Goal: Task Accomplishment & Management: Use online tool/utility

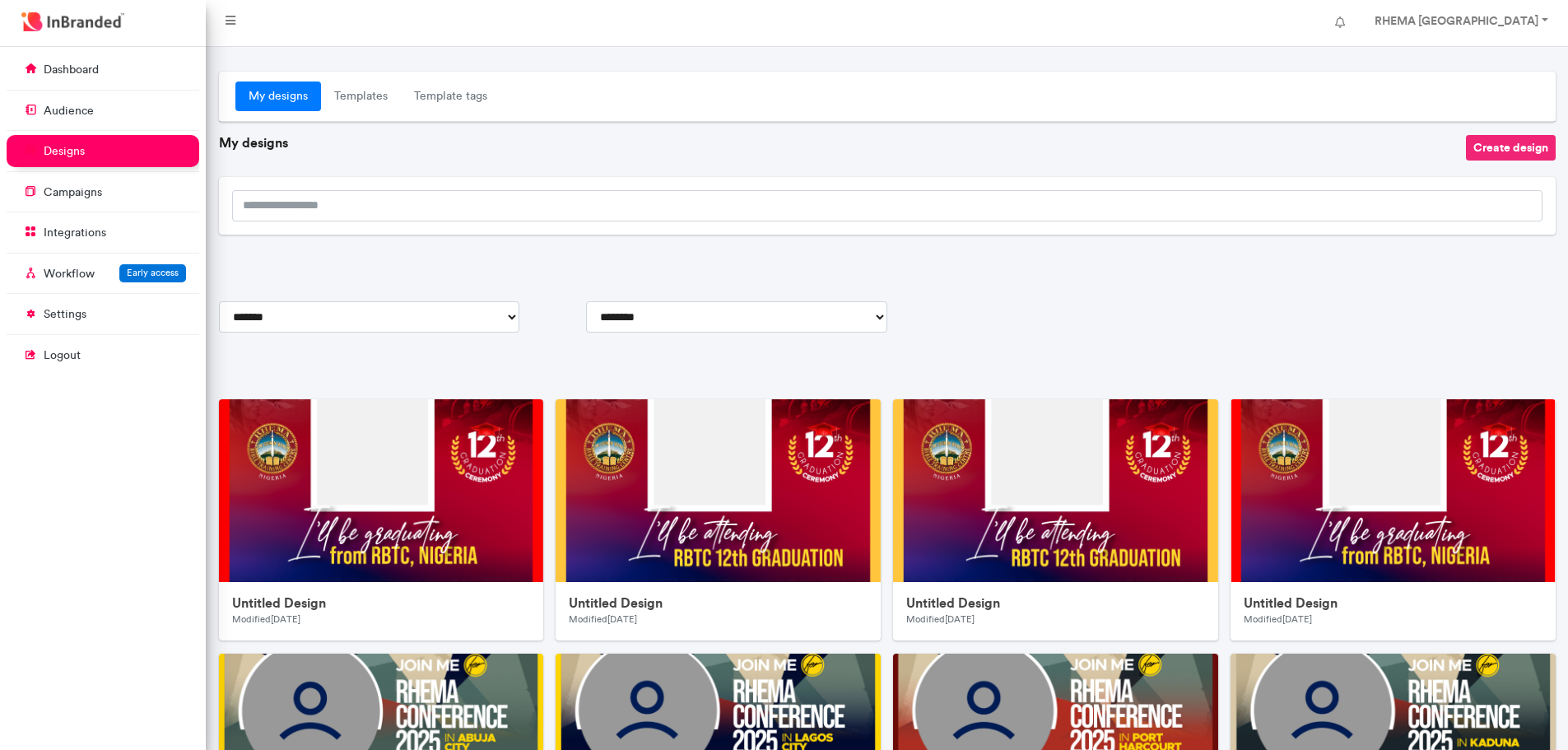
click at [1491, 152] on button "Create design" at bounding box center [1511, 148] width 90 height 25
click at [798, 75] on div "My designs Templates Template tags" at bounding box center [887, 97] width 1337 height 50
click at [1499, 155] on button "Create design" at bounding box center [1511, 148] width 90 height 25
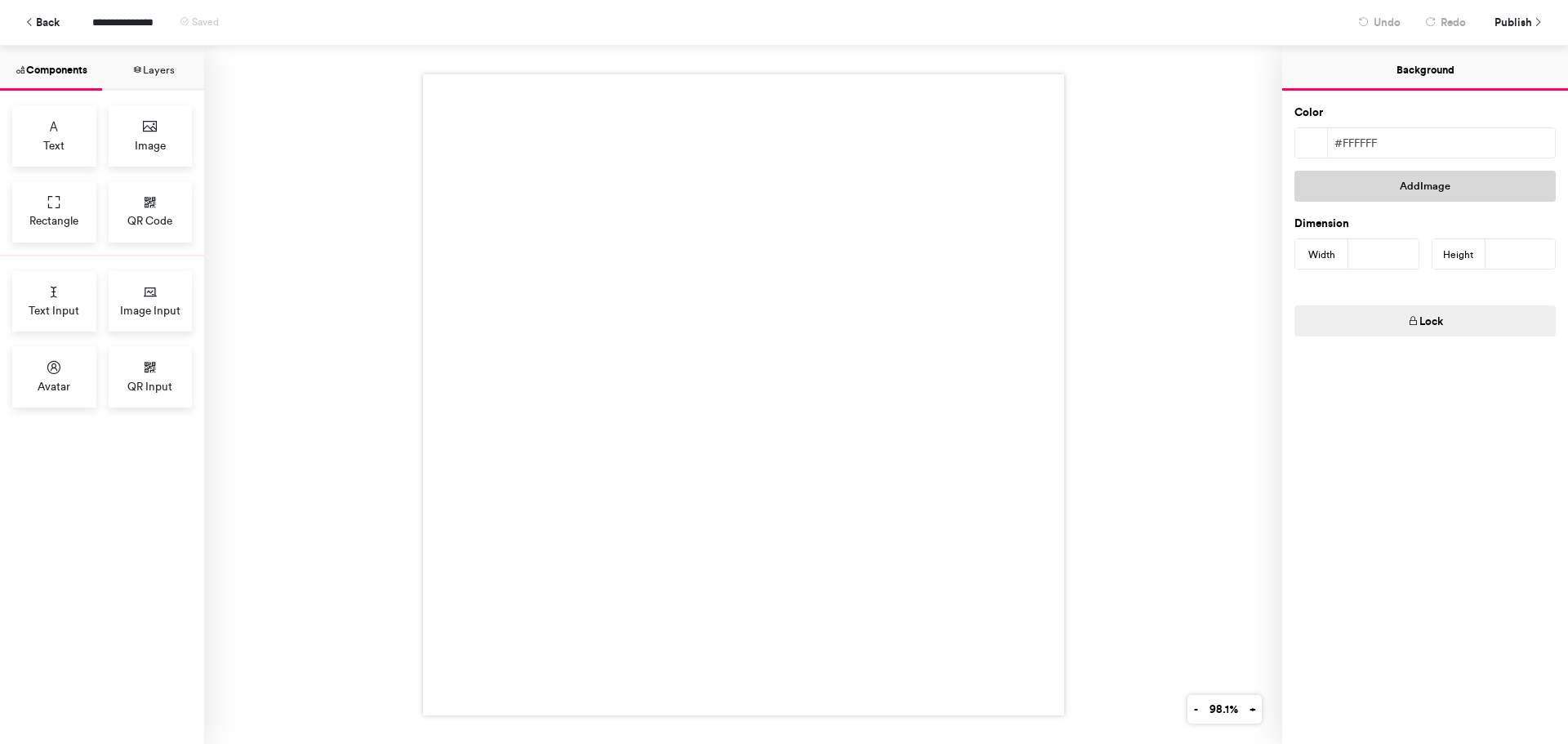
click at [1366, 180] on button "Add Image" at bounding box center [1425, 186] width 261 height 31
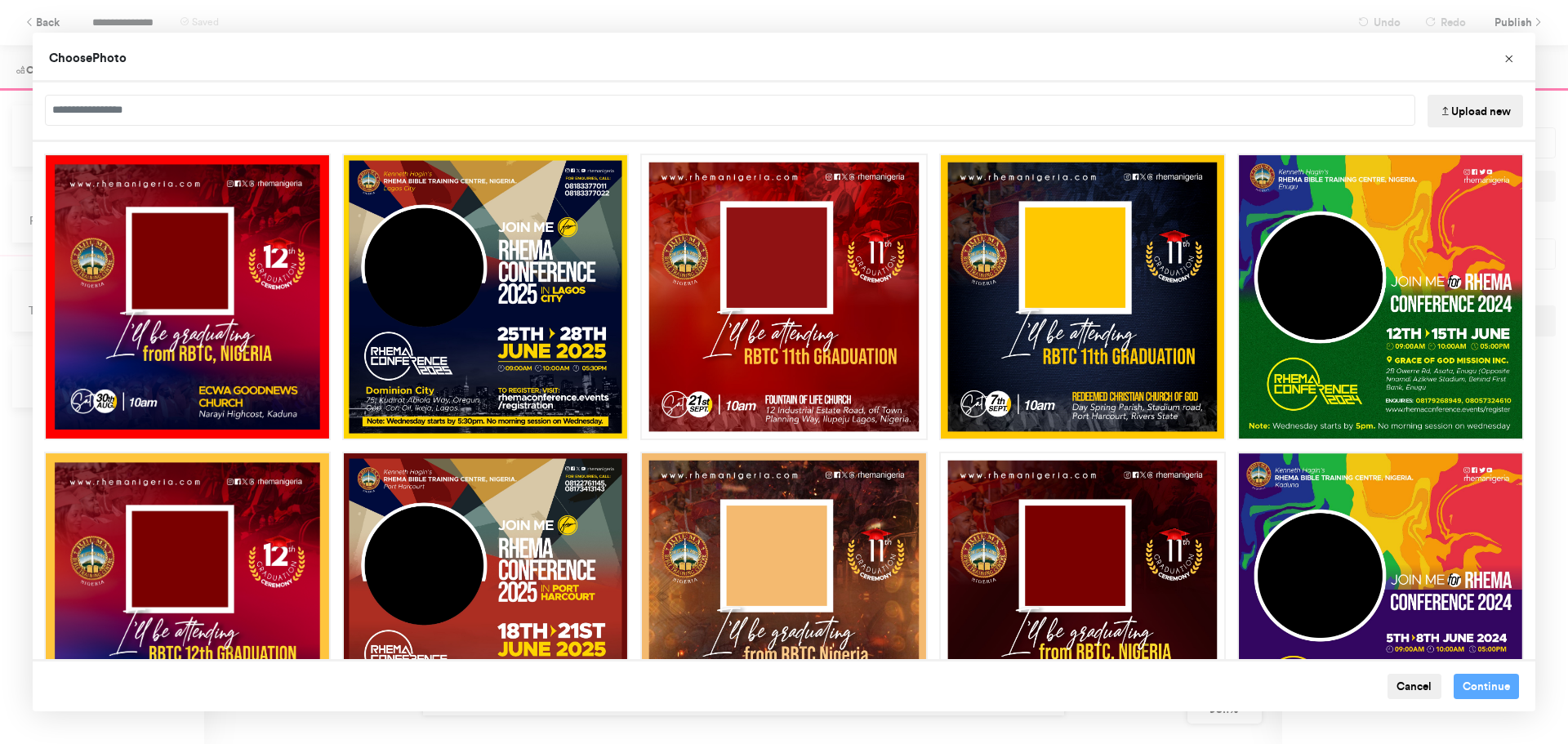
click at [1446, 122] on button "Upload new" at bounding box center [1476, 111] width 96 height 32
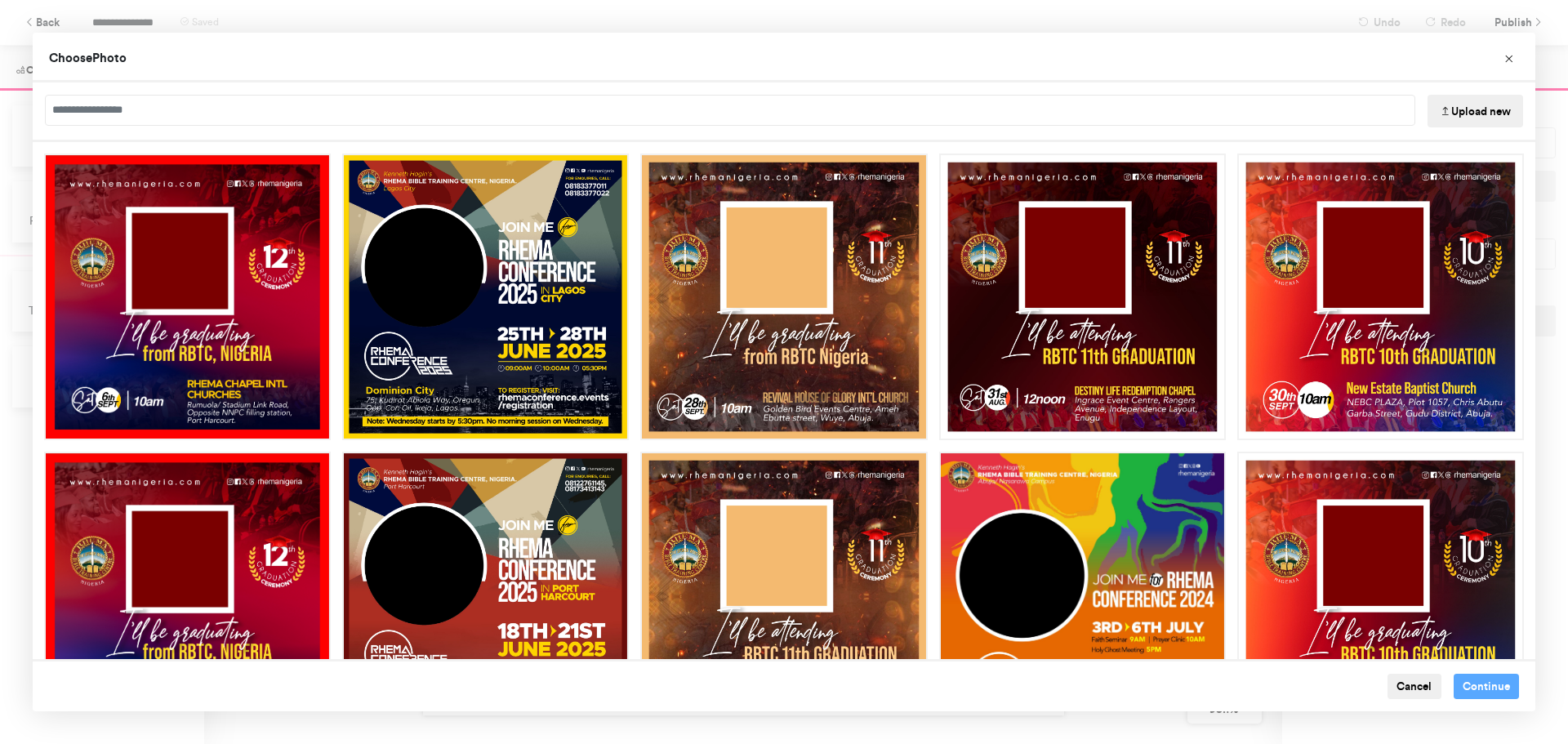
click at [1476, 106] on button "Upload new" at bounding box center [1476, 111] width 96 height 32
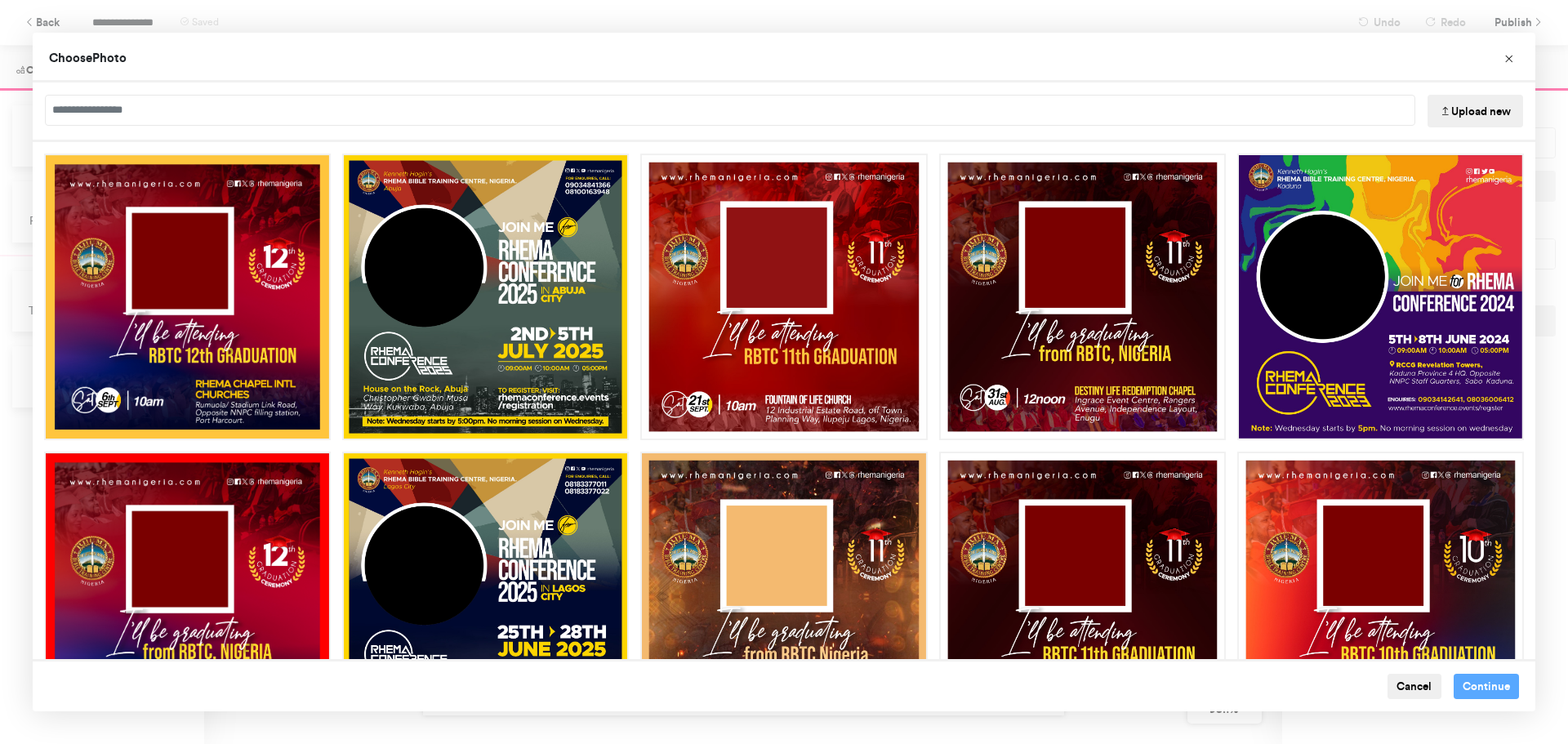
click at [1476, 117] on button "Upload new" at bounding box center [1476, 111] width 96 height 32
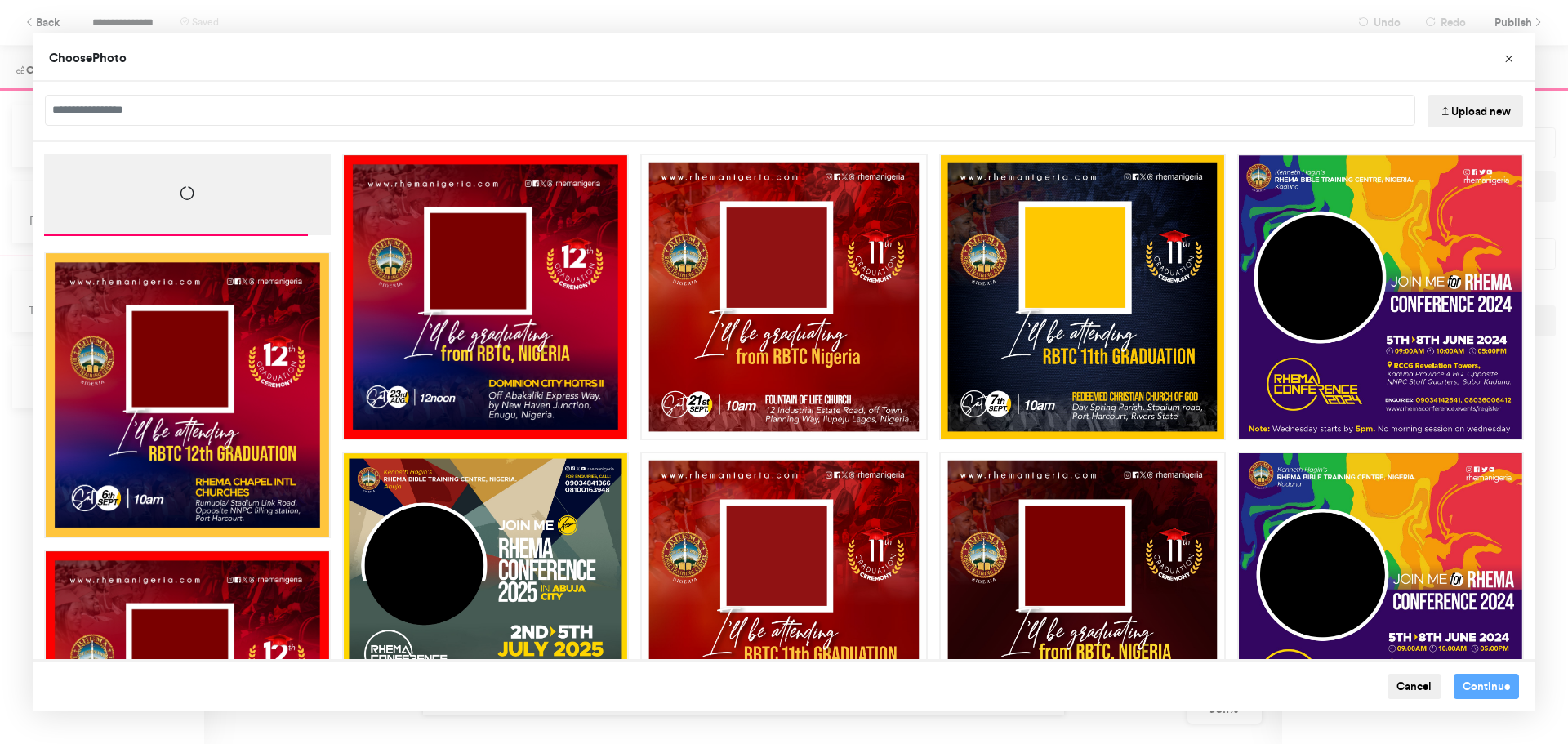
click at [1455, 109] on button "Upload new" at bounding box center [1476, 111] width 96 height 32
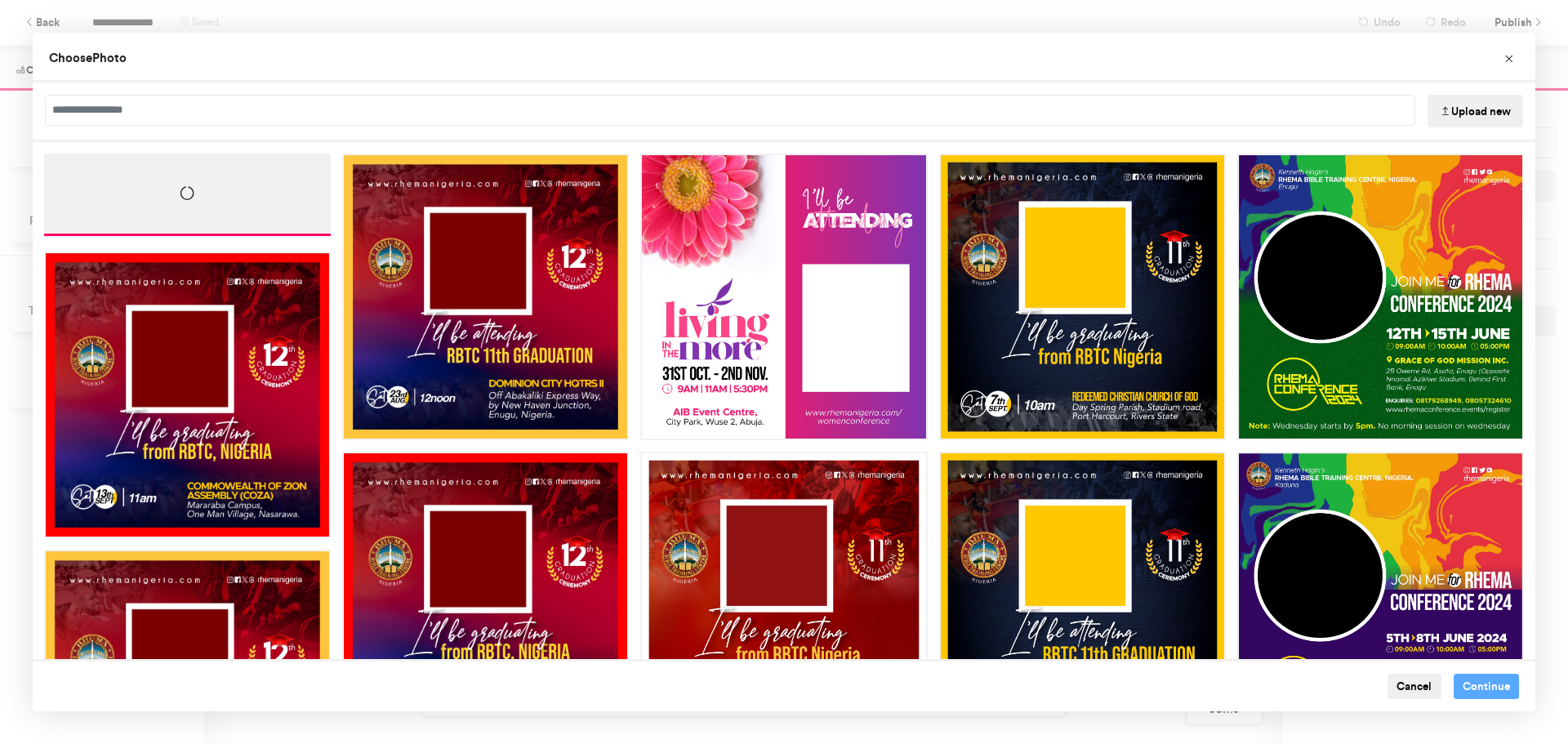
click at [1471, 103] on button "Upload new" at bounding box center [1476, 111] width 96 height 32
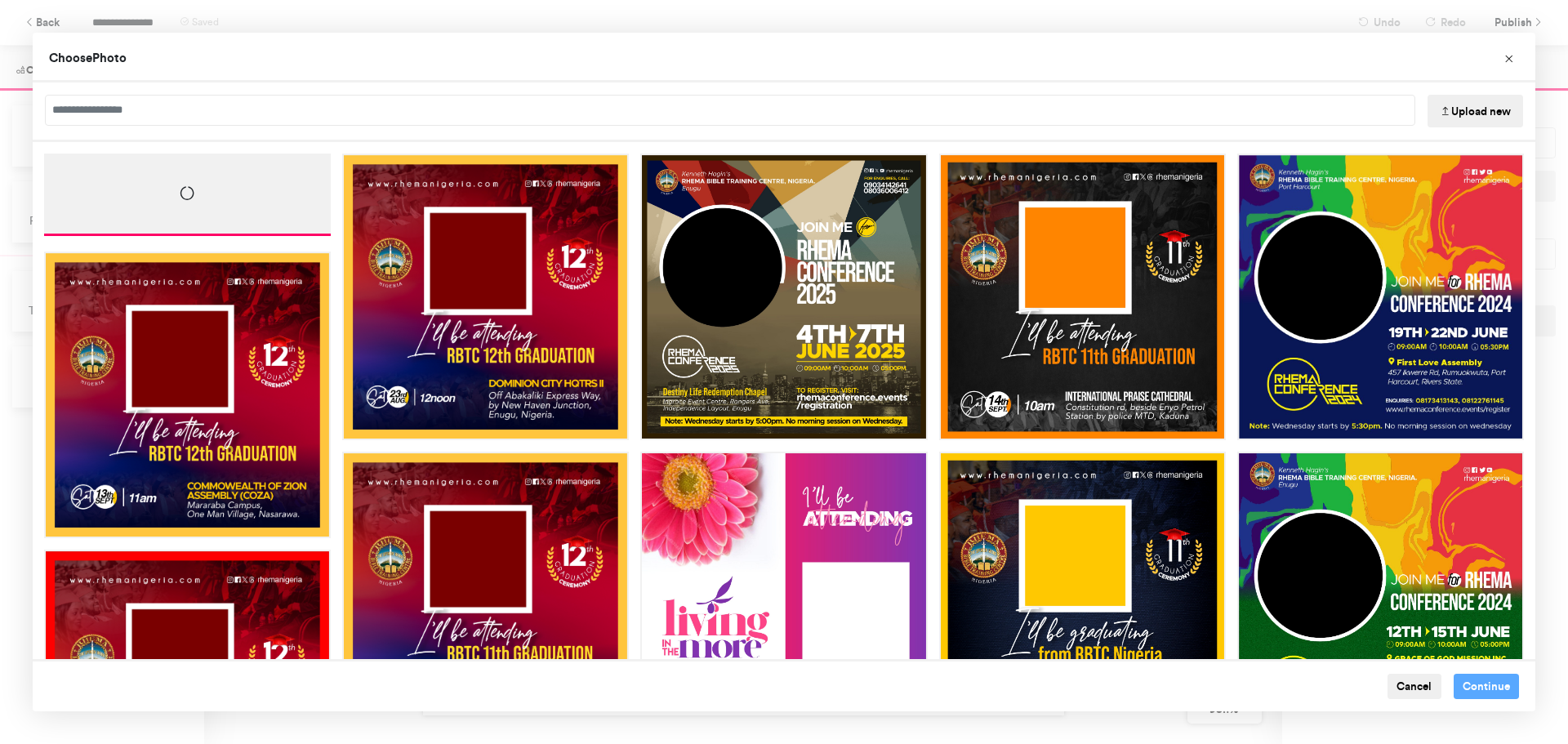
click at [1451, 112] on button "Upload new" at bounding box center [1476, 111] width 96 height 32
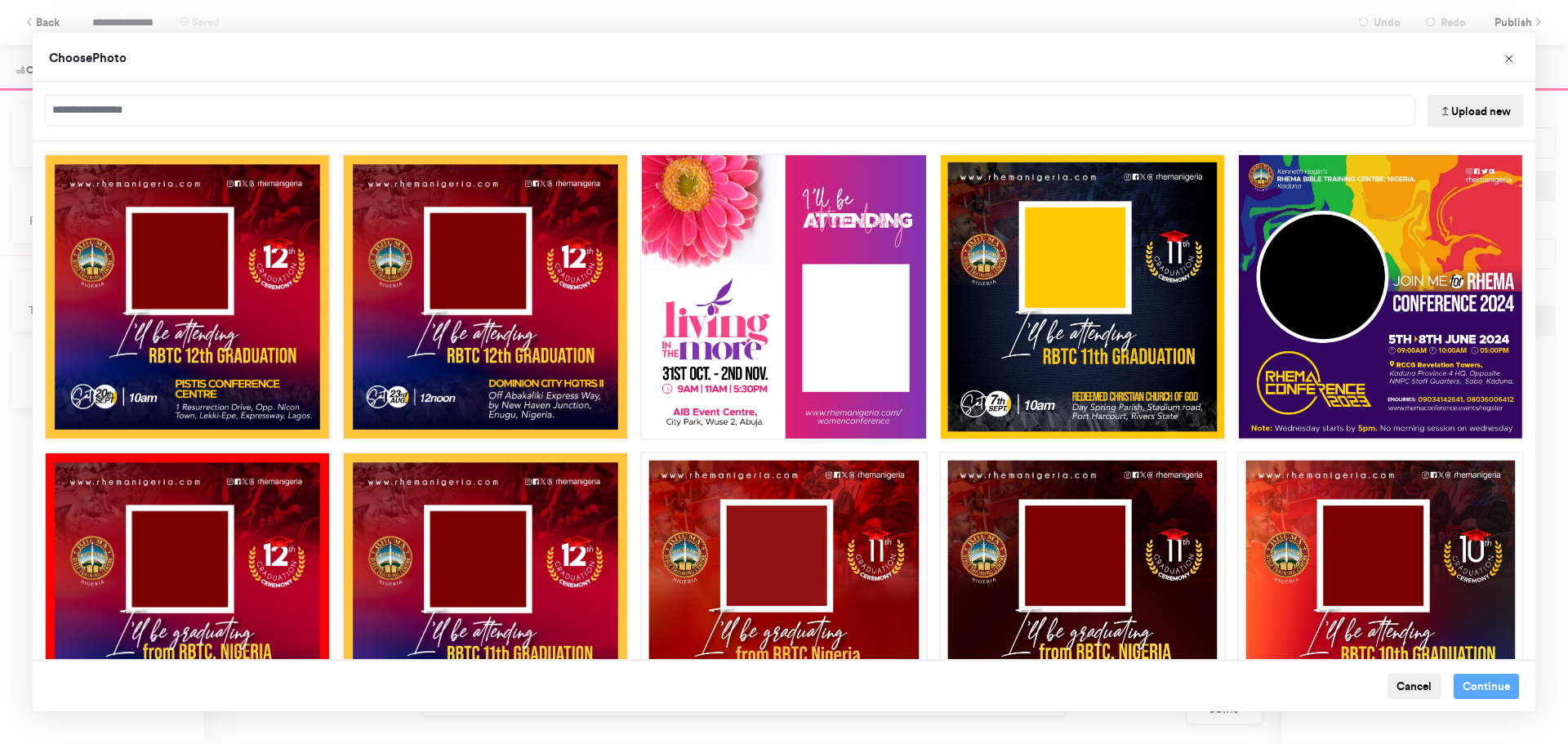
click at [1470, 110] on button "Upload new" at bounding box center [1476, 111] width 96 height 32
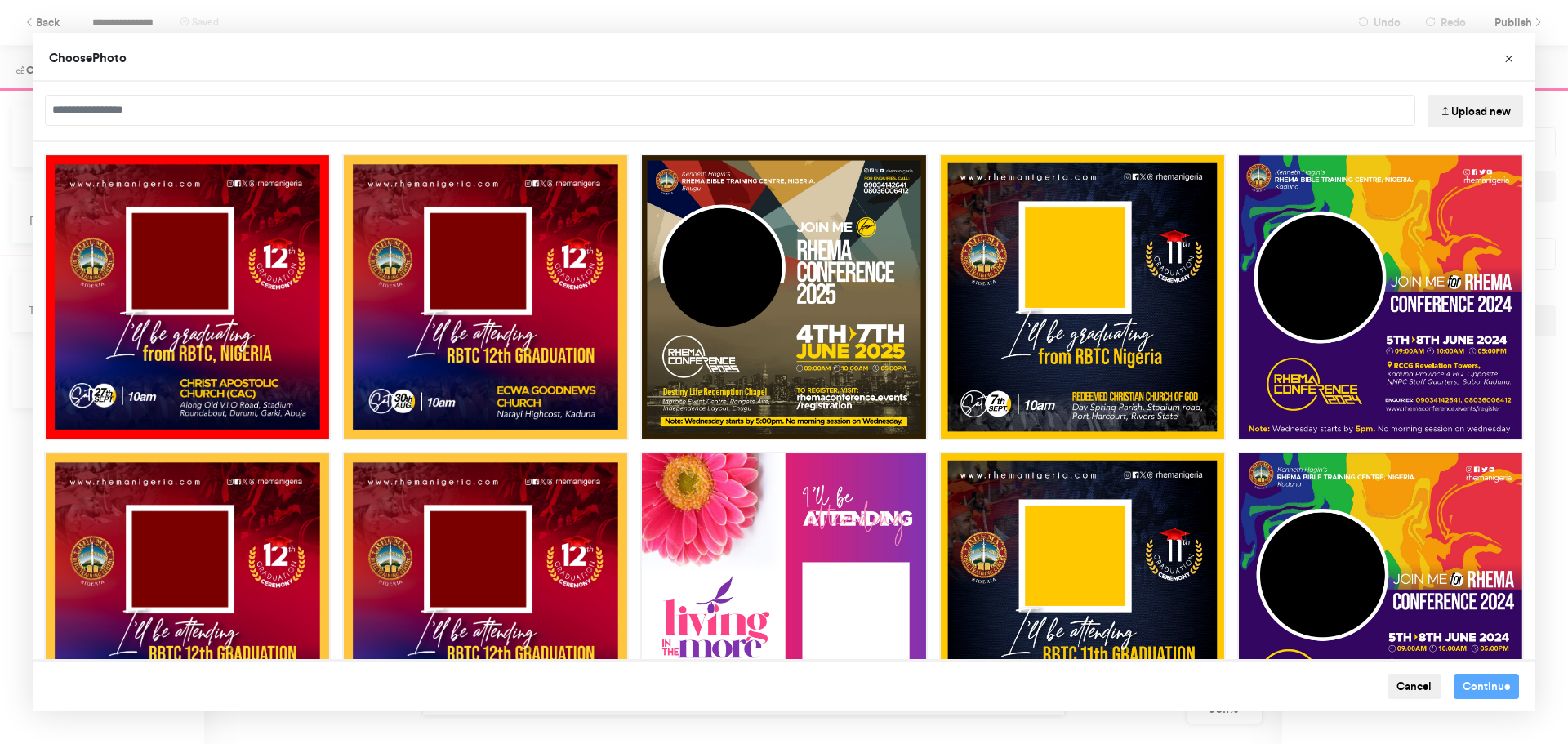
click at [1458, 111] on button "Upload new" at bounding box center [1476, 111] width 96 height 32
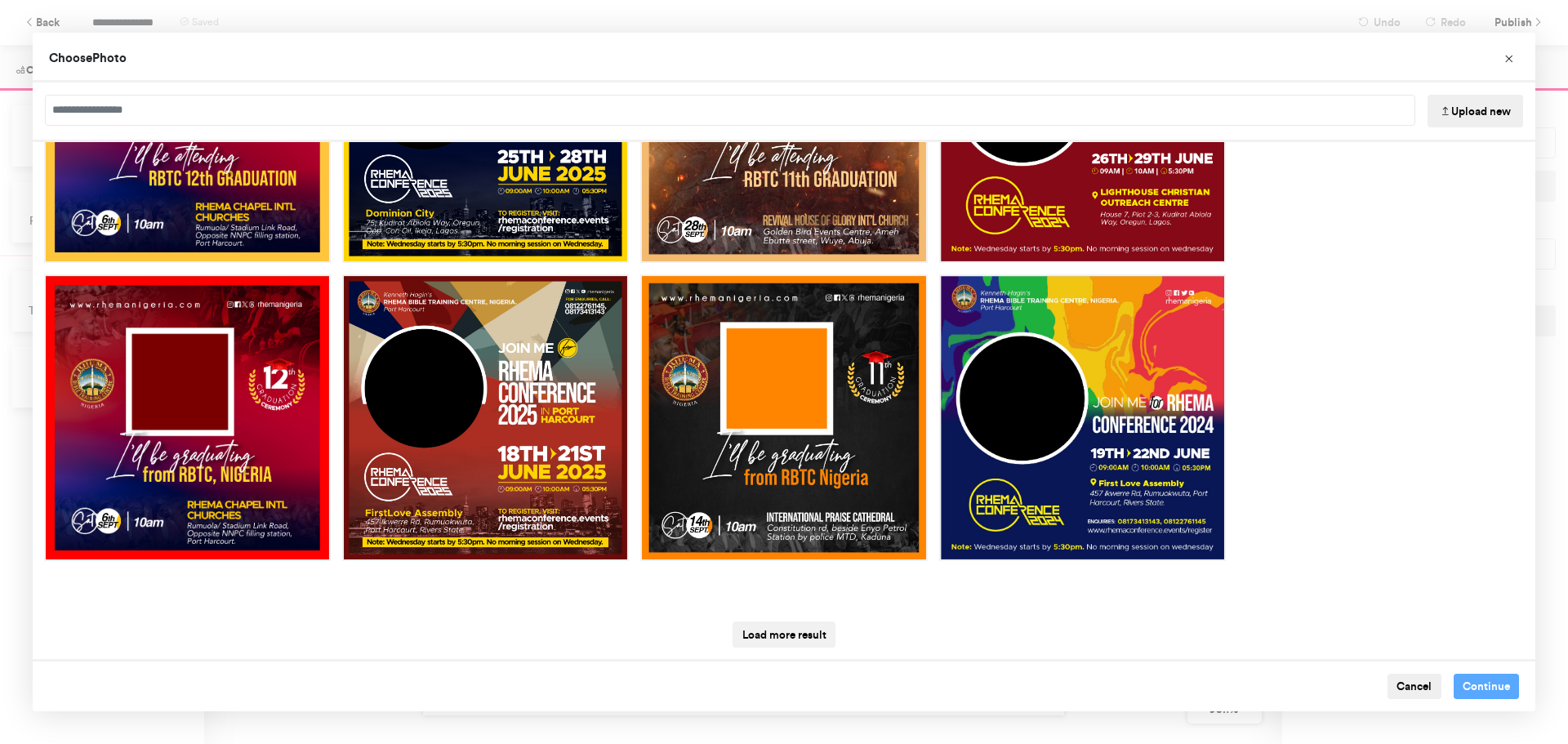
scroll to position [1968, 0]
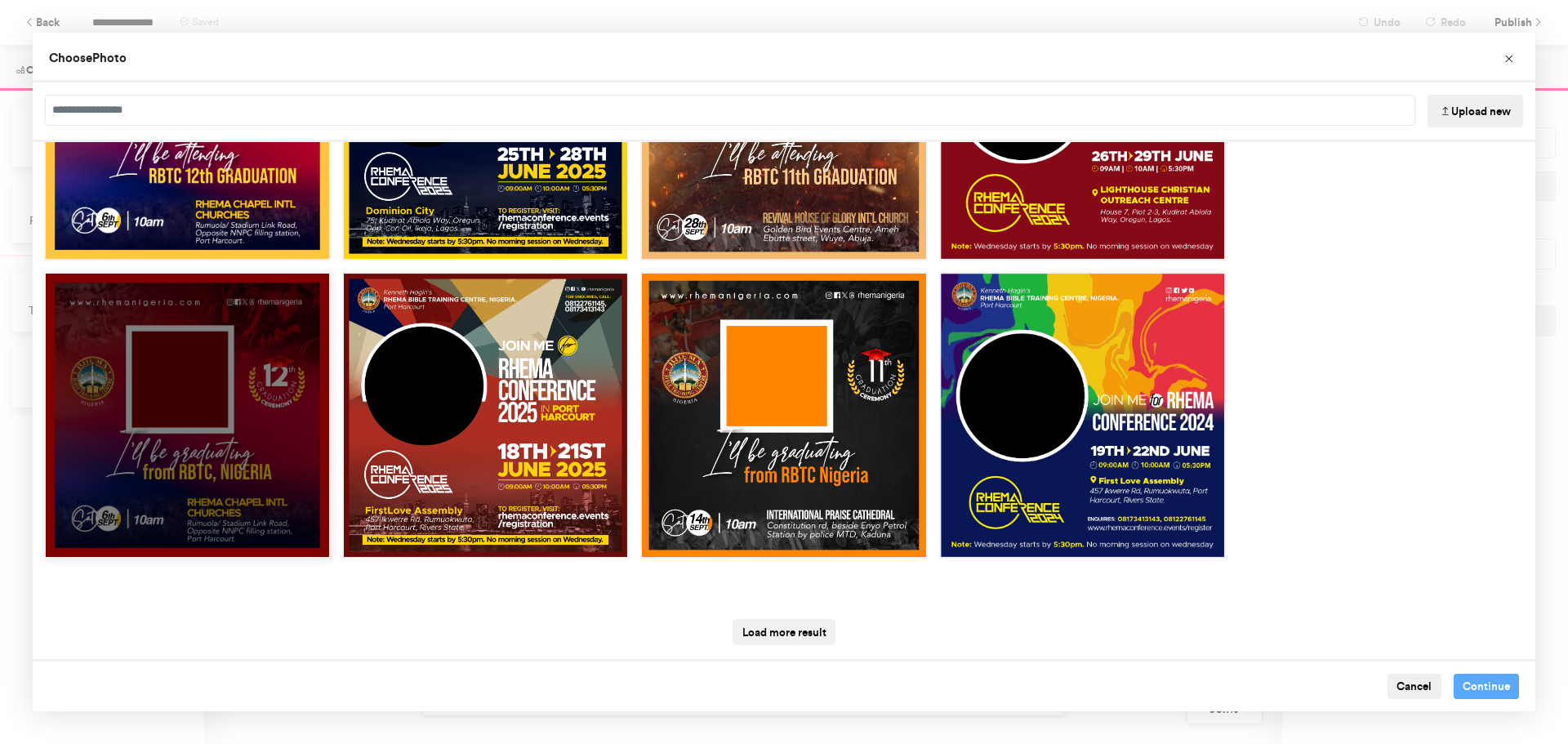
click at [225, 430] on div "Choose Image" at bounding box center [187, 415] width 287 height 287
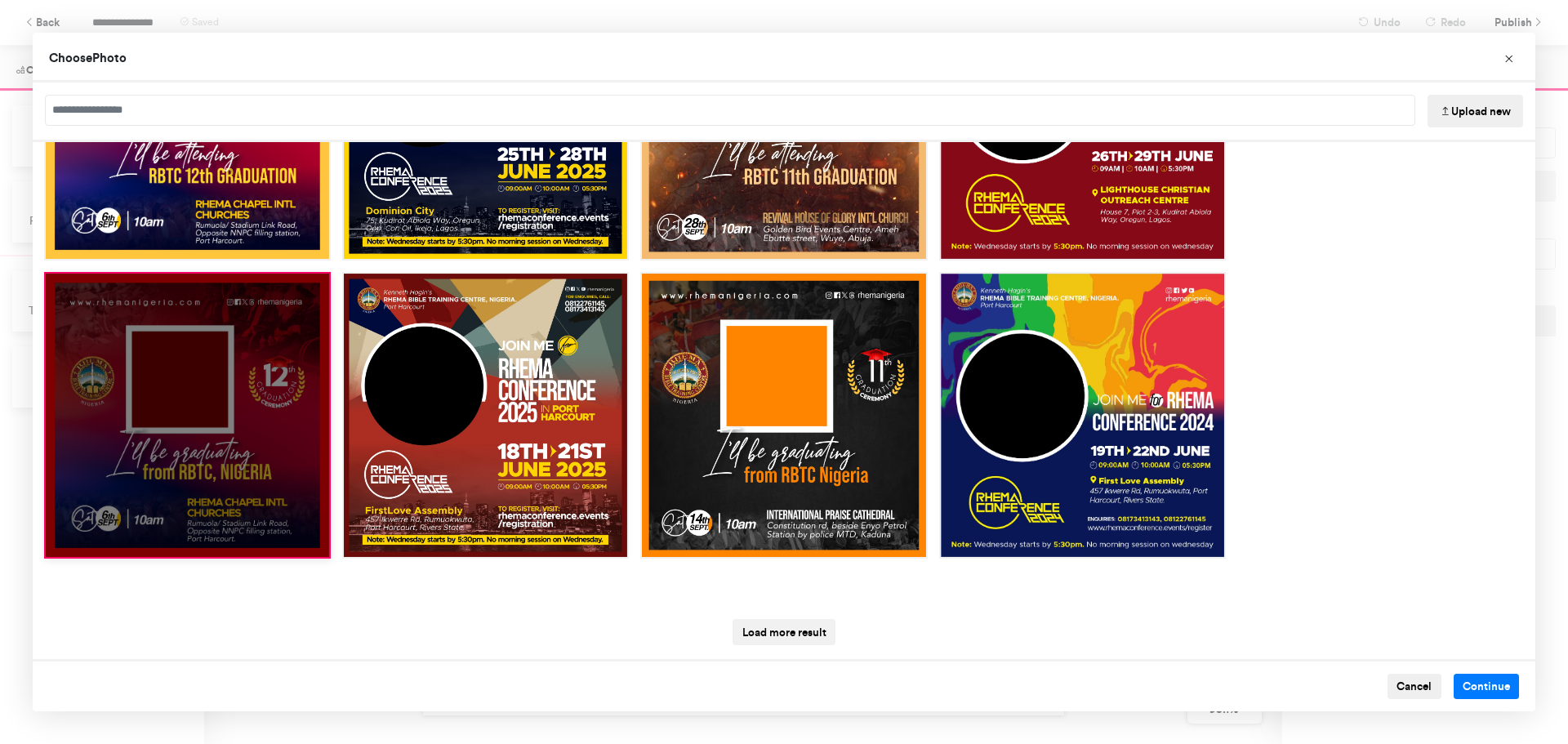
click at [231, 436] on div "Choose Image" at bounding box center [187, 415] width 287 height 287
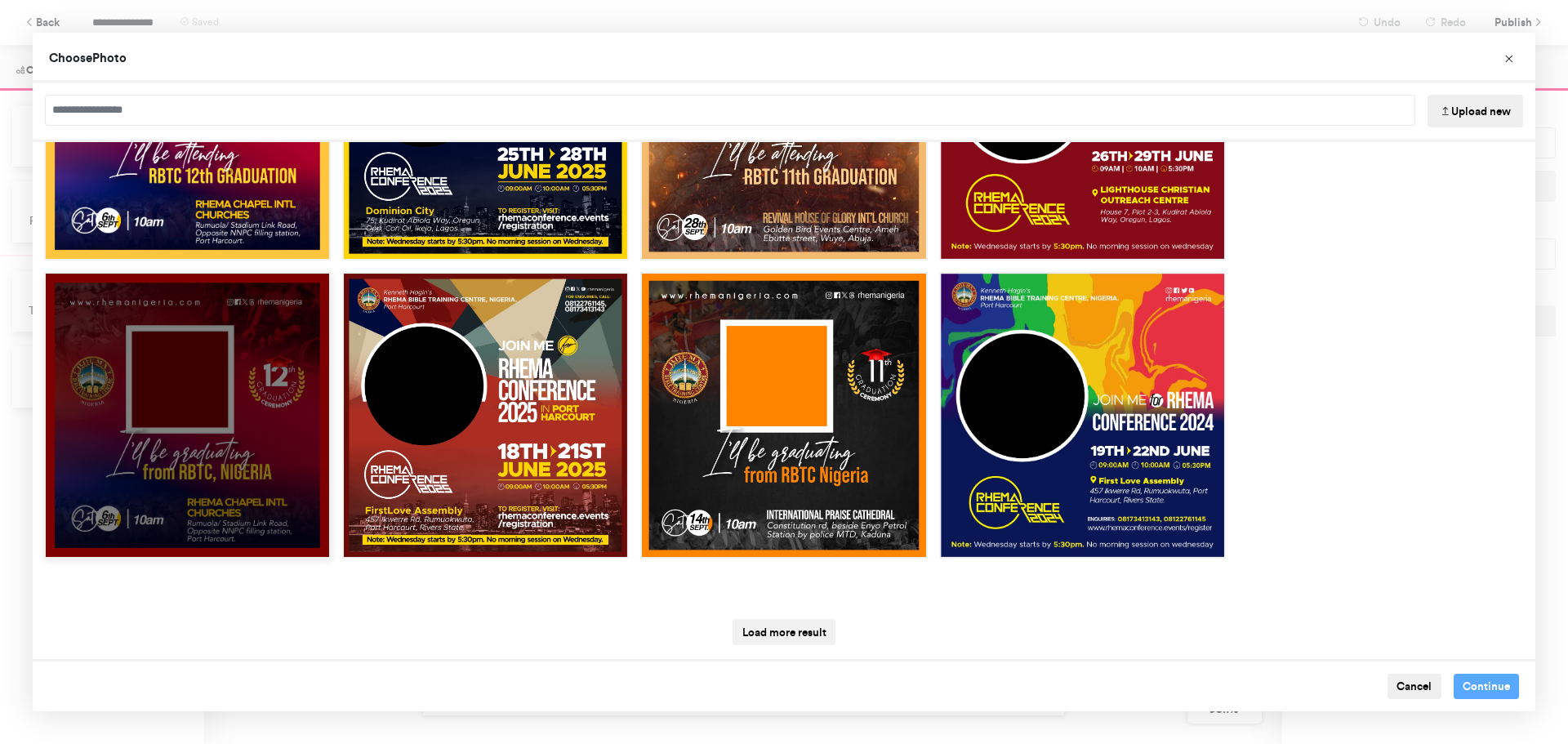
click at [279, 421] on div "Choose Image" at bounding box center [187, 415] width 287 height 287
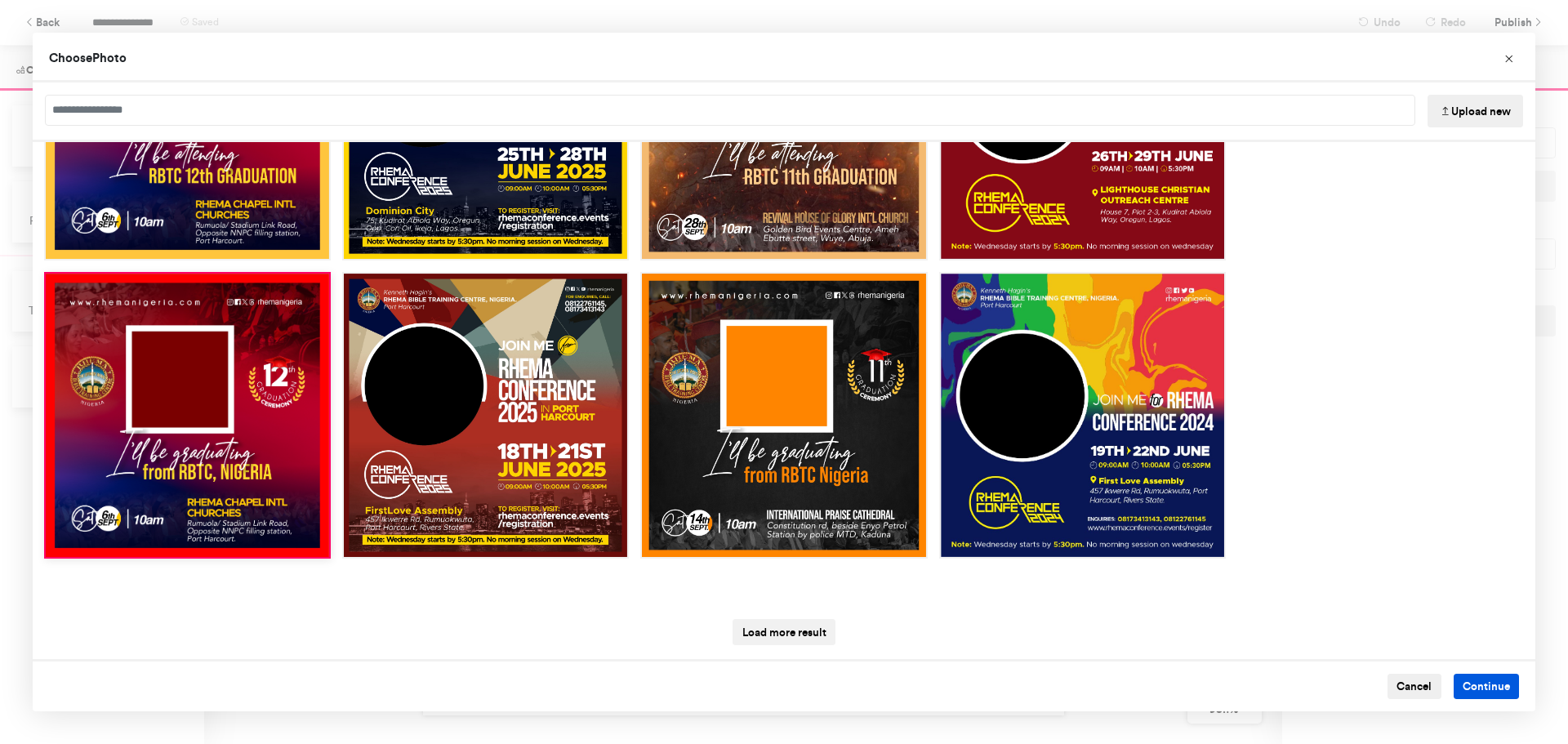
click at [1473, 680] on button "Continue" at bounding box center [1487, 687] width 66 height 26
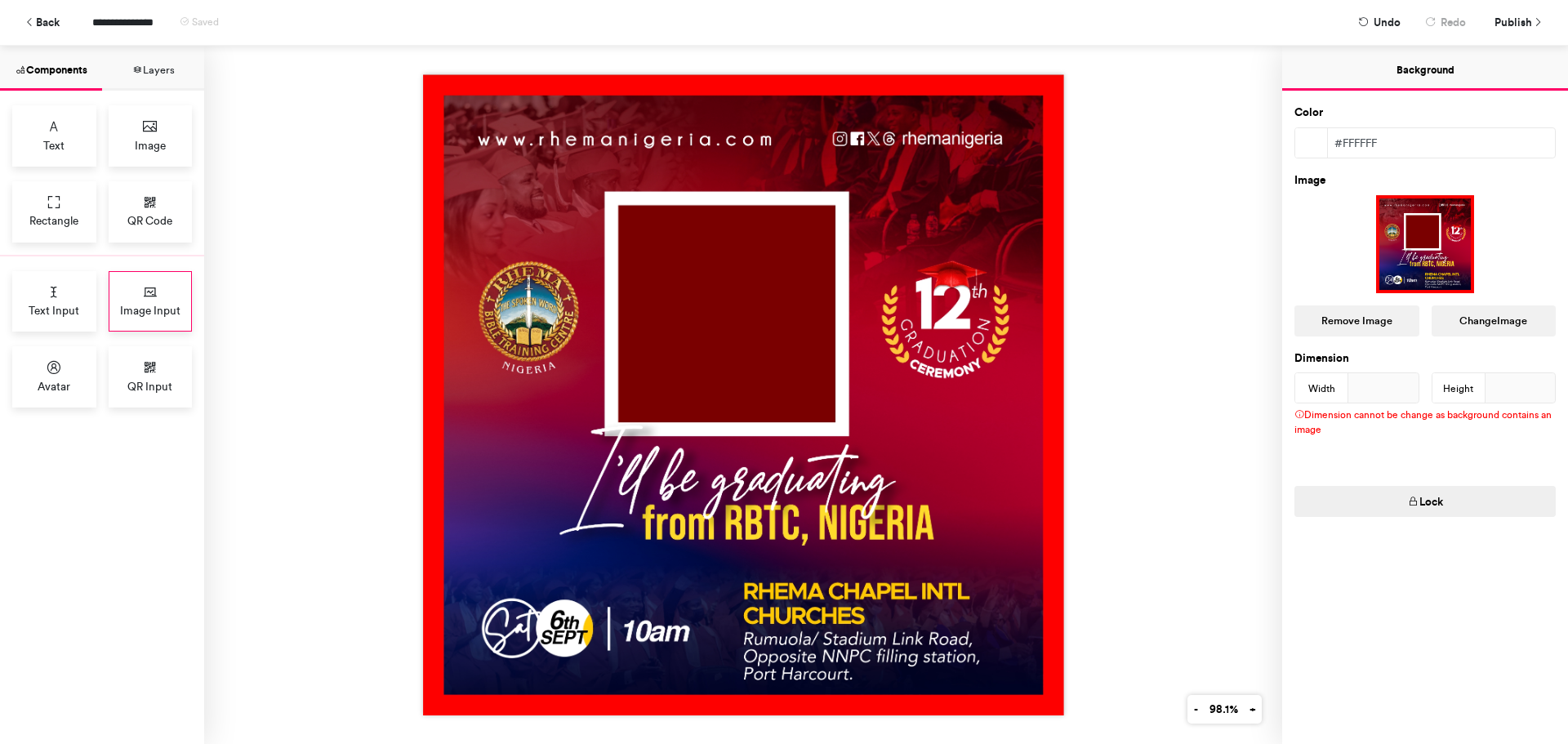
click at [149, 306] on span "Image Input" at bounding box center [150, 310] width 60 height 17
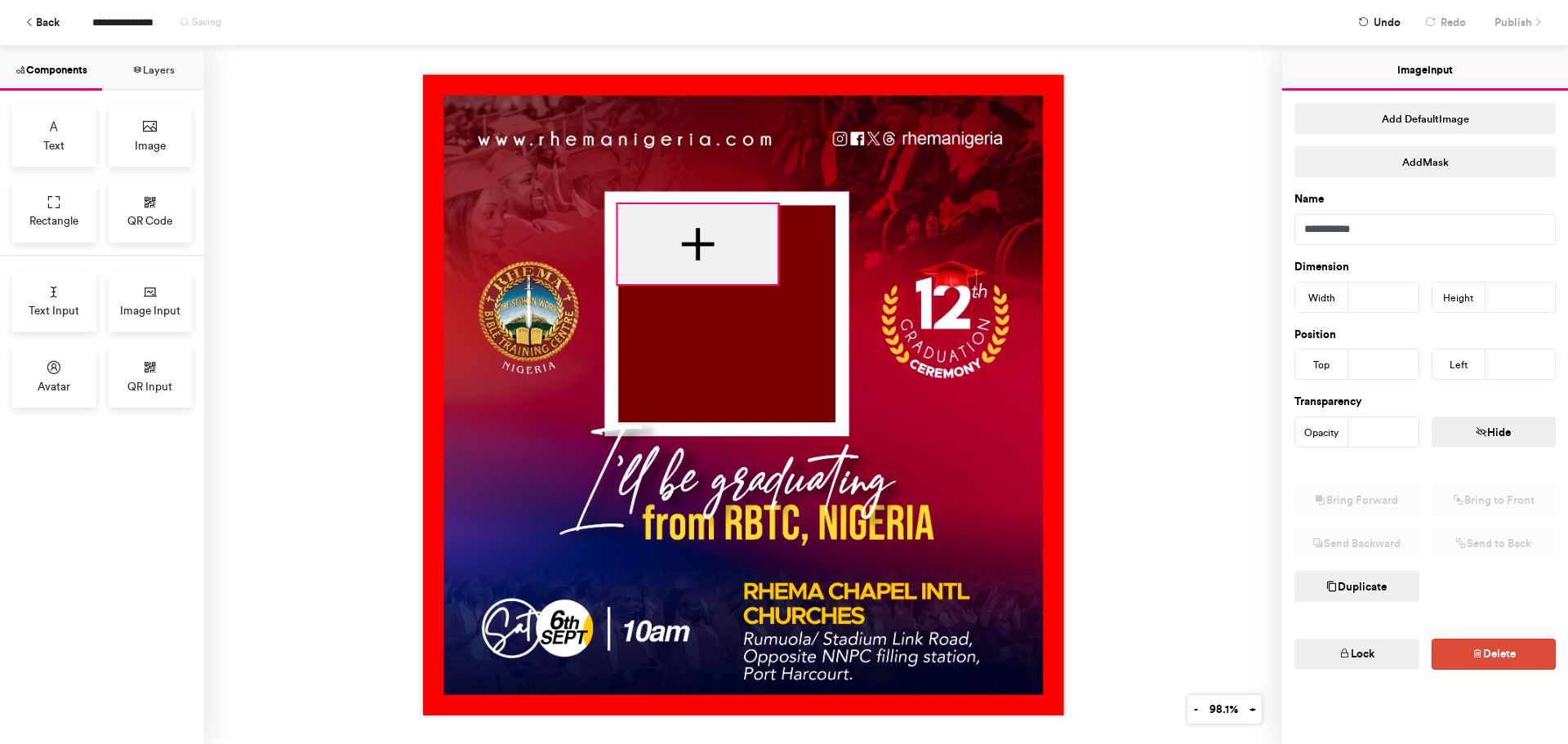
drag, startPoint x: 694, startPoint y: 274, endPoint x: 729, endPoint y: 244, distance: 46.1
click at [729, 244] on div at bounding box center [697, 244] width 160 height 80
type input "***"
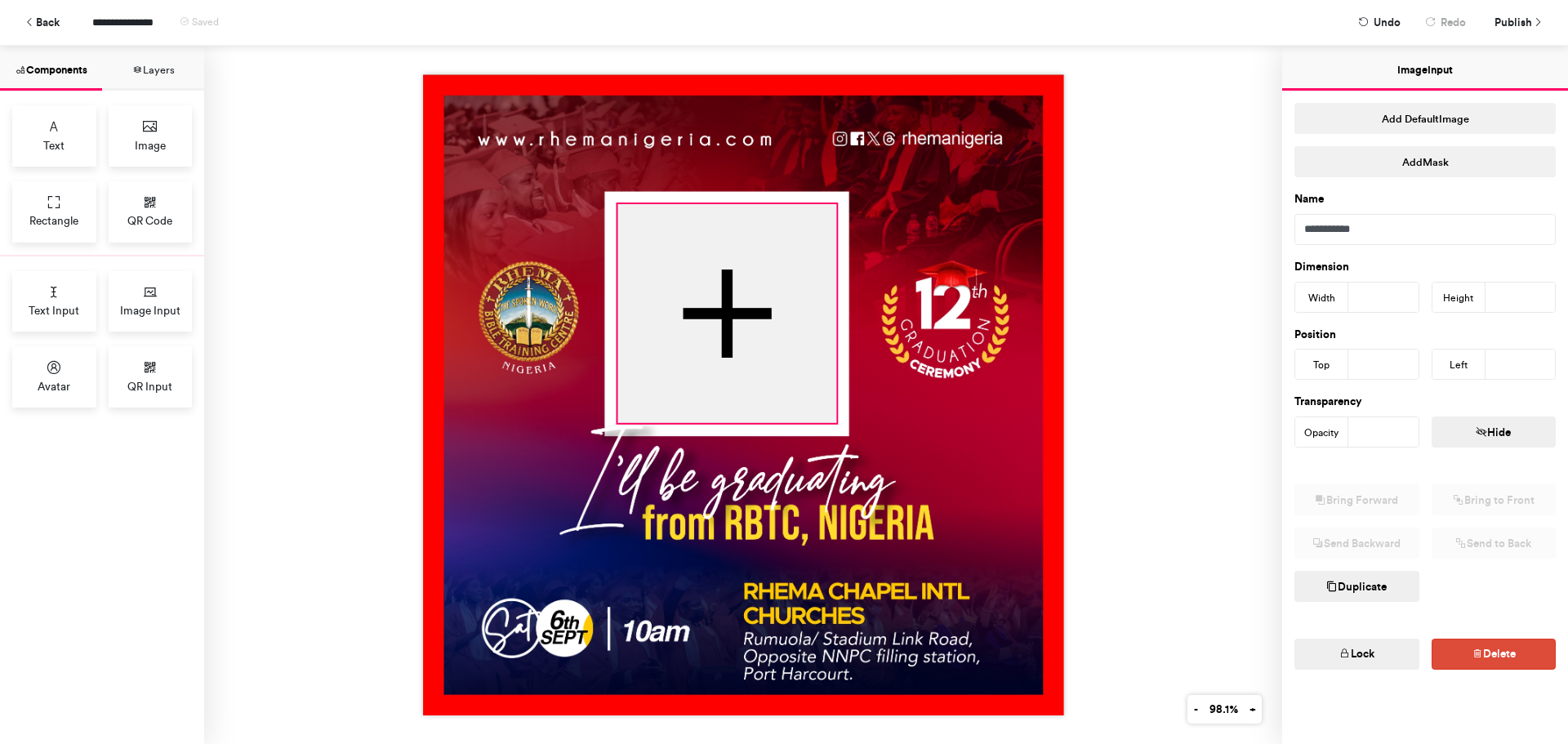
drag, startPoint x: 771, startPoint y: 282, endPoint x: 831, endPoint y: 421, distance: 151.4
click at [831, 421] on div at bounding box center [743, 394] width 641 height 640
type input "***"
click at [1082, 344] on div at bounding box center [743, 394] width 1078 height 698
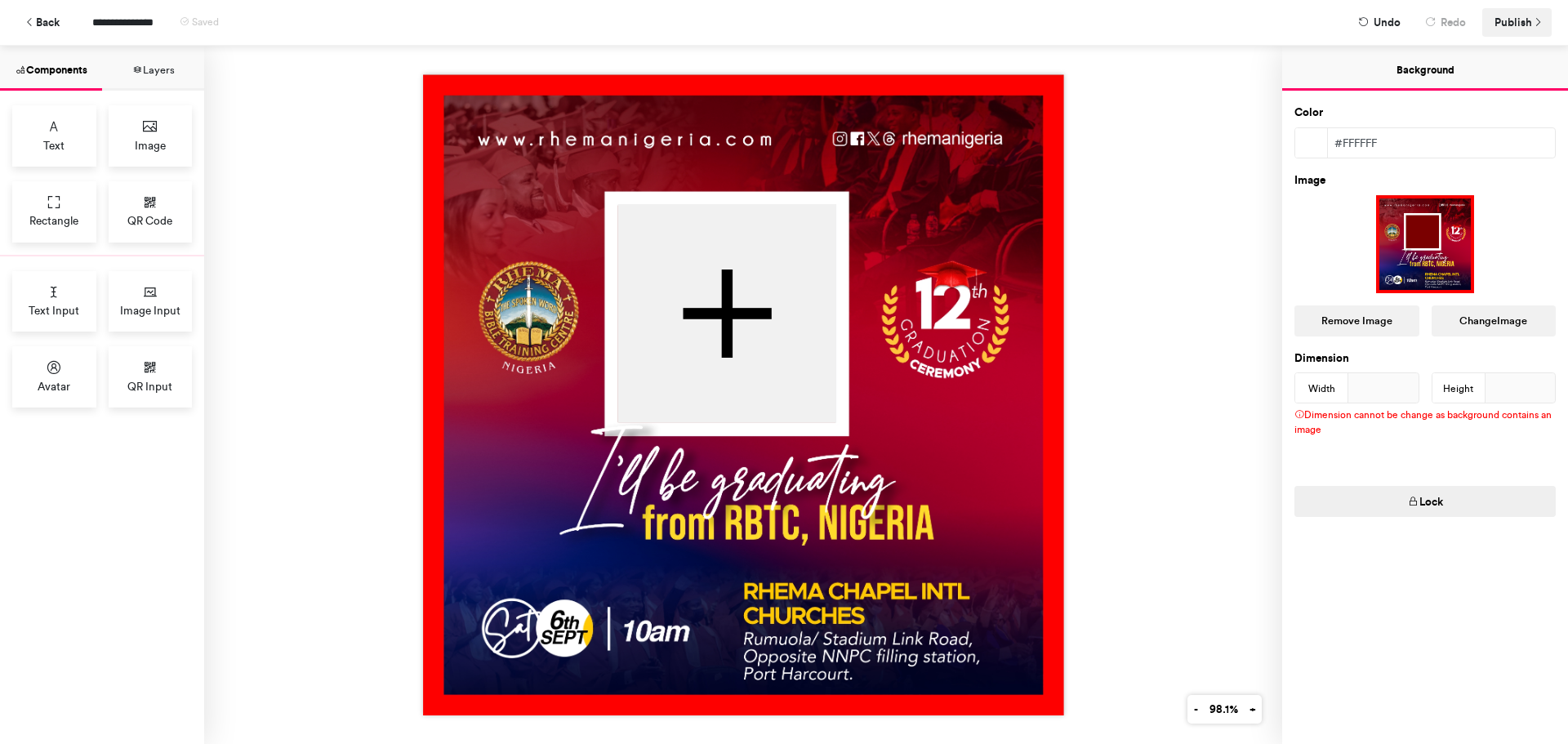
click at [1510, 28] on span "Publish" at bounding box center [1513, 22] width 37 height 29
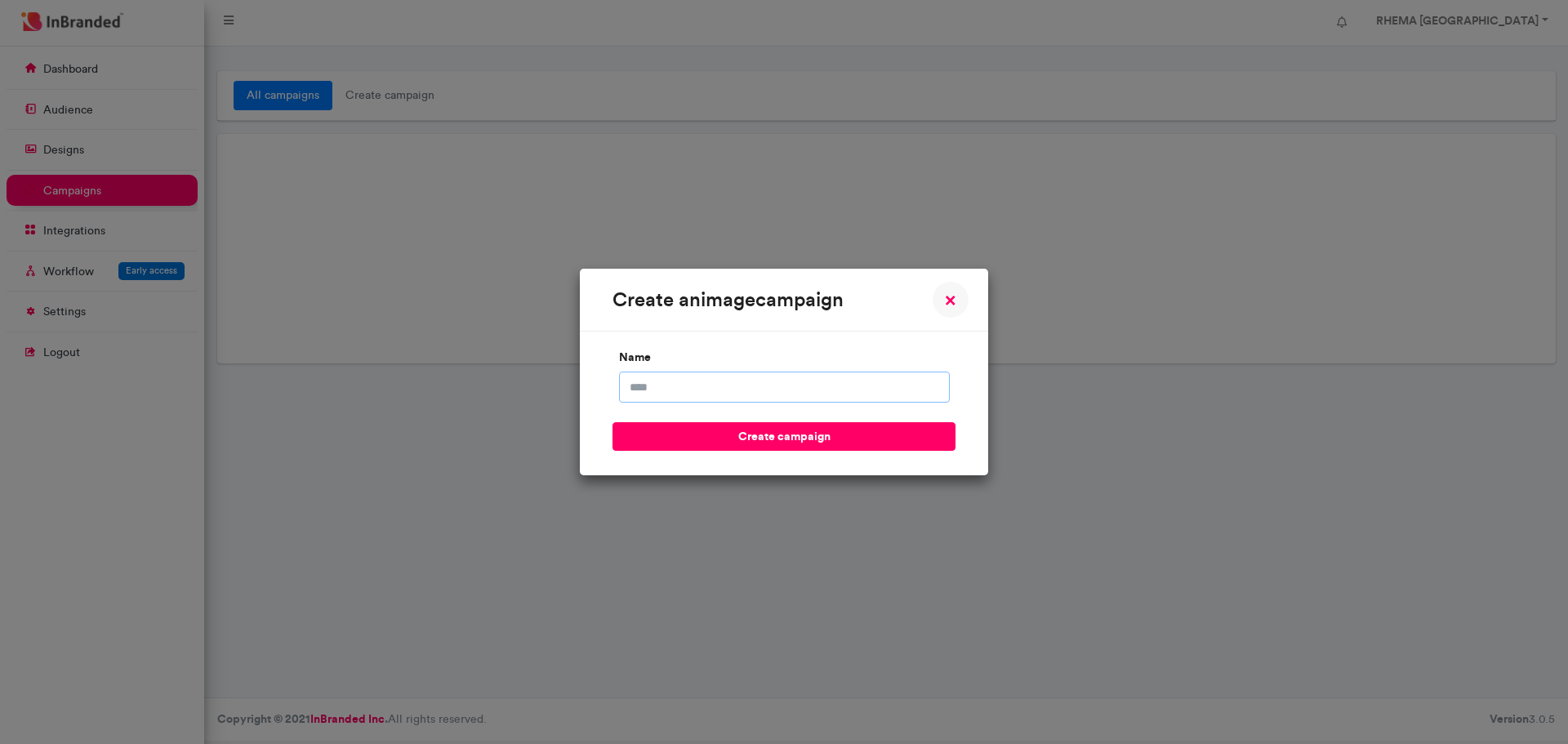
click at [659, 383] on input "name" at bounding box center [784, 387] width 330 height 31
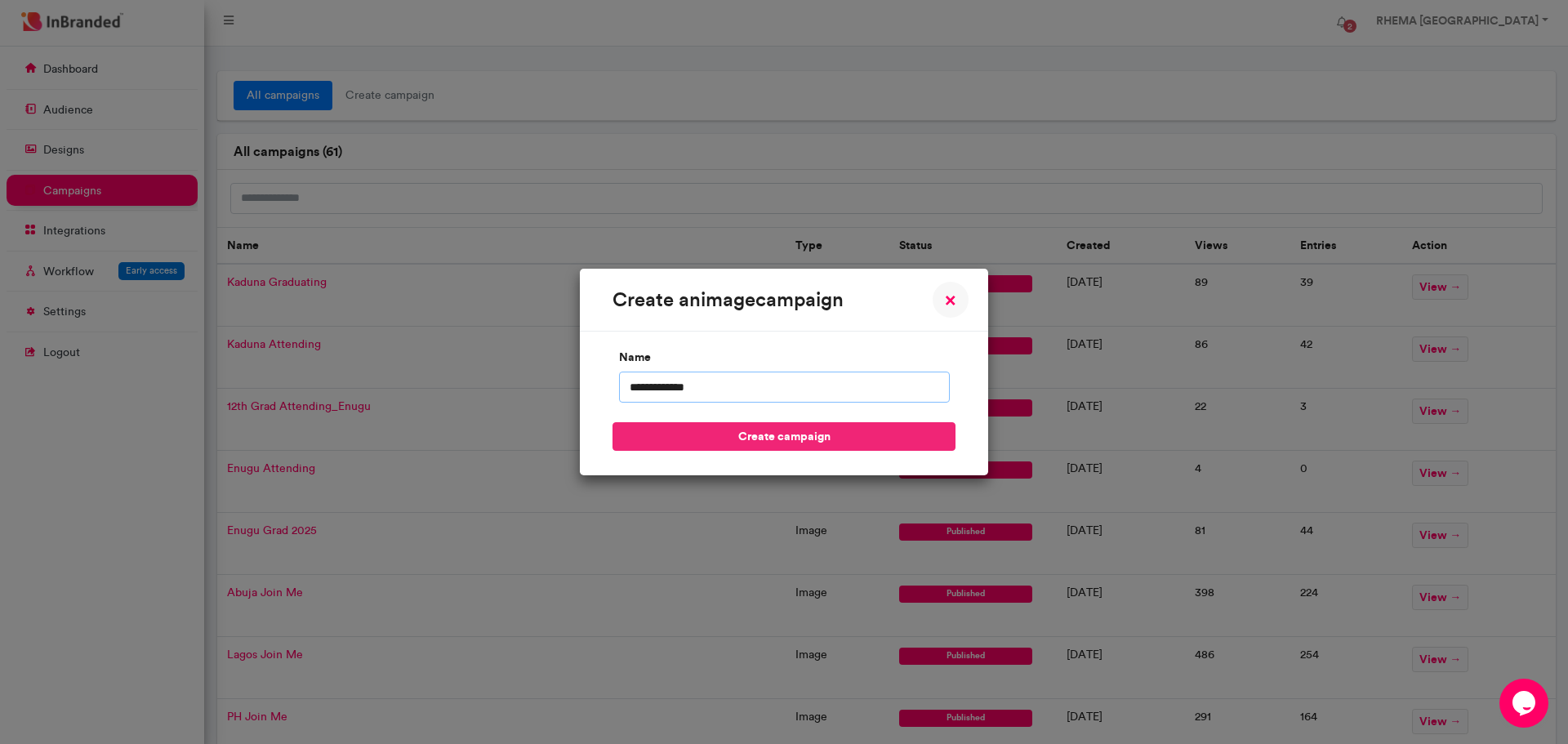
type input "**********"
click at [743, 437] on button "create campaign" at bounding box center [784, 436] width 343 height 29
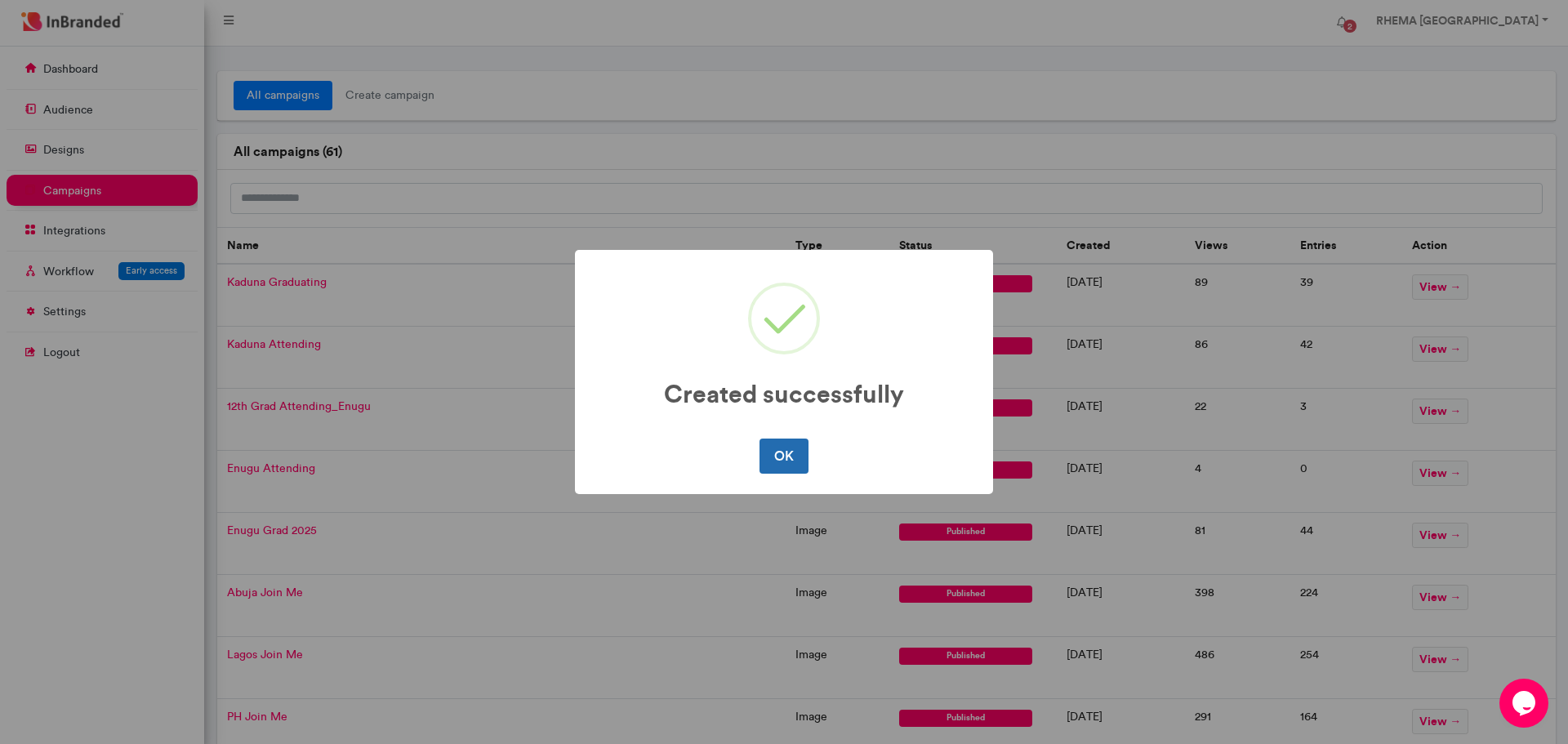
click at [780, 451] on button "OK" at bounding box center [783, 455] width 48 height 34
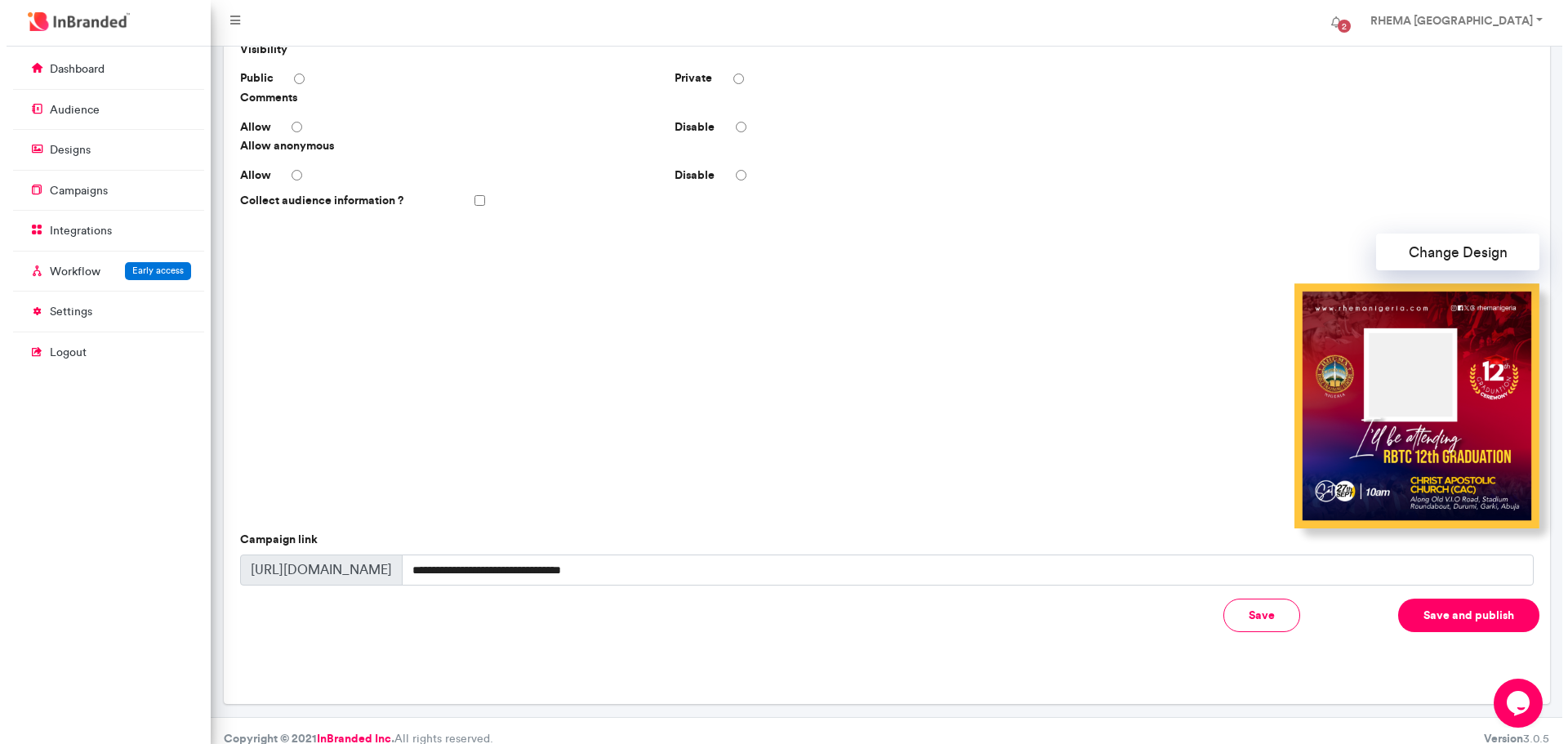
scroll to position [329, 0]
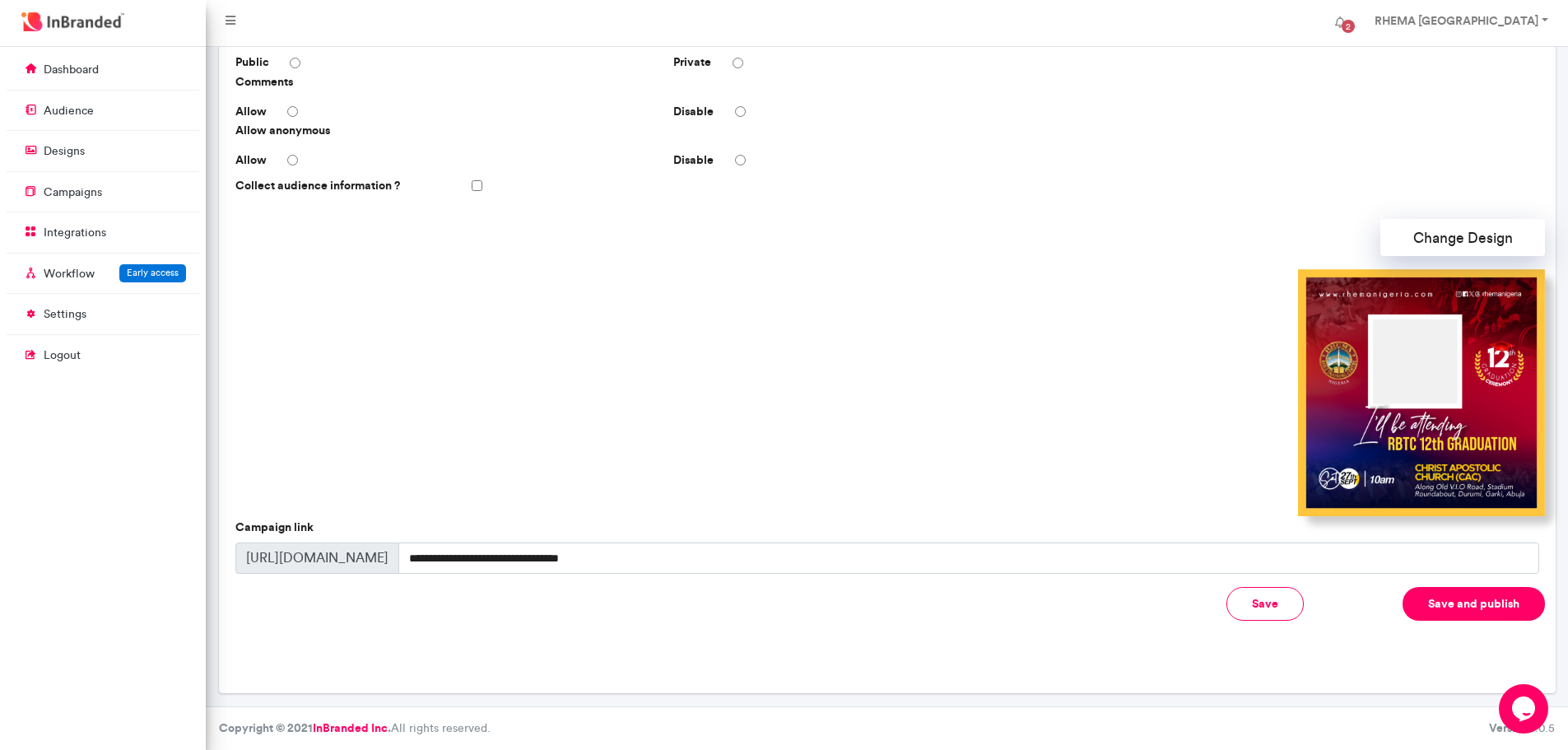
click at [1449, 600] on button "Save and publish" at bounding box center [1474, 603] width 142 height 33
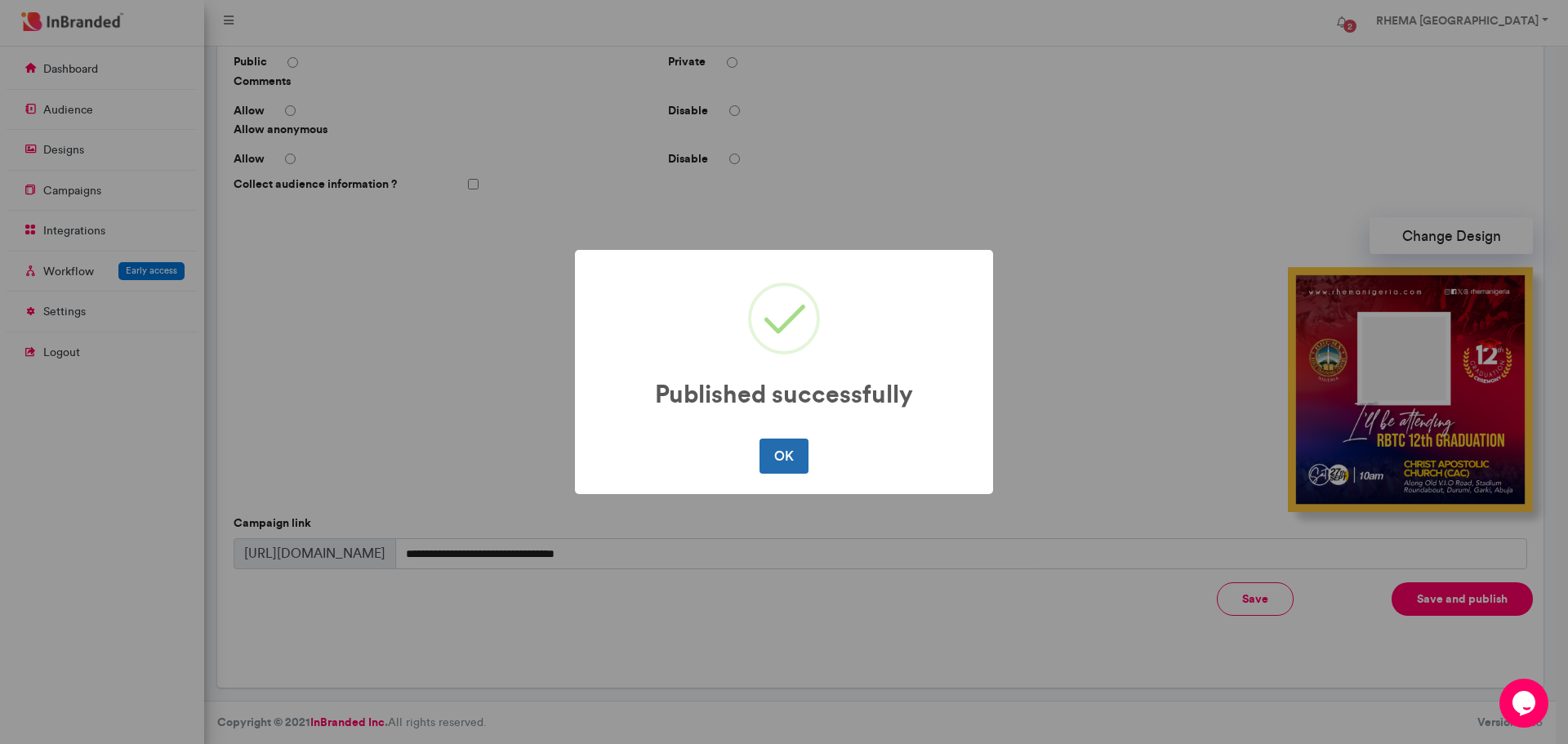
click at [798, 448] on button "OK" at bounding box center [783, 455] width 48 height 34
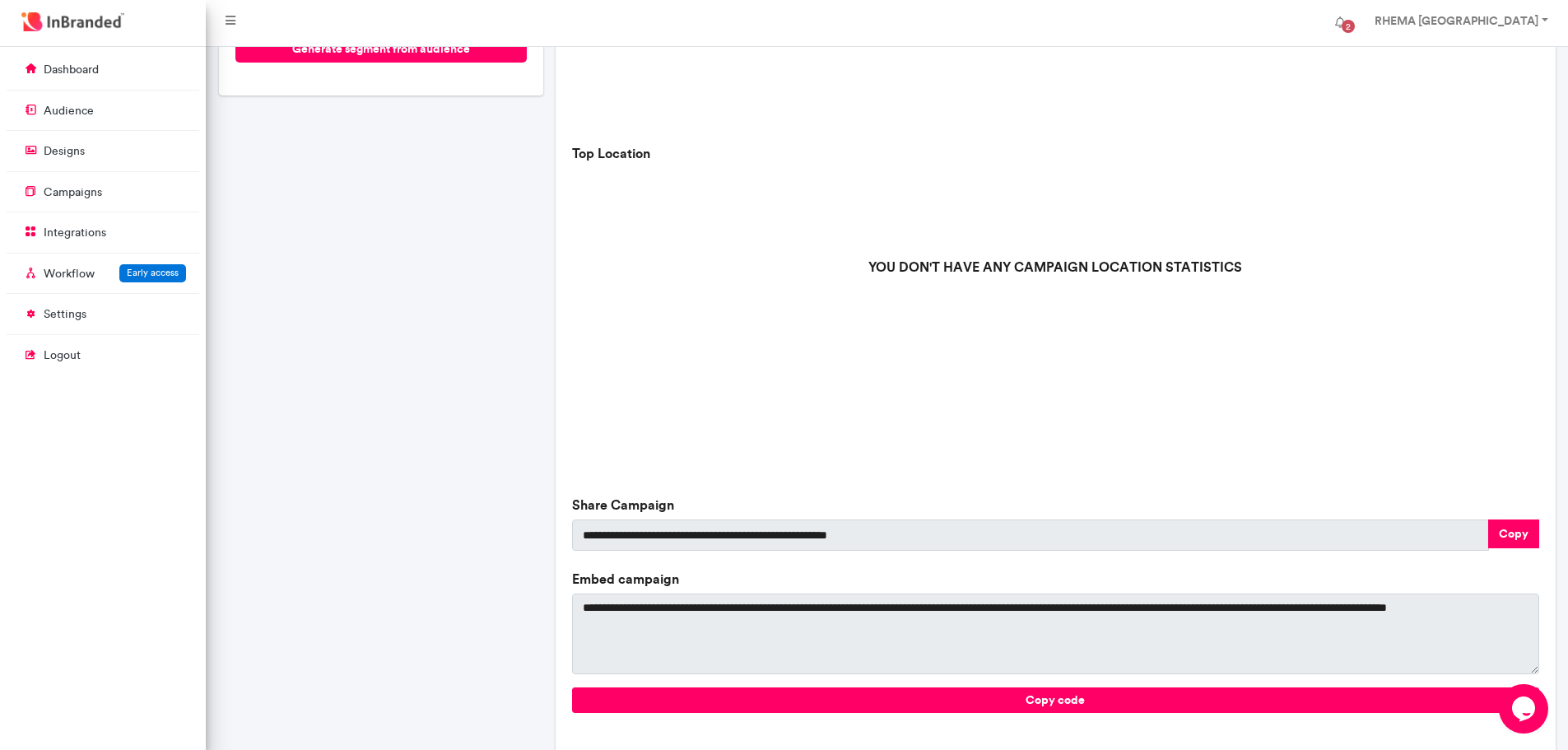
scroll to position [375, 0]
click at [1504, 537] on button "Copy" at bounding box center [1514, 532] width 51 height 29
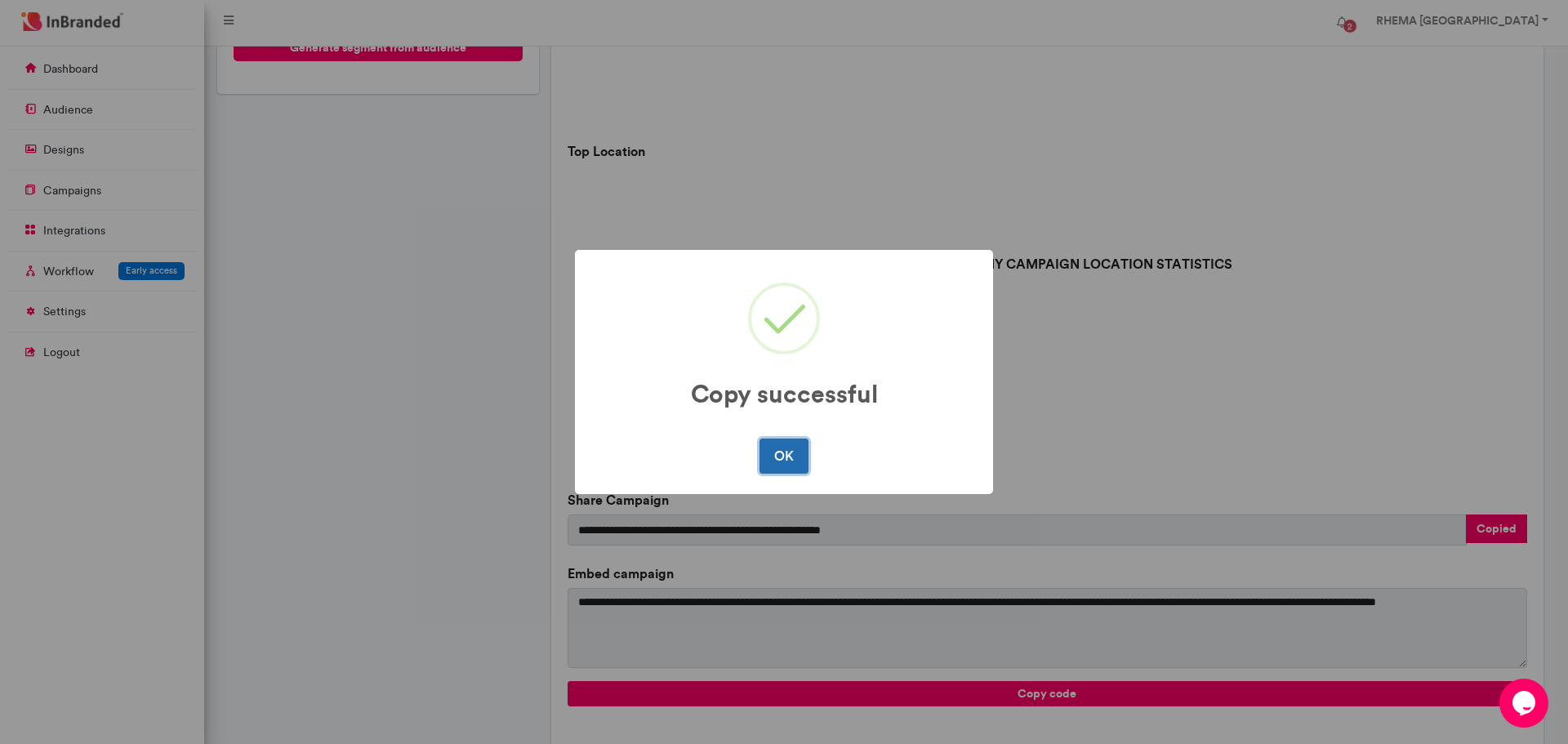
click at [774, 450] on button "OK" at bounding box center [783, 455] width 48 height 34
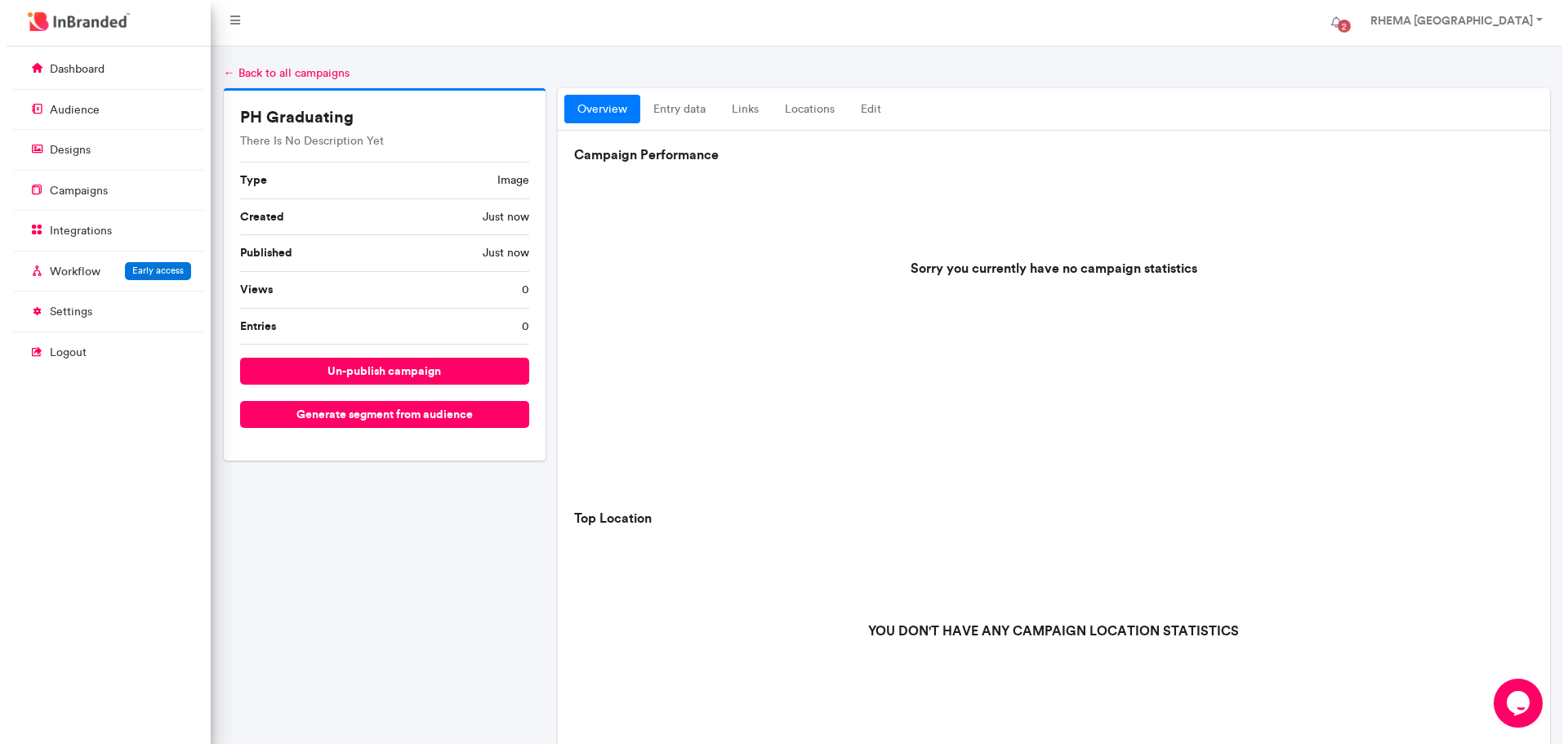
scroll to position [0, 0]
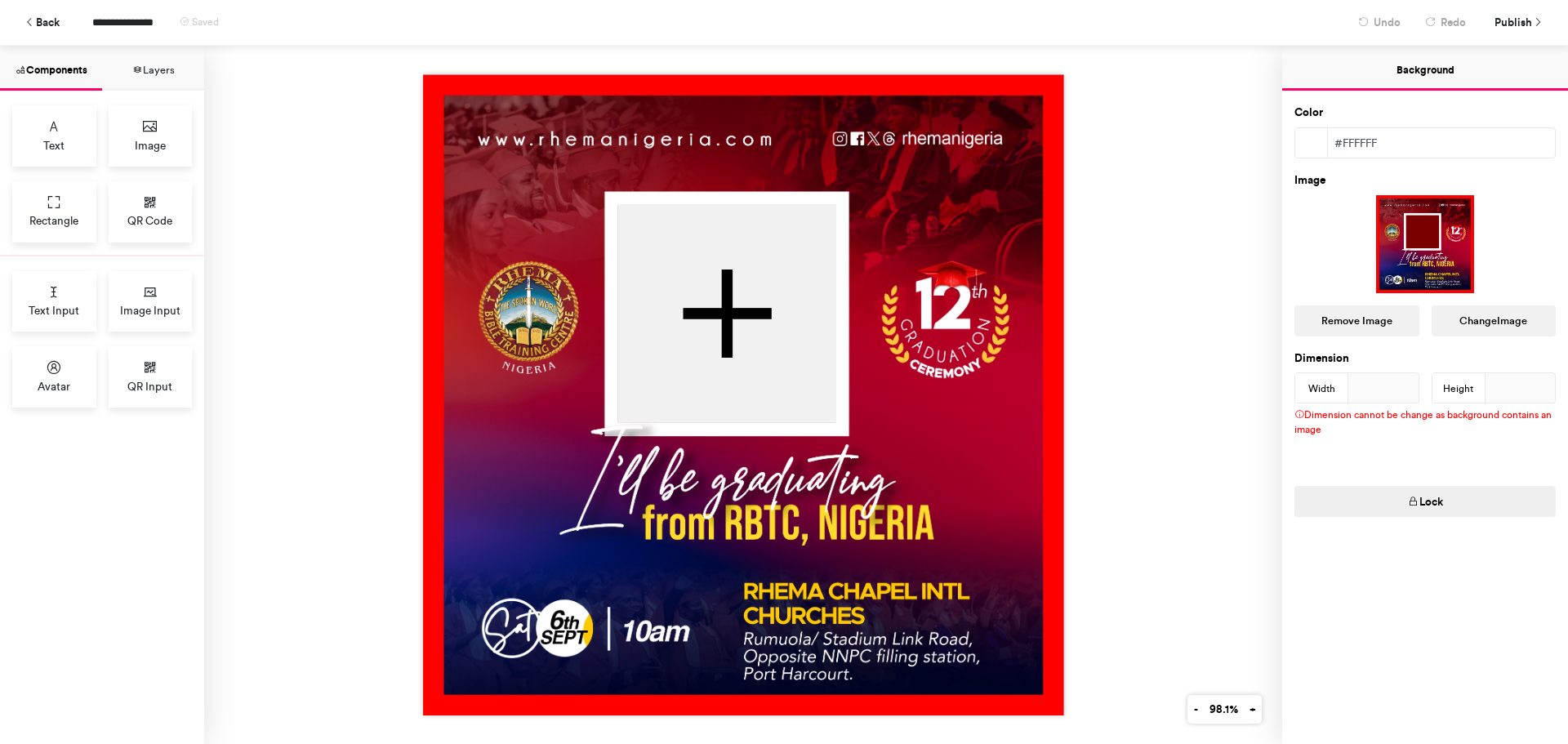
click at [1397, 259] on div at bounding box center [1425, 244] width 261 height 98
click at [1358, 320] on button "Remove Image" at bounding box center [1356, 321] width 125 height 31
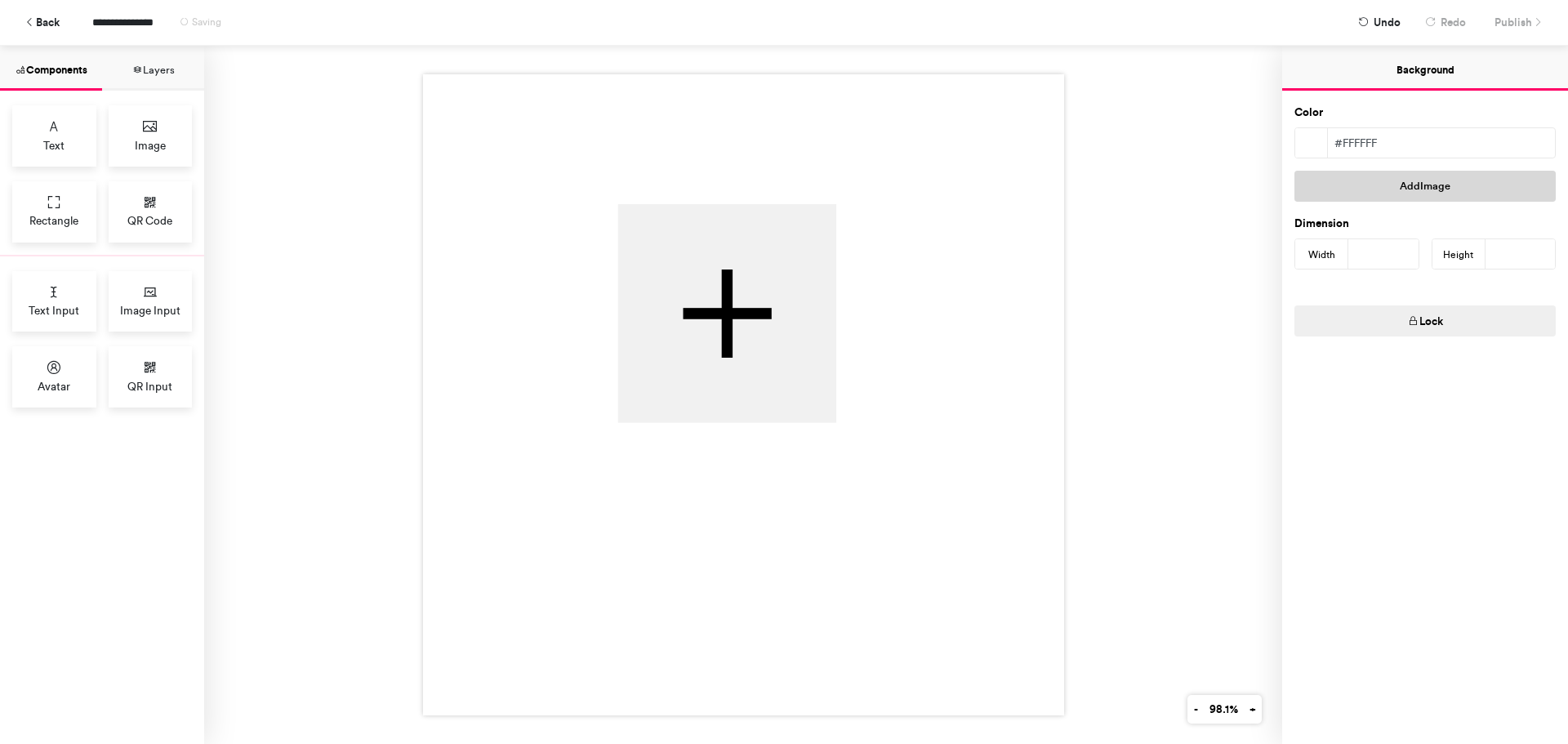
click at [1415, 194] on button "Add Image" at bounding box center [1425, 186] width 261 height 31
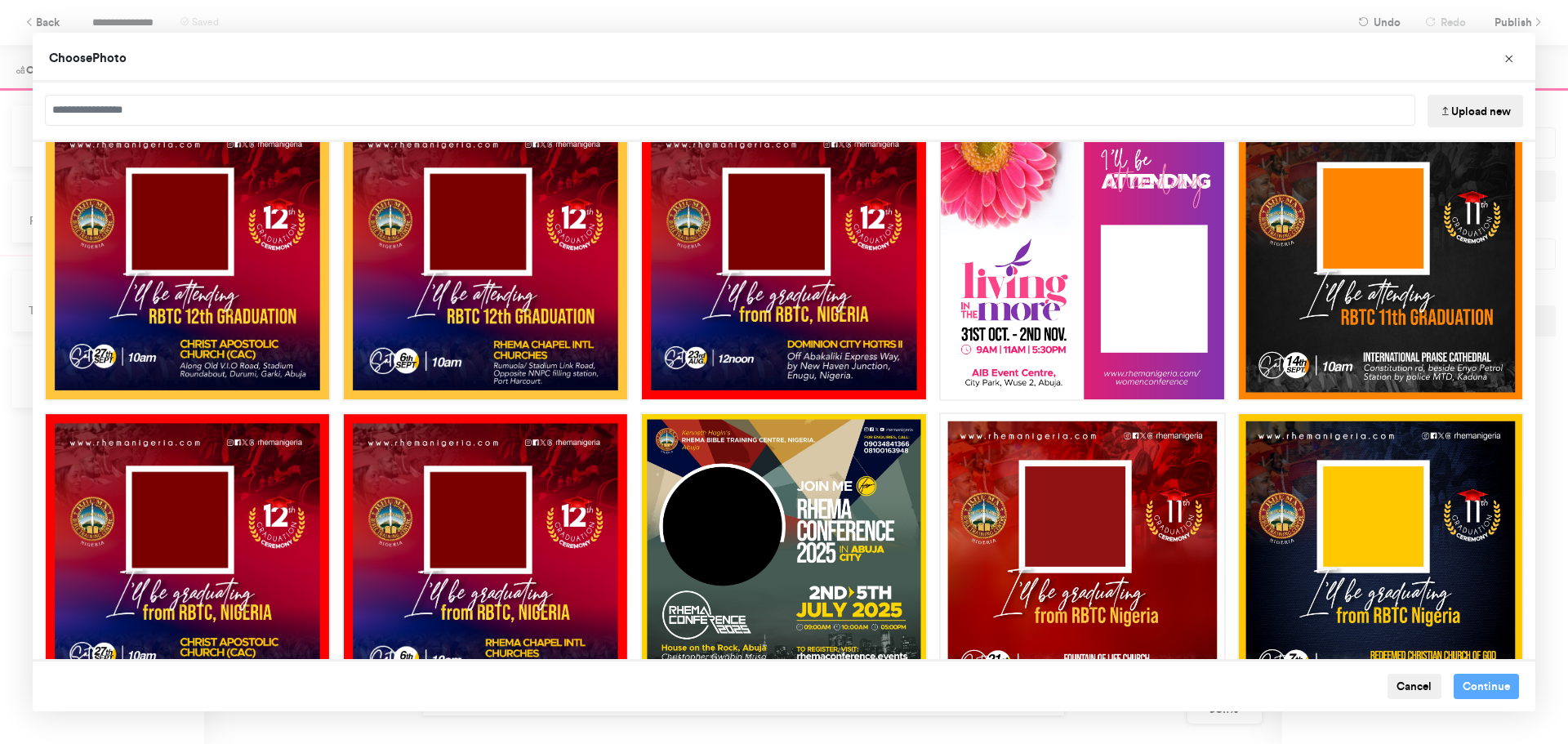
scroll to position [38, 0]
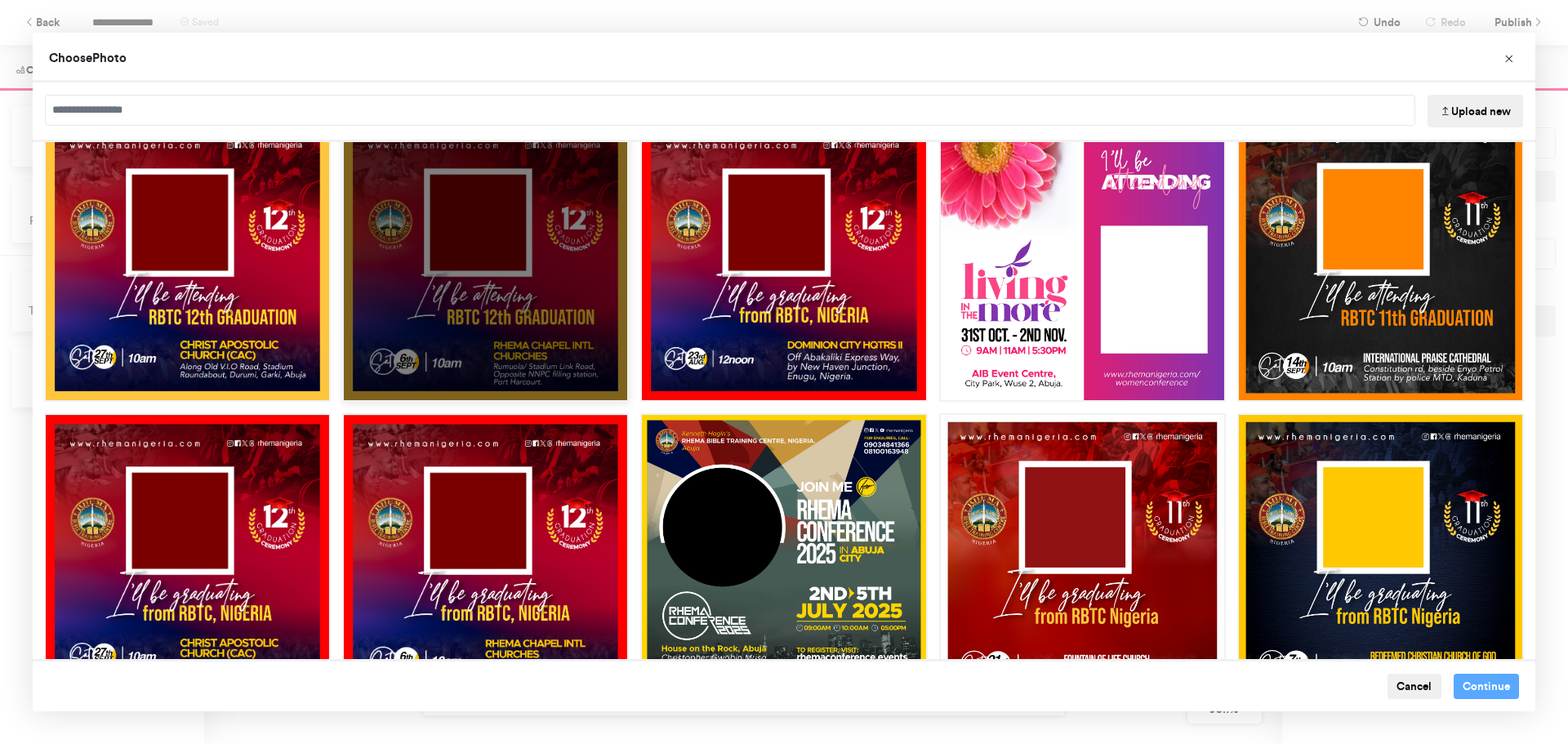
click at [527, 324] on div "Choose Image" at bounding box center [485, 258] width 287 height 287
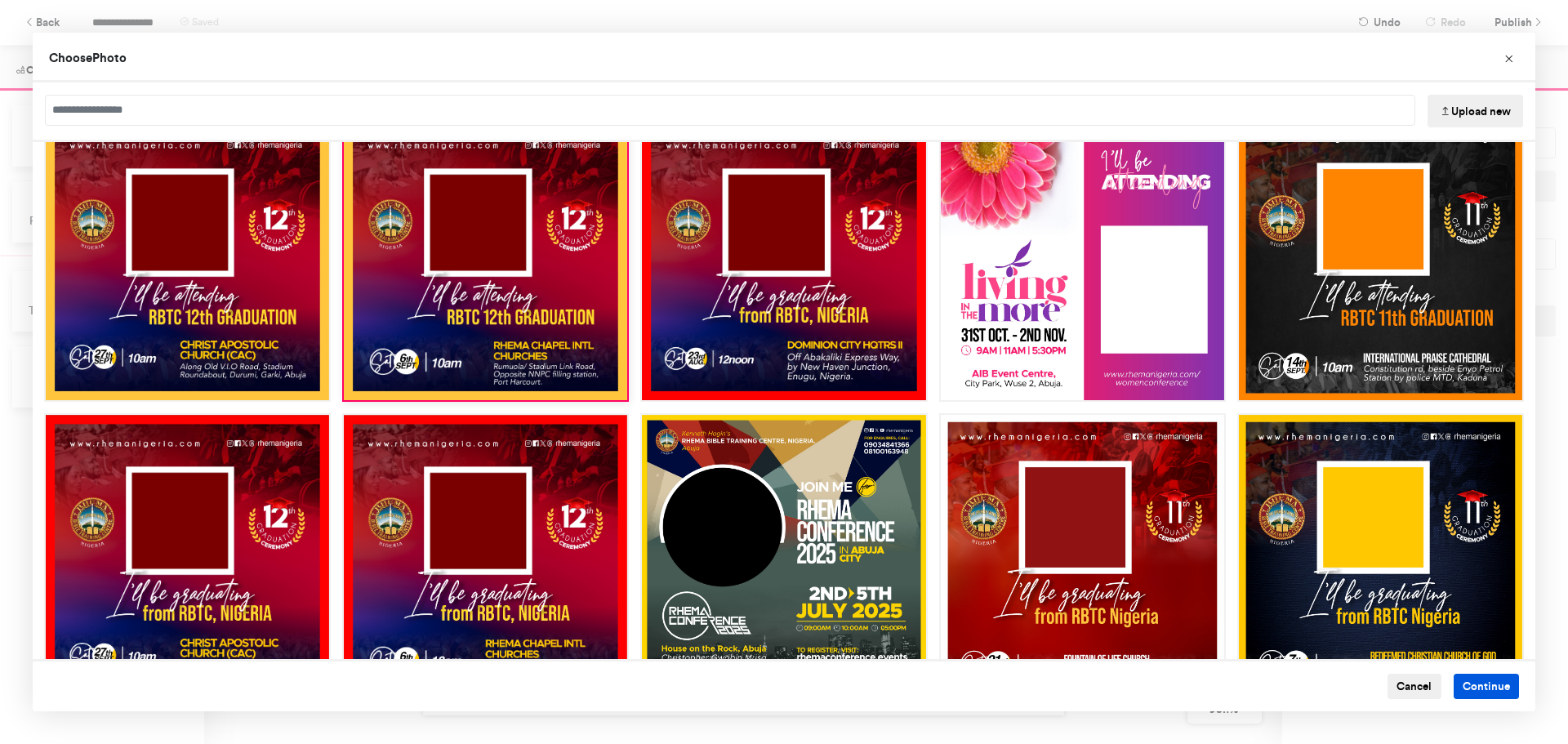
click at [1475, 683] on button "Continue" at bounding box center [1487, 687] width 66 height 26
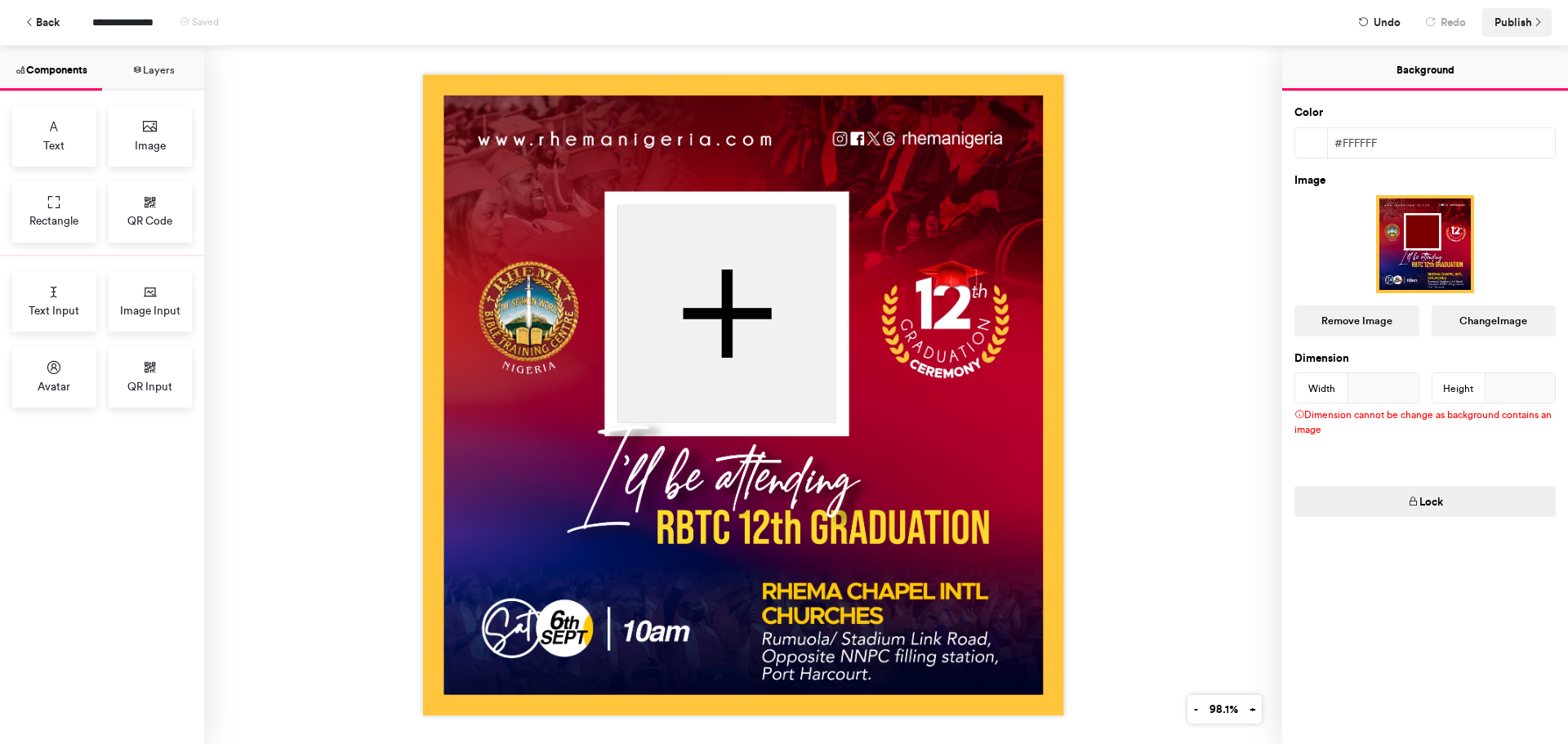
click at [1516, 19] on span "Publish" at bounding box center [1513, 22] width 37 height 29
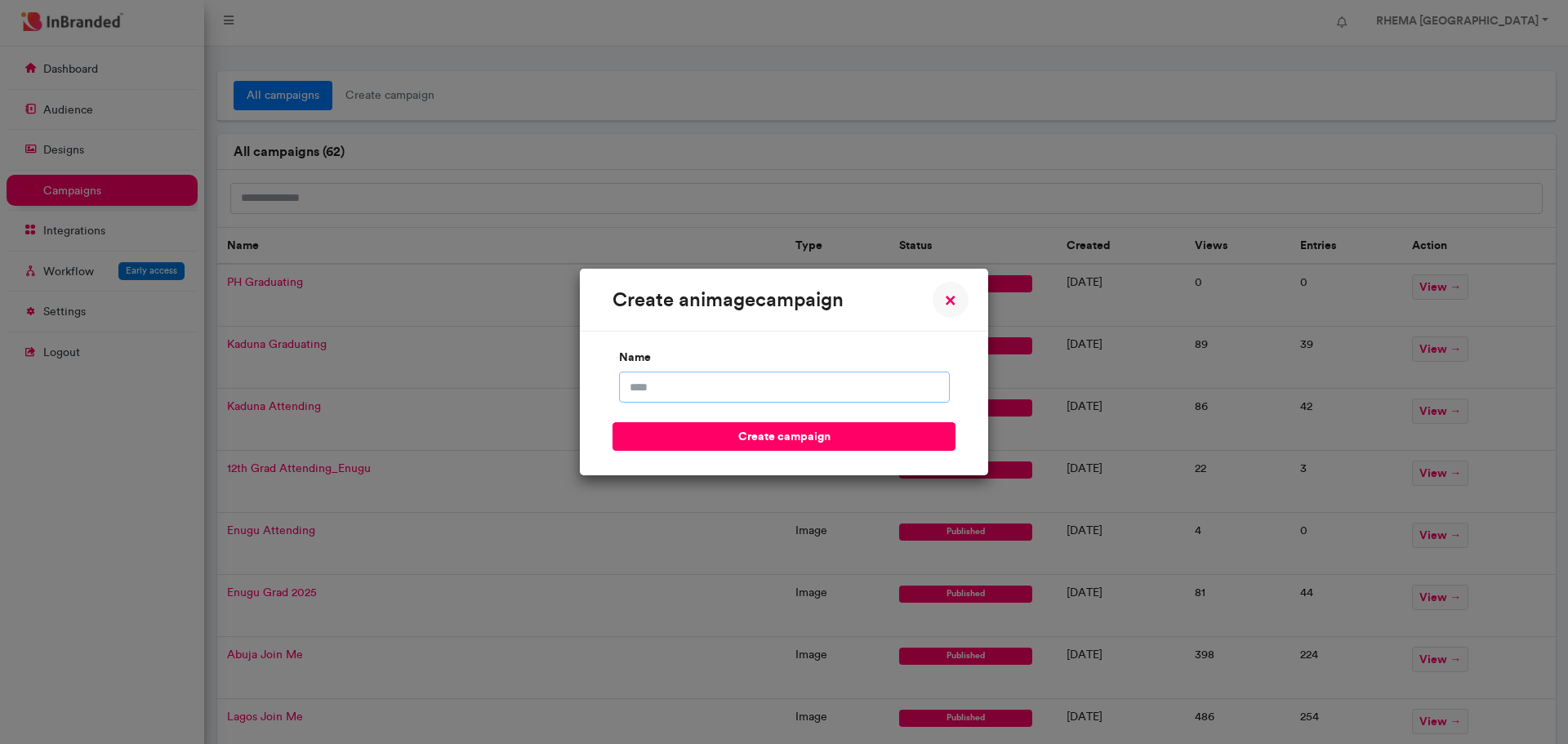
click at [721, 378] on input "name" at bounding box center [784, 387] width 330 height 31
type input "**********"
click at [769, 436] on button "create campaign" at bounding box center [784, 436] width 343 height 29
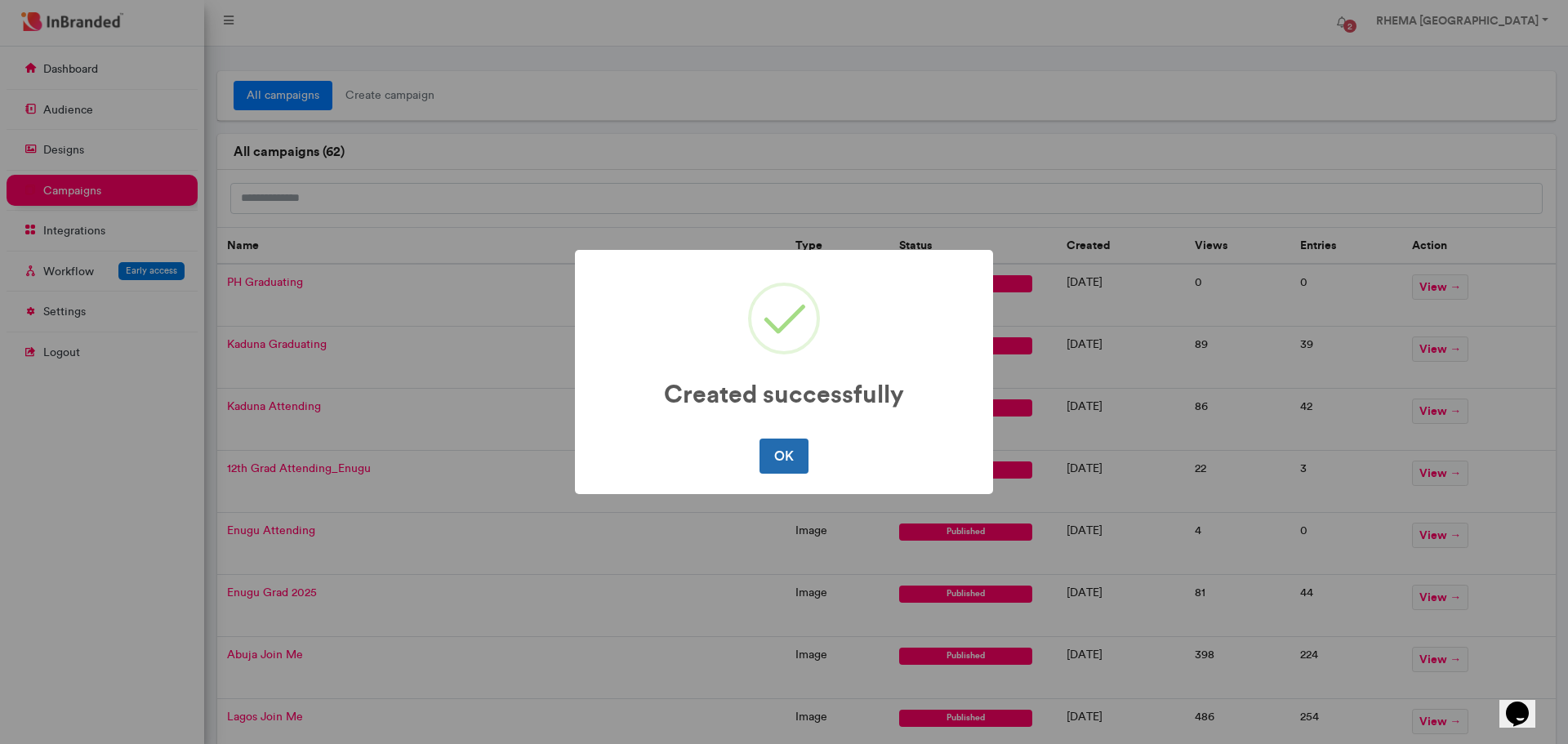
click at [780, 453] on button "OK" at bounding box center [783, 455] width 48 height 34
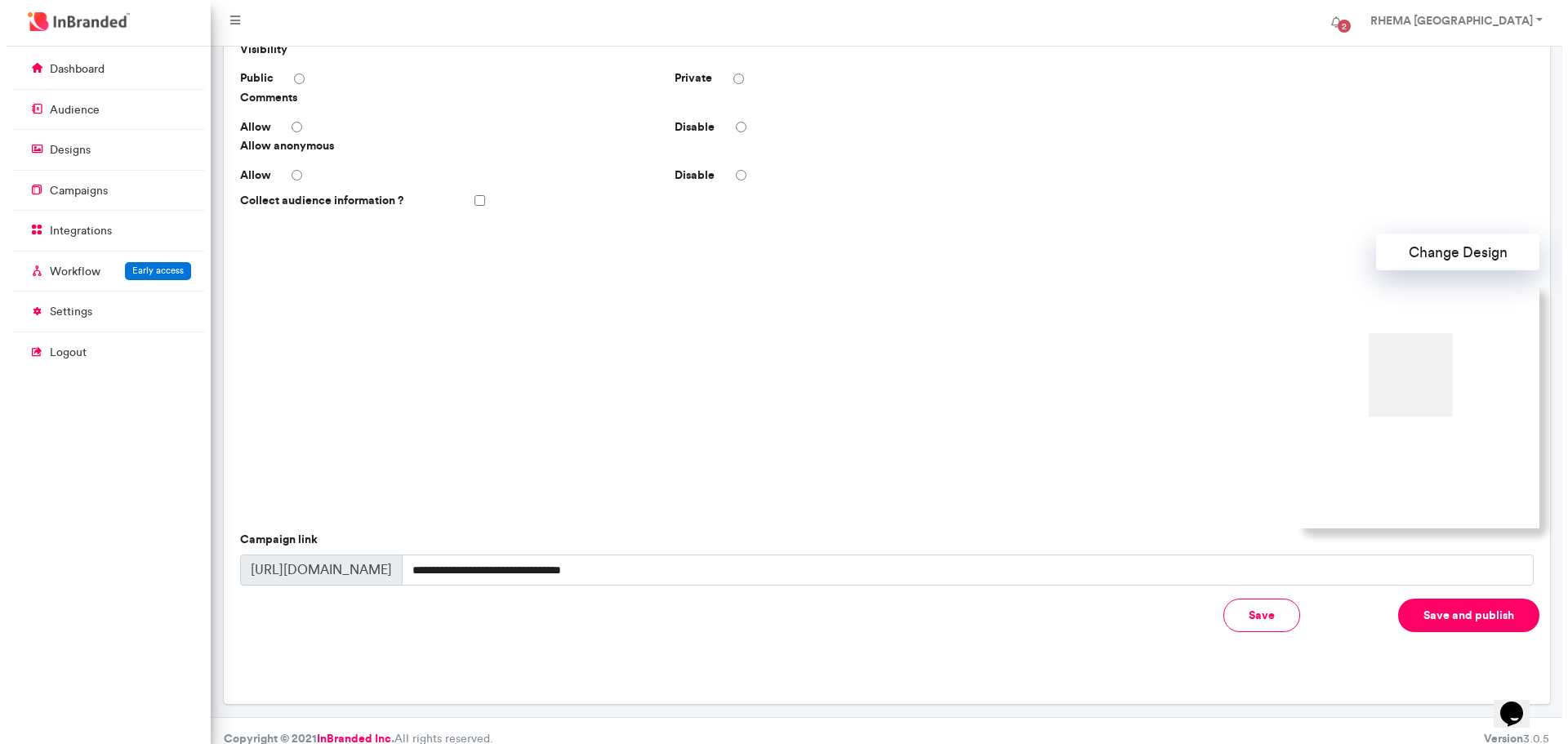
scroll to position [329, 0]
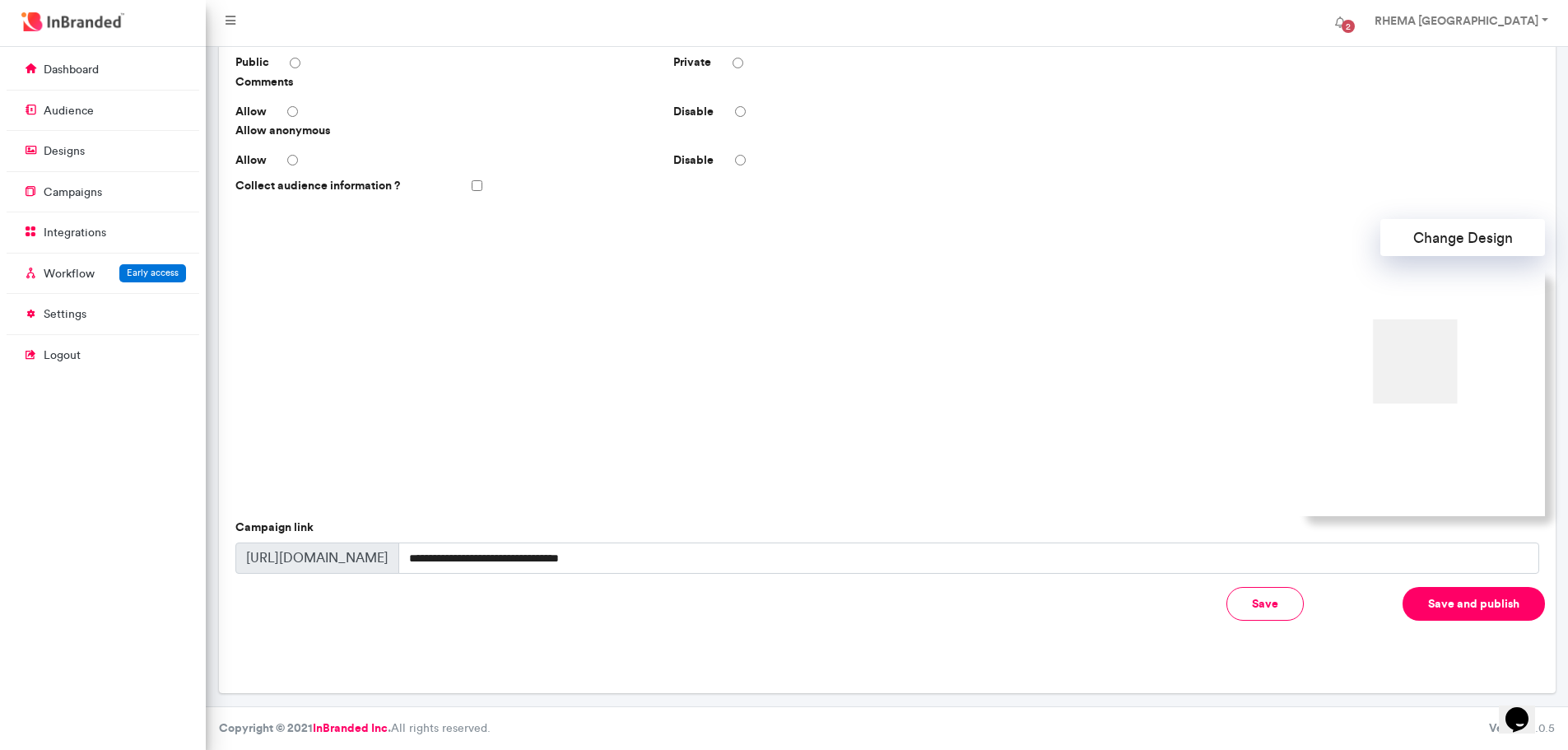
click at [1466, 602] on button "Save and publish" at bounding box center [1474, 603] width 142 height 33
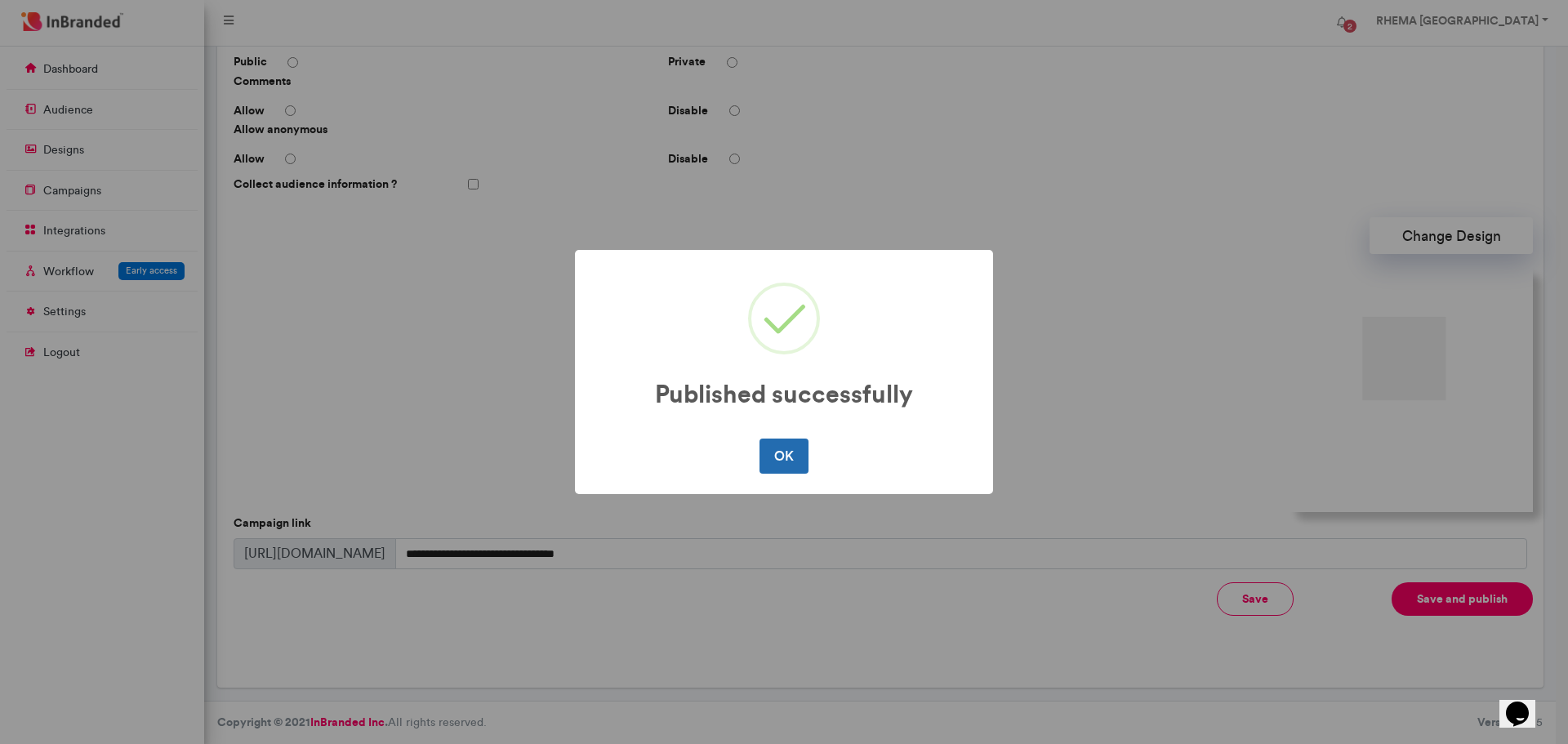
click at [796, 457] on button "OK" at bounding box center [783, 455] width 48 height 34
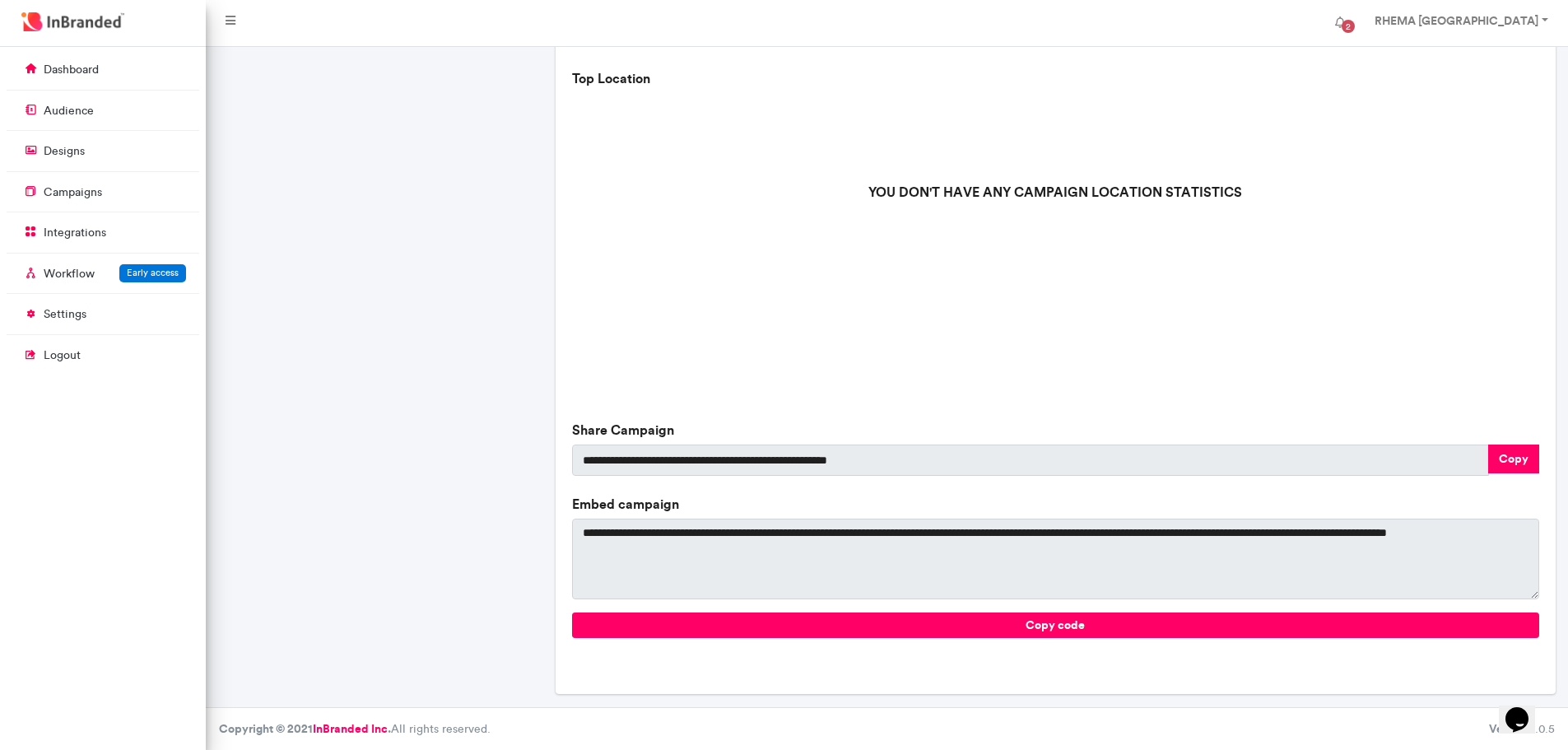
scroll to position [451, 0]
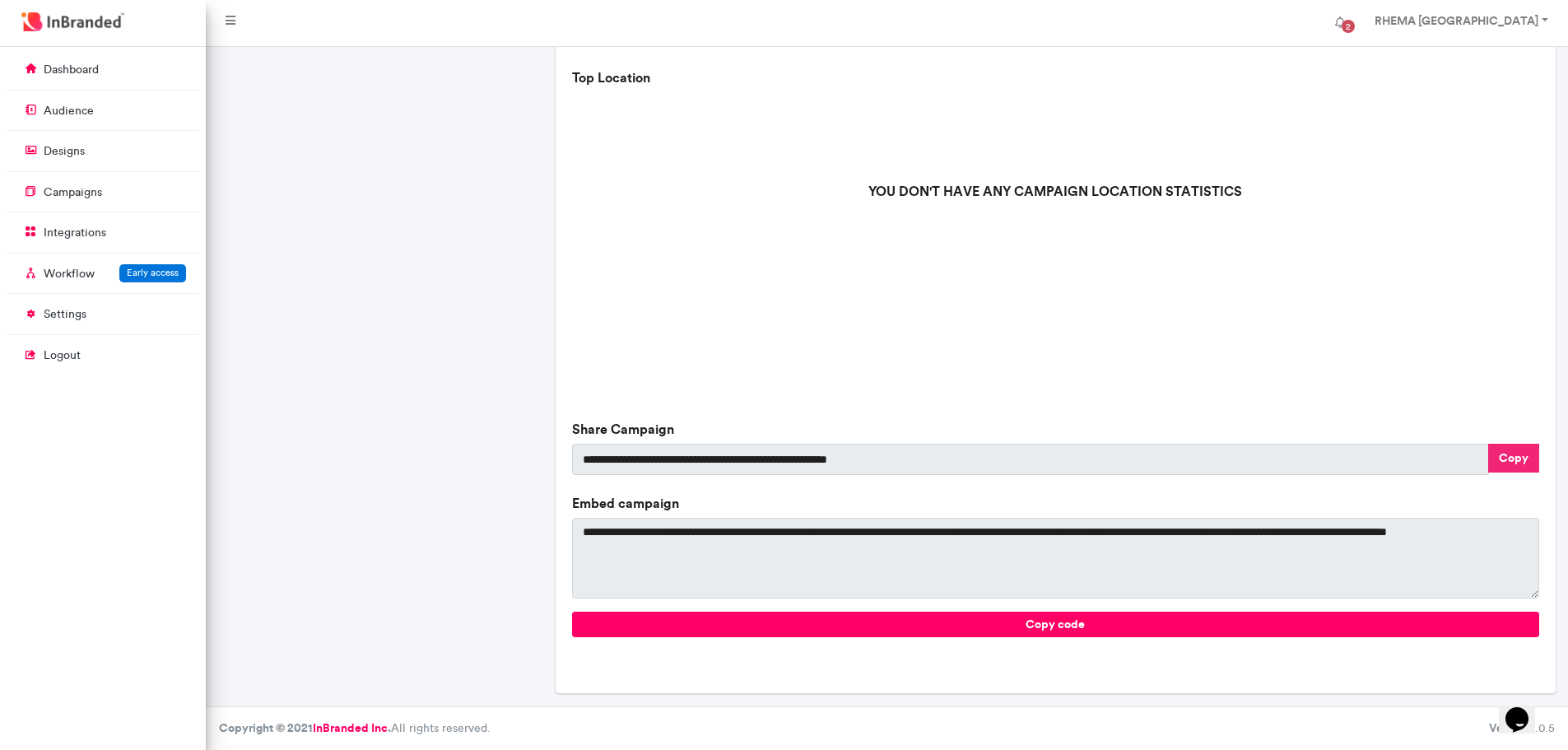
click at [1525, 451] on button "Copy" at bounding box center [1514, 458] width 51 height 29
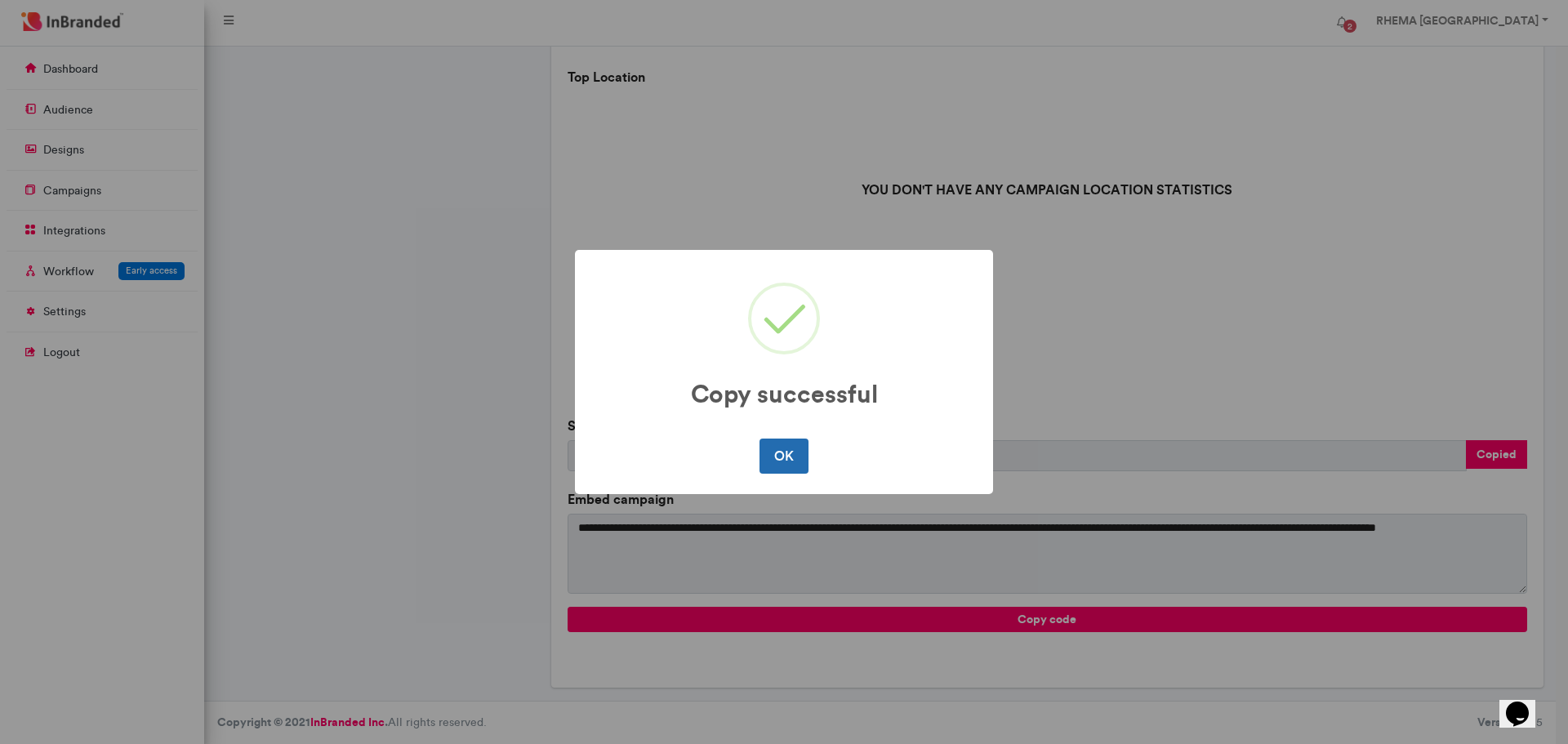
click at [783, 458] on button "OK" at bounding box center [783, 455] width 48 height 34
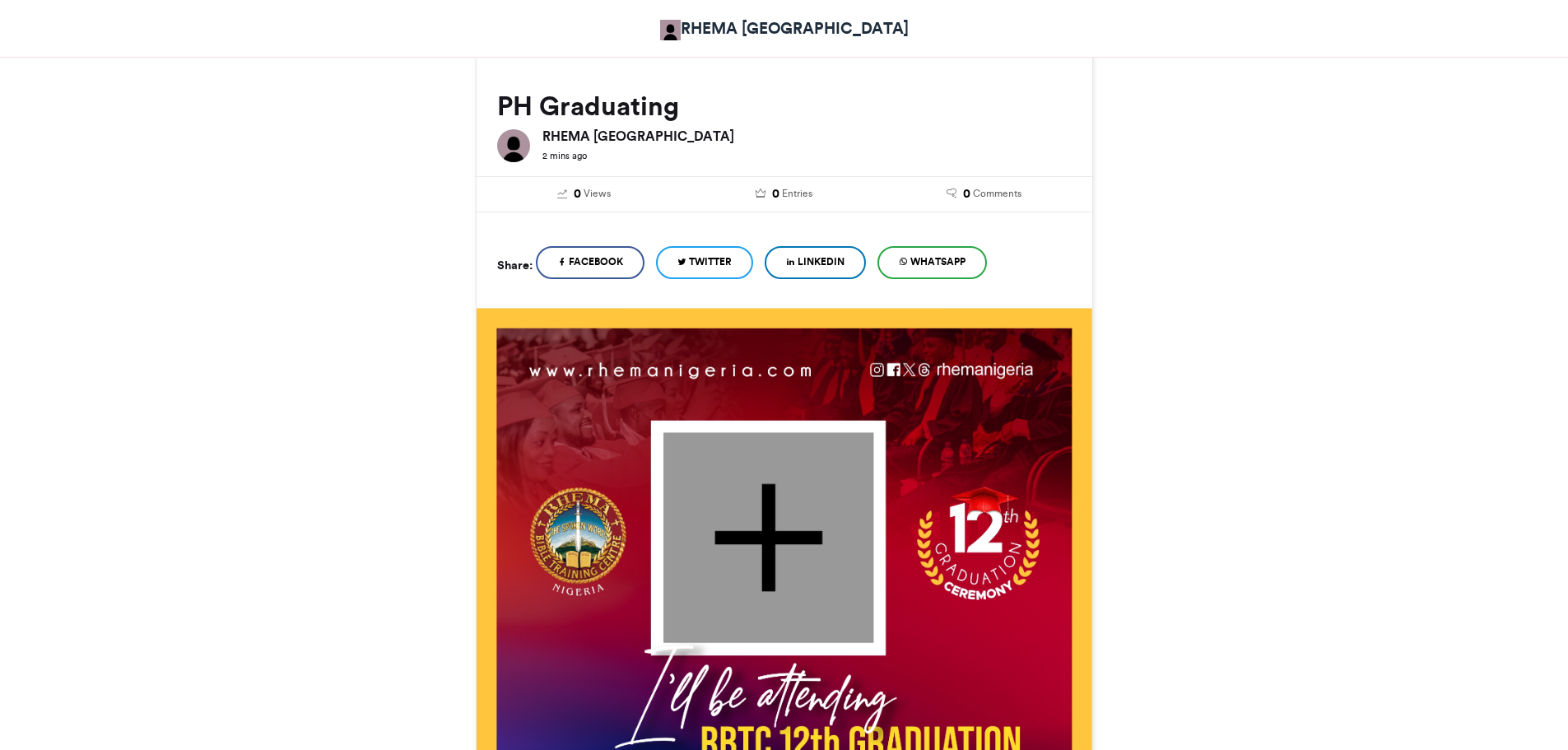
scroll to position [212, 0]
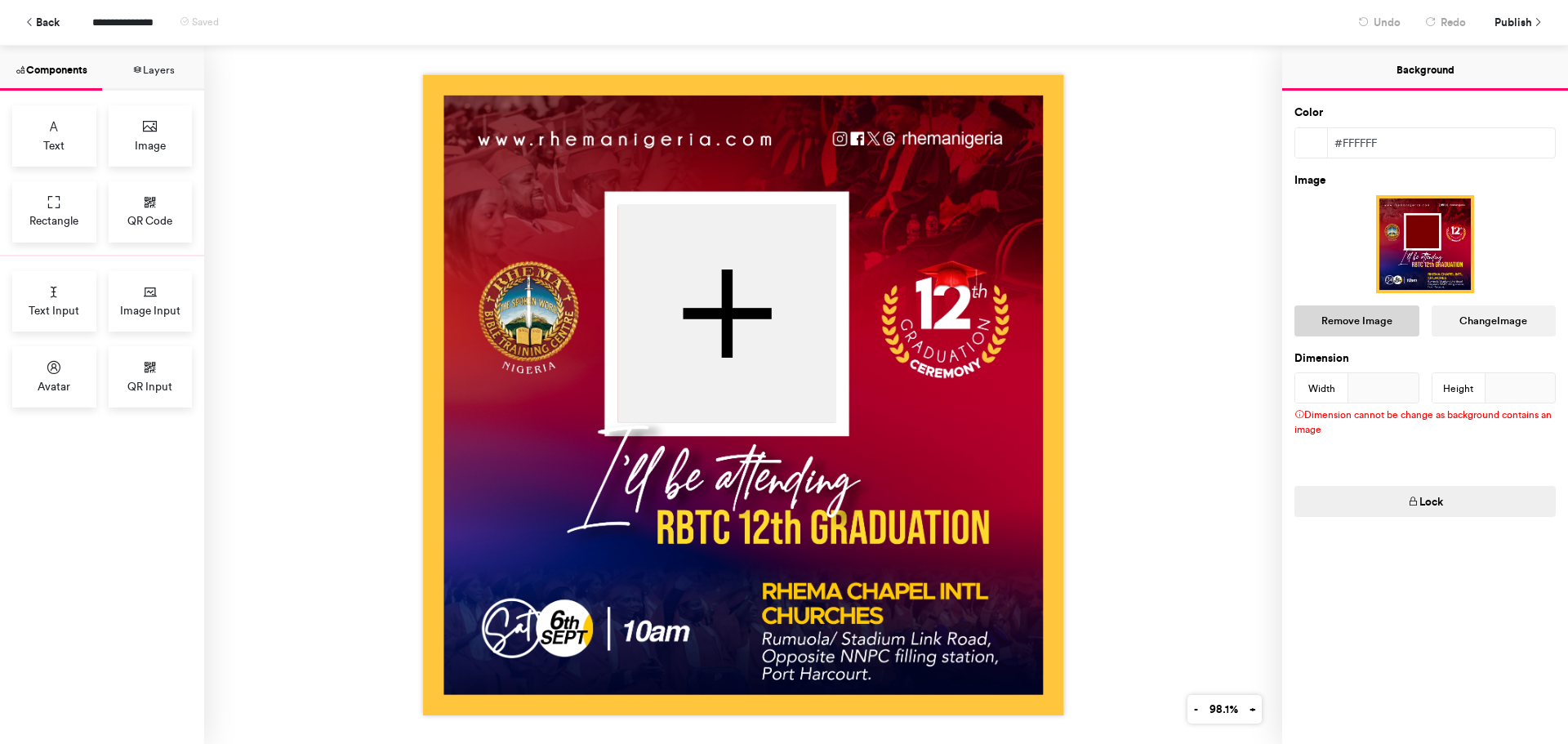
click at [1345, 314] on button "Remove Image" at bounding box center [1356, 321] width 125 height 31
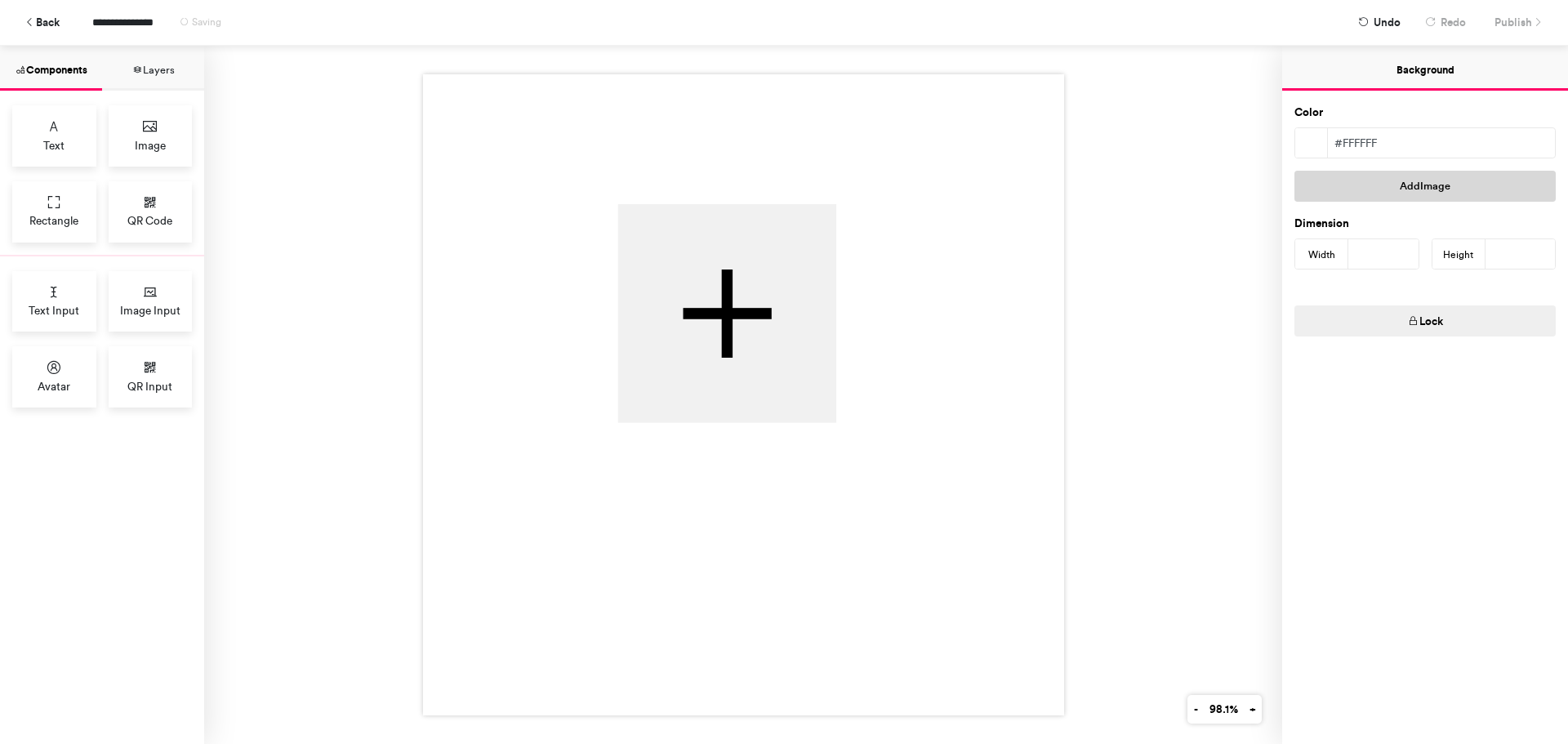
click at [1388, 185] on button "Add Image" at bounding box center [1425, 186] width 261 height 31
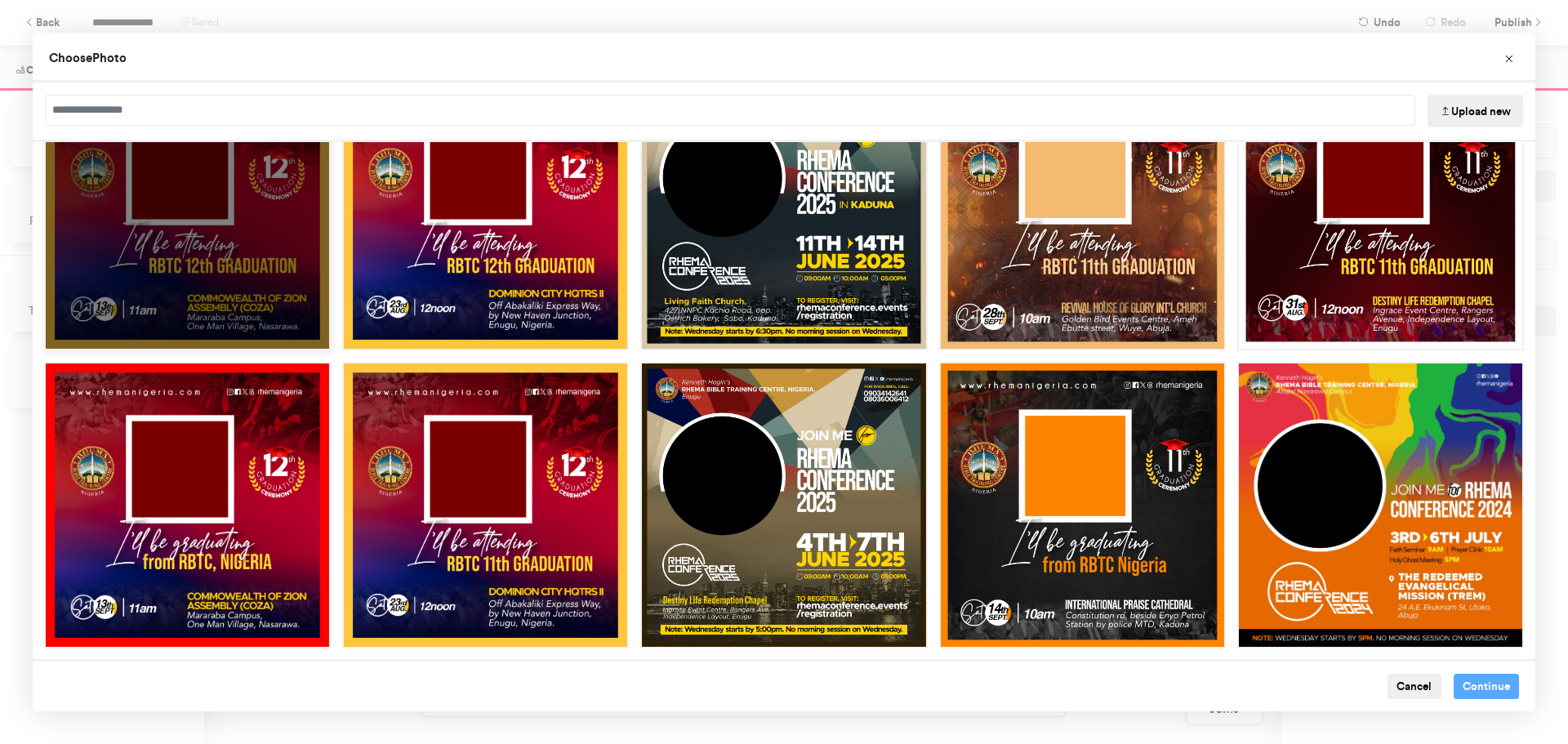
scroll to position [1283, 0]
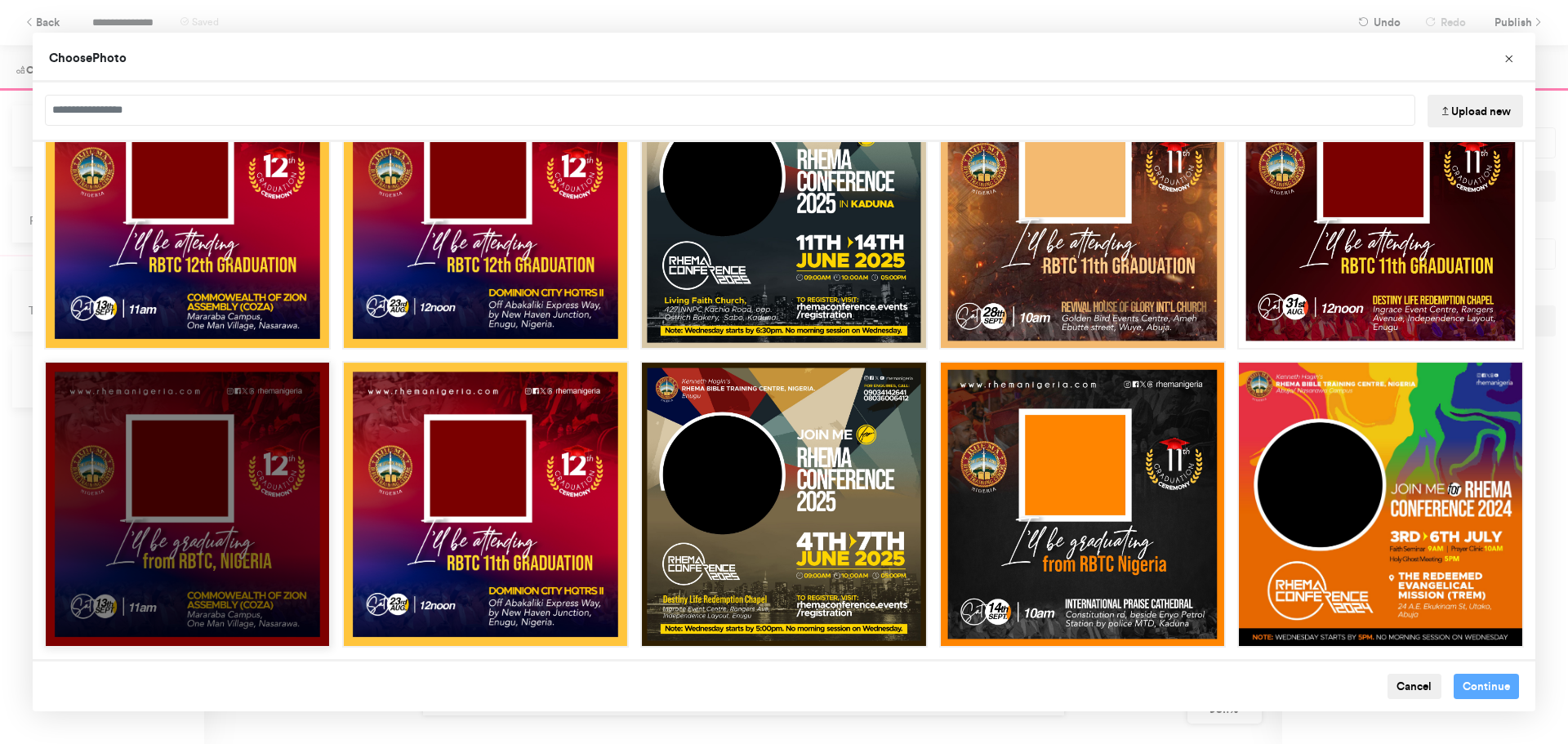
click at [201, 502] on div "Choose Image" at bounding box center [187, 504] width 287 height 287
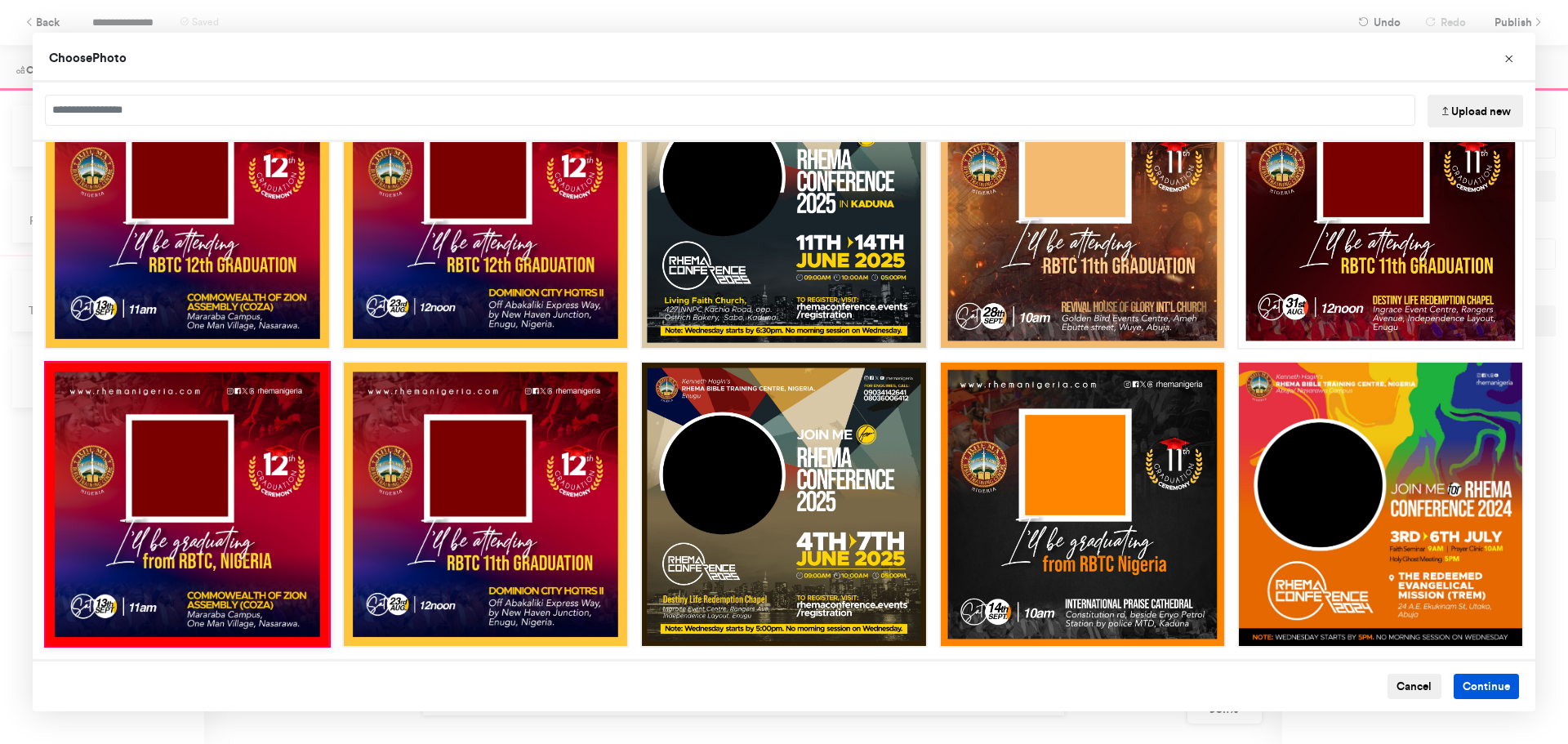
click at [1474, 687] on button "Continue" at bounding box center [1487, 687] width 66 height 26
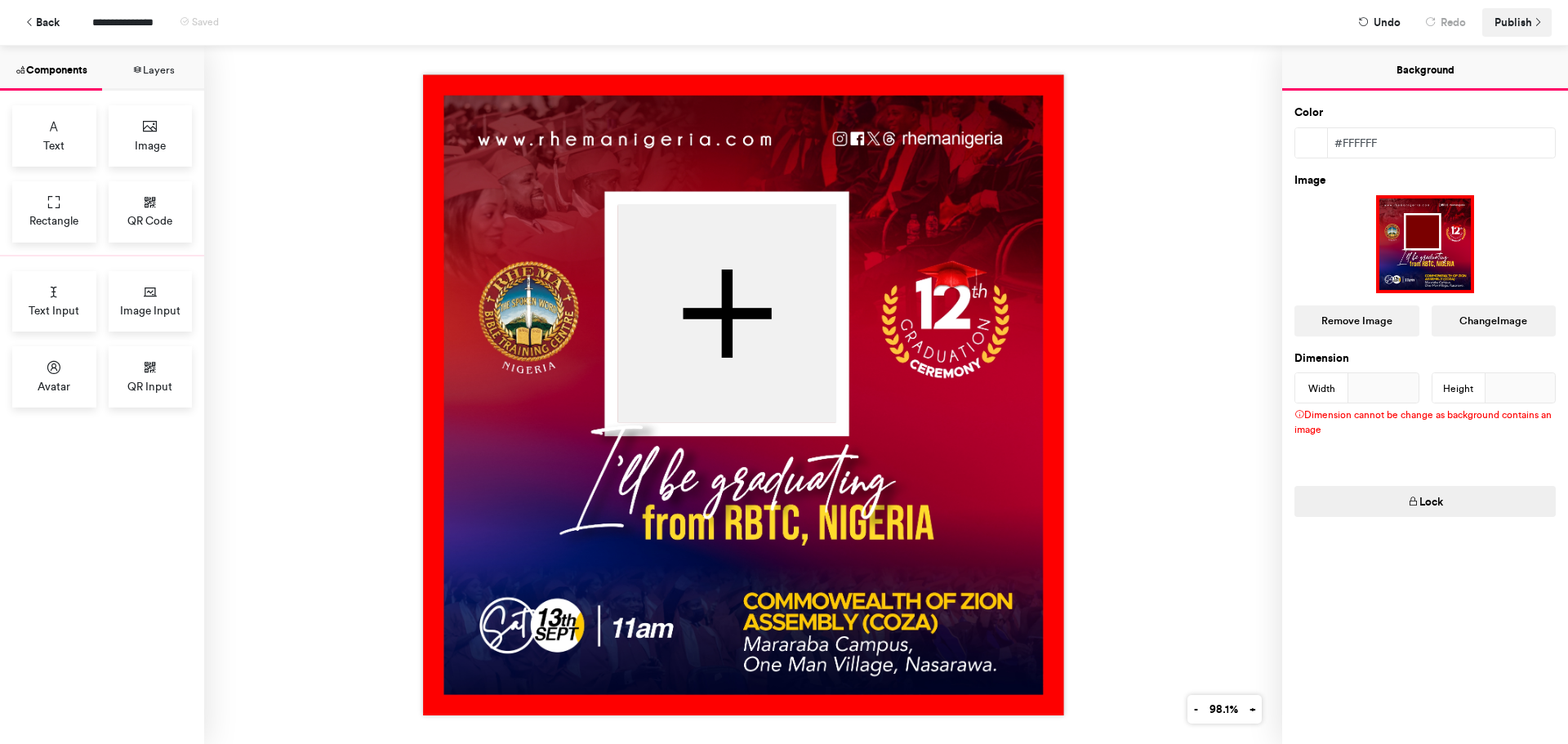
click at [1514, 22] on span "Publish" at bounding box center [1513, 22] width 37 height 29
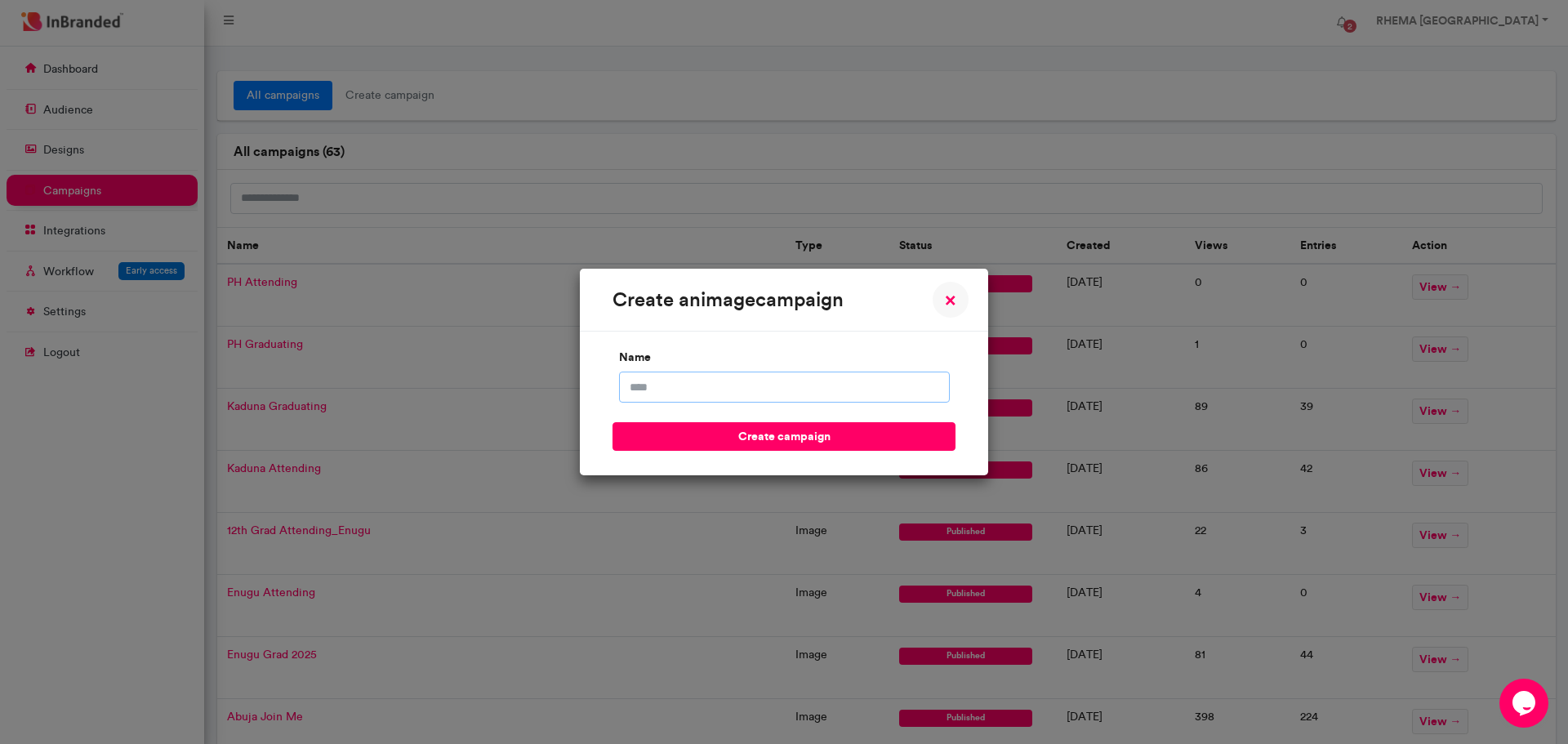
click at [675, 387] on input "name" at bounding box center [784, 387] width 330 height 31
type input "**********"
click at [711, 435] on button "create campaign" at bounding box center [784, 436] width 343 height 29
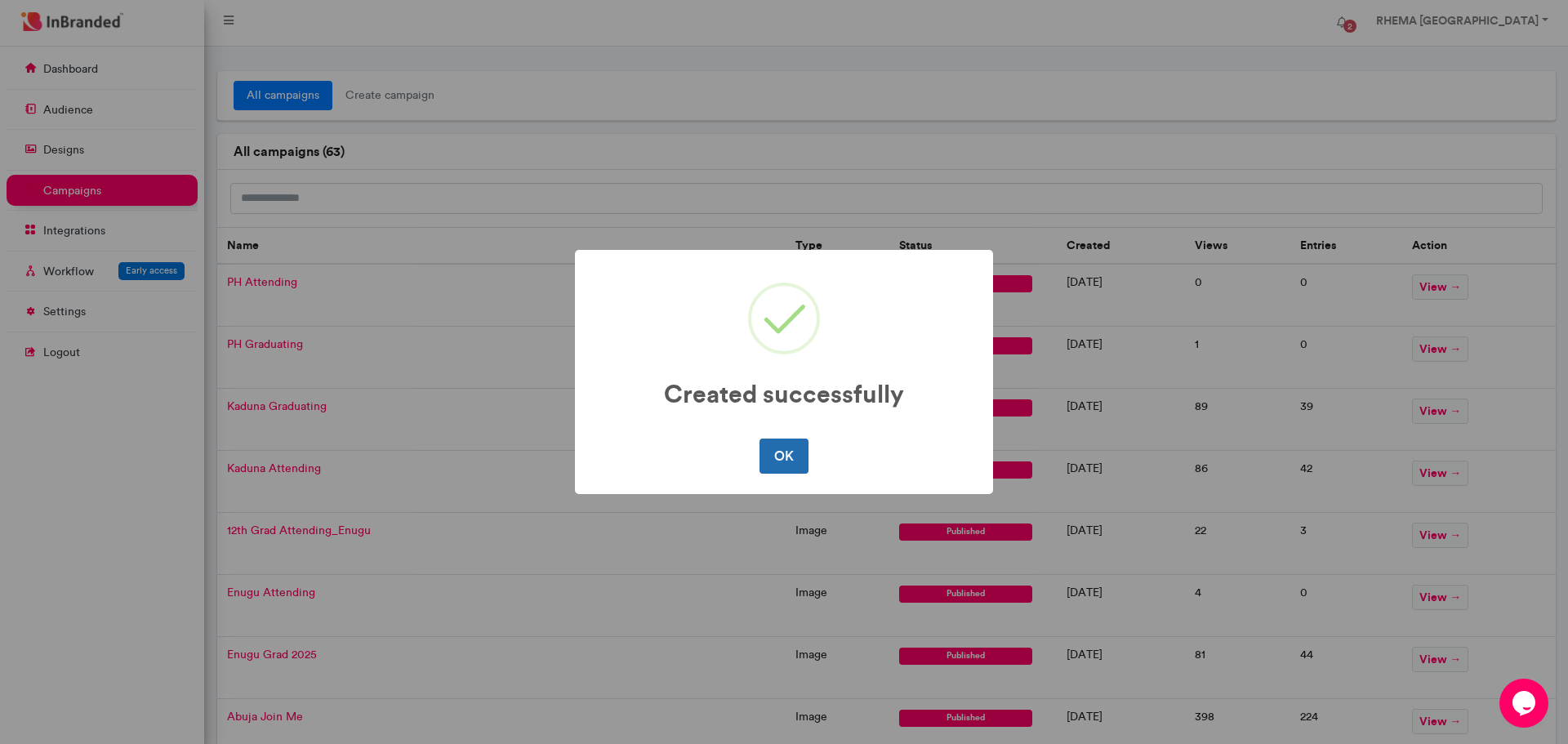
click at [784, 452] on button "OK" at bounding box center [783, 455] width 48 height 34
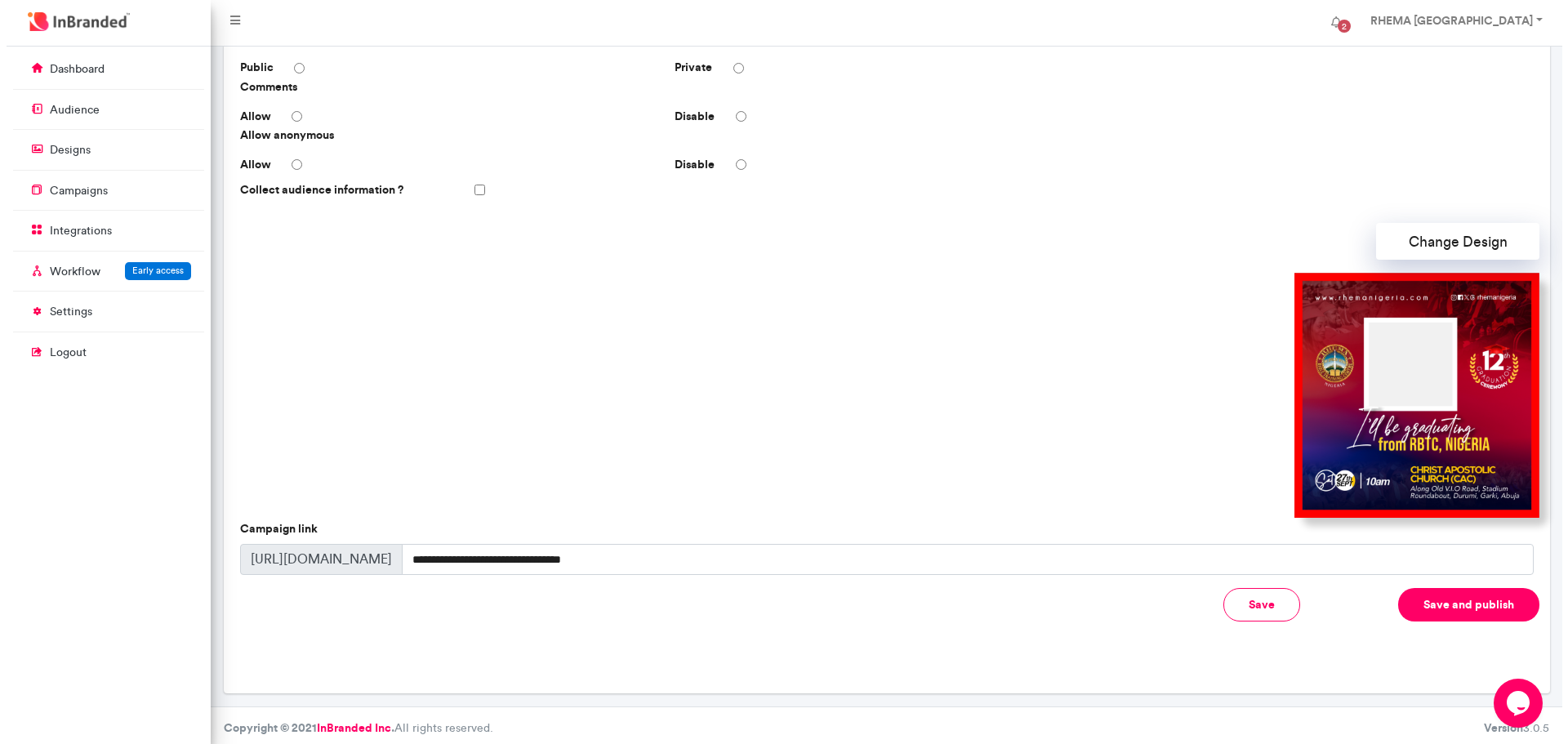
scroll to position [329, 0]
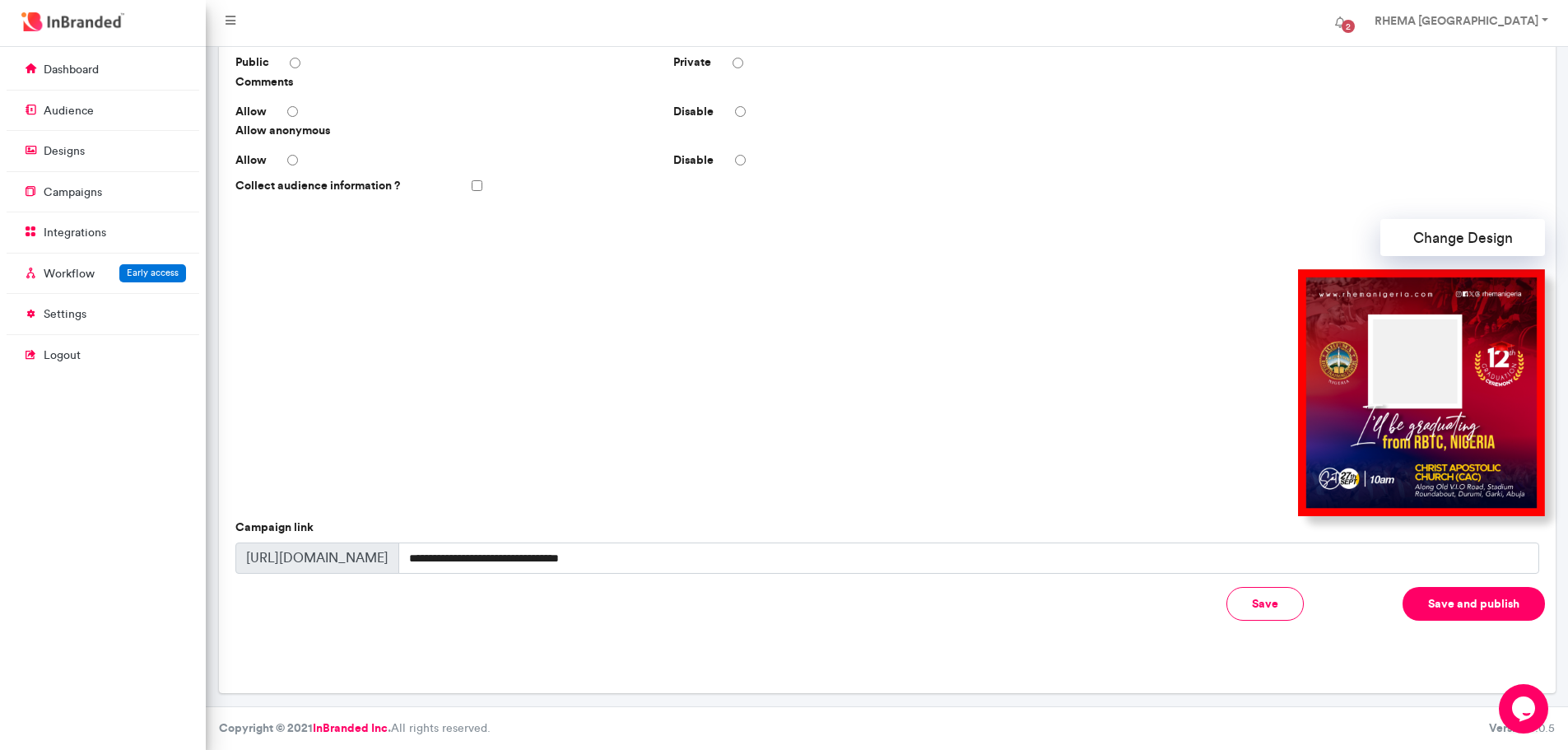
click at [1451, 607] on button "Save and publish" at bounding box center [1474, 603] width 142 height 33
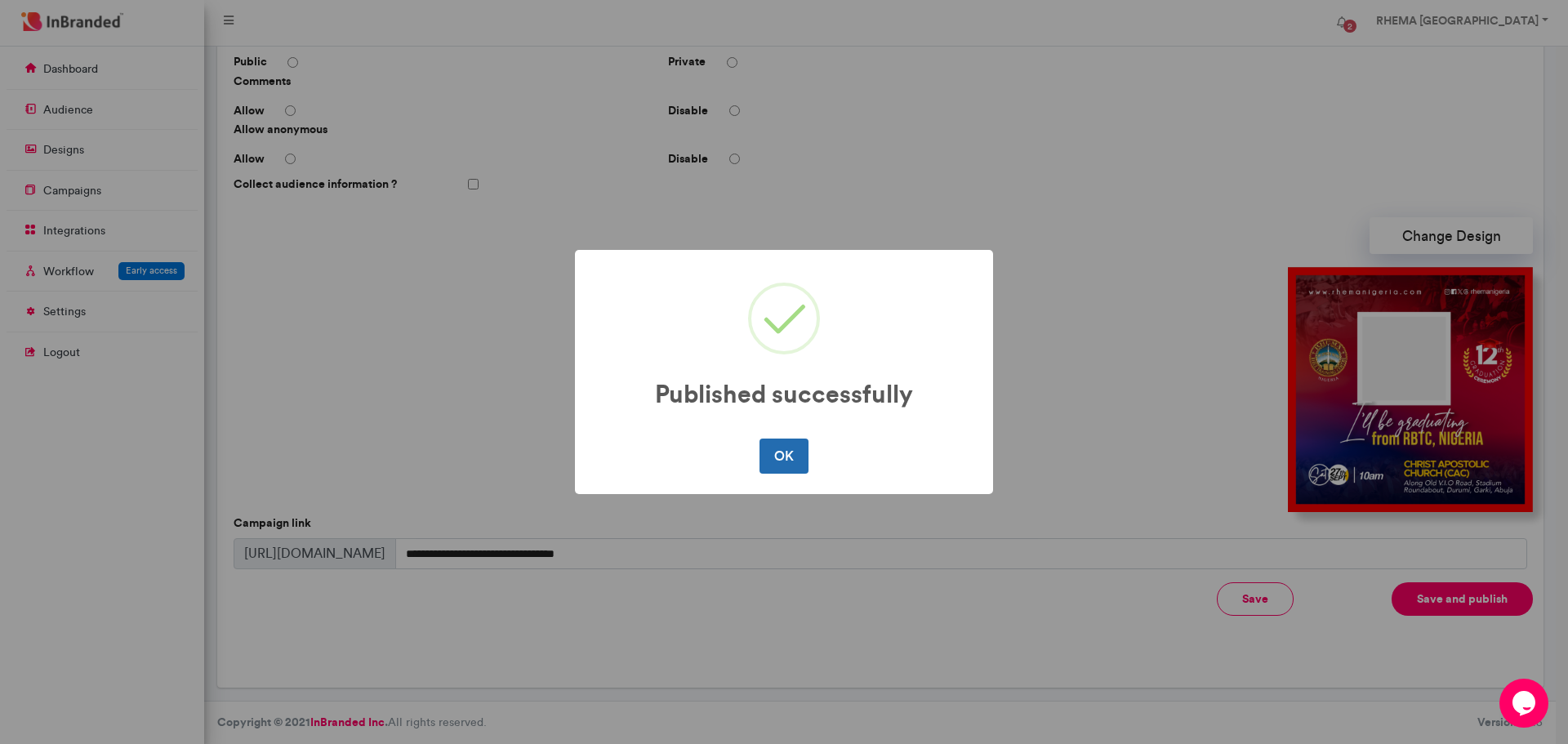
click at [779, 447] on button "OK" at bounding box center [783, 455] width 48 height 34
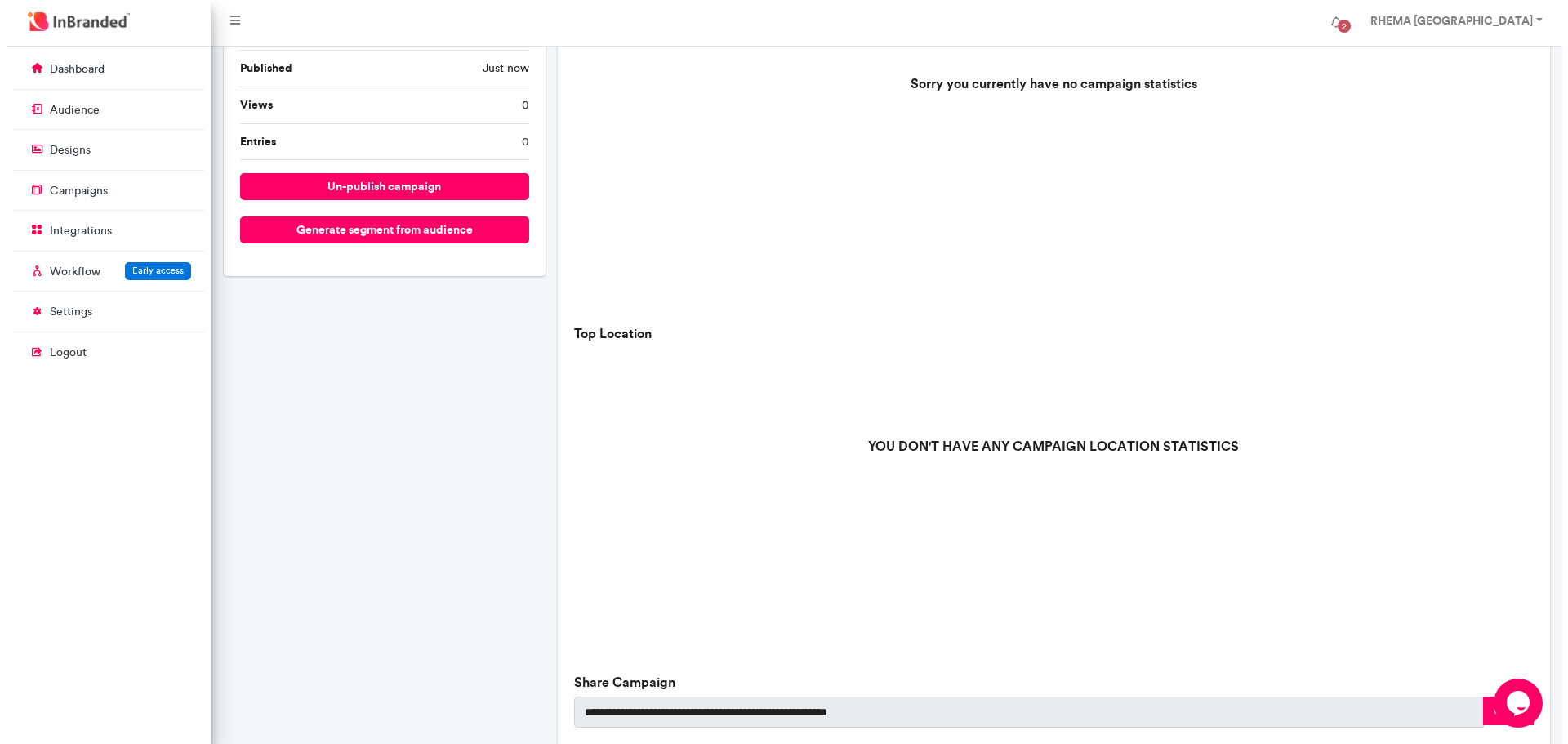
scroll to position [447, 0]
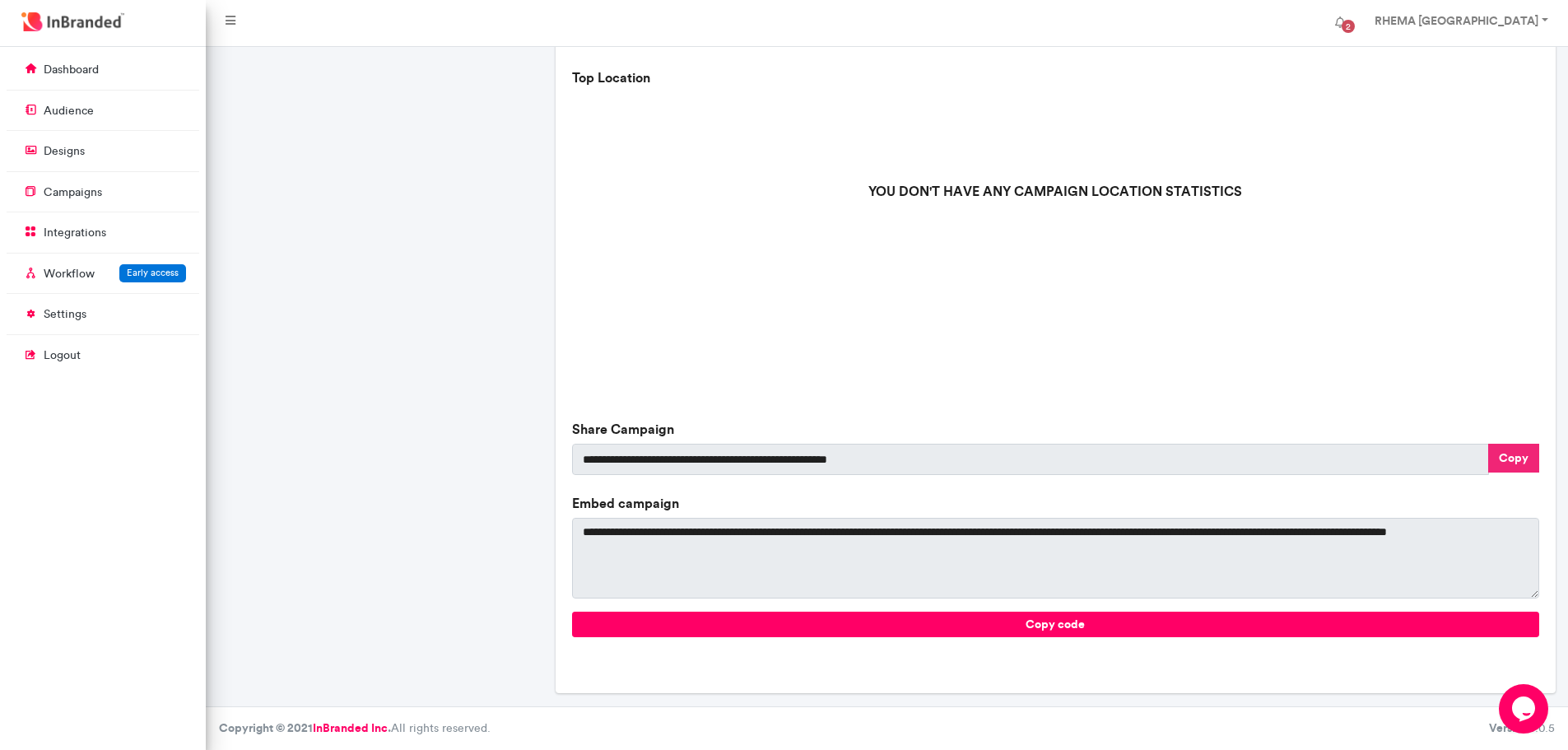
click at [1505, 463] on button "Copy" at bounding box center [1514, 458] width 51 height 29
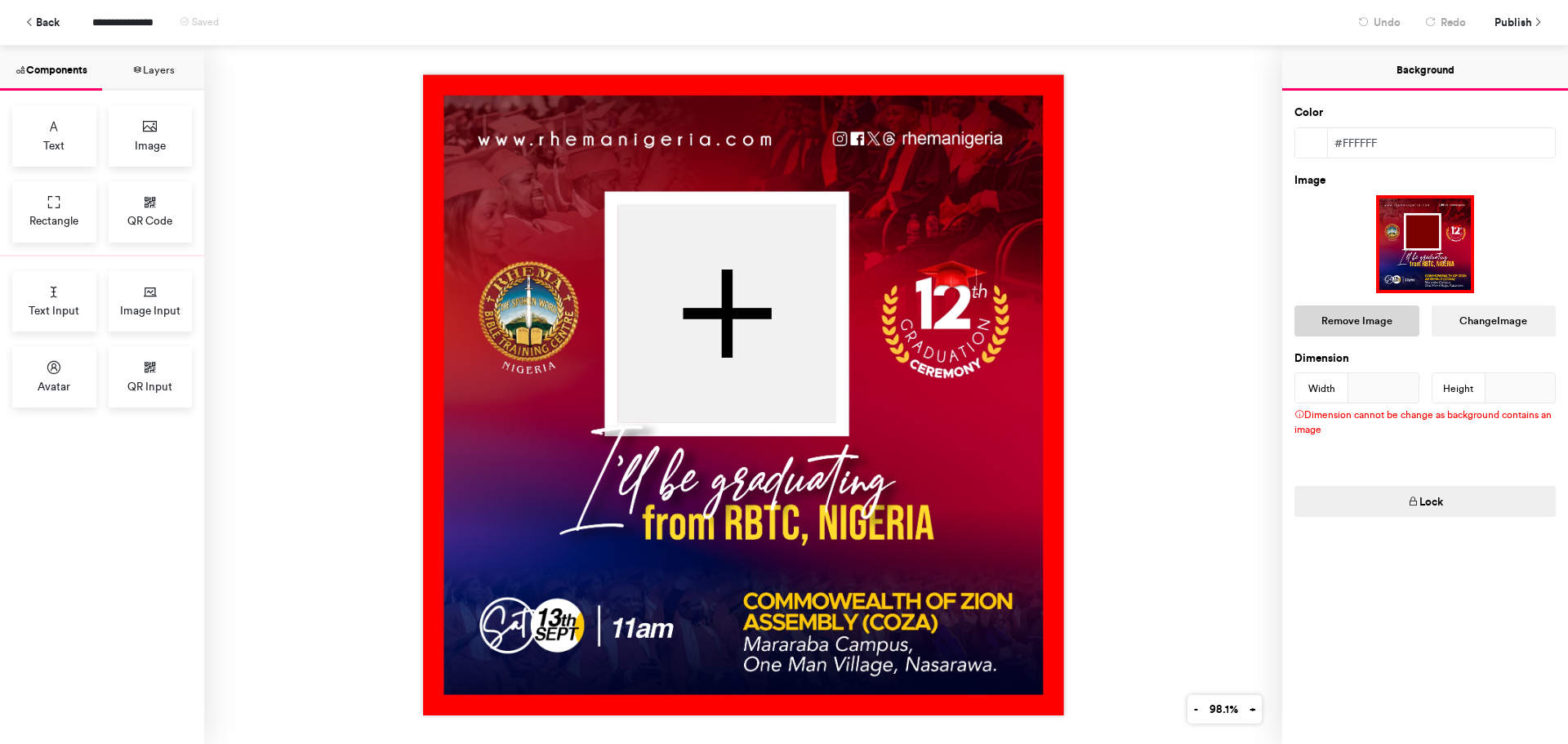
click at [1382, 319] on button "Remove Image" at bounding box center [1356, 321] width 125 height 31
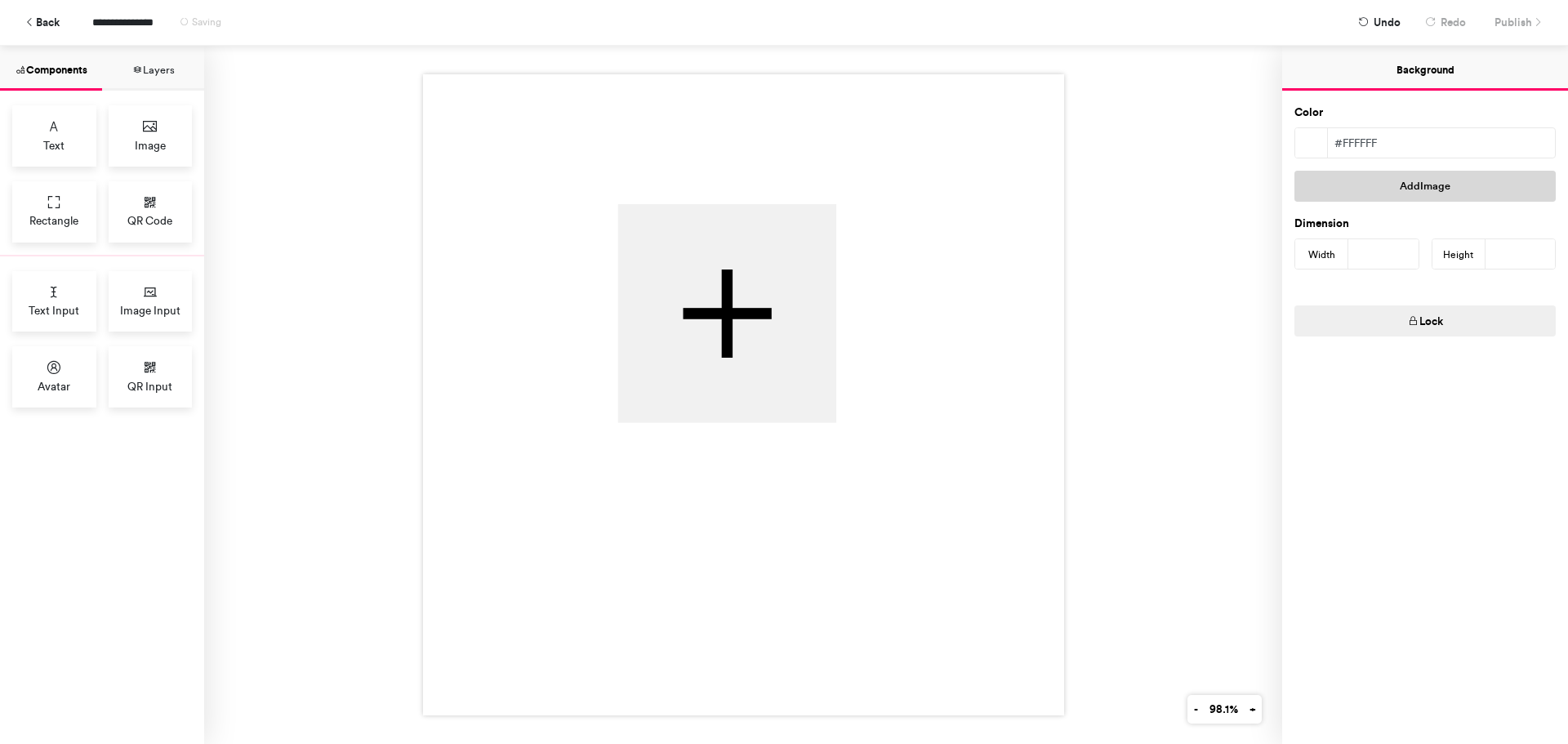
click at [1415, 186] on button "Add Image" at bounding box center [1425, 186] width 261 height 31
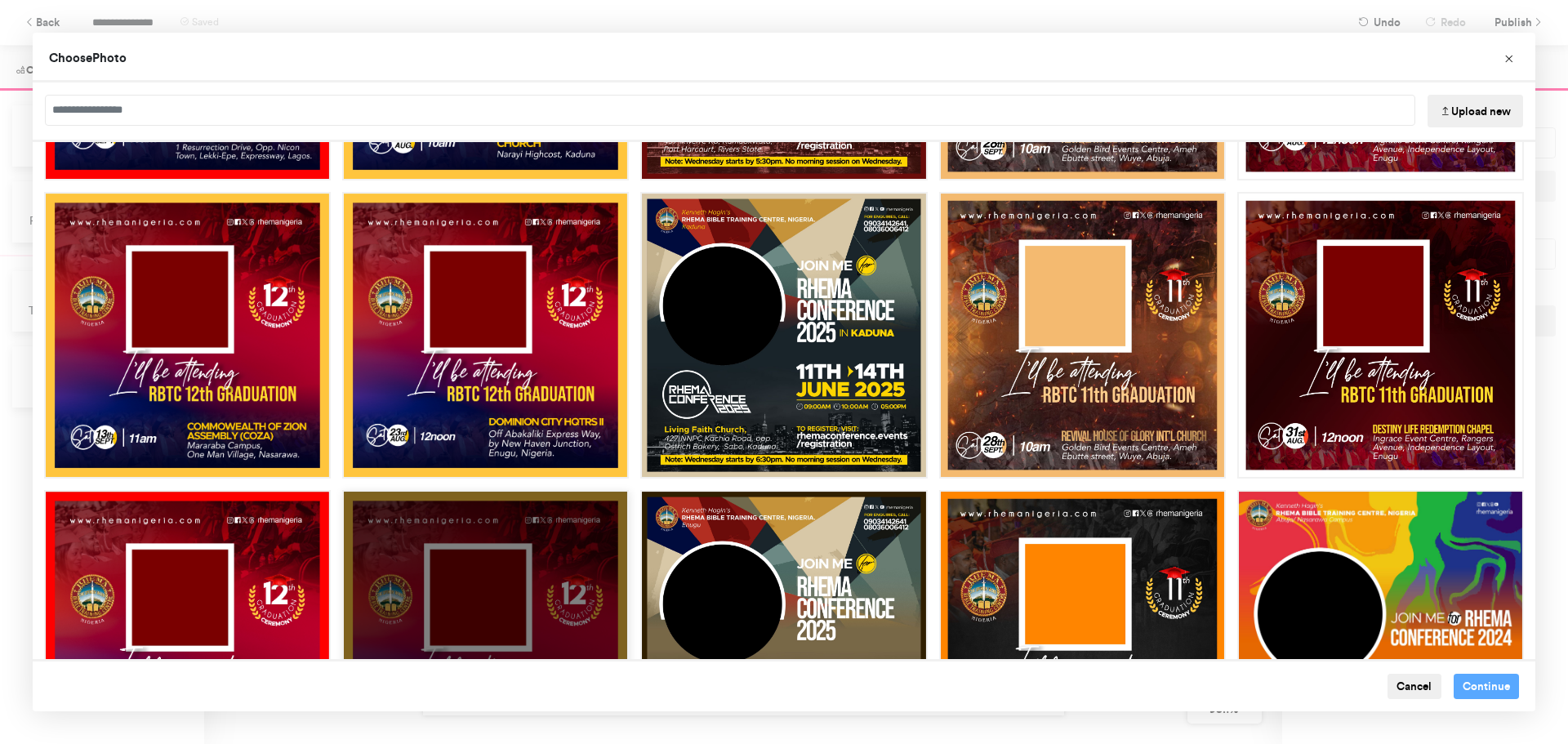
scroll to position [1152, 0]
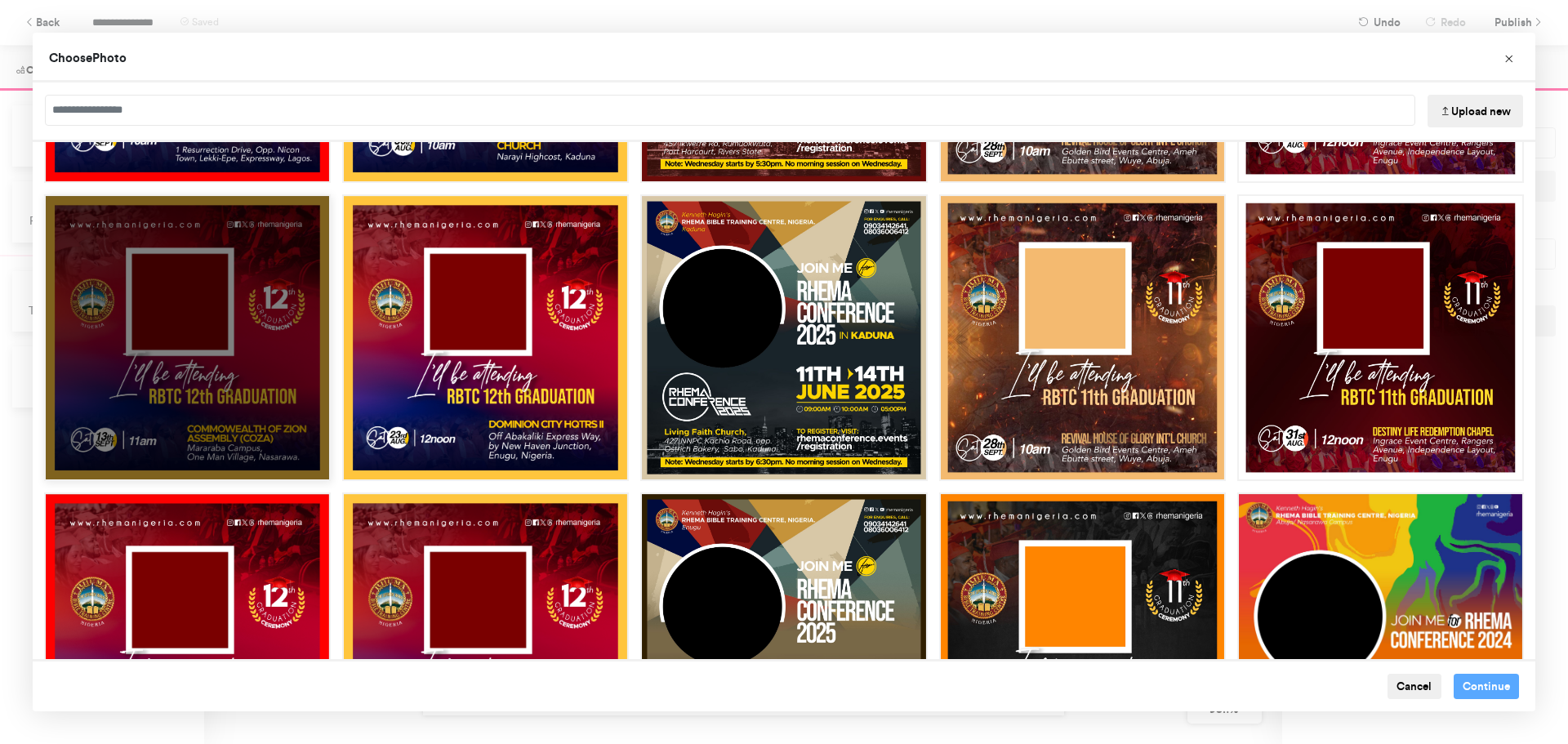
click at [231, 386] on div "Choose Image" at bounding box center [187, 337] width 287 height 287
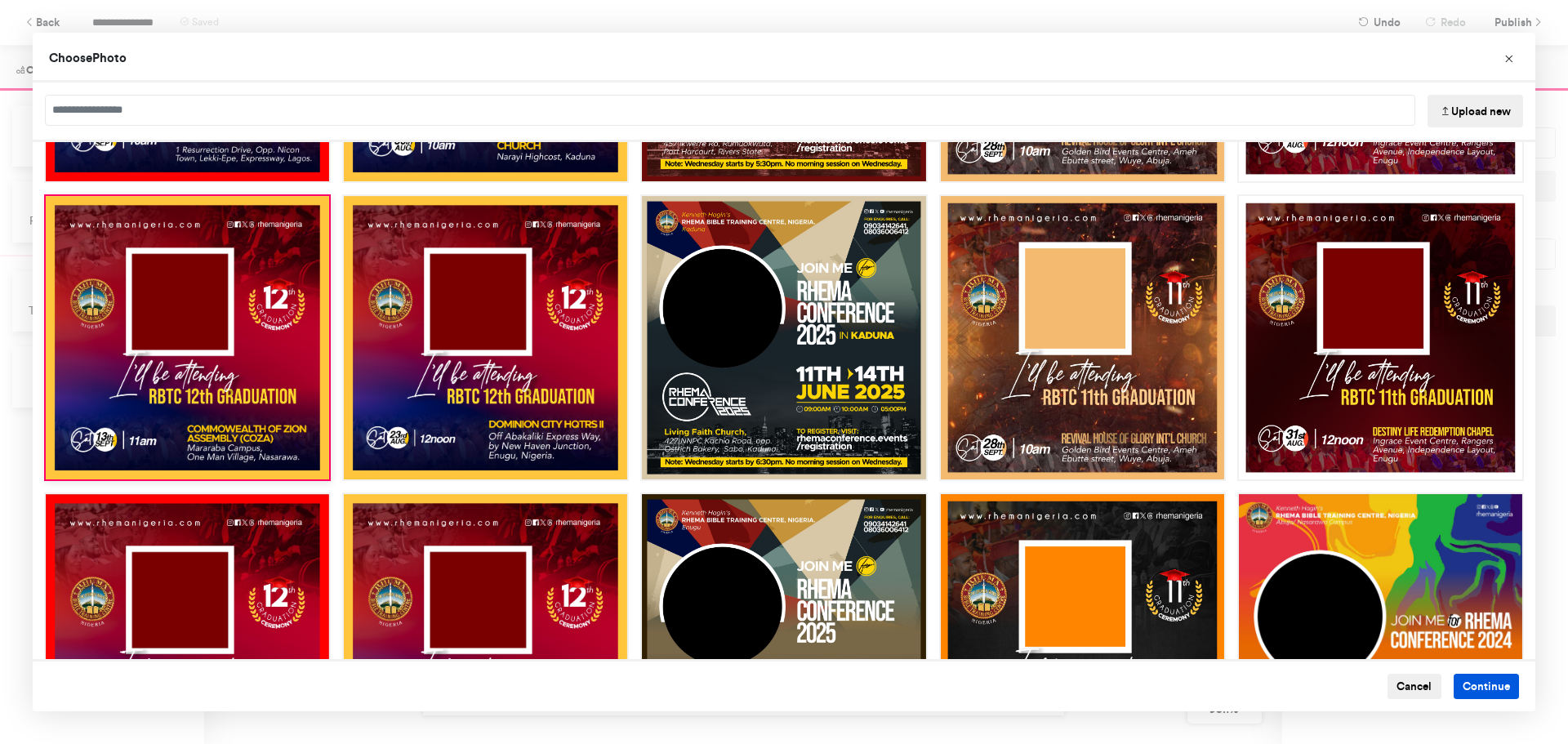
click at [1469, 684] on button "Continue" at bounding box center [1487, 687] width 66 height 26
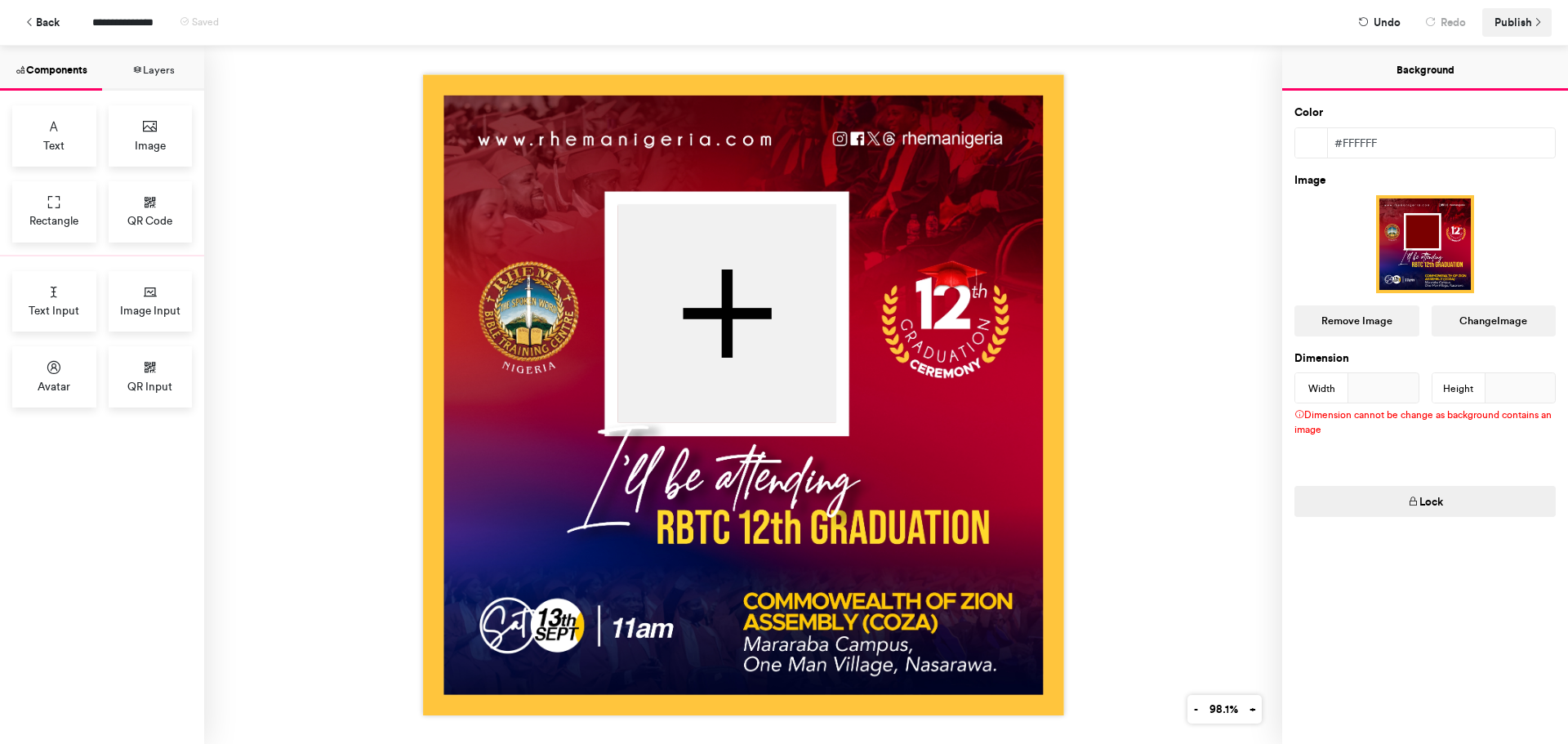
click at [1518, 24] on span "Publish" at bounding box center [1513, 22] width 37 height 29
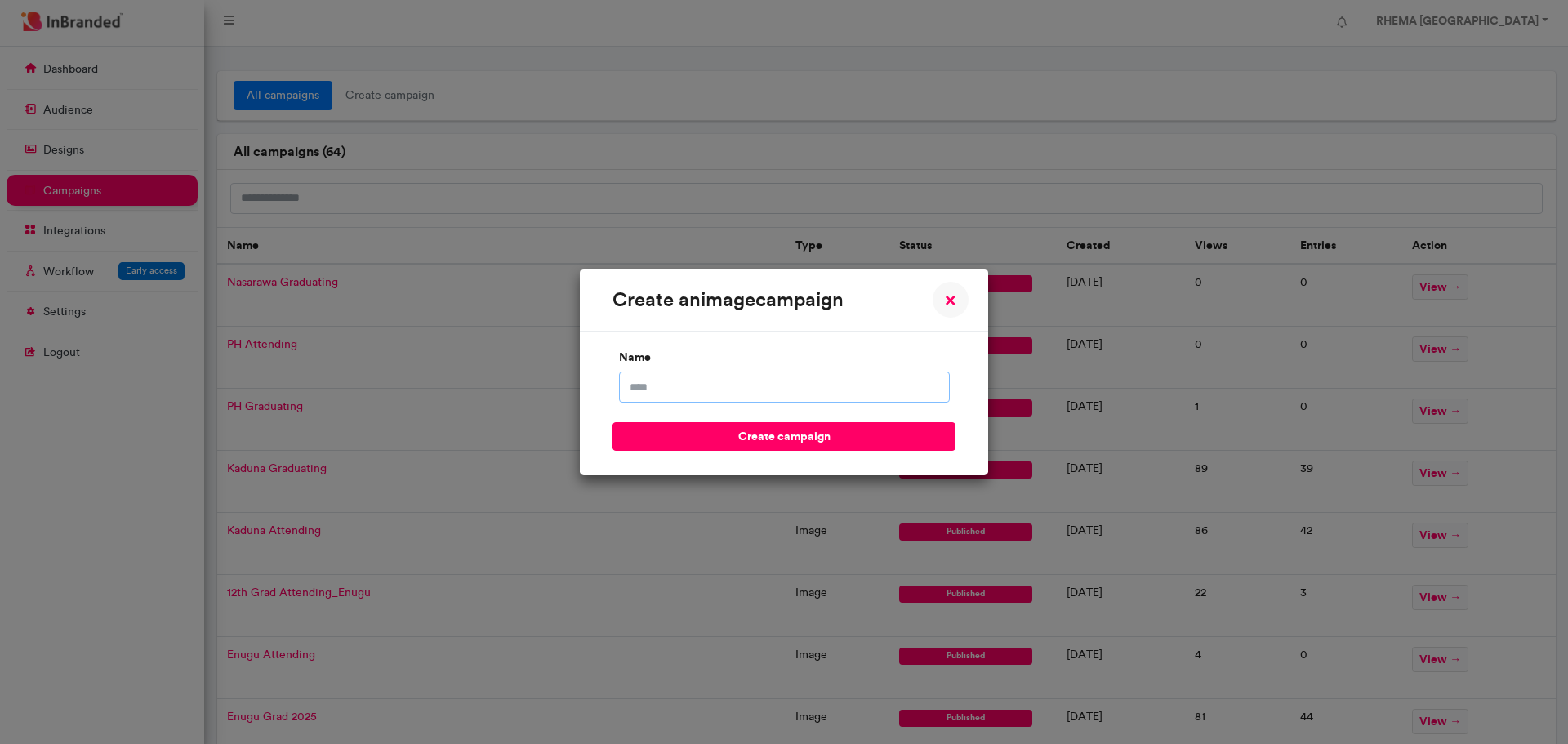
click at [735, 389] on input "name" at bounding box center [784, 387] width 330 height 31
type input "**********"
click at [770, 436] on button "create campaign" at bounding box center [784, 436] width 343 height 29
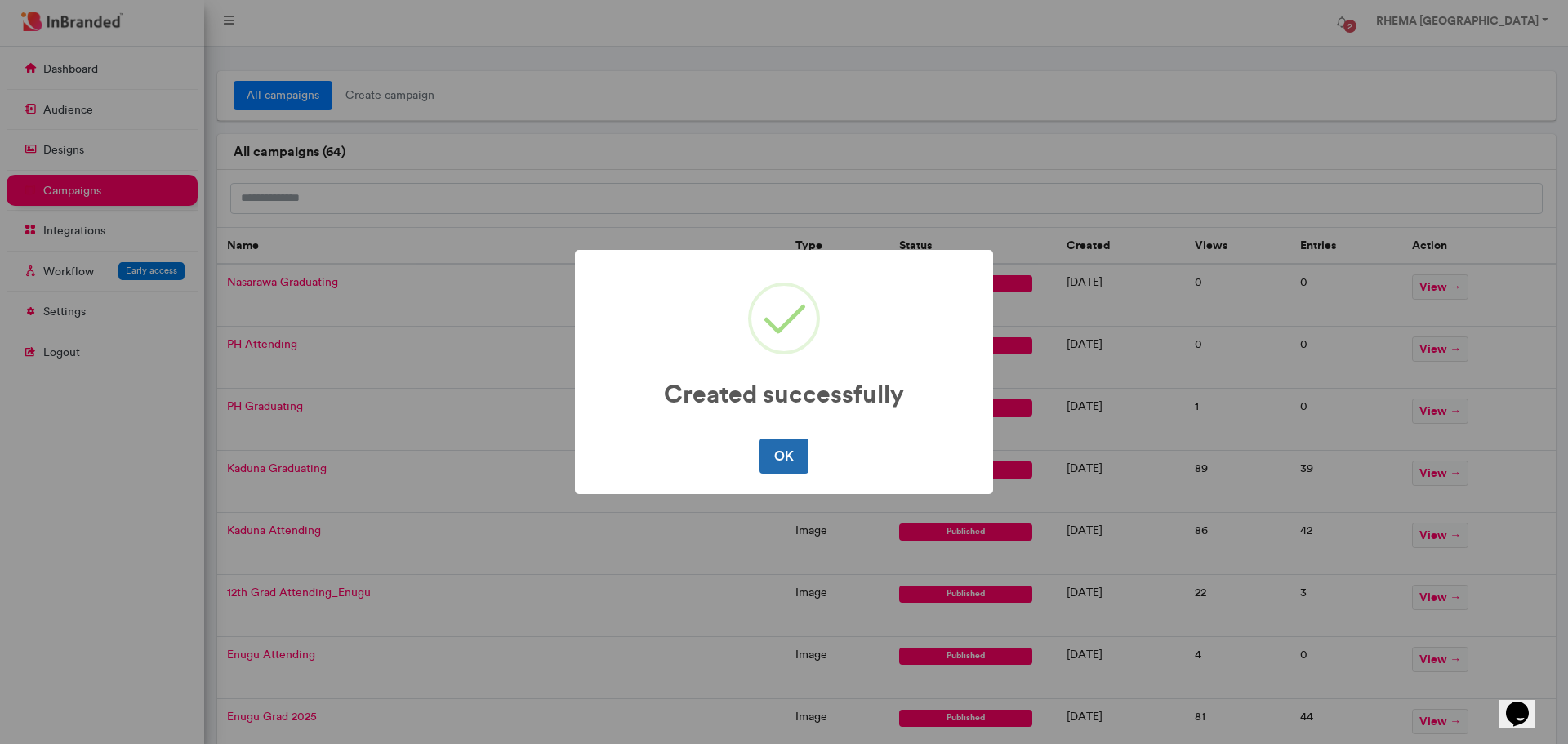
click at [780, 449] on button "OK" at bounding box center [783, 455] width 48 height 34
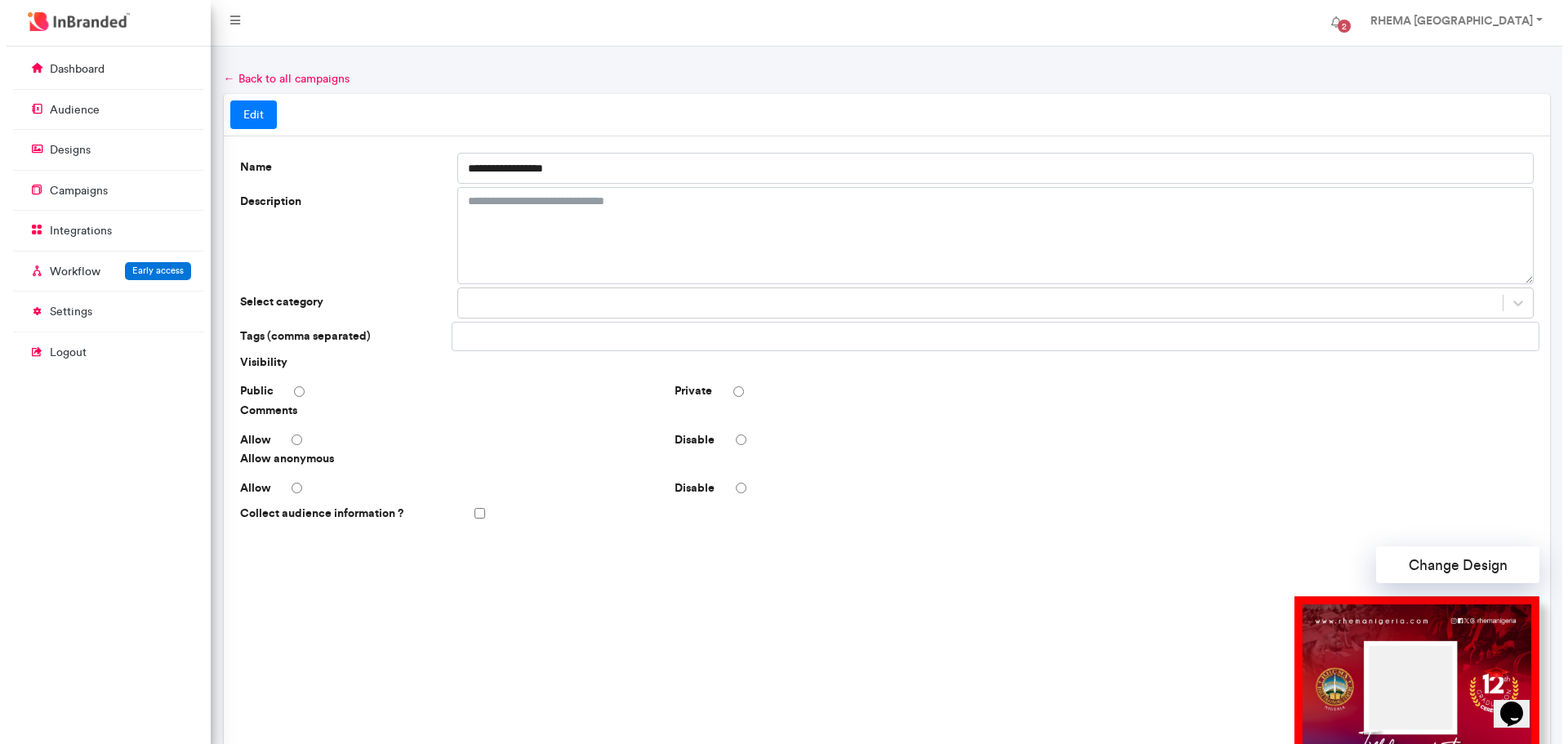
scroll to position [329, 0]
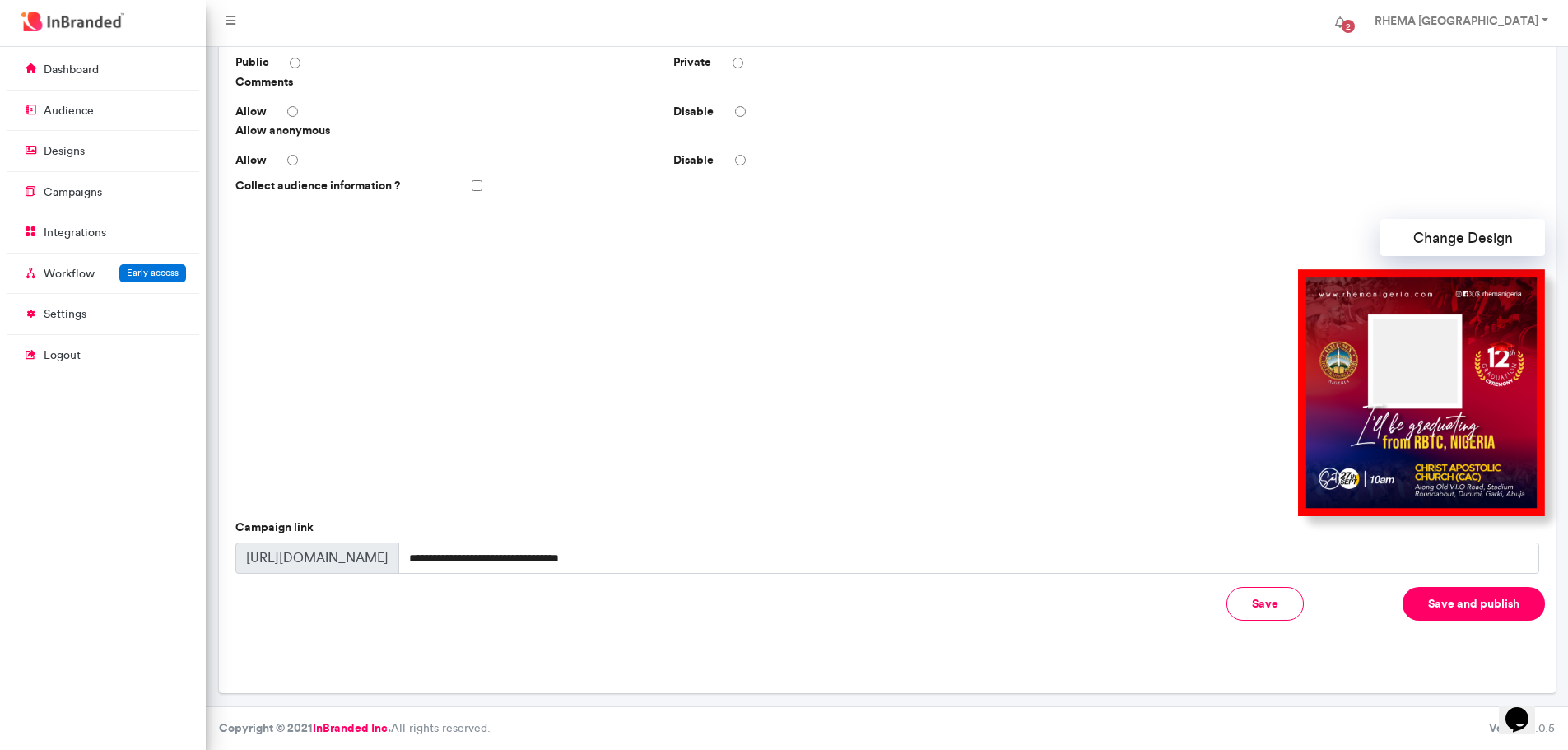
click at [1435, 606] on button "Save and publish" at bounding box center [1474, 603] width 142 height 33
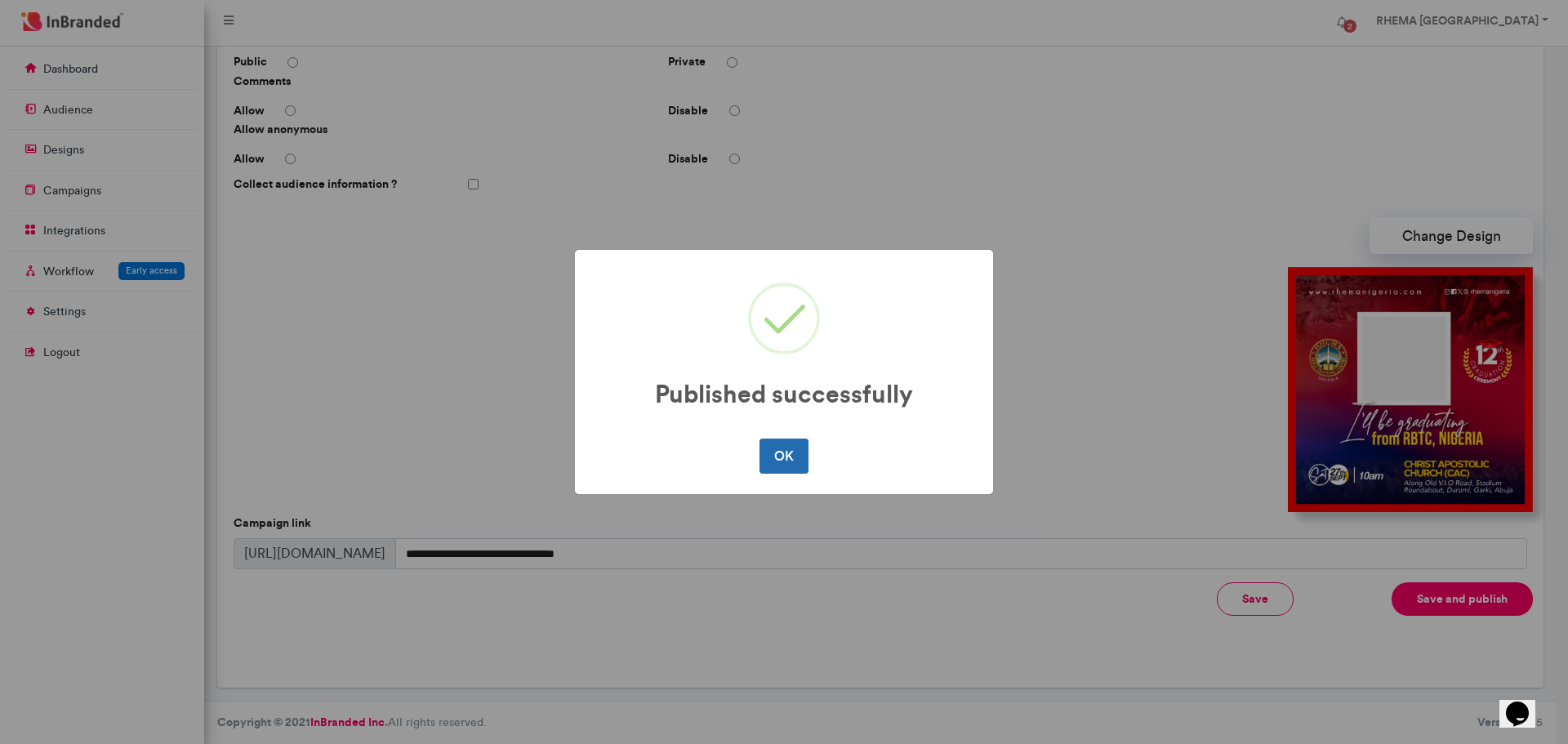
click at [807, 459] on button "OK" at bounding box center [783, 455] width 48 height 34
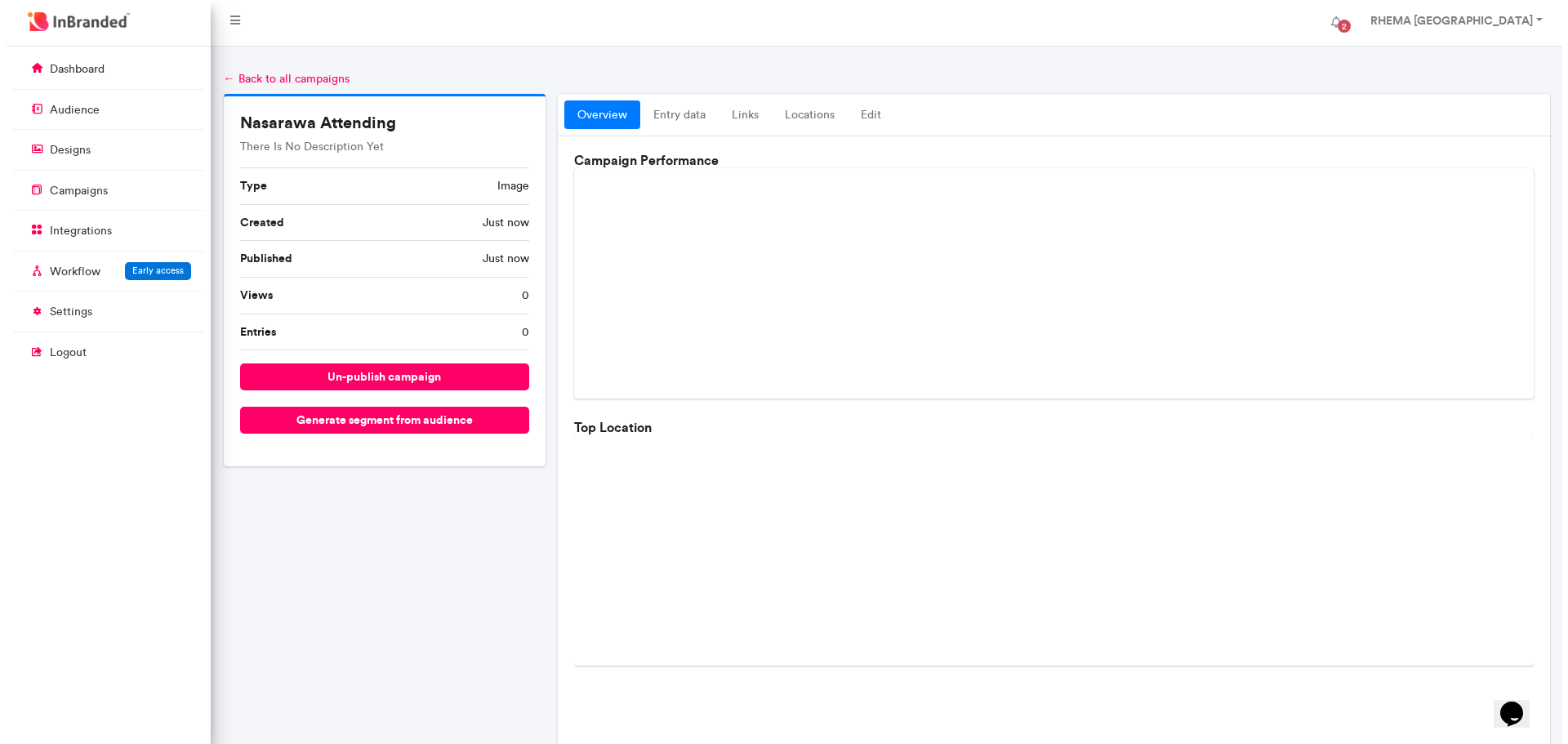
scroll to position [351, 0]
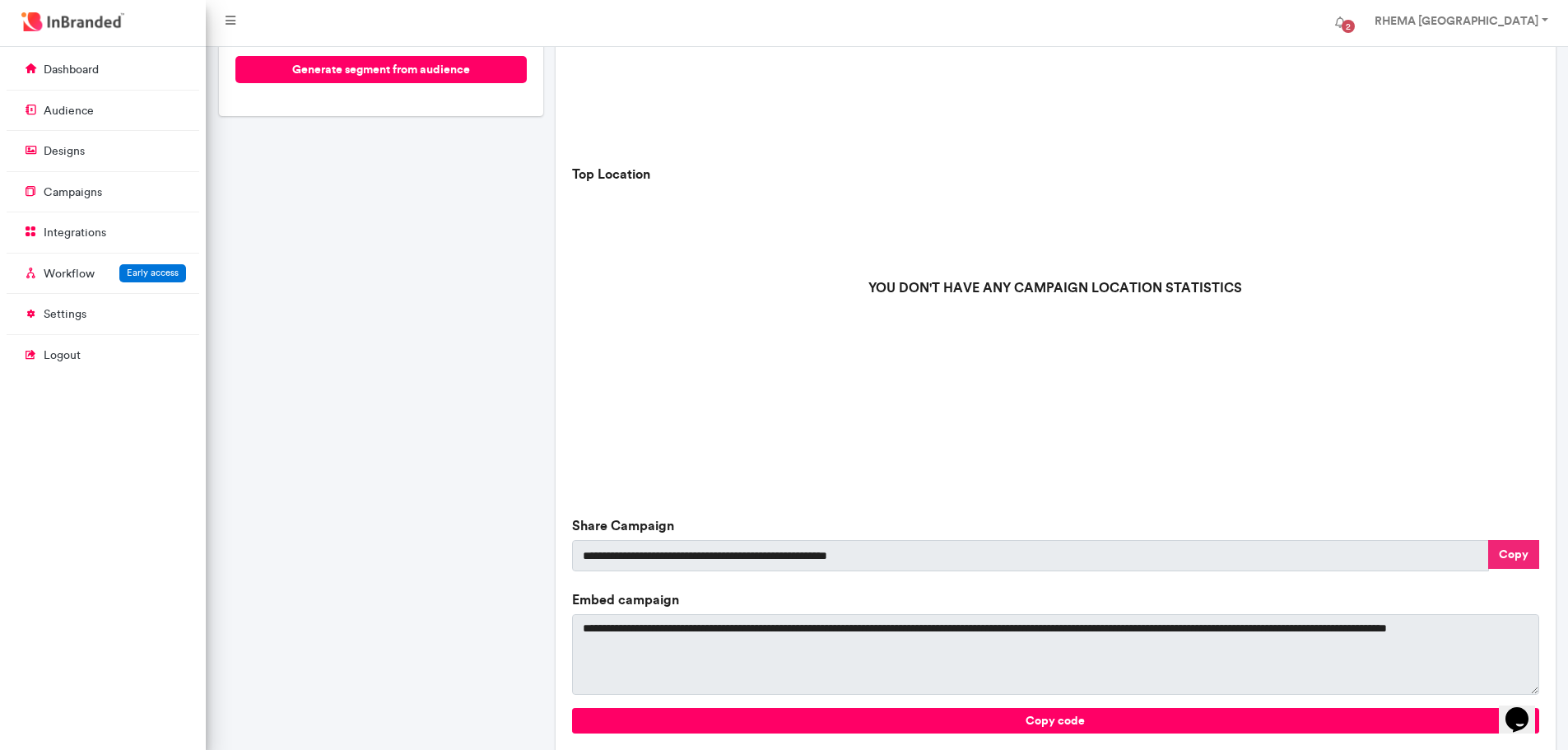
click at [1514, 456] on div "YOU DON'T HAVE ANY CAMPAIGN LOCATION STATISTICS" at bounding box center [1055, 346] width 966 height 329
click at [1512, 545] on button "Copy" at bounding box center [1514, 554] width 51 height 29
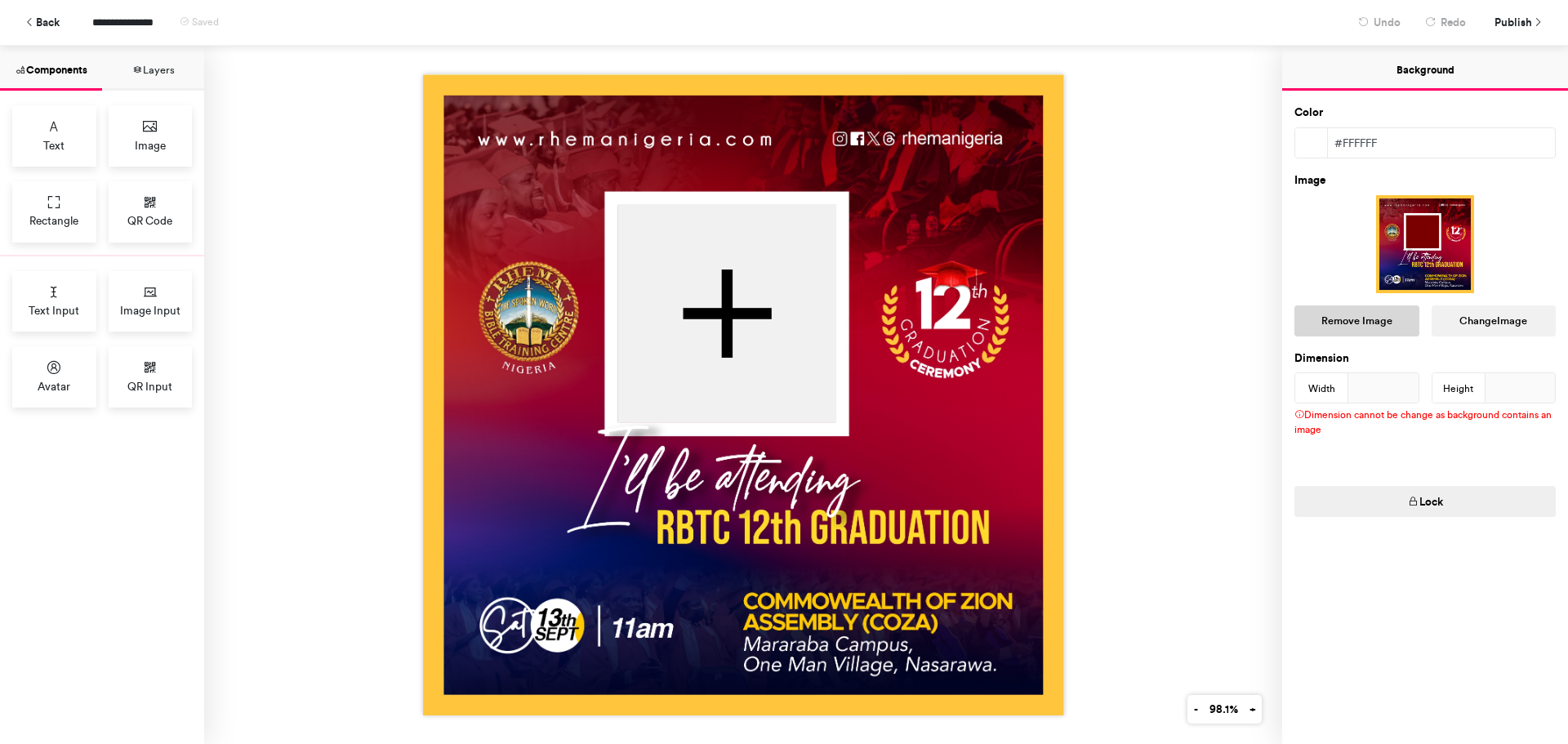
click at [1369, 325] on button "Remove Image" at bounding box center [1356, 321] width 125 height 31
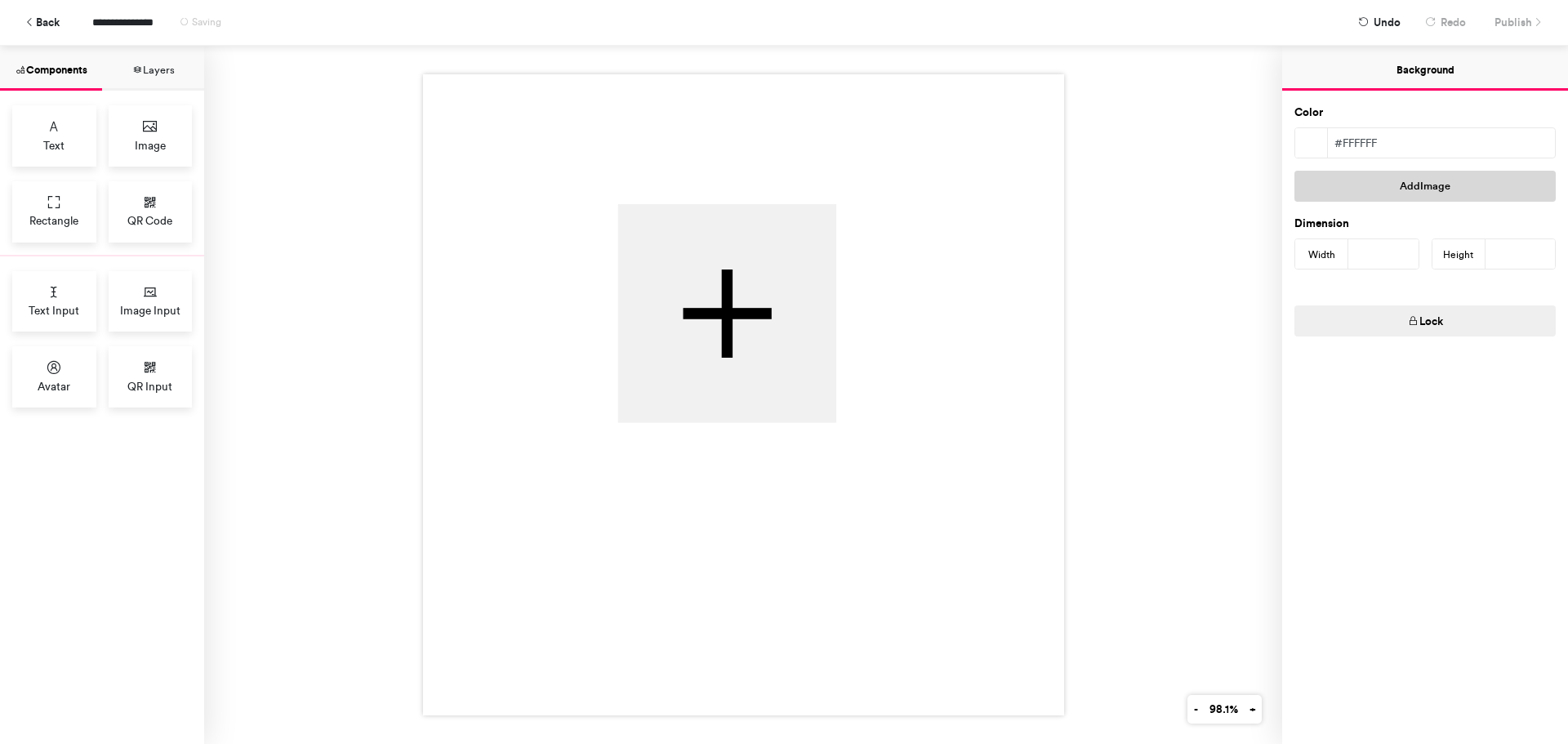
click at [1396, 195] on button "Add Image" at bounding box center [1425, 186] width 261 height 31
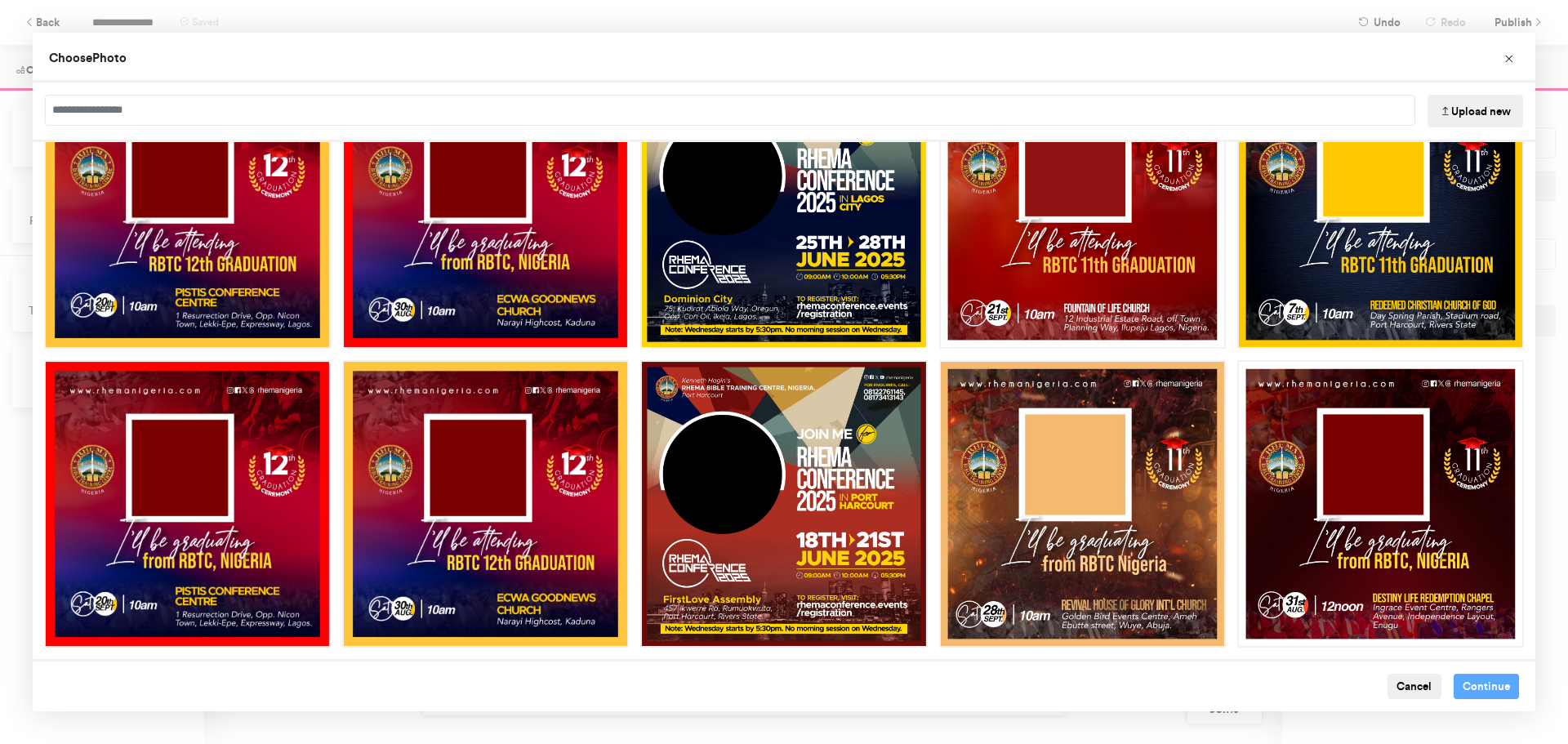
scroll to position [688, 0]
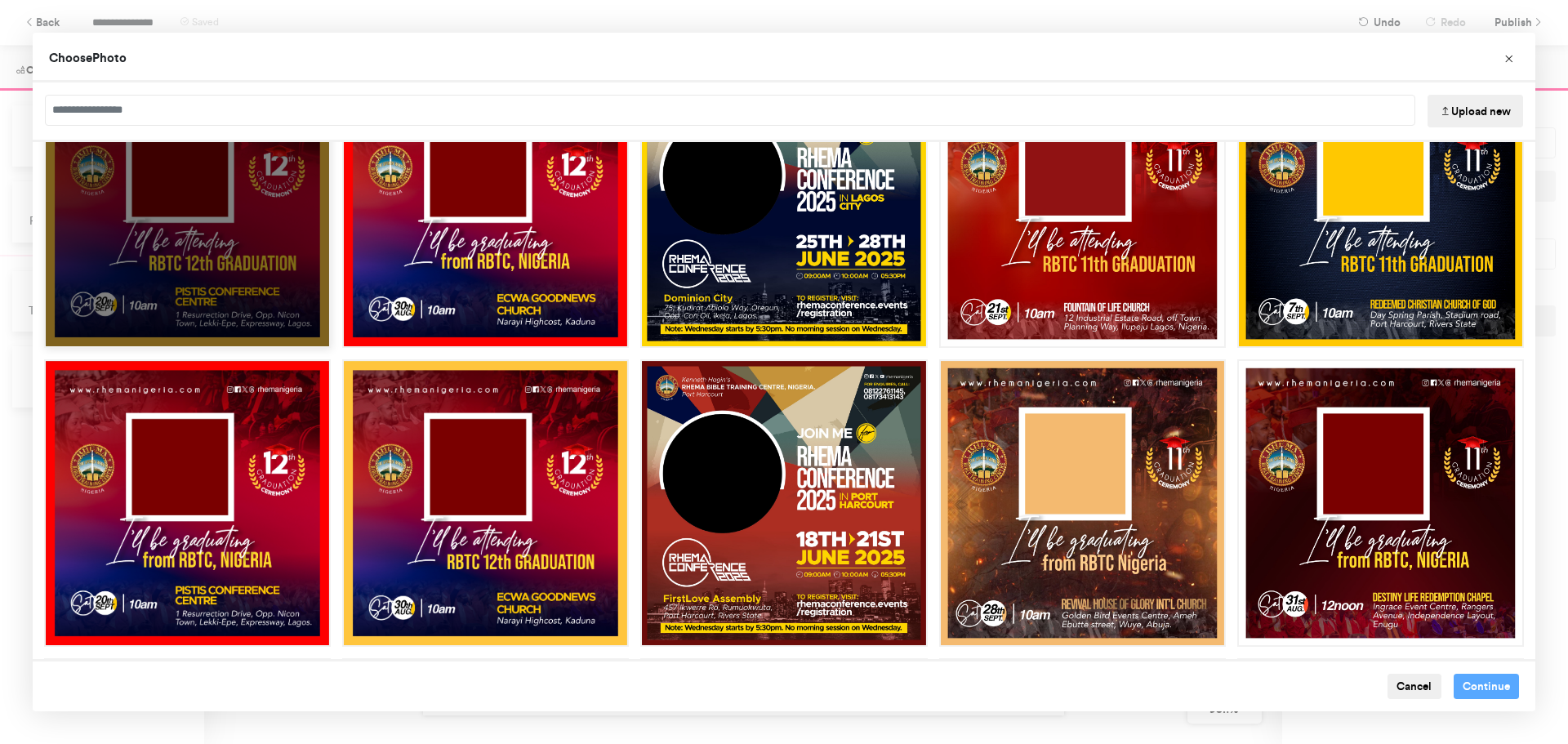
click at [224, 298] on div "Choose Image" at bounding box center [187, 204] width 287 height 287
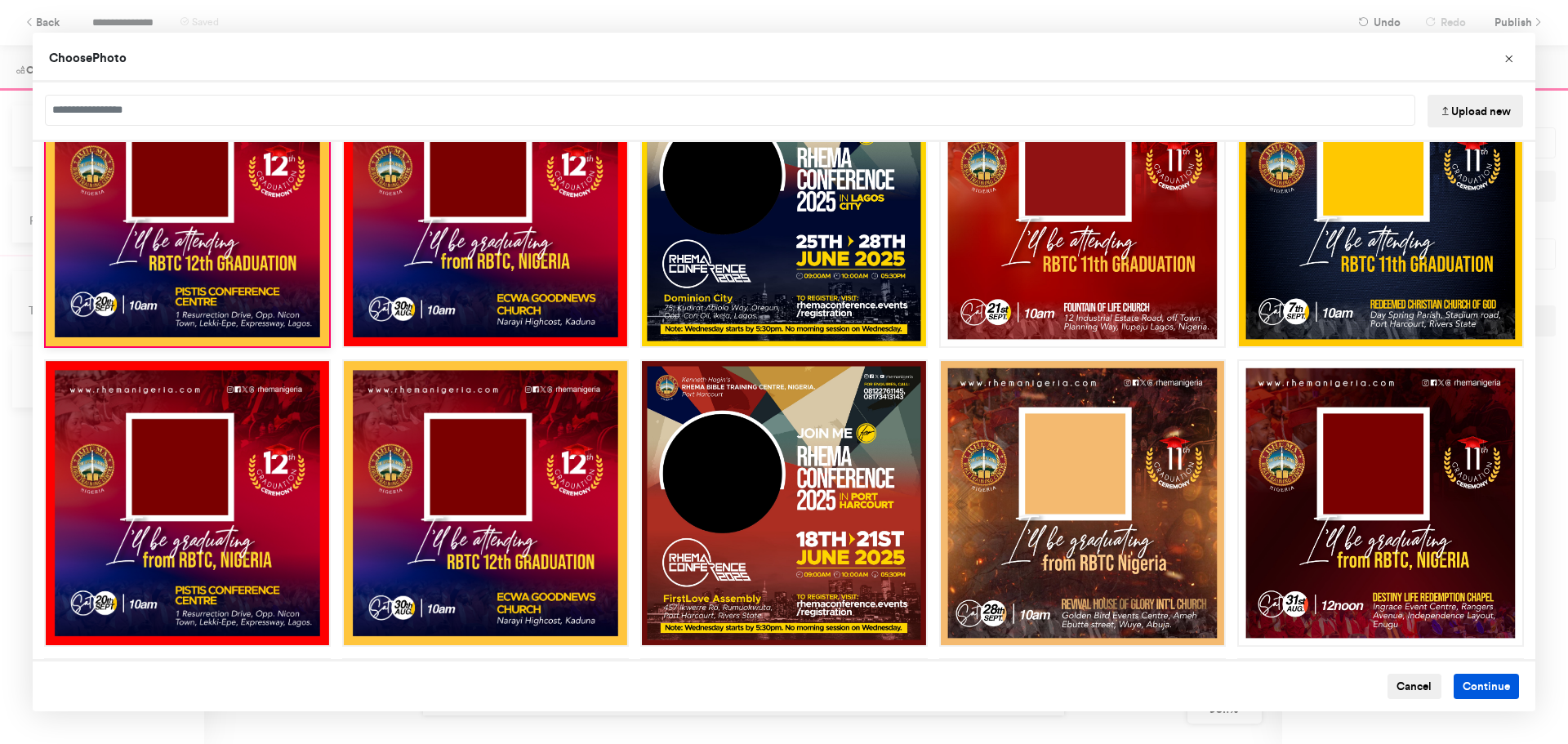
click at [1470, 683] on button "Continue" at bounding box center [1487, 687] width 66 height 26
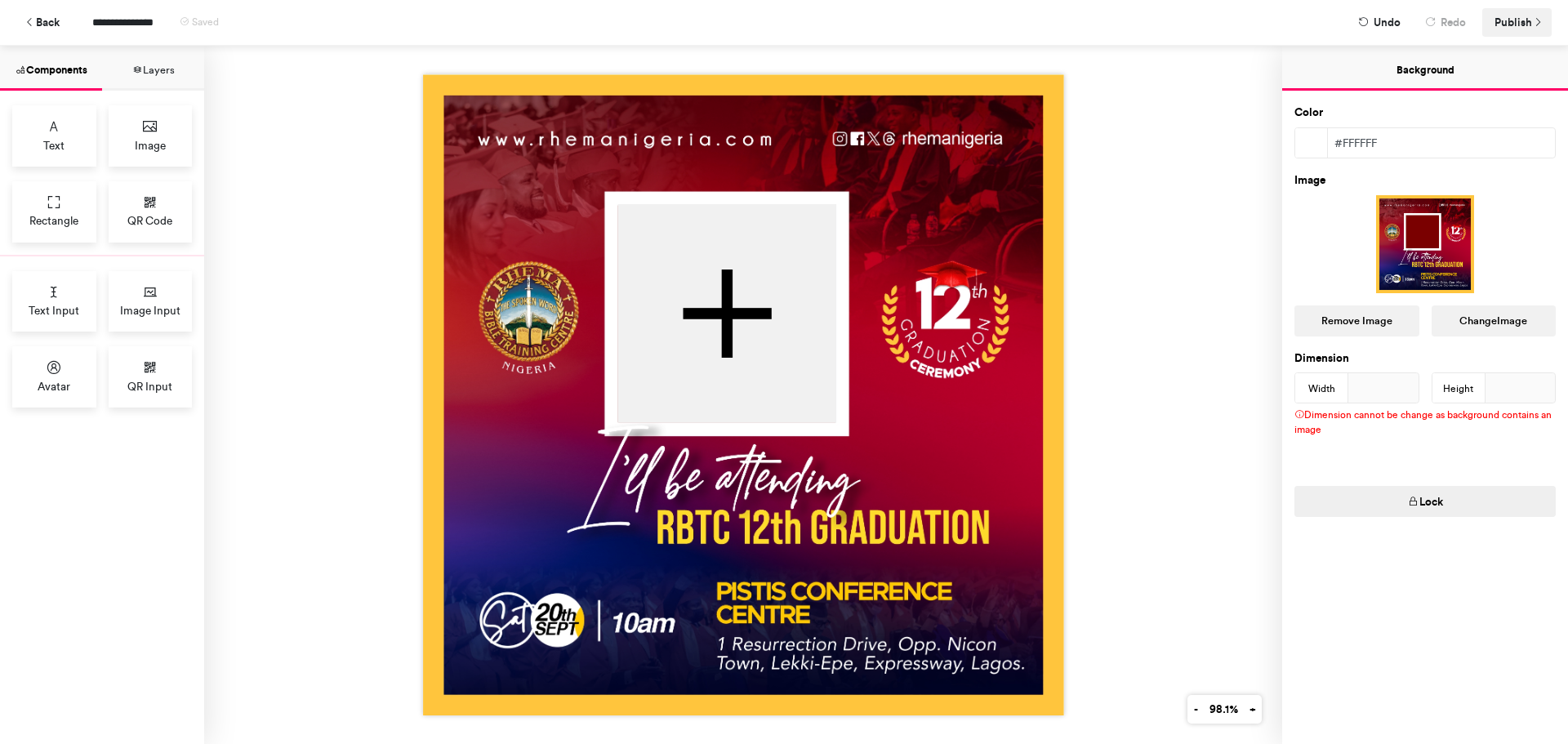
click at [1519, 20] on span "Publish" at bounding box center [1513, 22] width 37 height 29
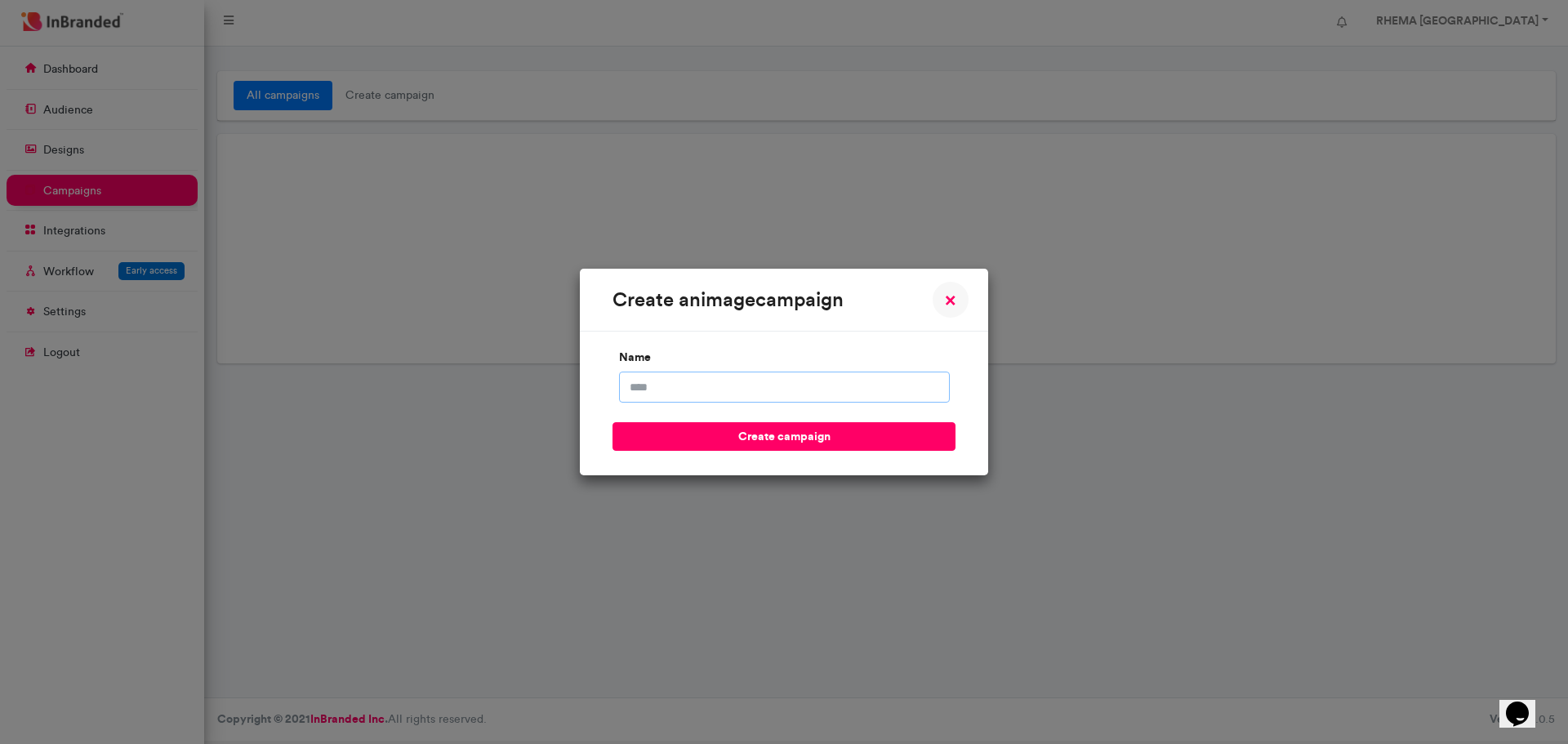
click at [715, 384] on input "name" at bounding box center [784, 387] width 330 height 31
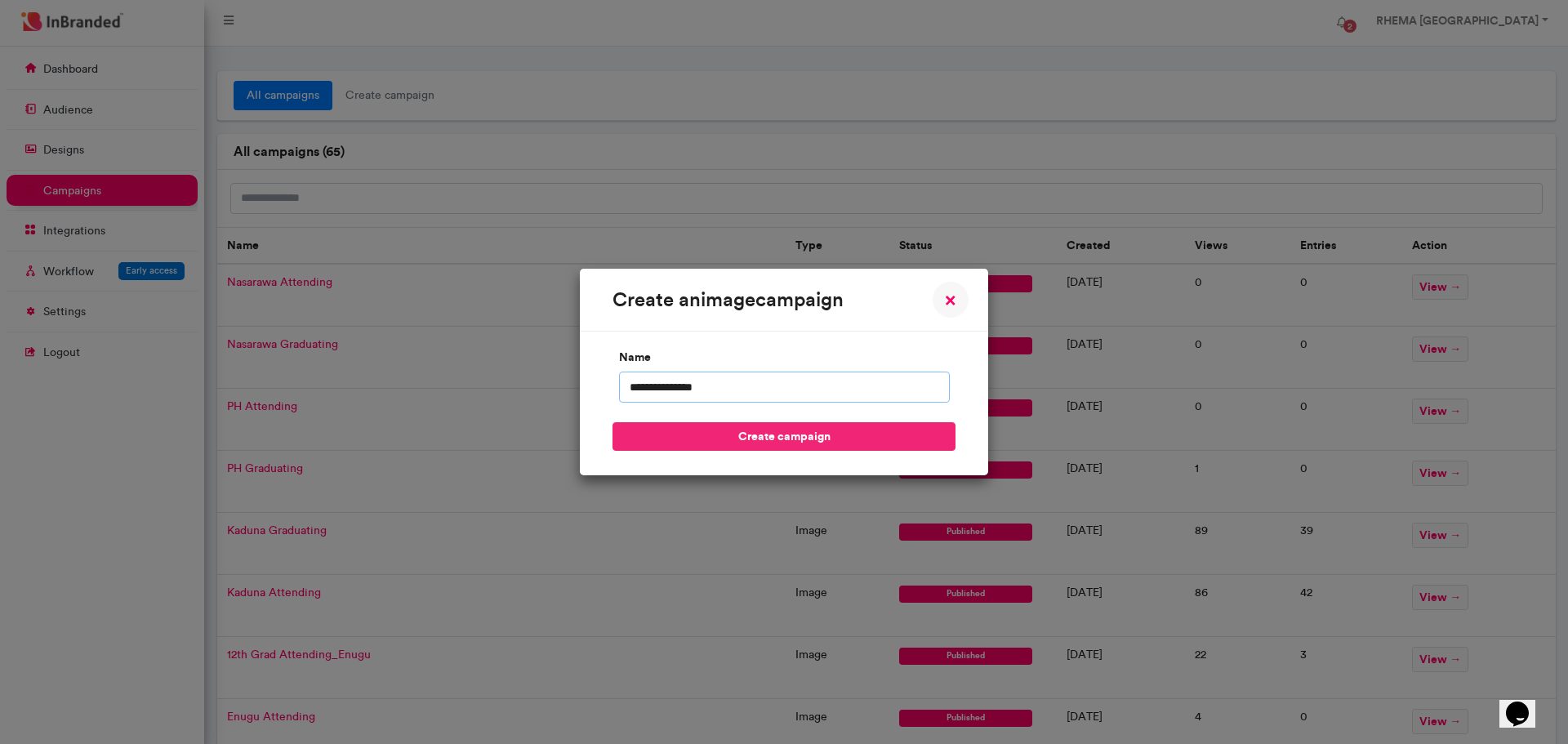
type input "**********"
click at [757, 442] on button "create campaign" at bounding box center [784, 436] width 343 height 29
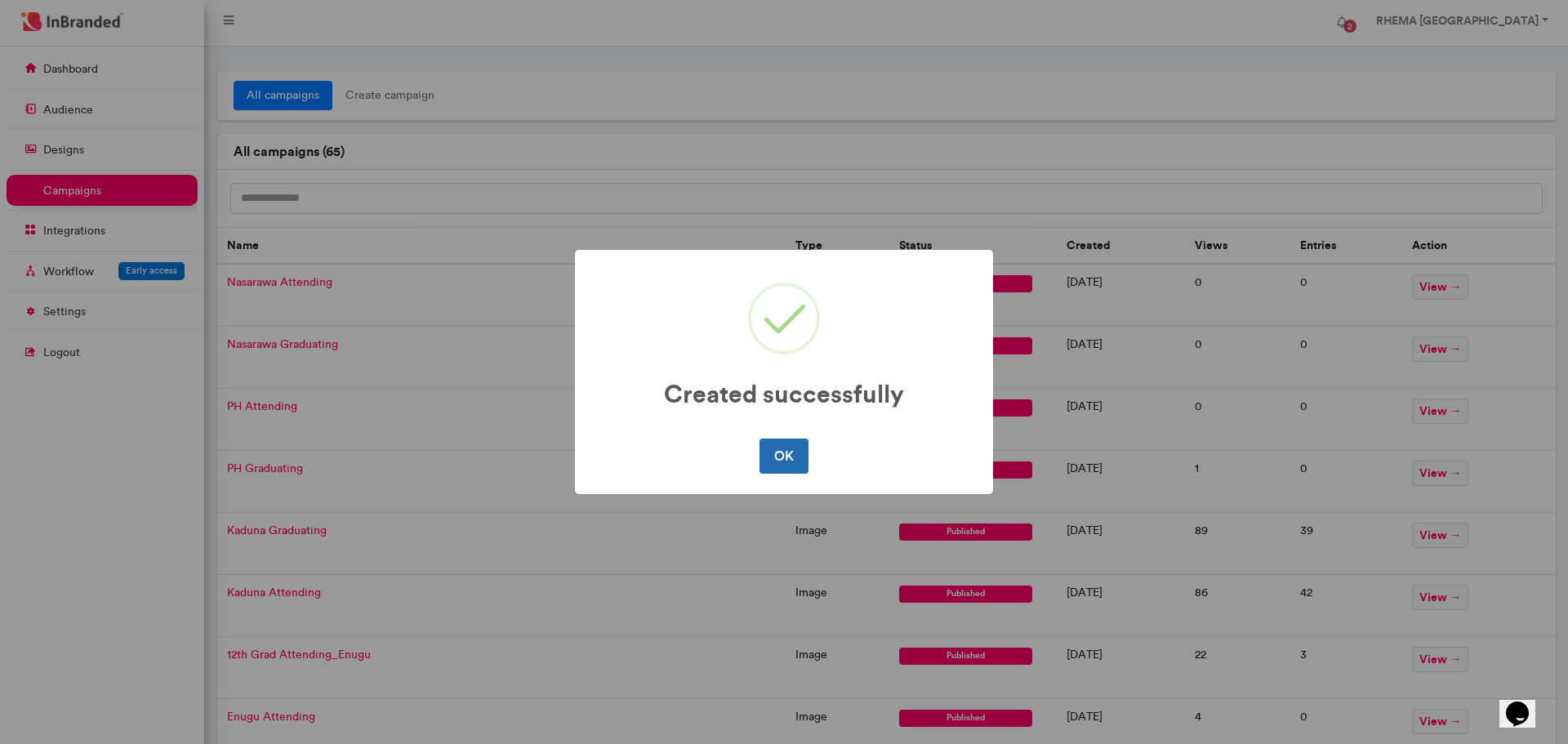
click at [777, 450] on button "OK" at bounding box center [783, 455] width 48 height 34
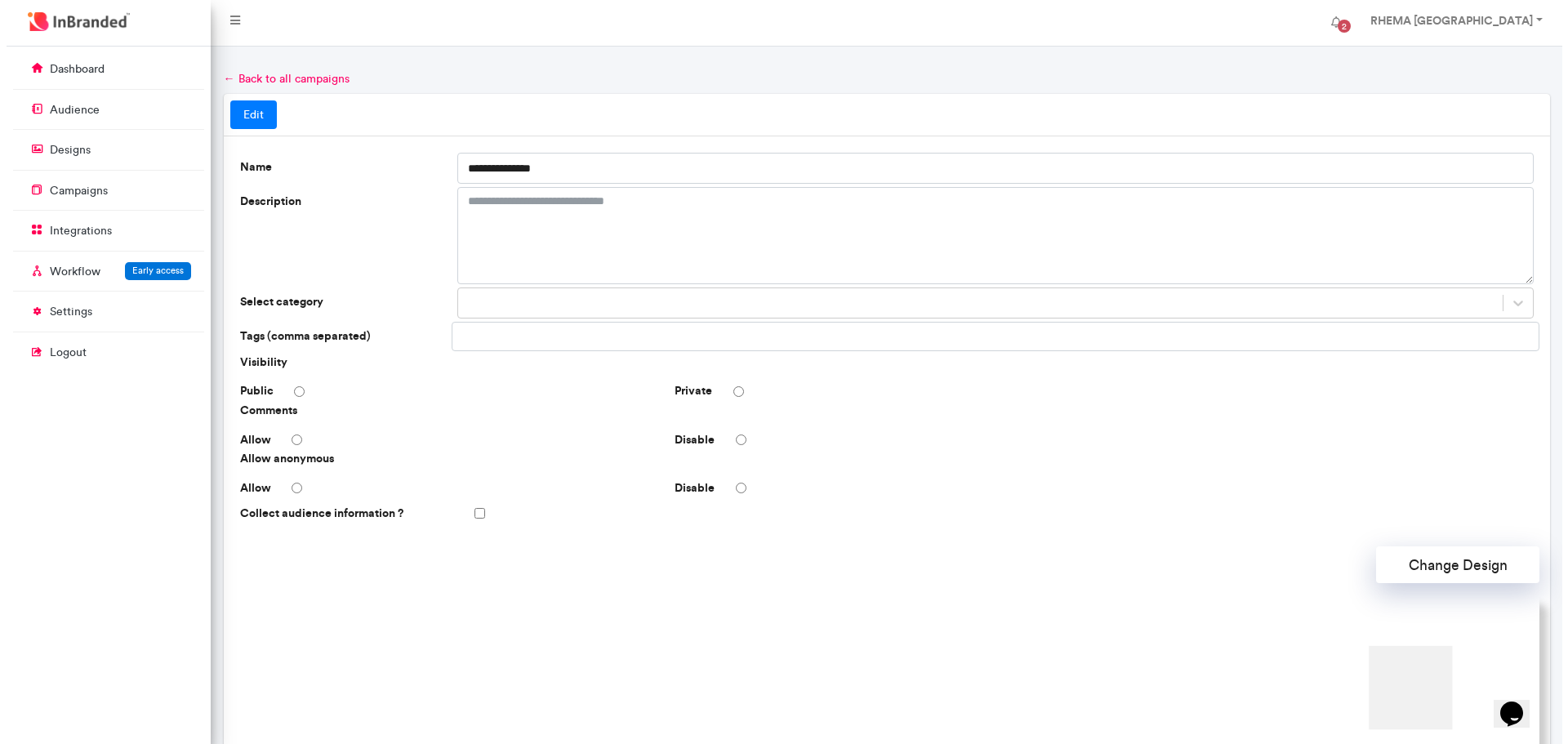
scroll to position [329, 0]
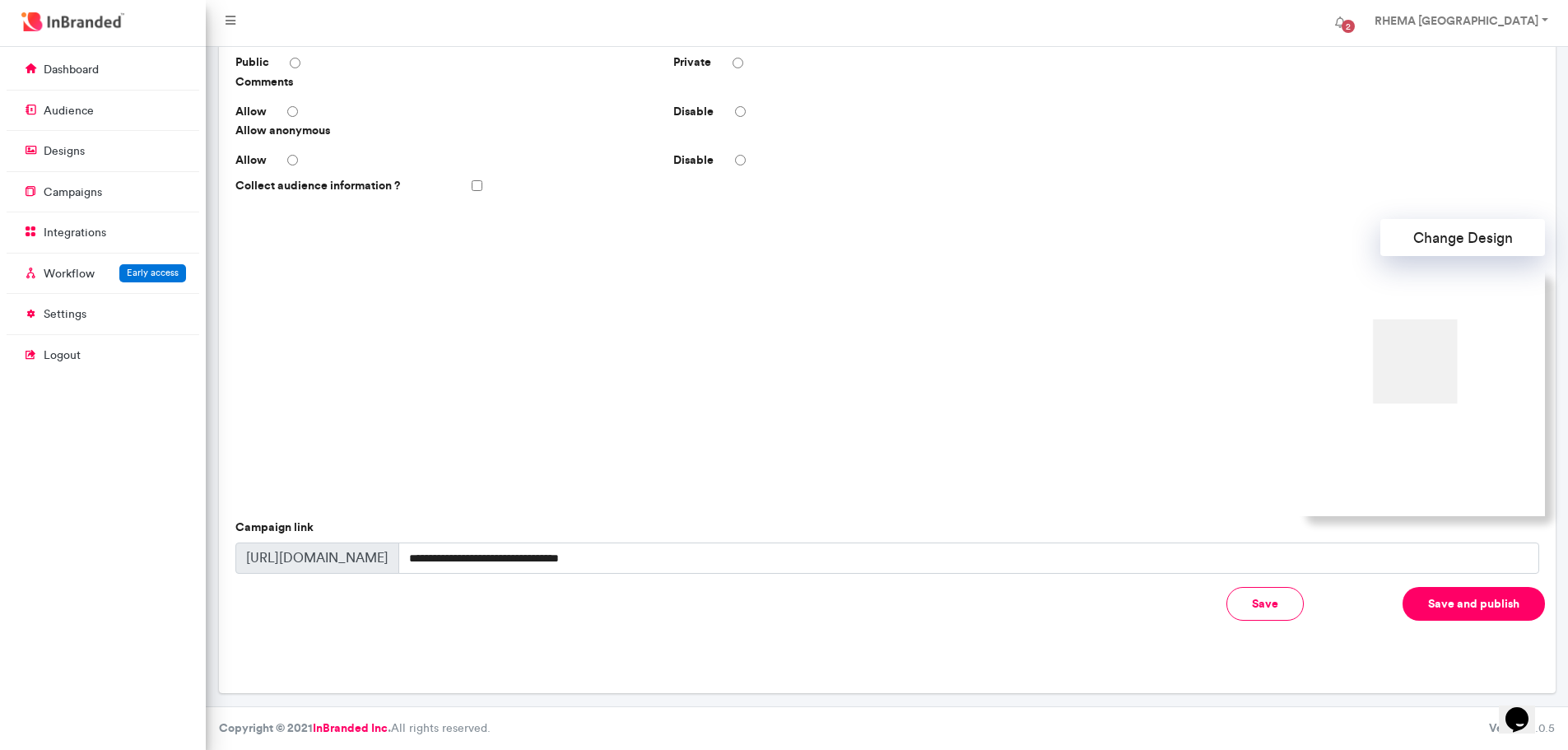
click at [1436, 606] on button "Save and publish" at bounding box center [1474, 603] width 142 height 33
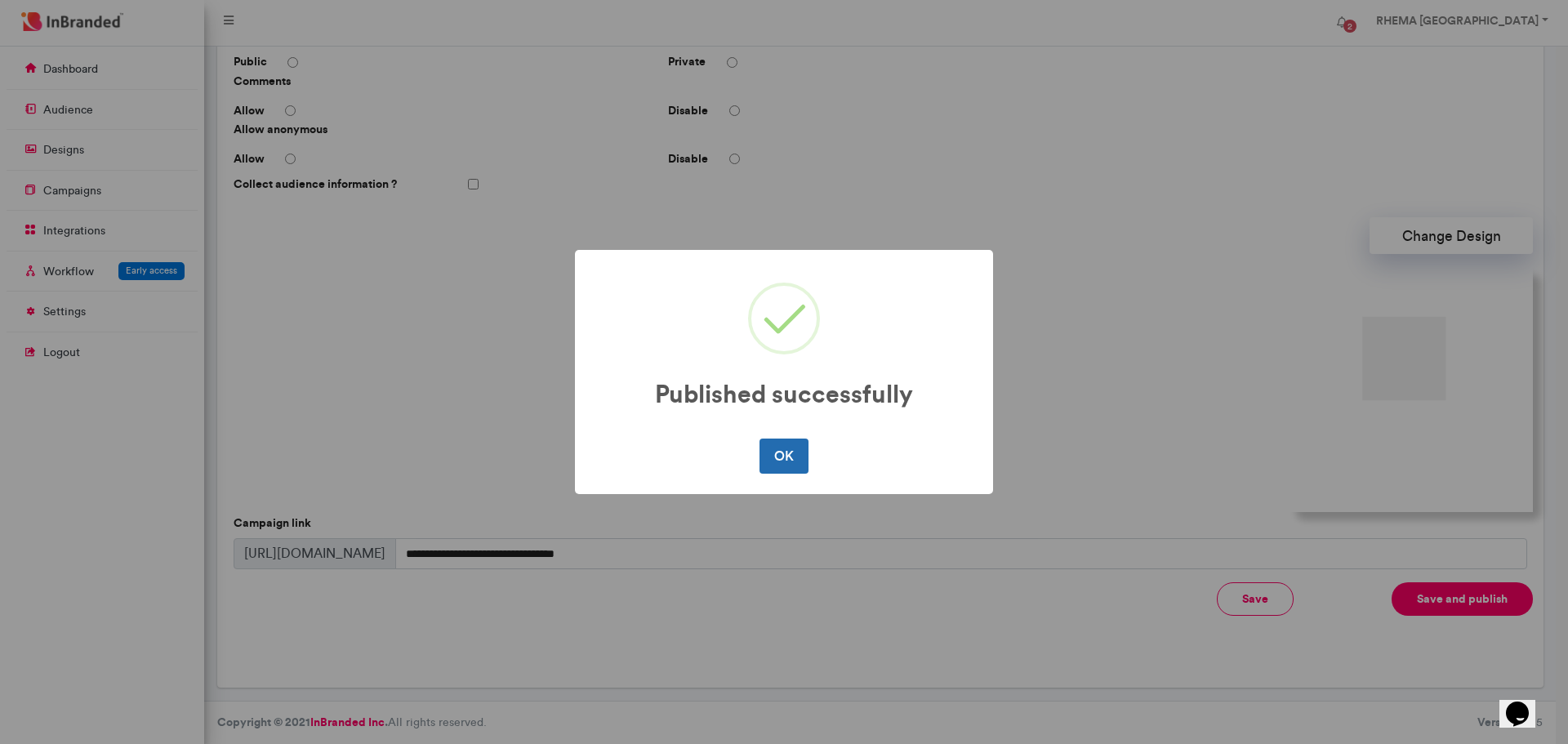
click at [789, 459] on button "OK" at bounding box center [783, 455] width 48 height 34
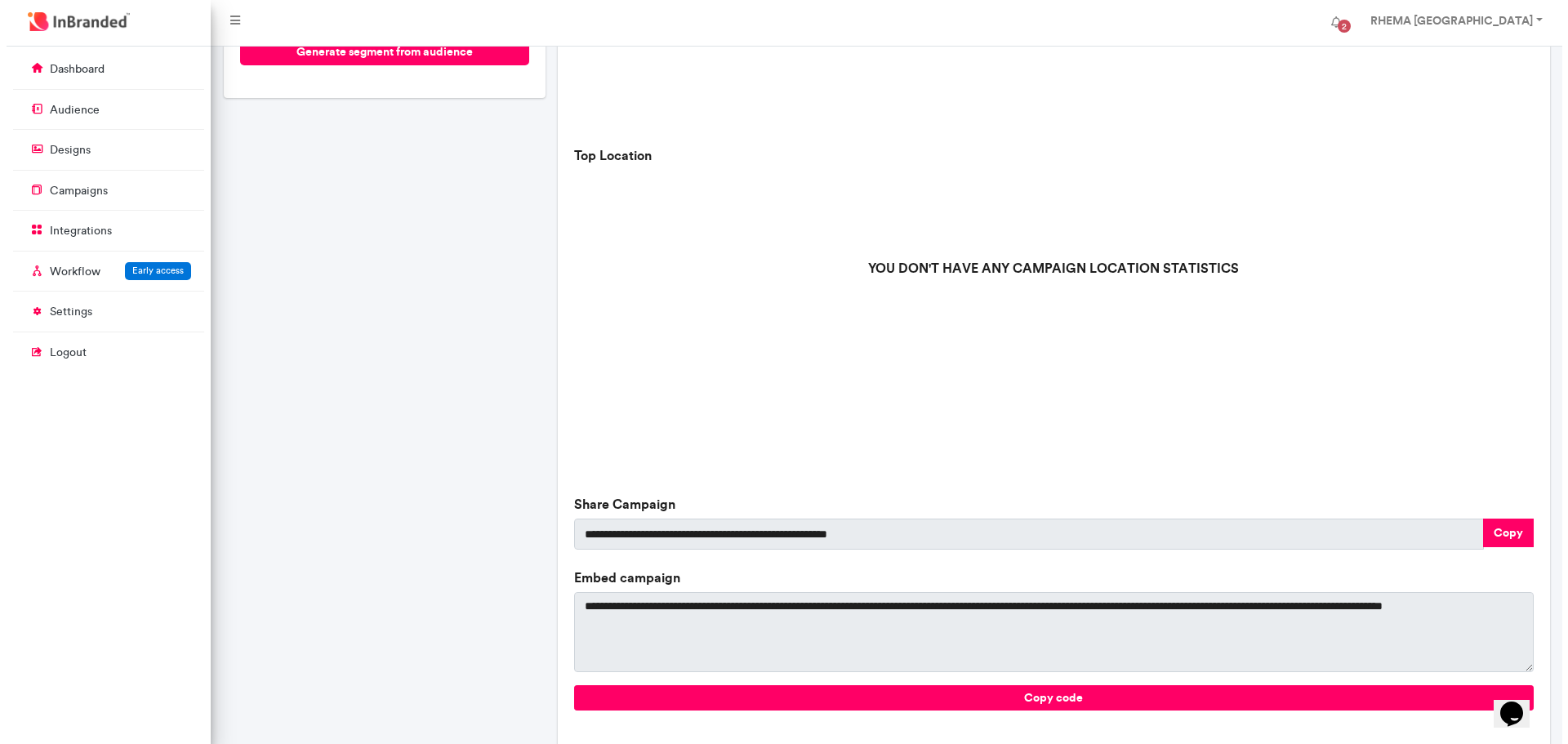
scroll to position [381, 0]
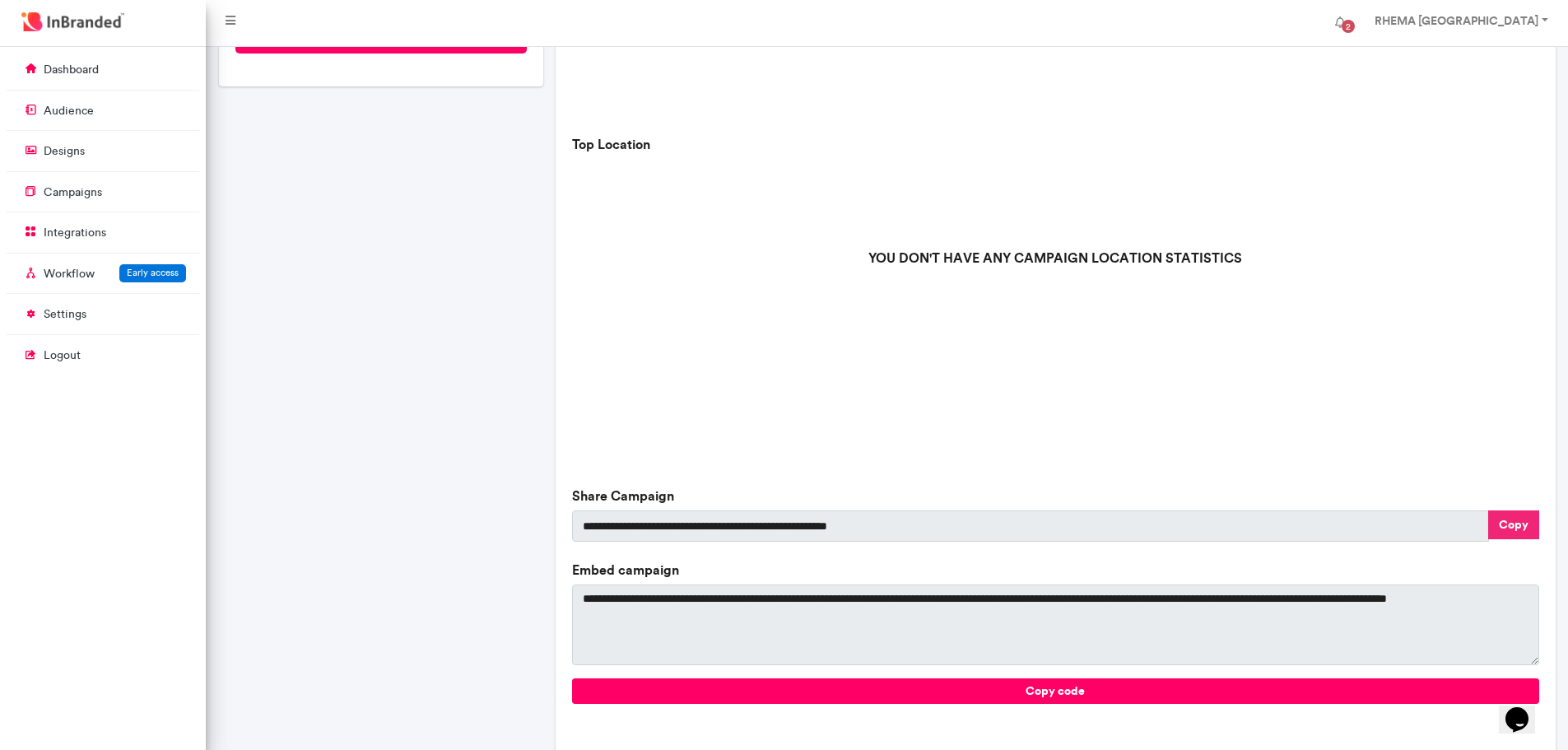
click at [1518, 520] on button "Copy" at bounding box center [1514, 524] width 51 height 29
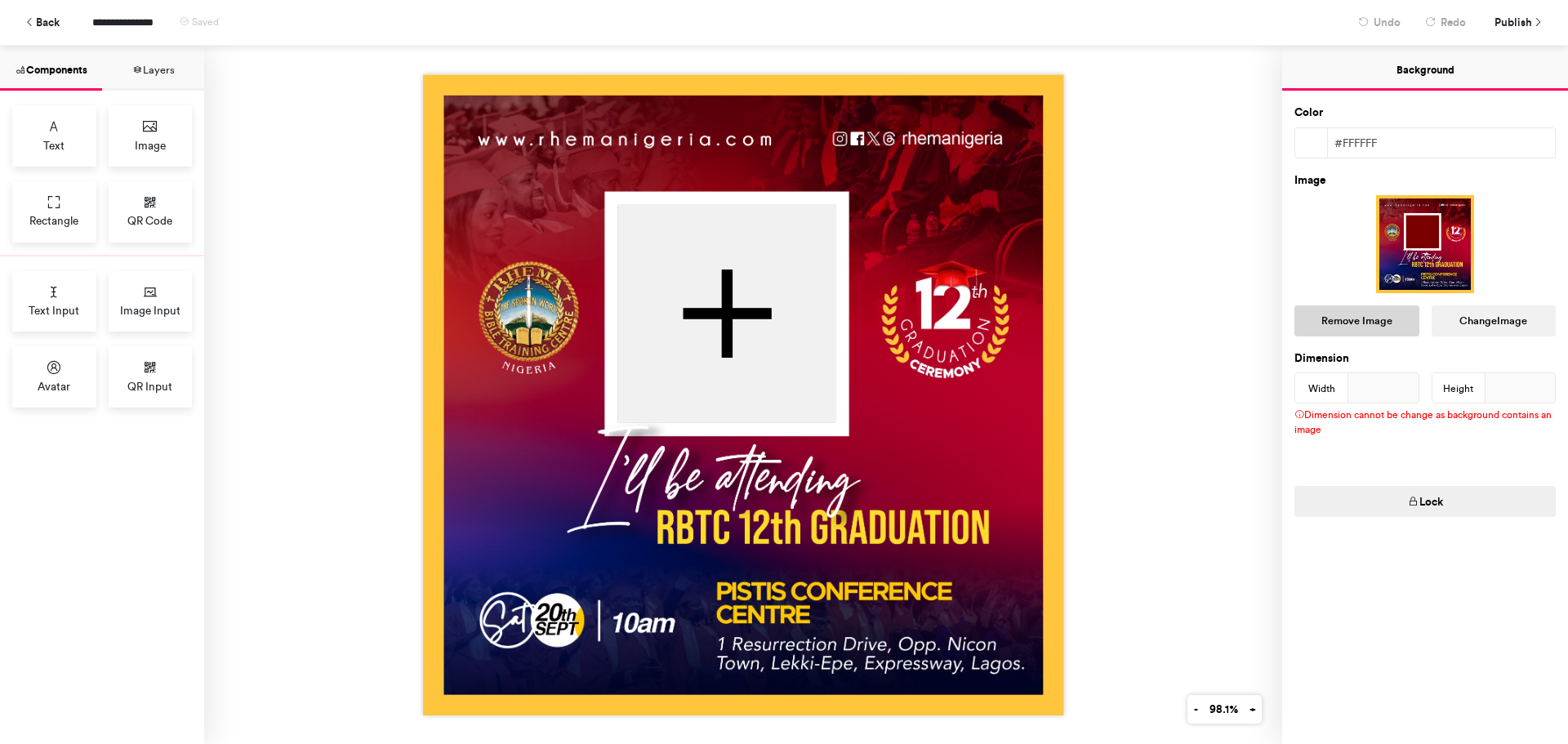
click at [1320, 317] on button "Remove Image" at bounding box center [1356, 321] width 125 height 31
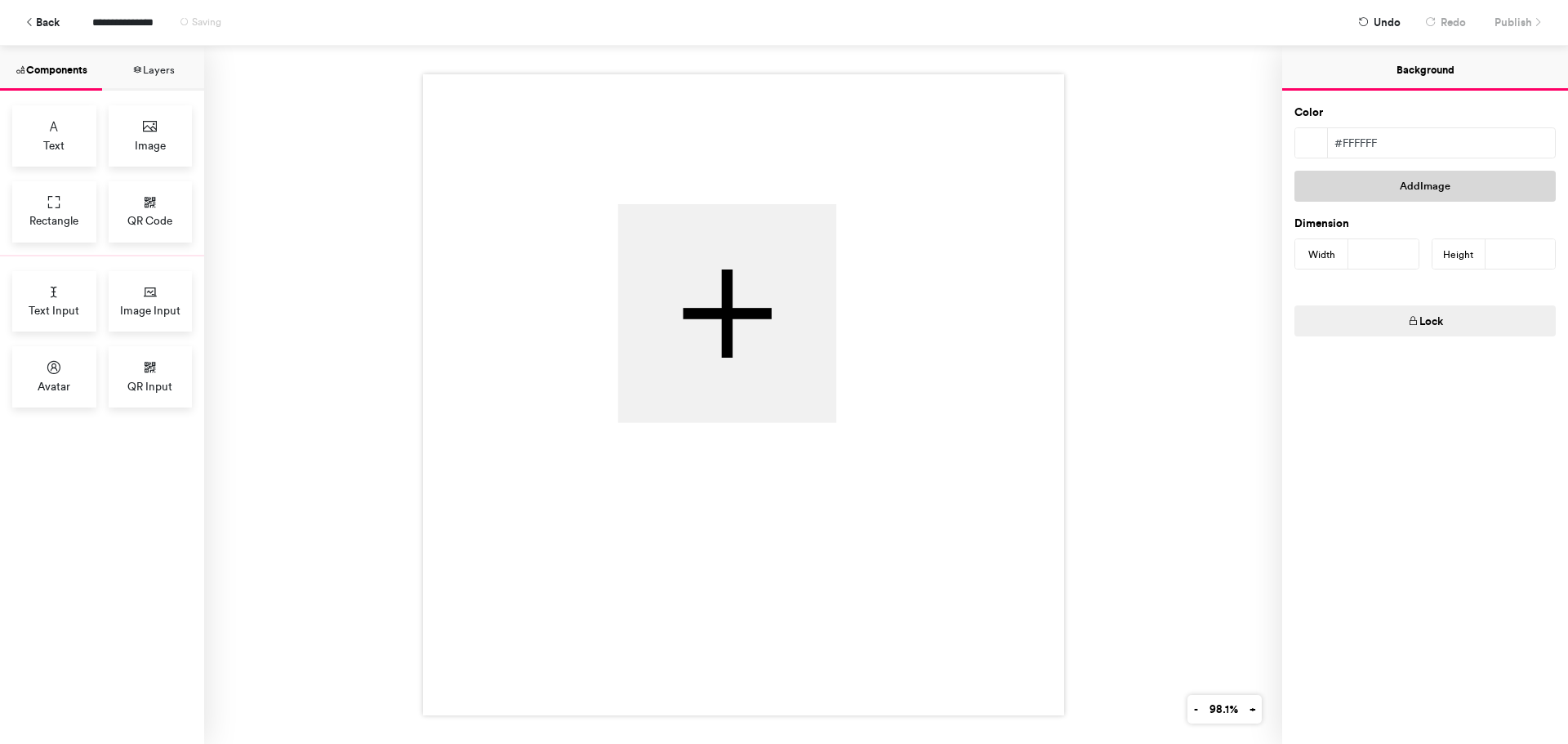
click at [1369, 195] on button "Add Image" at bounding box center [1425, 186] width 261 height 31
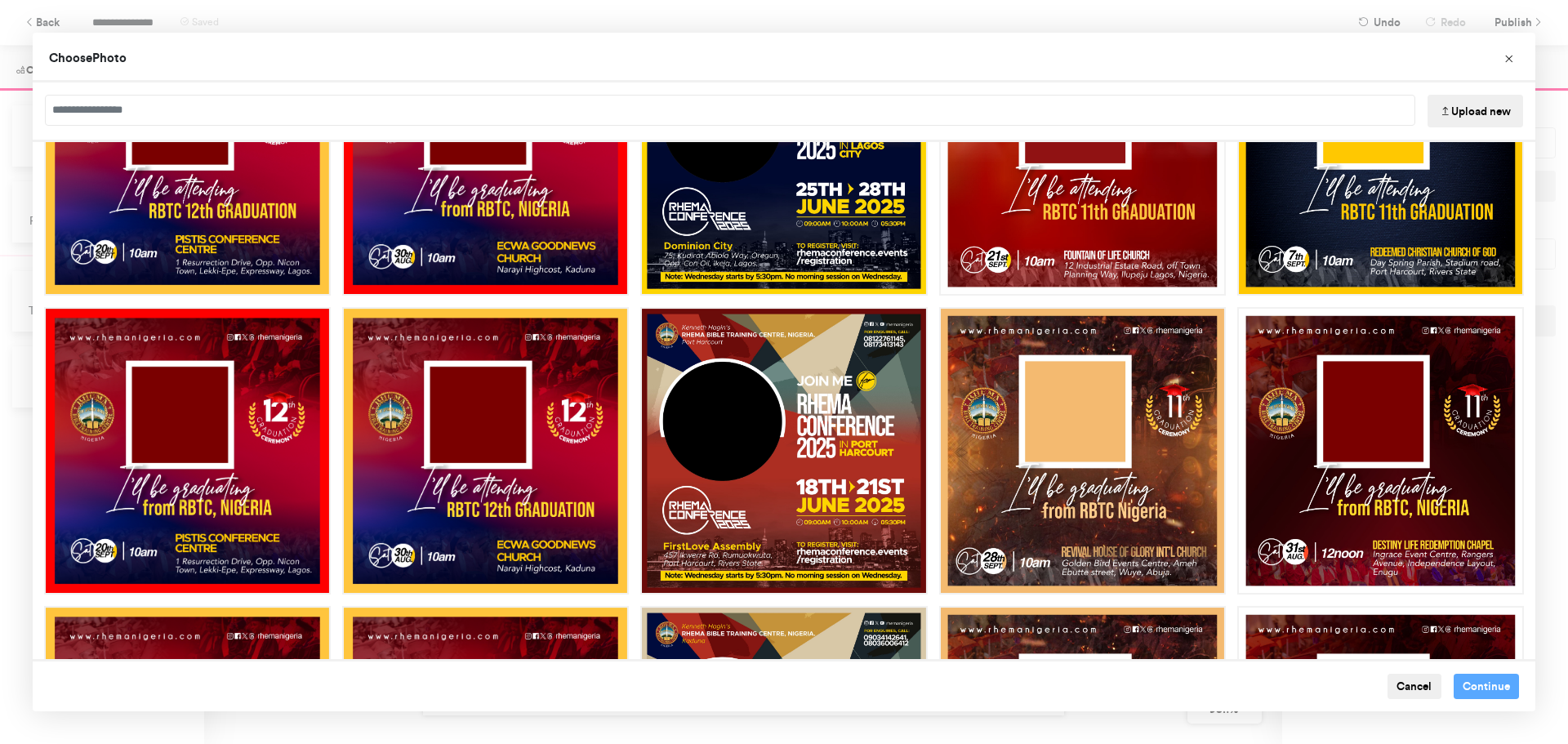
scroll to position [744, 0]
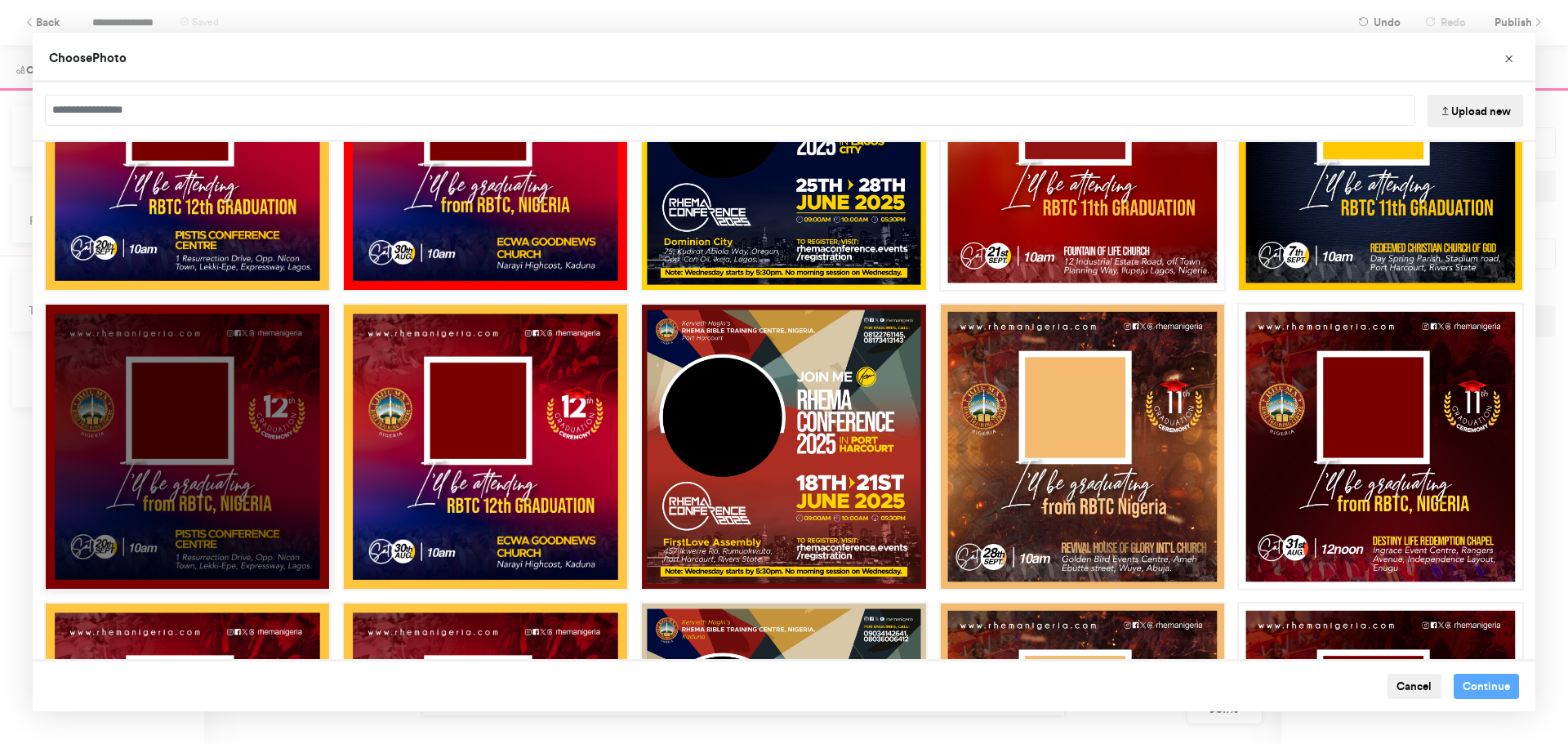
click at [291, 424] on div "Choose Image" at bounding box center [187, 446] width 287 height 287
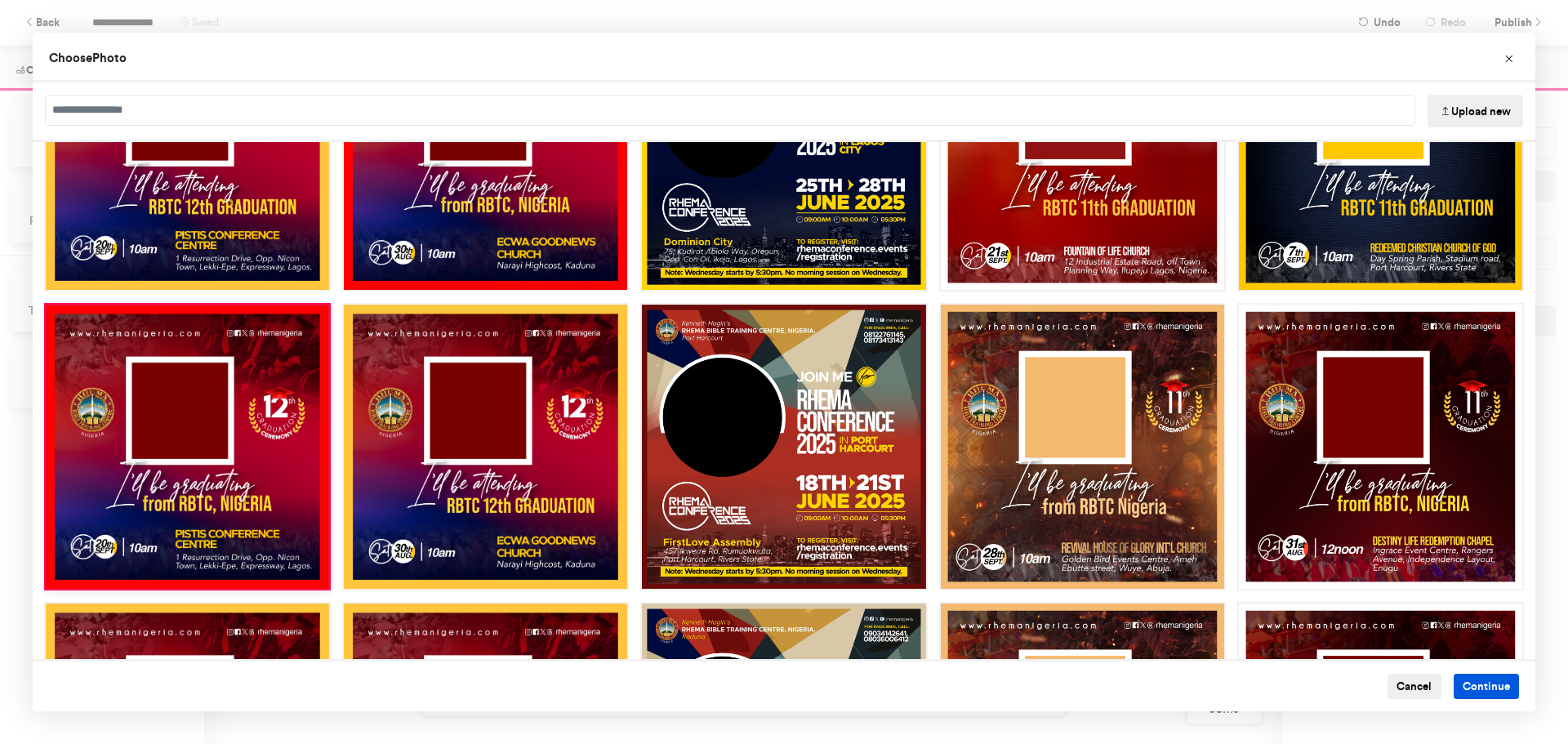
click at [1470, 682] on button "Continue" at bounding box center [1487, 687] width 66 height 26
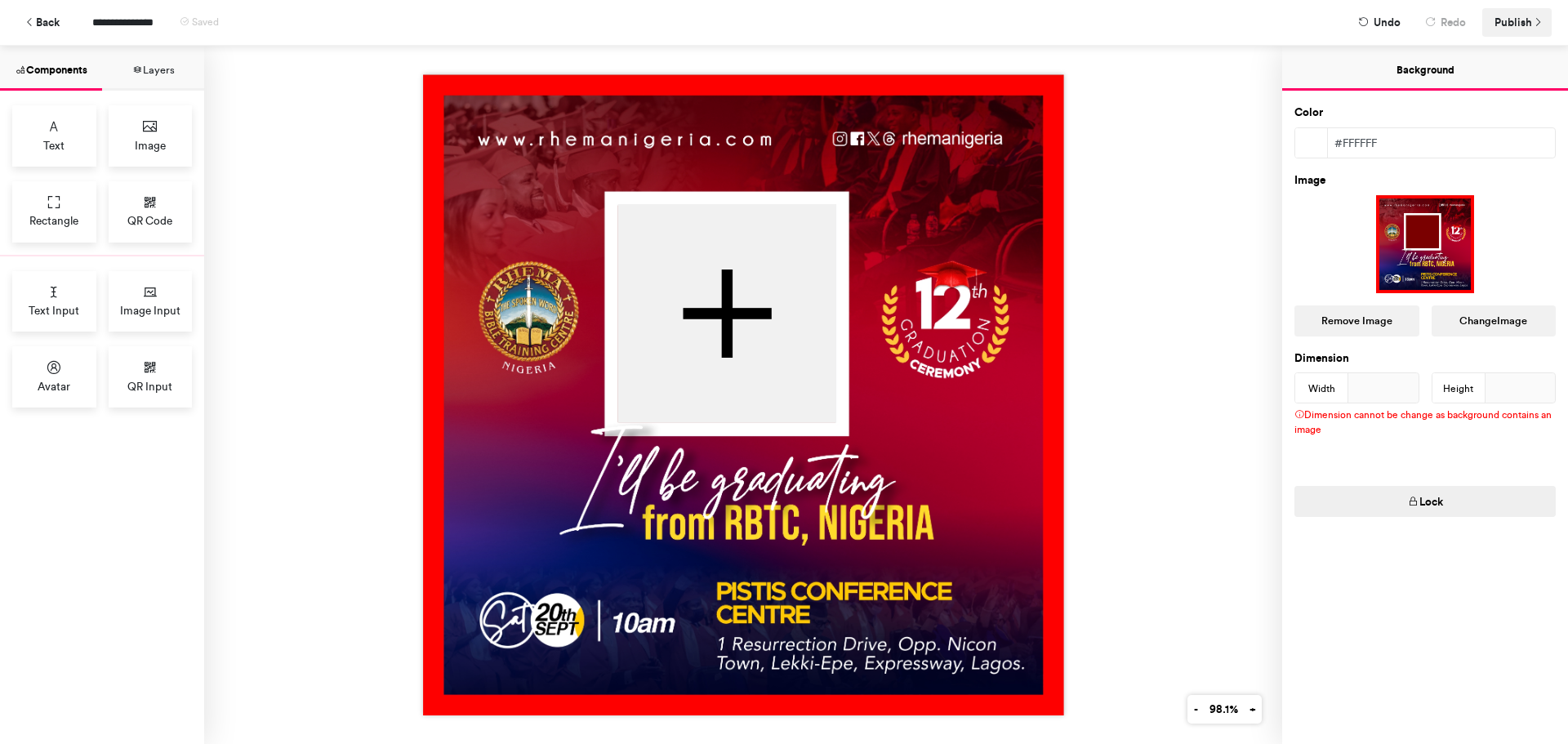
click at [1524, 23] on span "Publish" at bounding box center [1513, 22] width 37 height 29
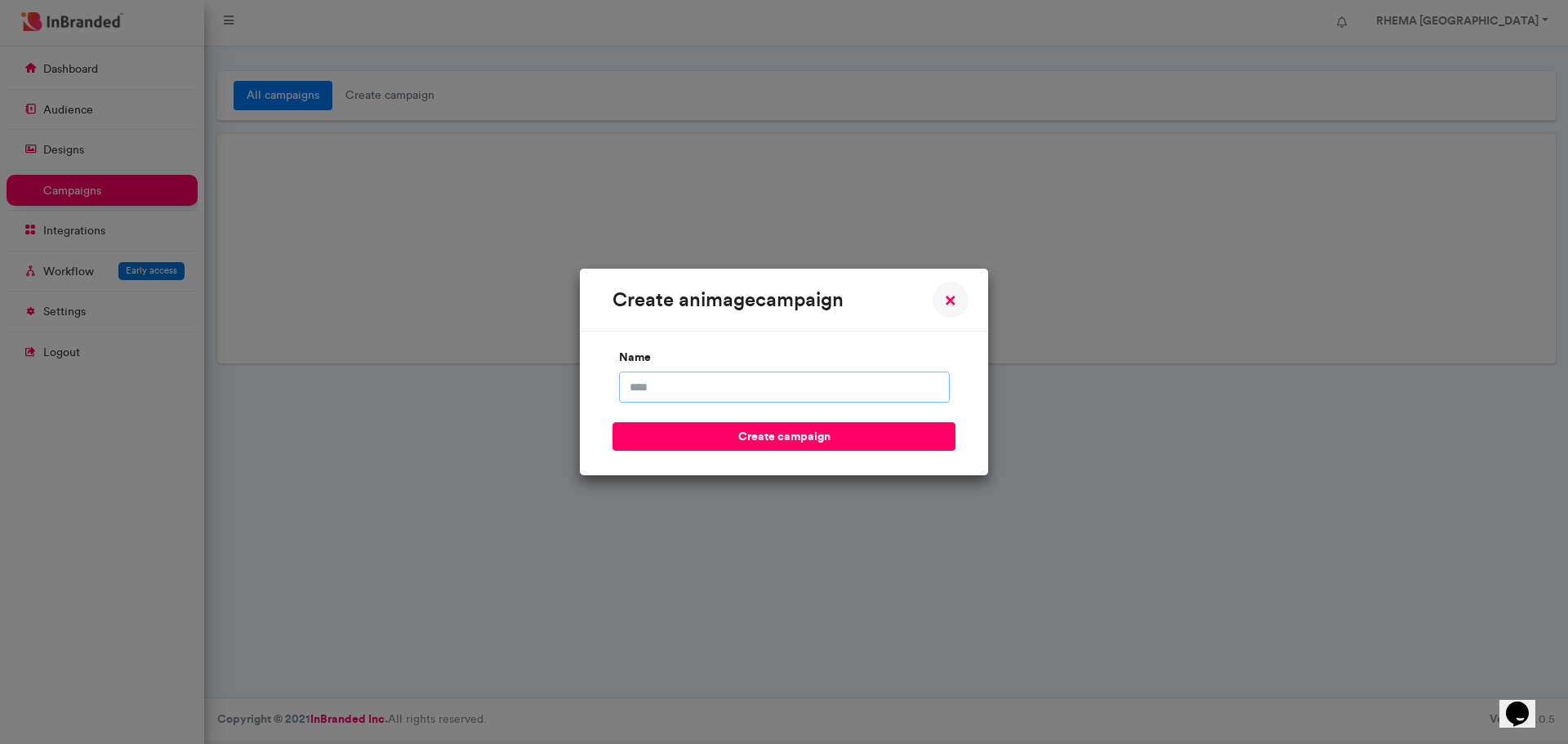
click at [783, 388] on input "name" at bounding box center [784, 387] width 330 height 31
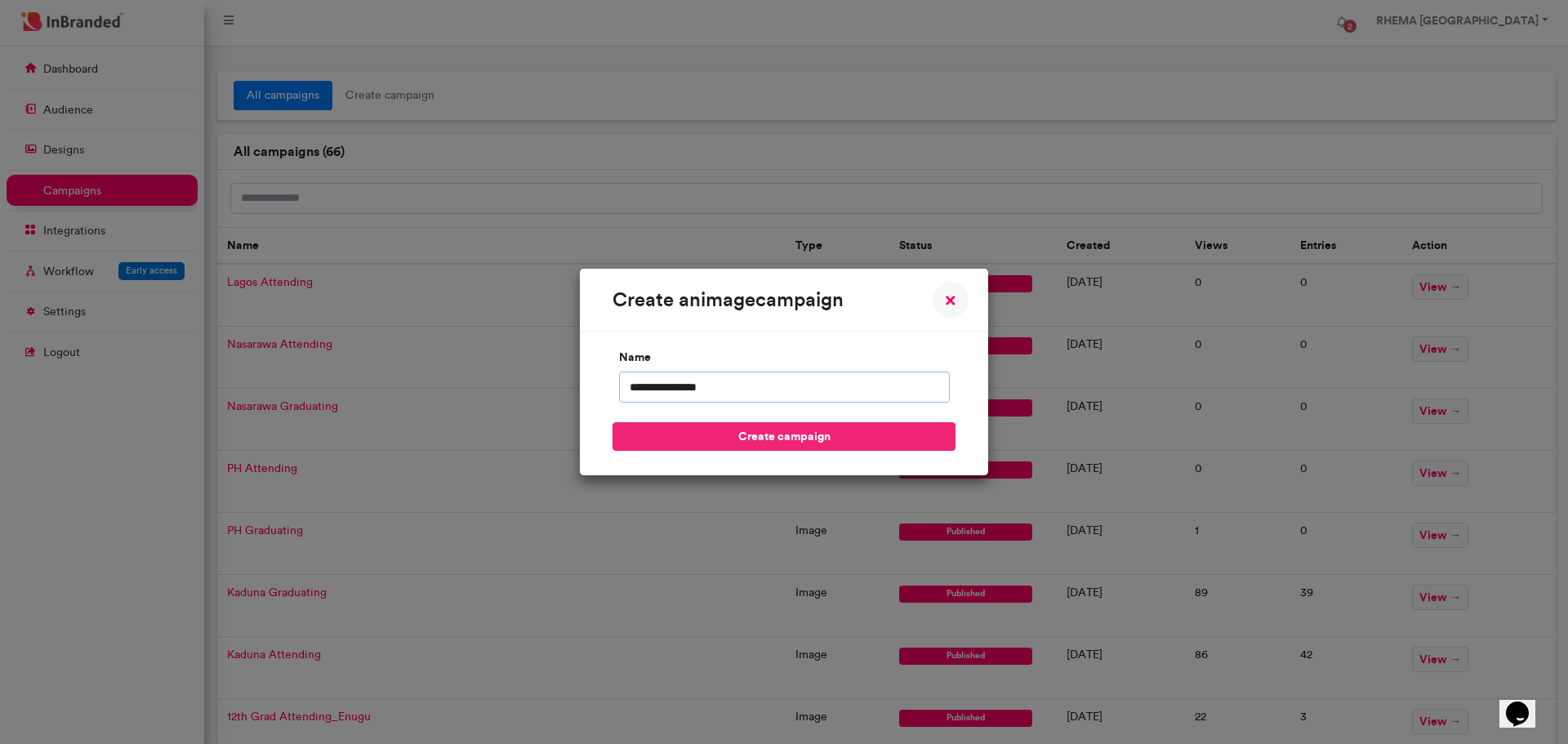
type input "**********"
click at [782, 439] on button "create campaign" at bounding box center [784, 436] width 343 height 29
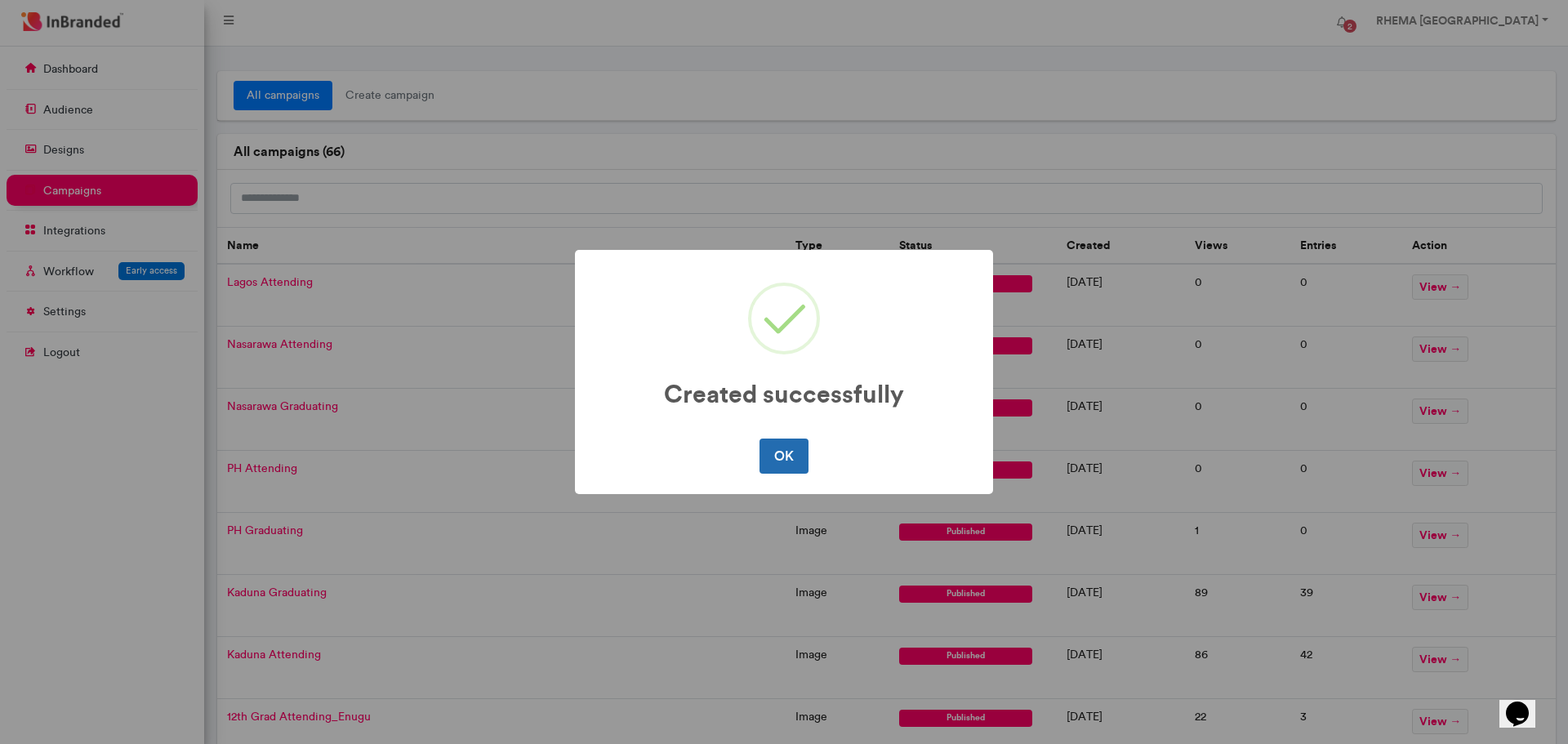
click at [782, 452] on button "OK" at bounding box center [783, 455] width 48 height 34
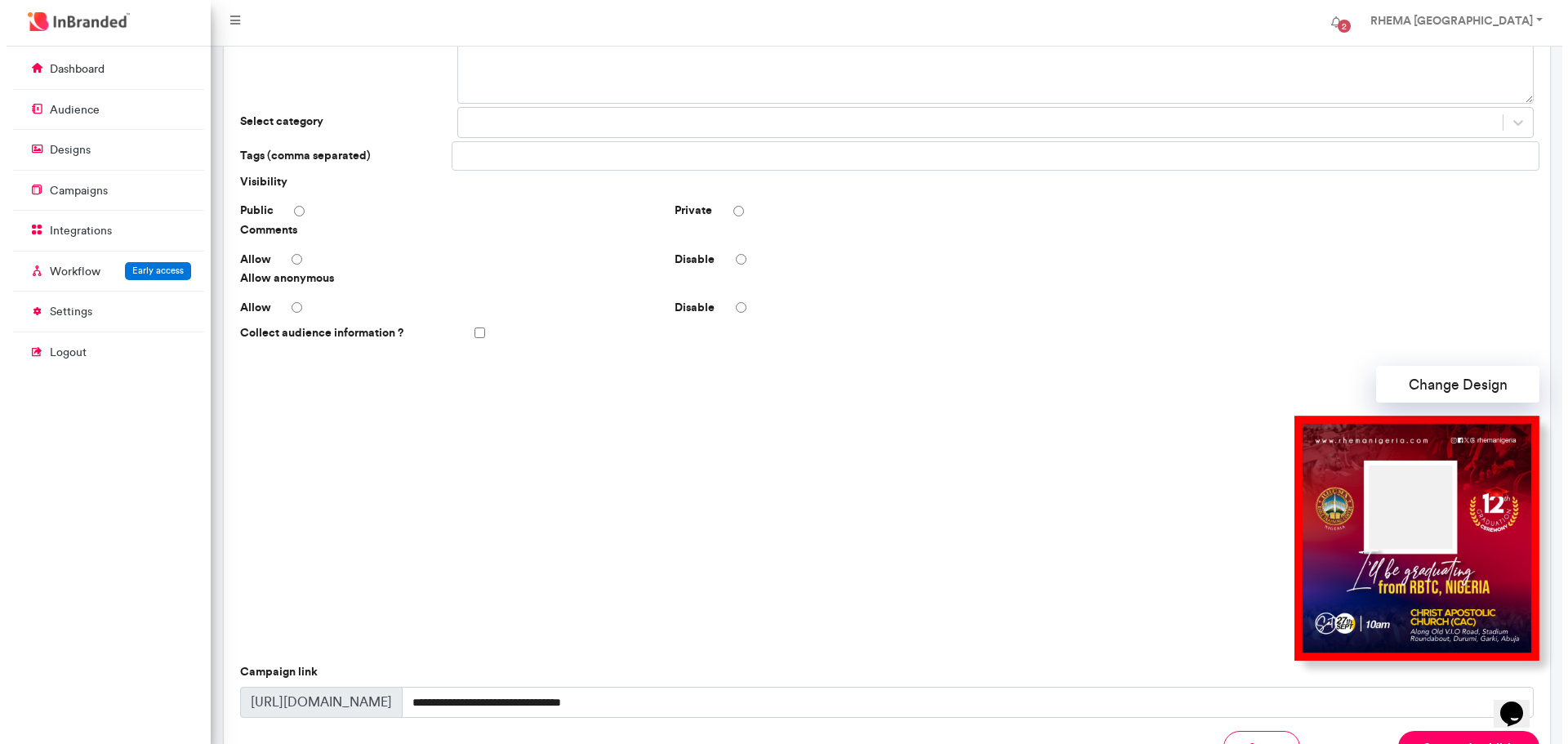
scroll to position [329, 0]
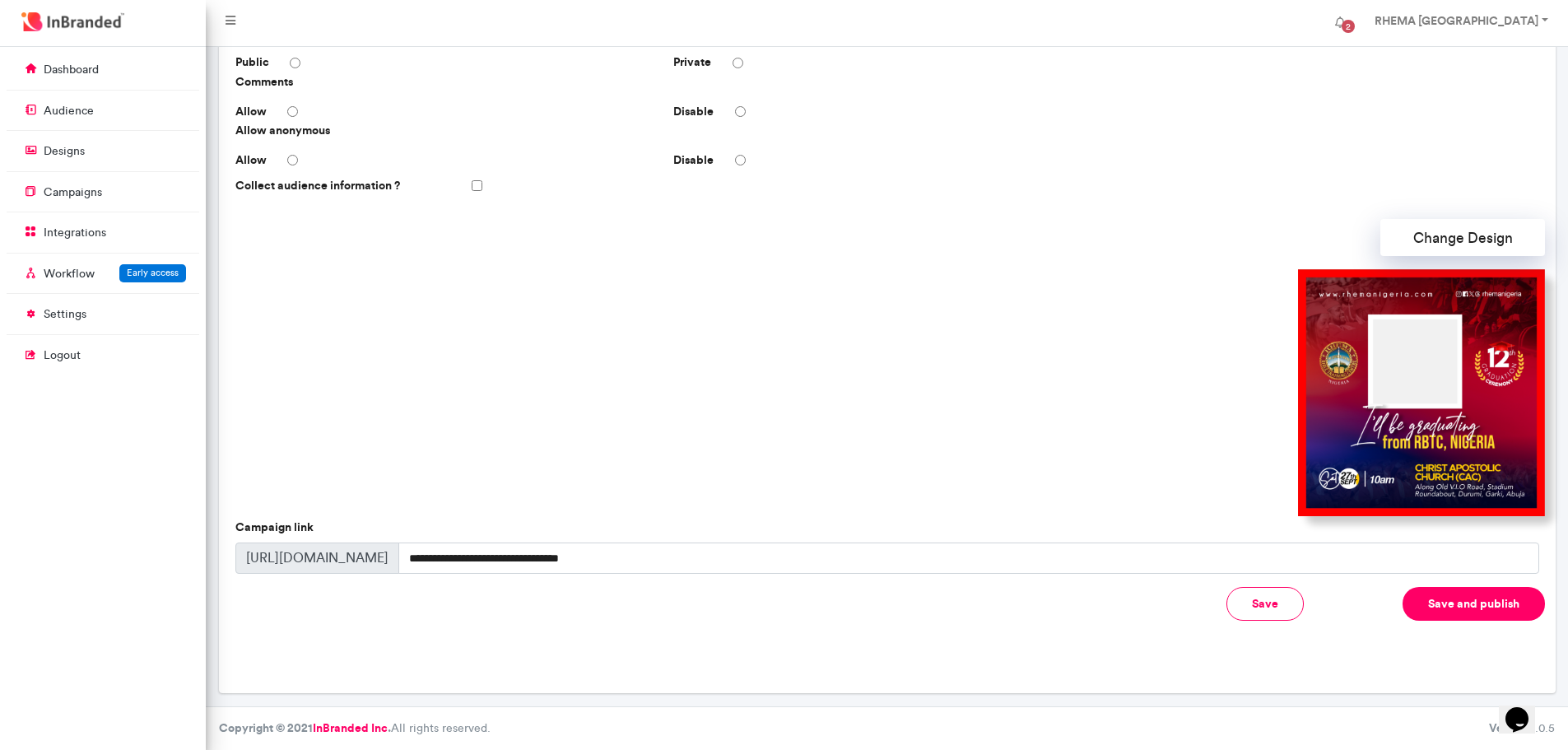
click at [1441, 617] on button "Save and publish" at bounding box center [1474, 603] width 142 height 33
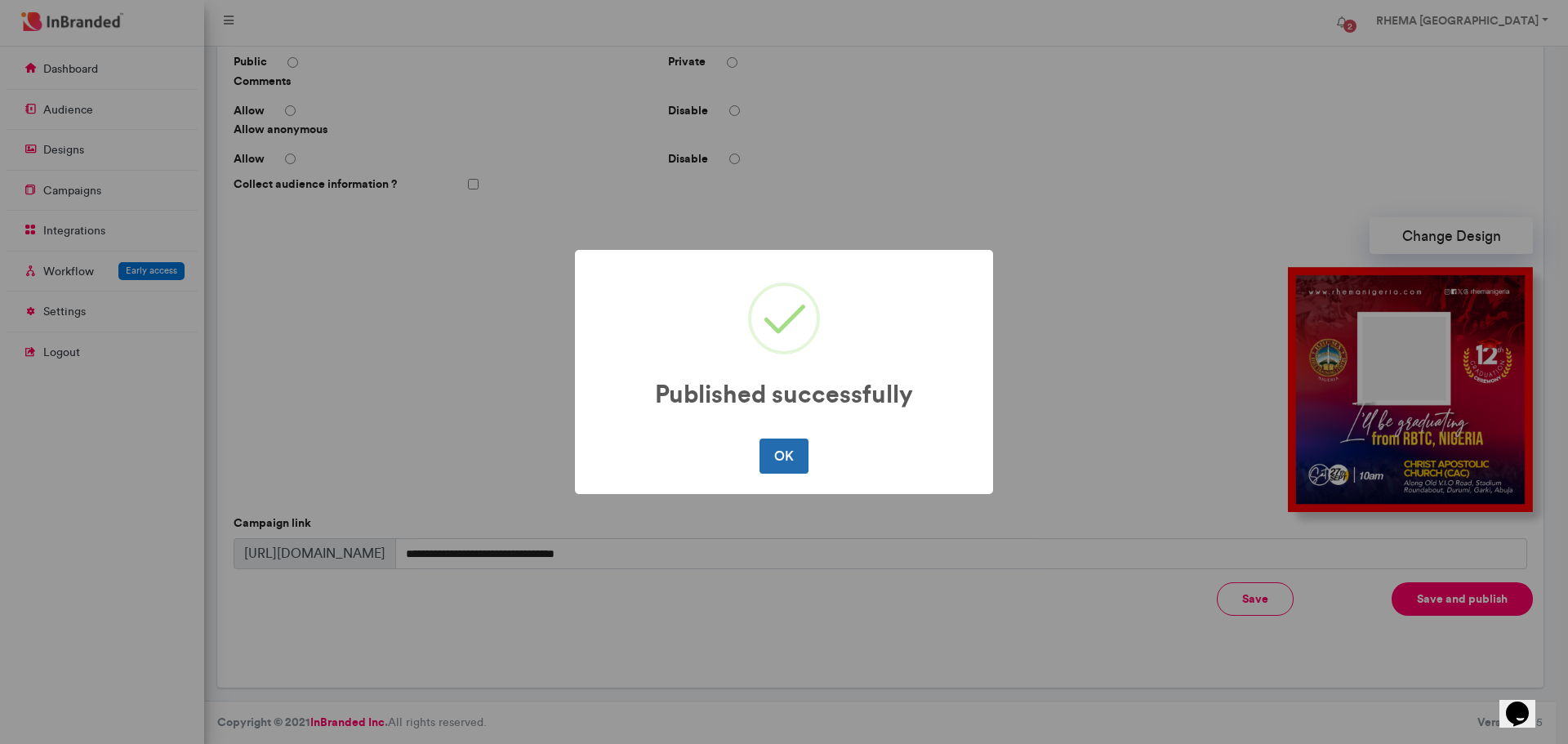
click at [795, 457] on button "OK" at bounding box center [783, 455] width 48 height 34
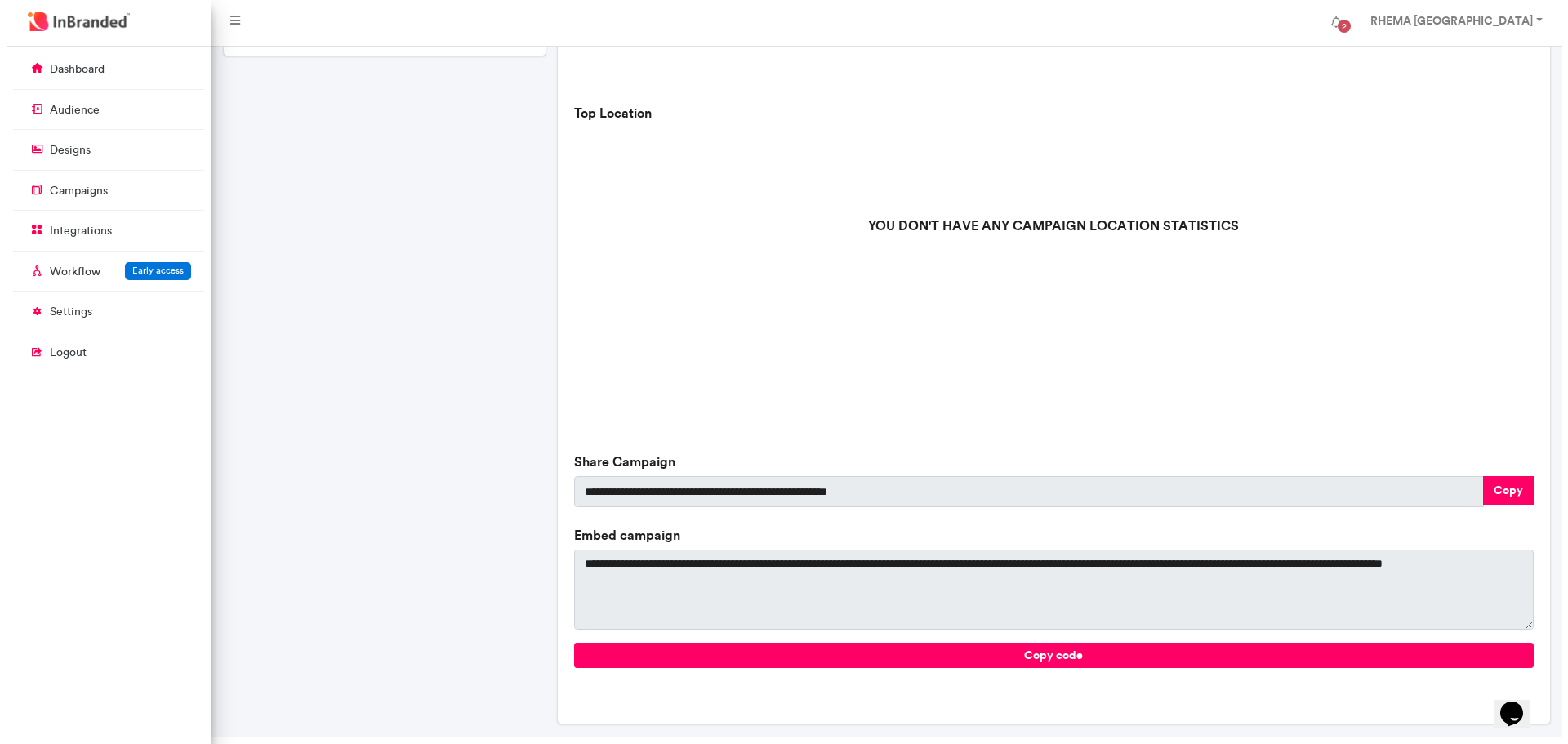
scroll to position [447, 0]
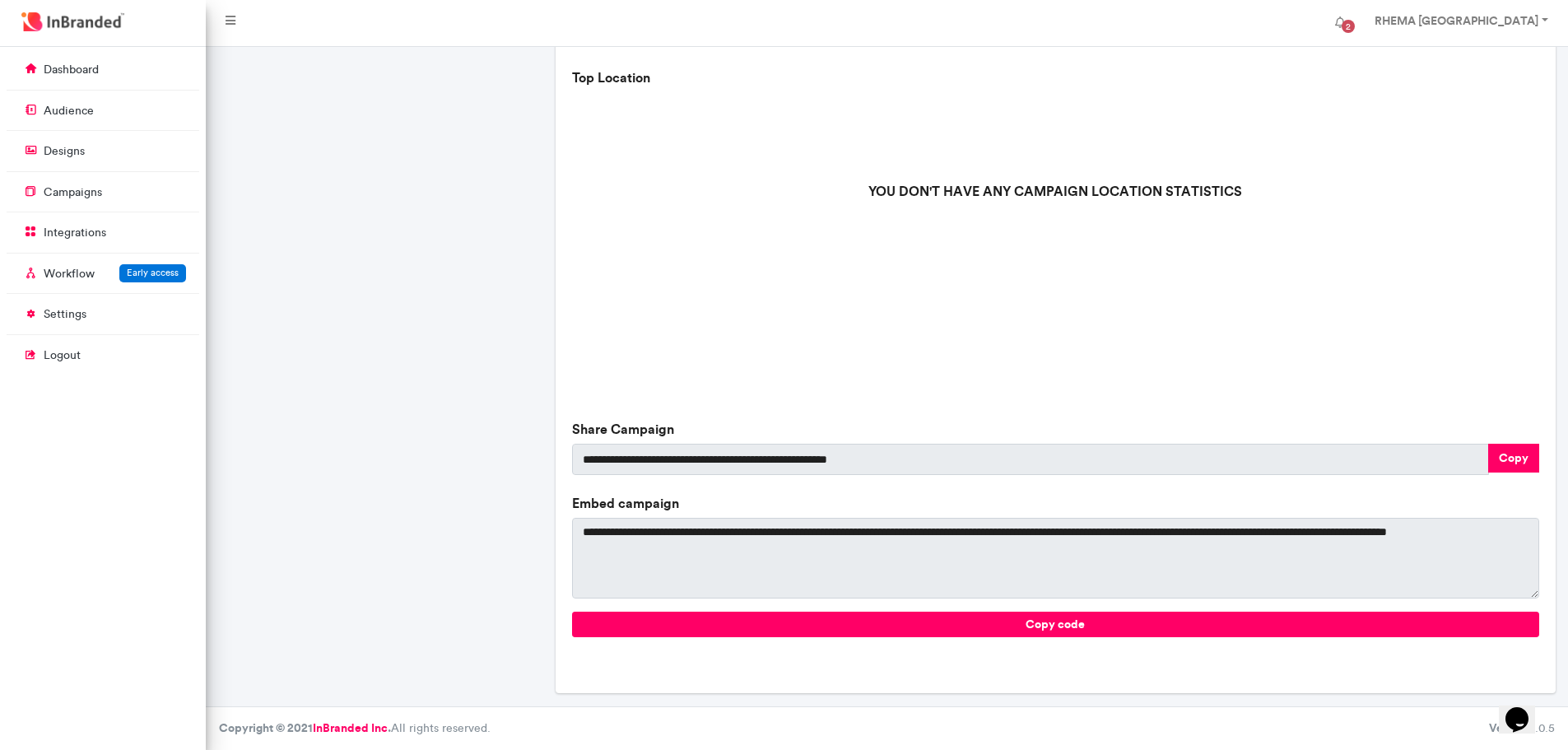
click at [1525, 443] on div "**********" at bounding box center [1055, 170] width 966 height 933
click at [1518, 455] on button "Copy" at bounding box center [1514, 458] width 51 height 29
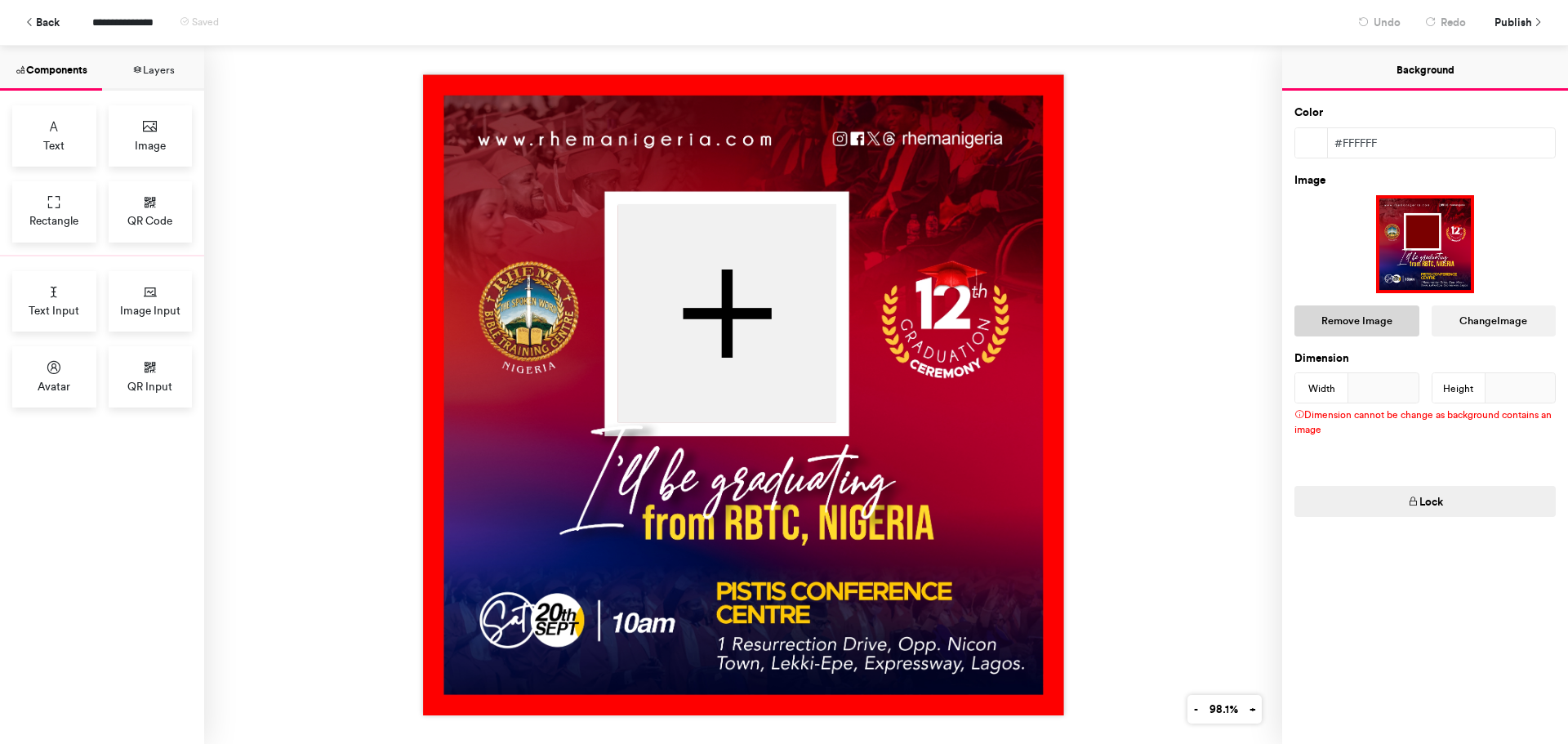
click at [1346, 320] on button "Remove Image" at bounding box center [1356, 321] width 125 height 31
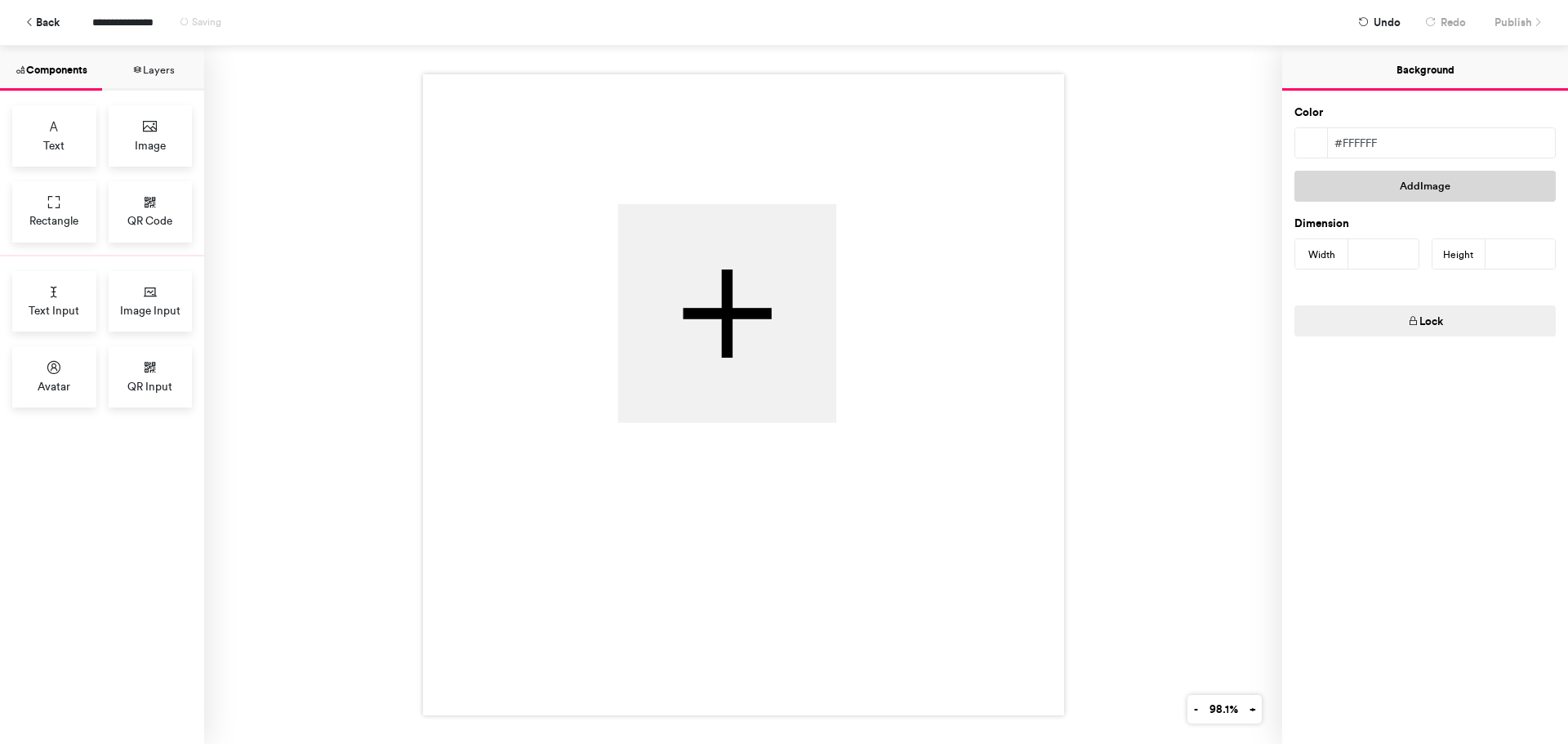
click at [1379, 177] on button "Add Image" at bounding box center [1425, 186] width 261 height 31
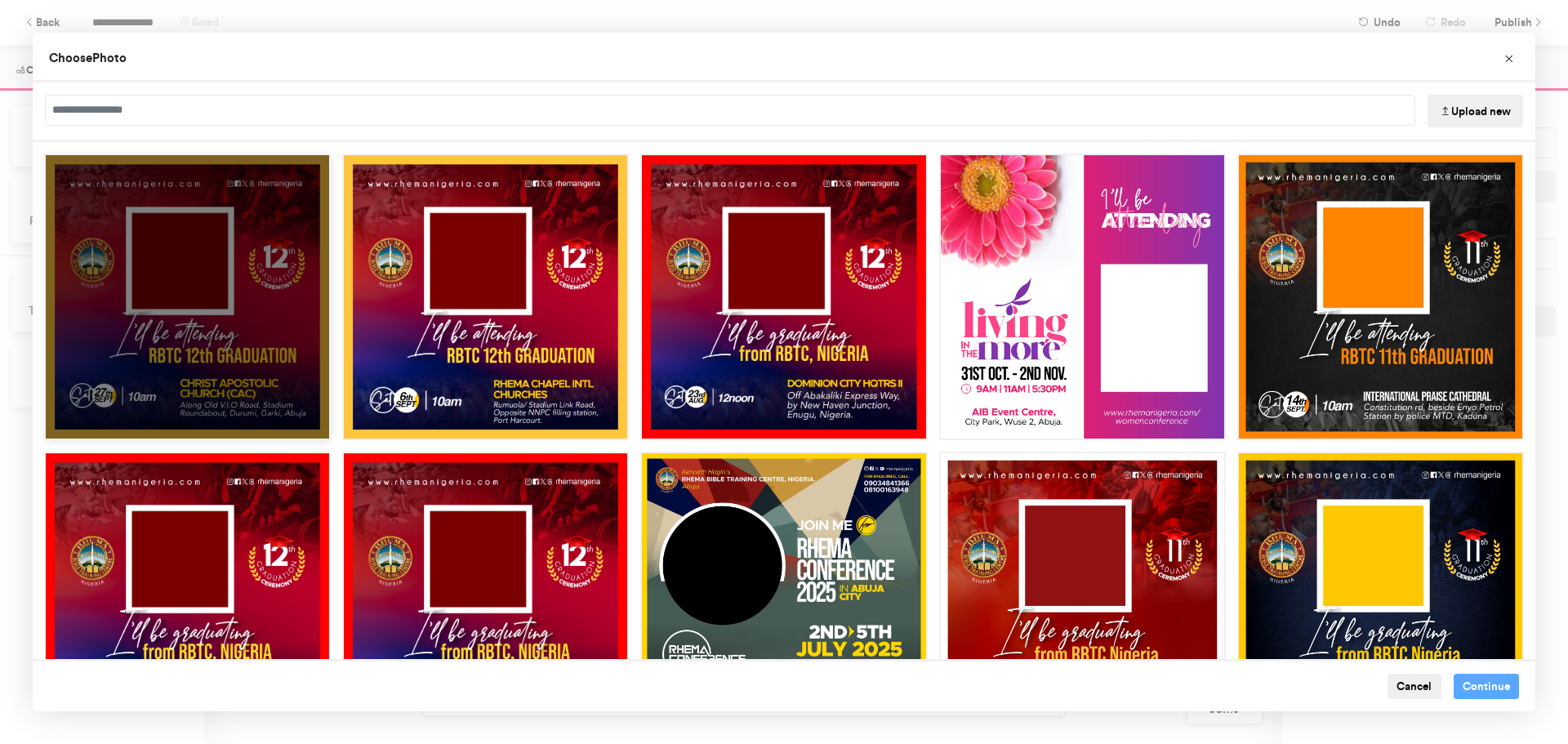
click at [202, 332] on div "Choose Image" at bounding box center [187, 296] width 287 height 287
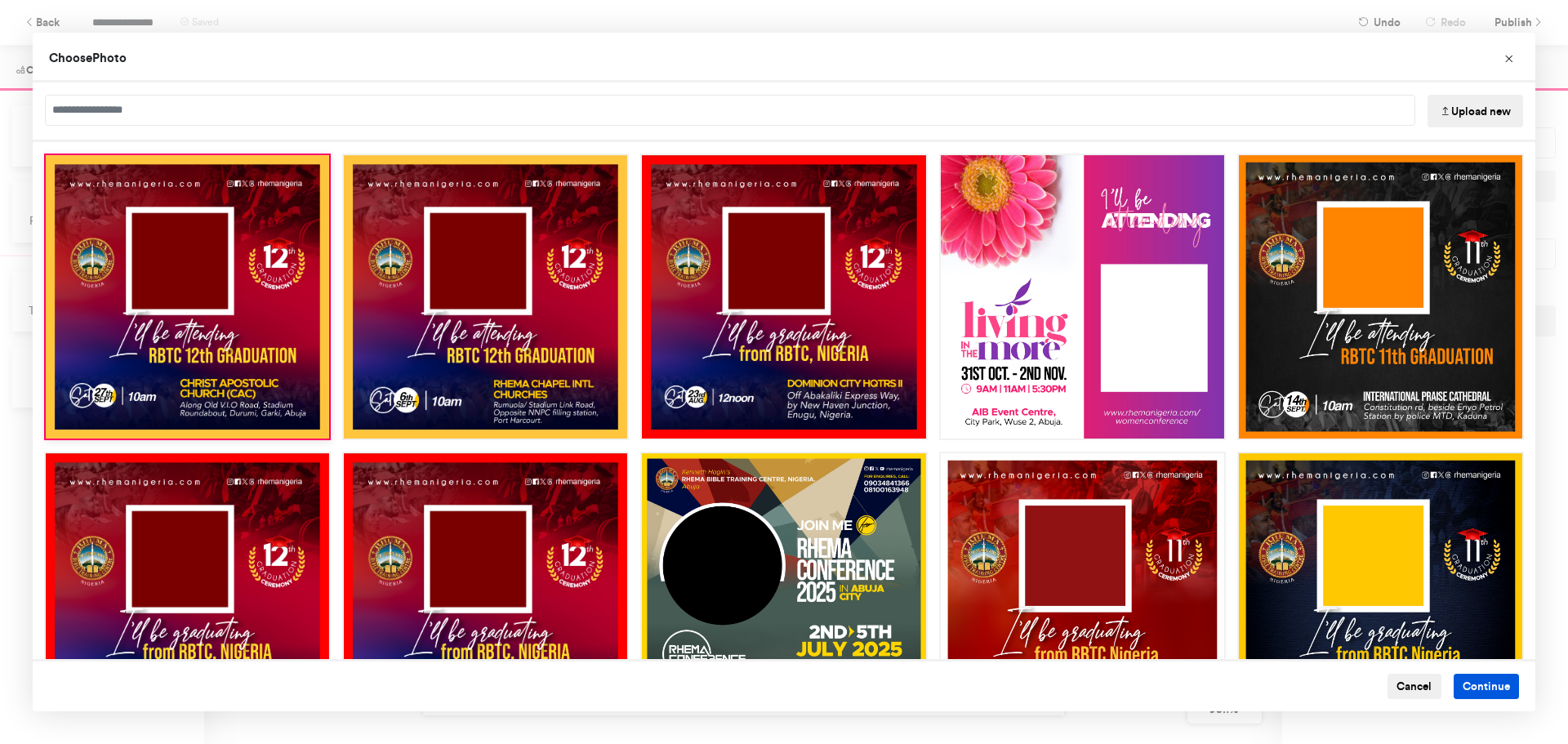
click at [1479, 689] on button "Continue" at bounding box center [1487, 687] width 66 height 26
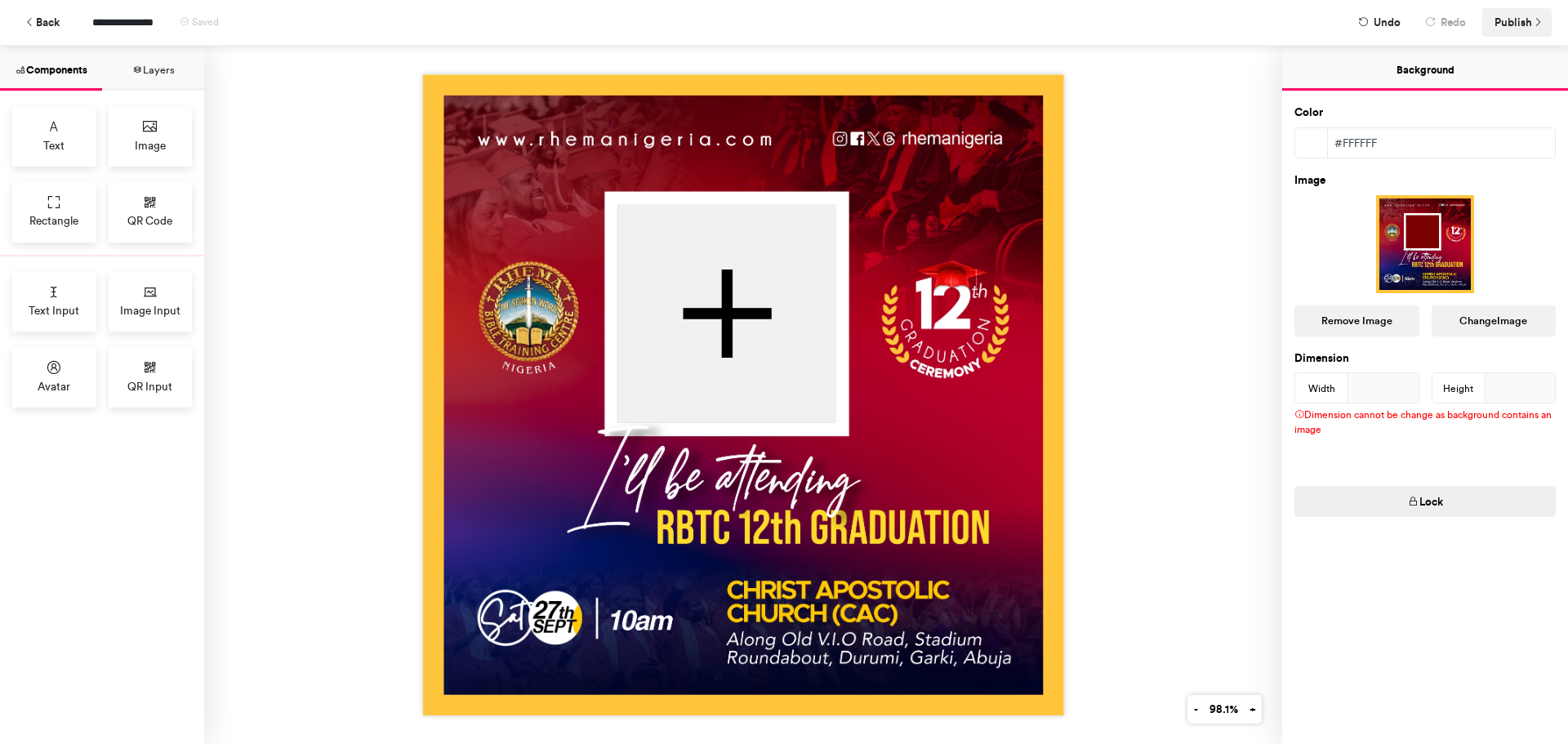
click at [1515, 20] on span "Publish" at bounding box center [1513, 22] width 37 height 29
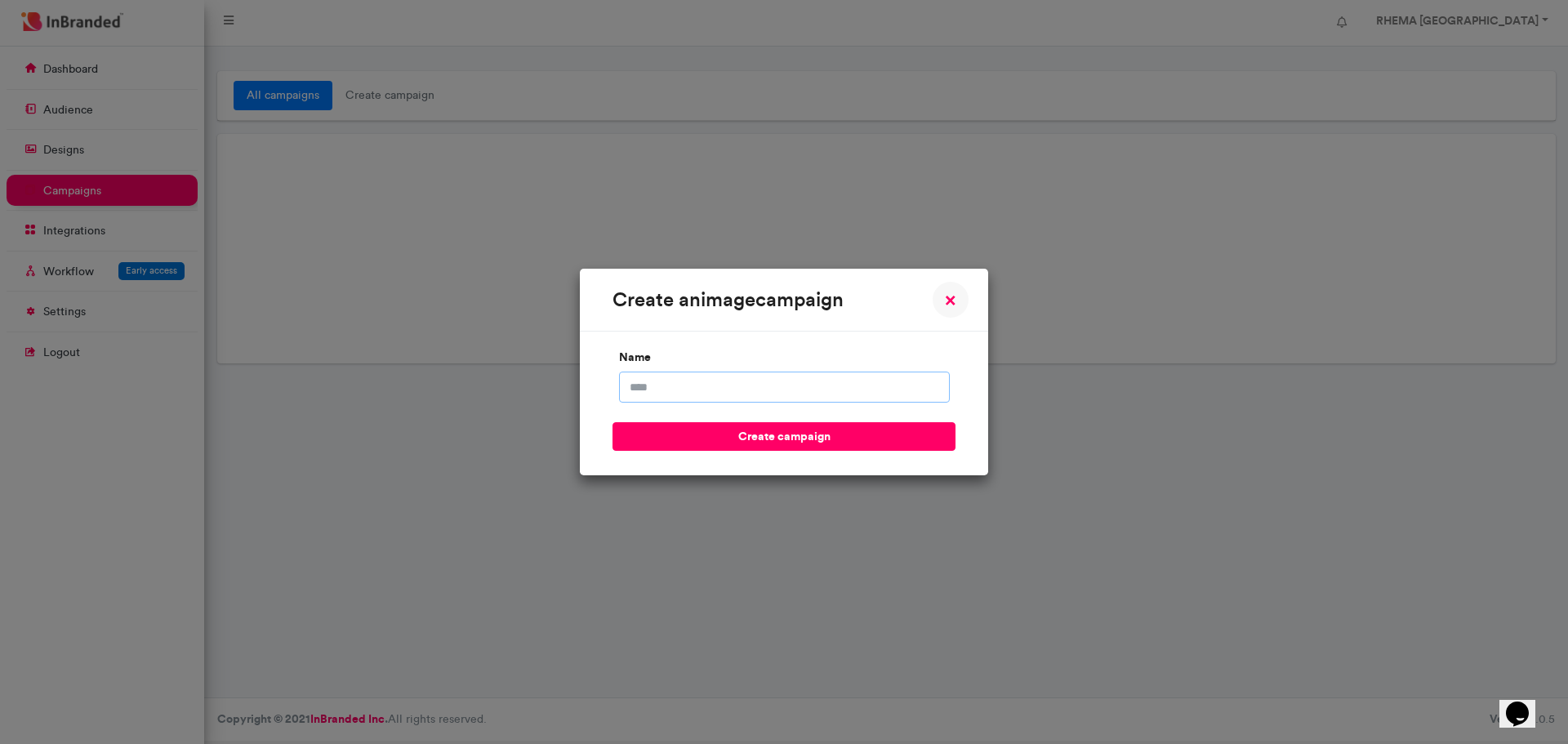
click at [674, 398] on input "name" at bounding box center [784, 387] width 330 height 31
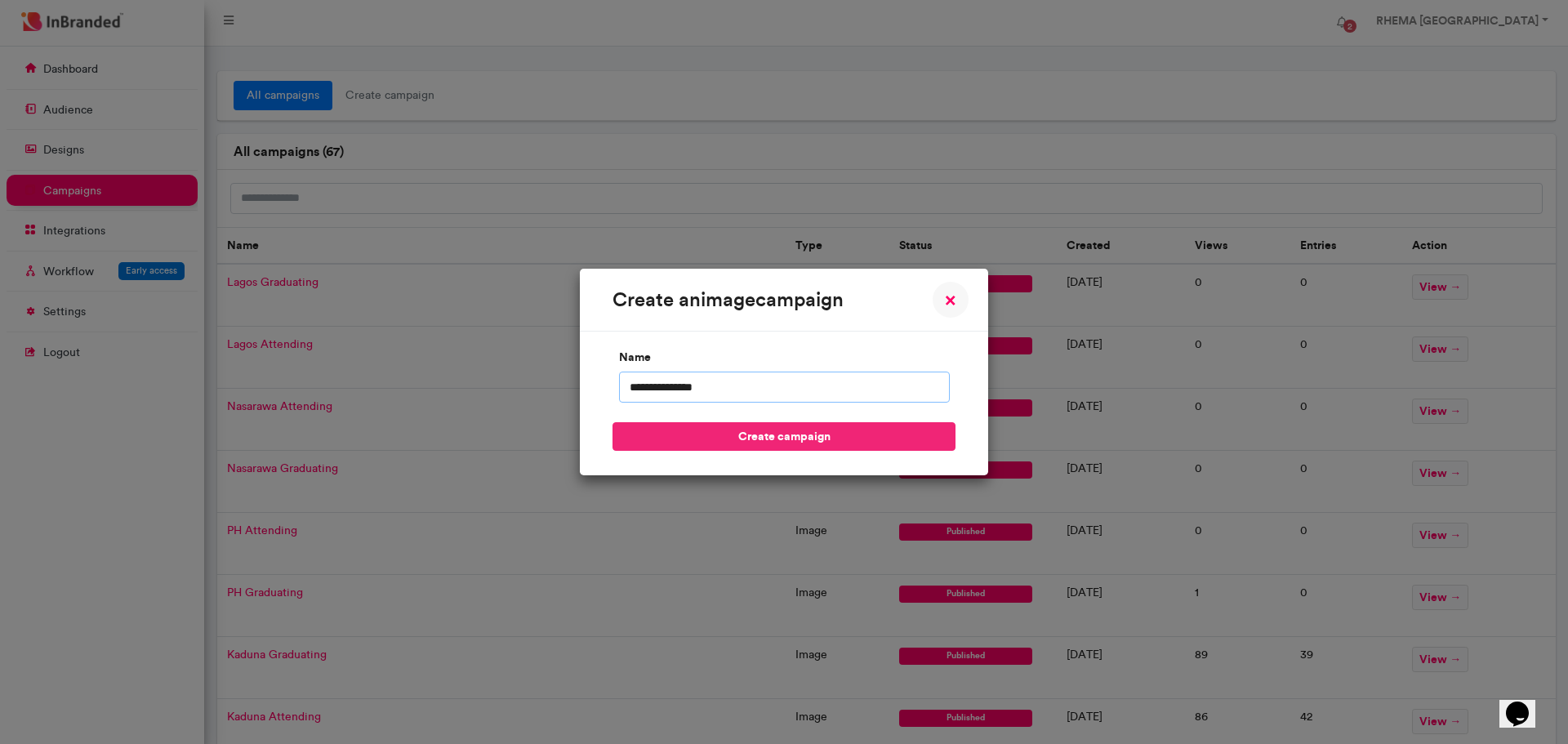
type input "**********"
click at [798, 445] on button "create campaign" at bounding box center [784, 436] width 343 height 29
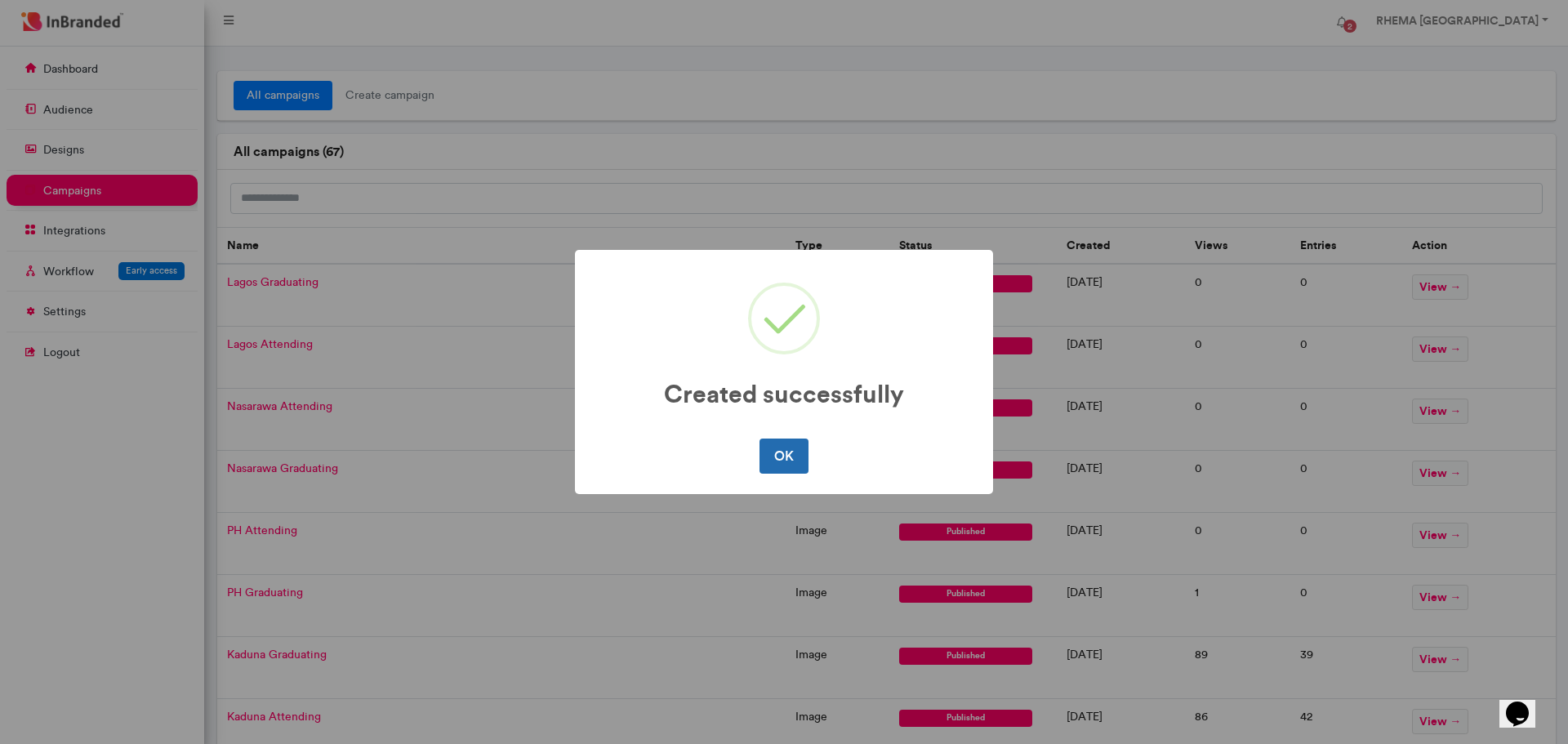
click at [797, 452] on button "OK" at bounding box center [783, 455] width 48 height 34
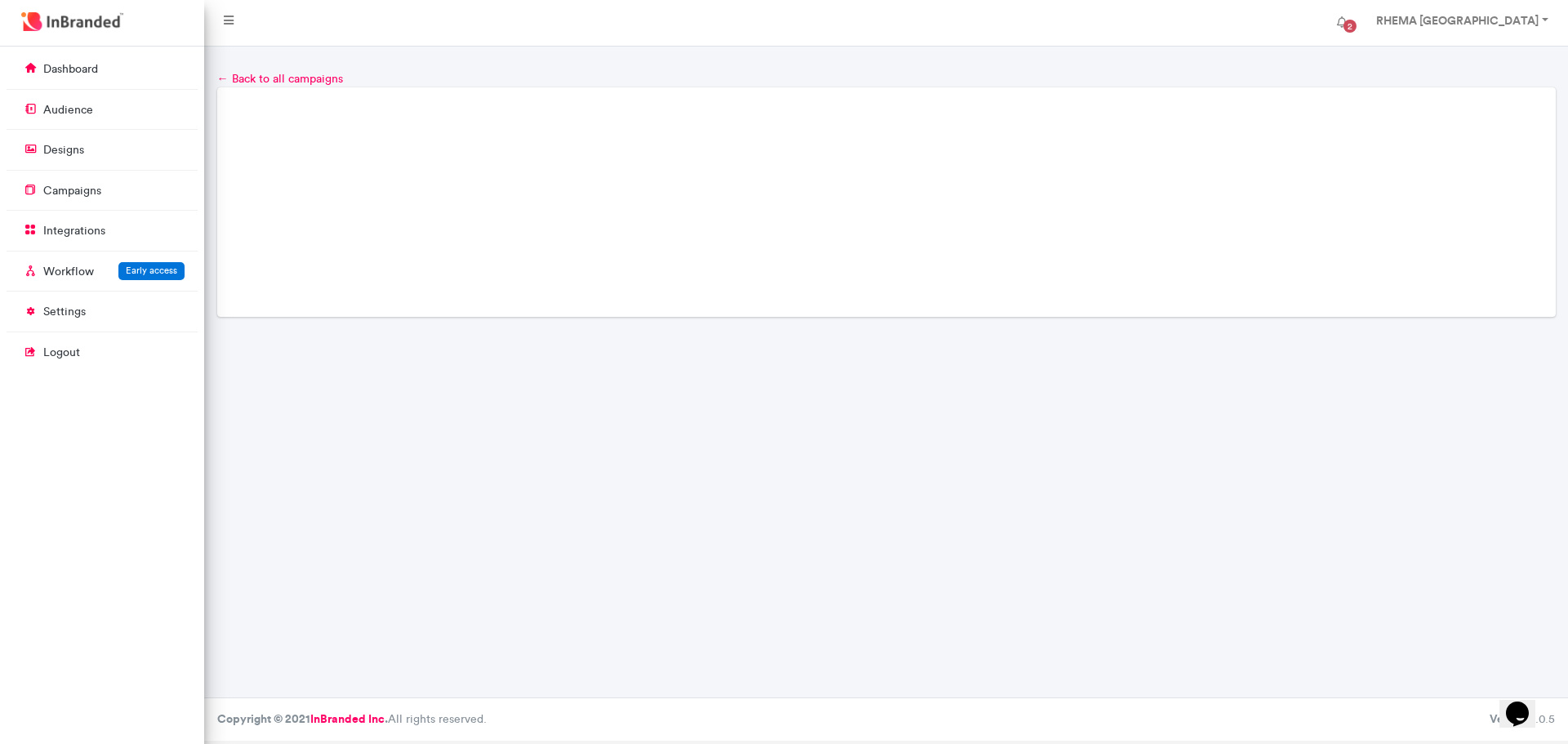
drag, startPoint x: 1243, startPoint y: 420, endPoint x: 1303, endPoint y: 142, distance: 284.4
click at [1302, 145] on div "← Back to all campaigns Loading..." at bounding box center [886, 371] width 1364 height 651
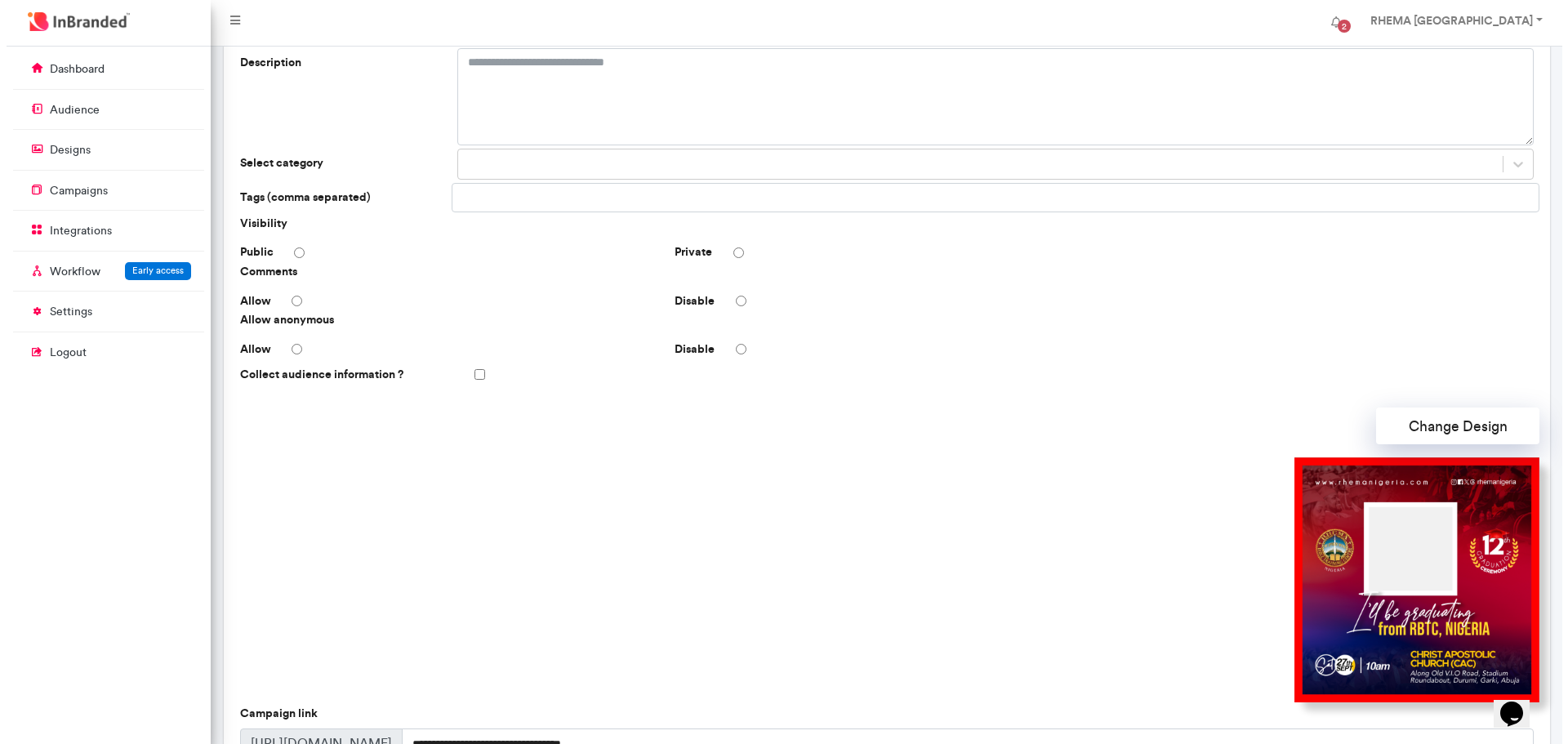
scroll to position [329, 0]
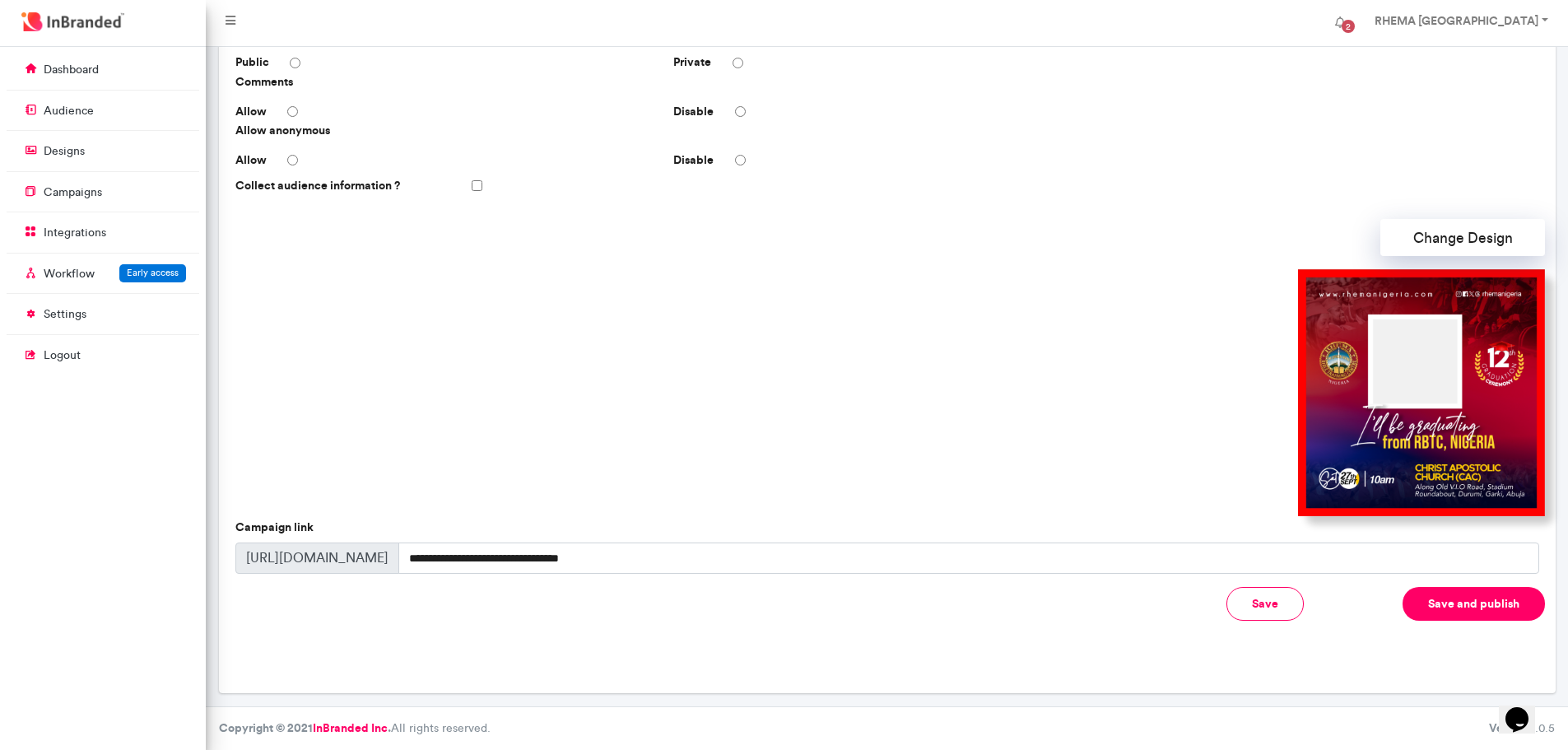
click at [1436, 608] on button "Save and publish" at bounding box center [1474, 603] width 142 height 33
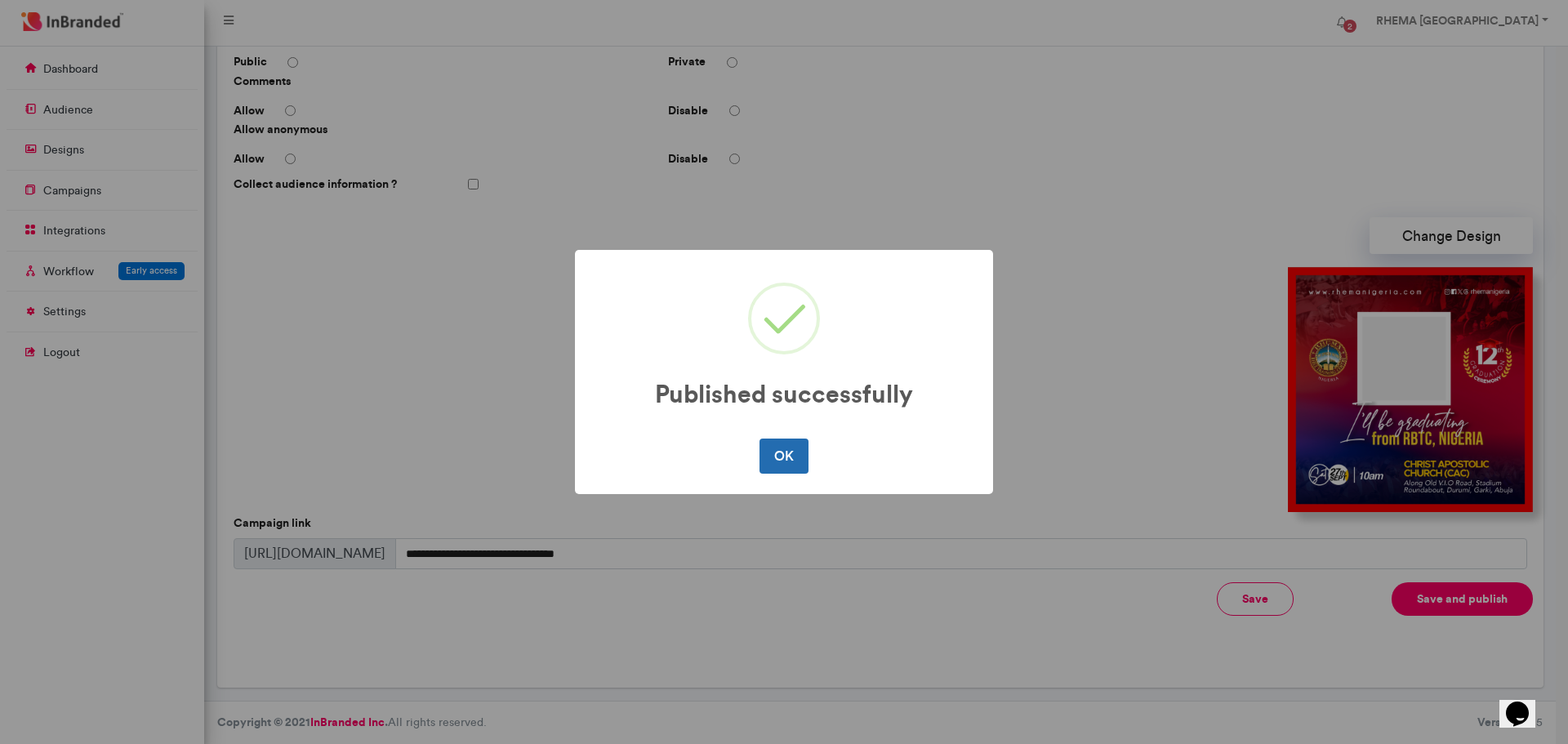
click at [794, 450] on button "OK" at bounding box center [783, 455] width 48 height 34
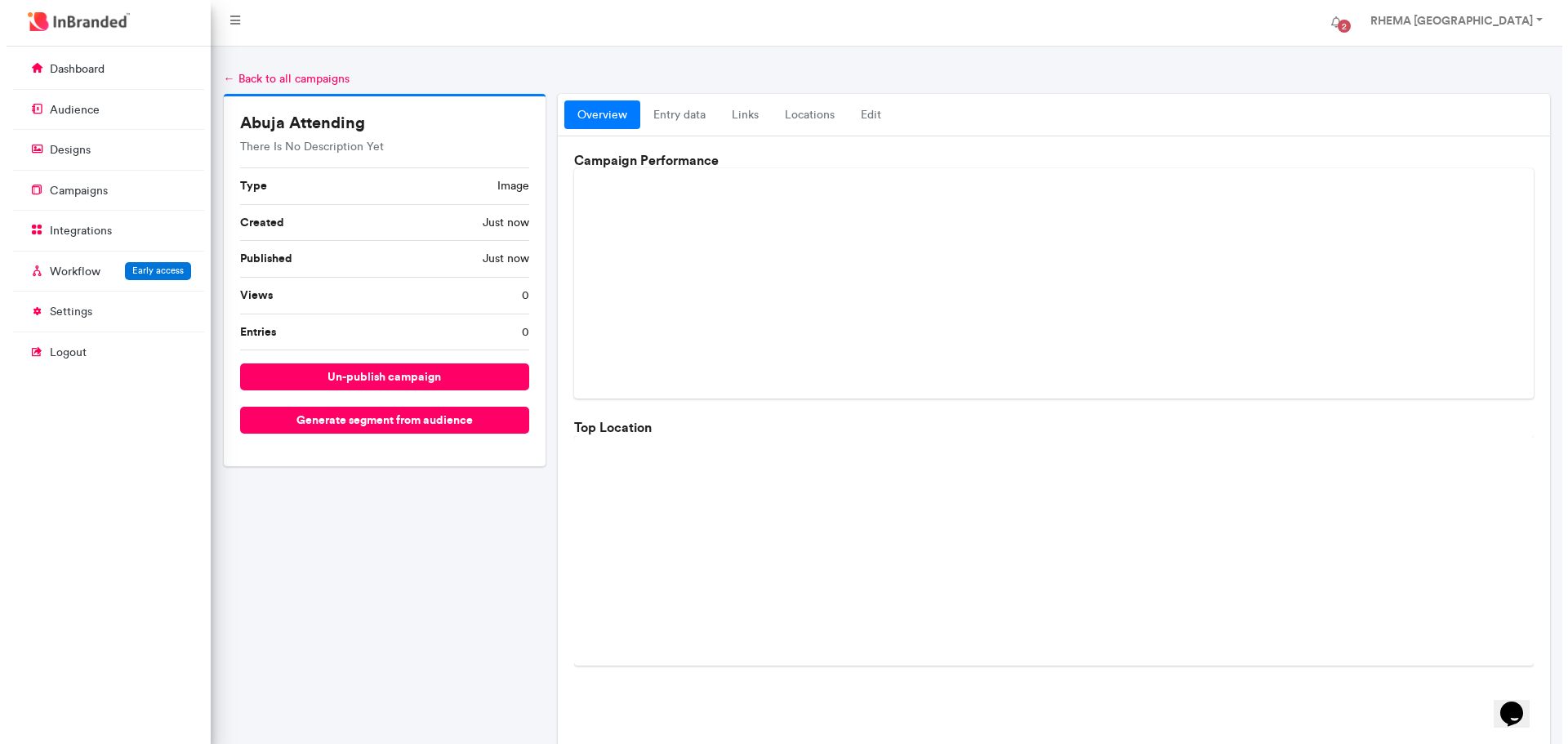
scroll to position [351, 0]
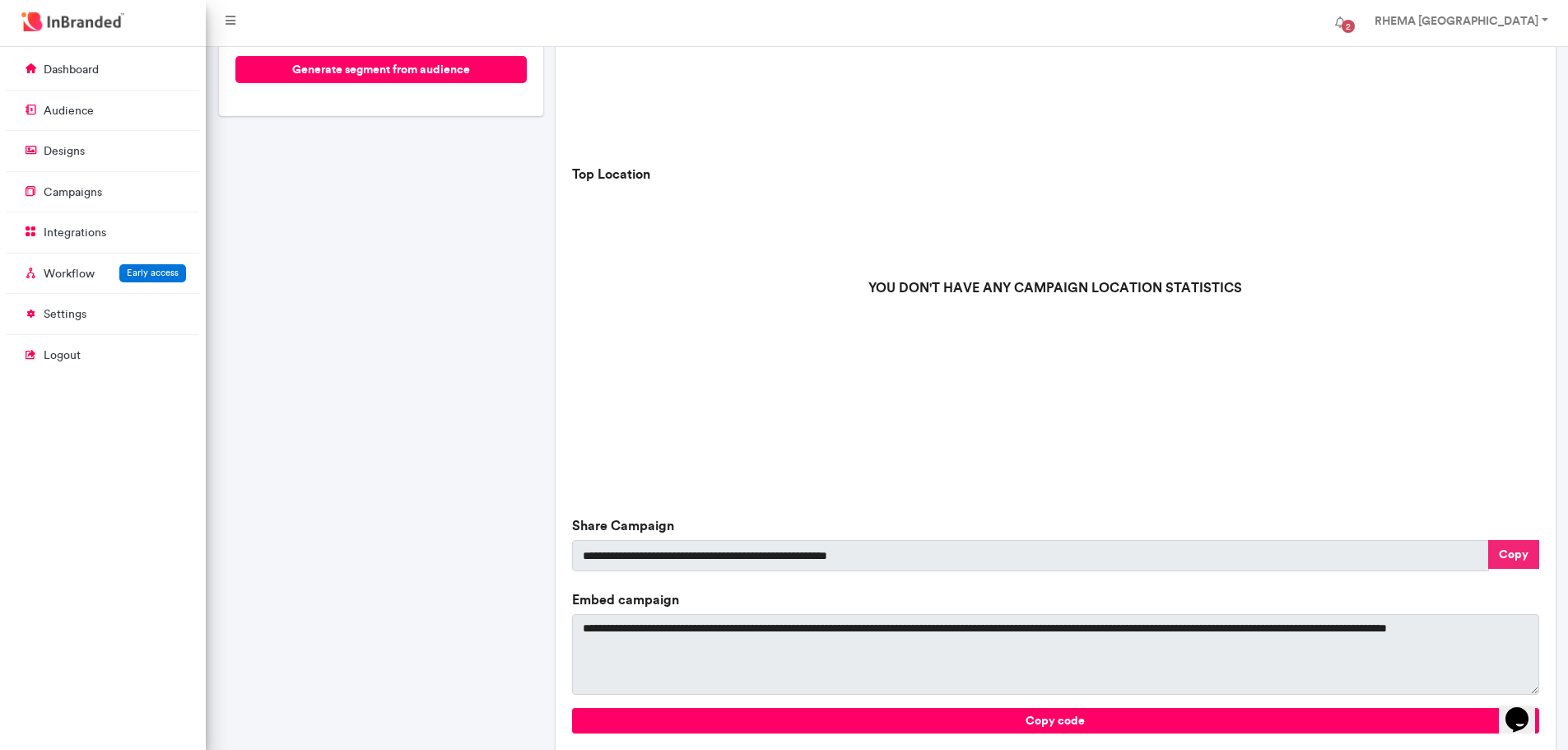
click at [1515, 553] on button "Copy" at bounding box center [1514, 554] width 51 height 29
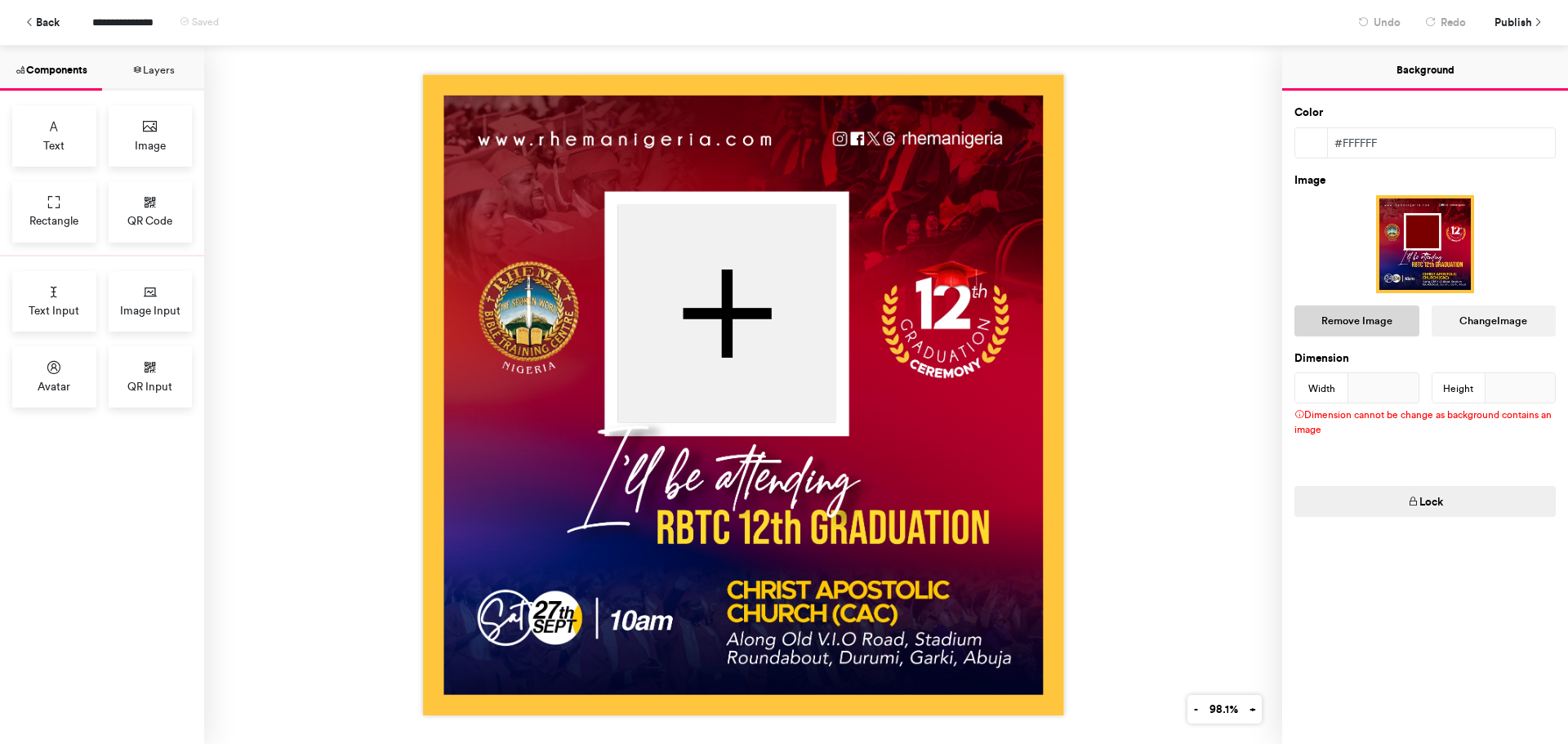
click at [1362, 319] on button "Remove Image" at bounding box center [1356, 321] width 125 height 31
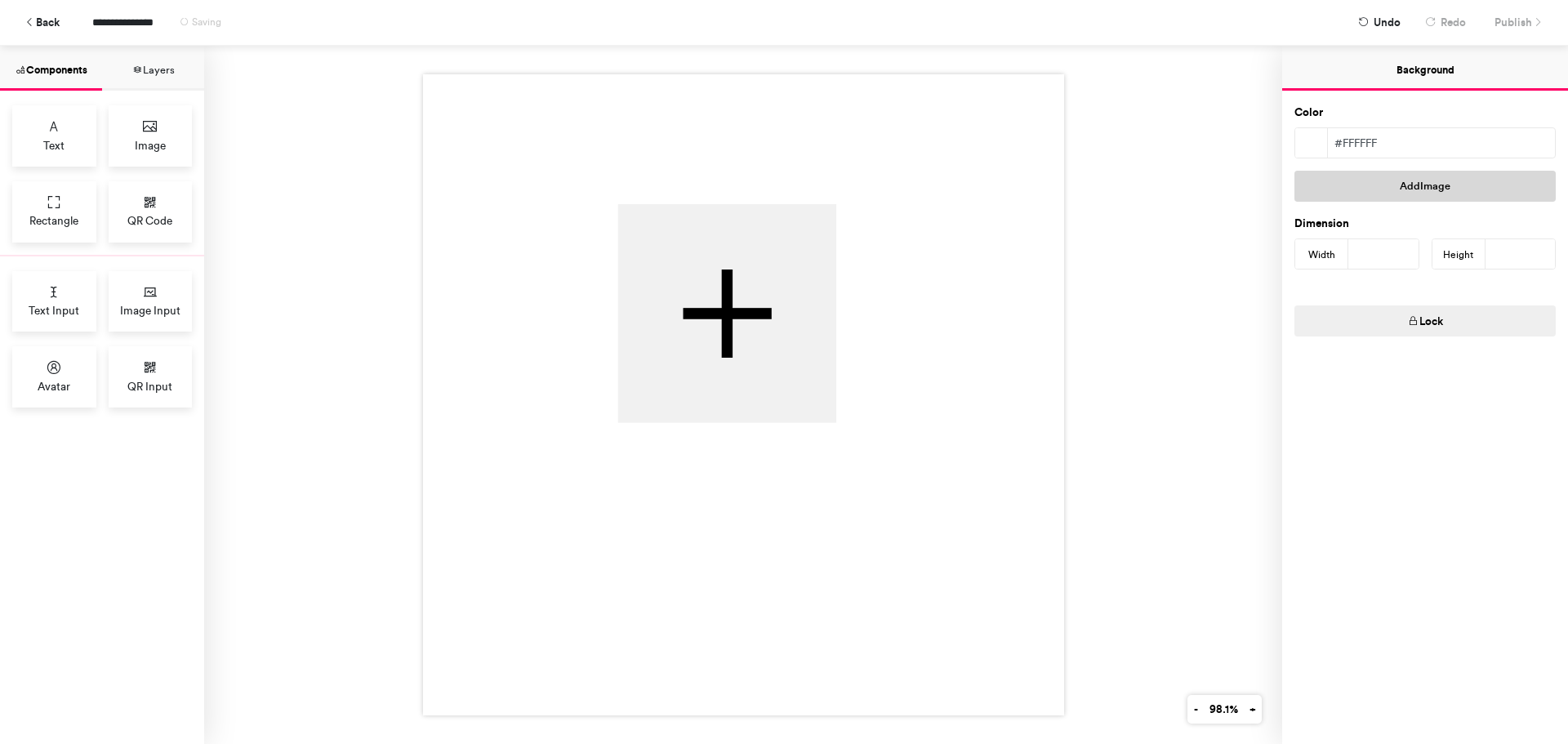
click at [1387, 196] on button "Add Image" at bounding box center [1425, 186] width 261 height 31
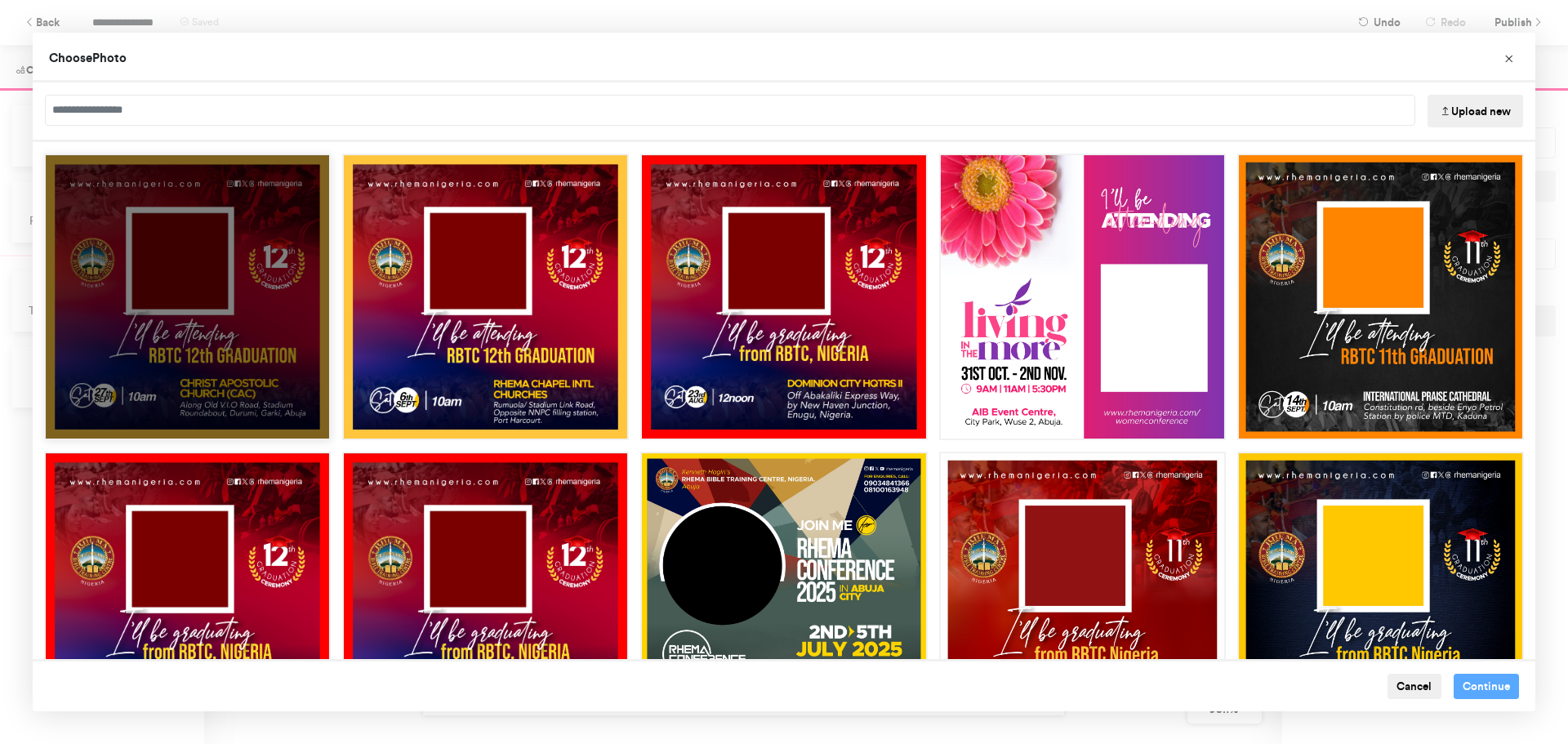
click at [278, 423] on div "Choose Image" at bounding box center [187, 426] width 283 height 24
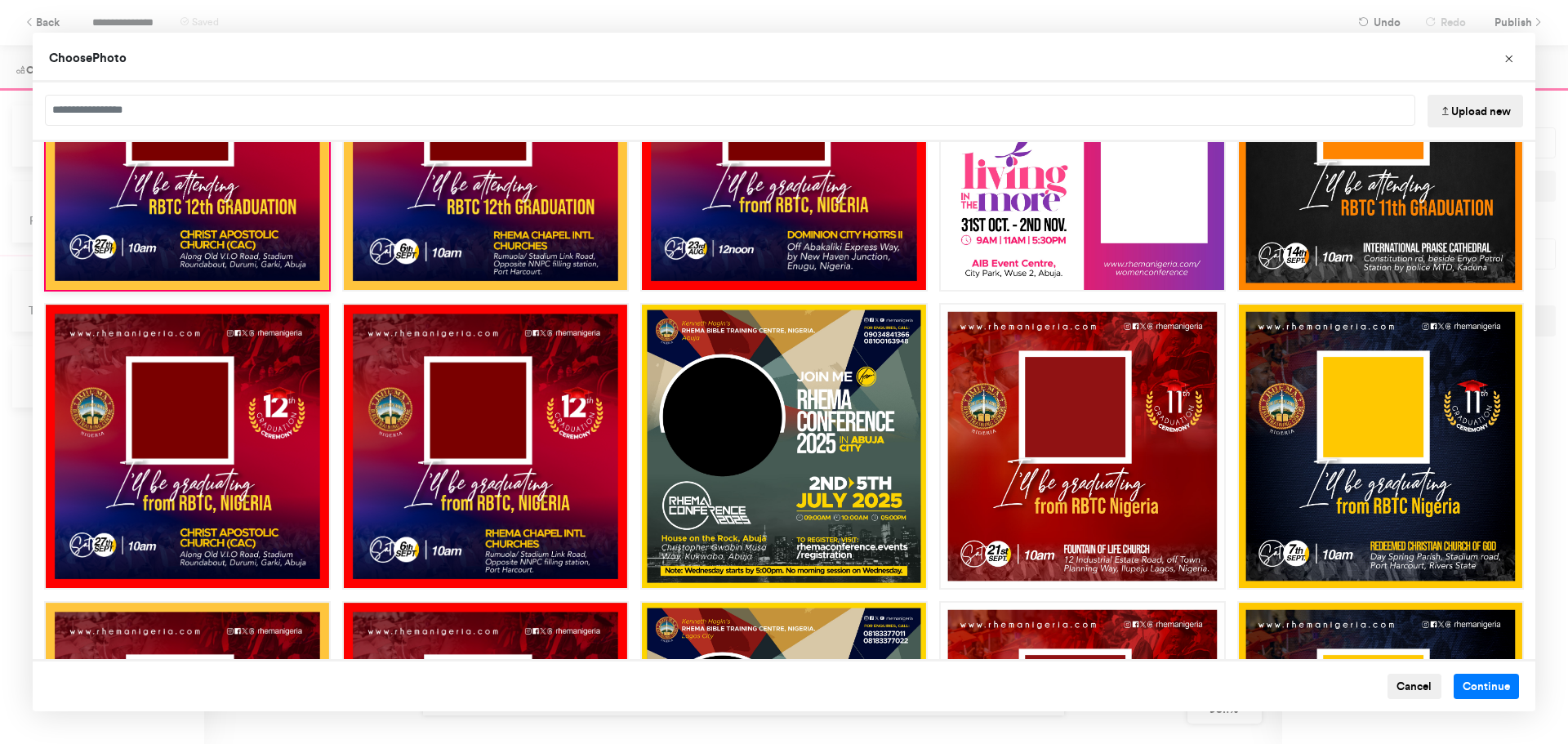
scroll to position [153, 0]
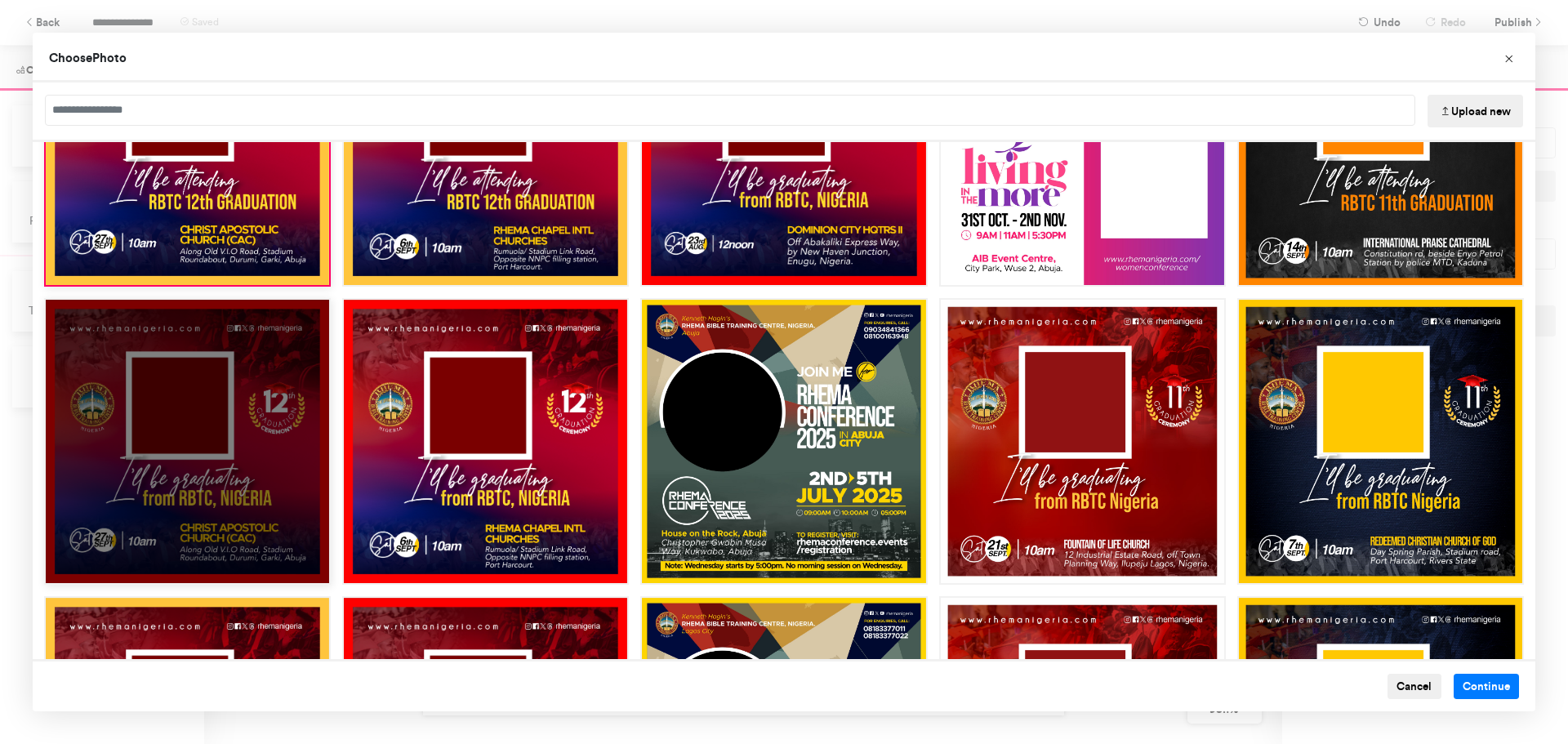
click at [265, 469] on div "Choose Image" at bounding box center [187, 441] width 287 height 287
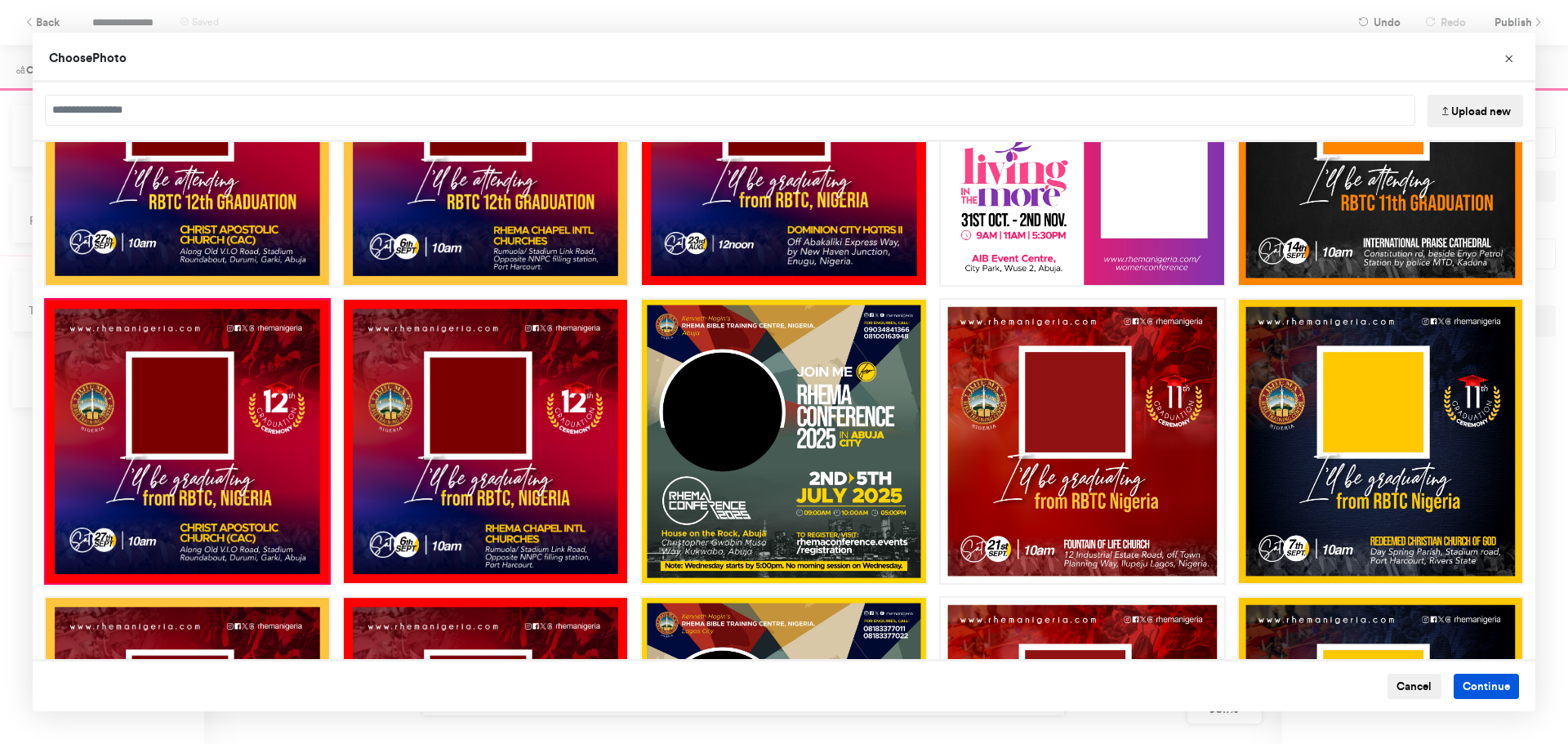
click at [1469, 683] on button "Continue" at bounding box center [1487, 687] width 66 height 26
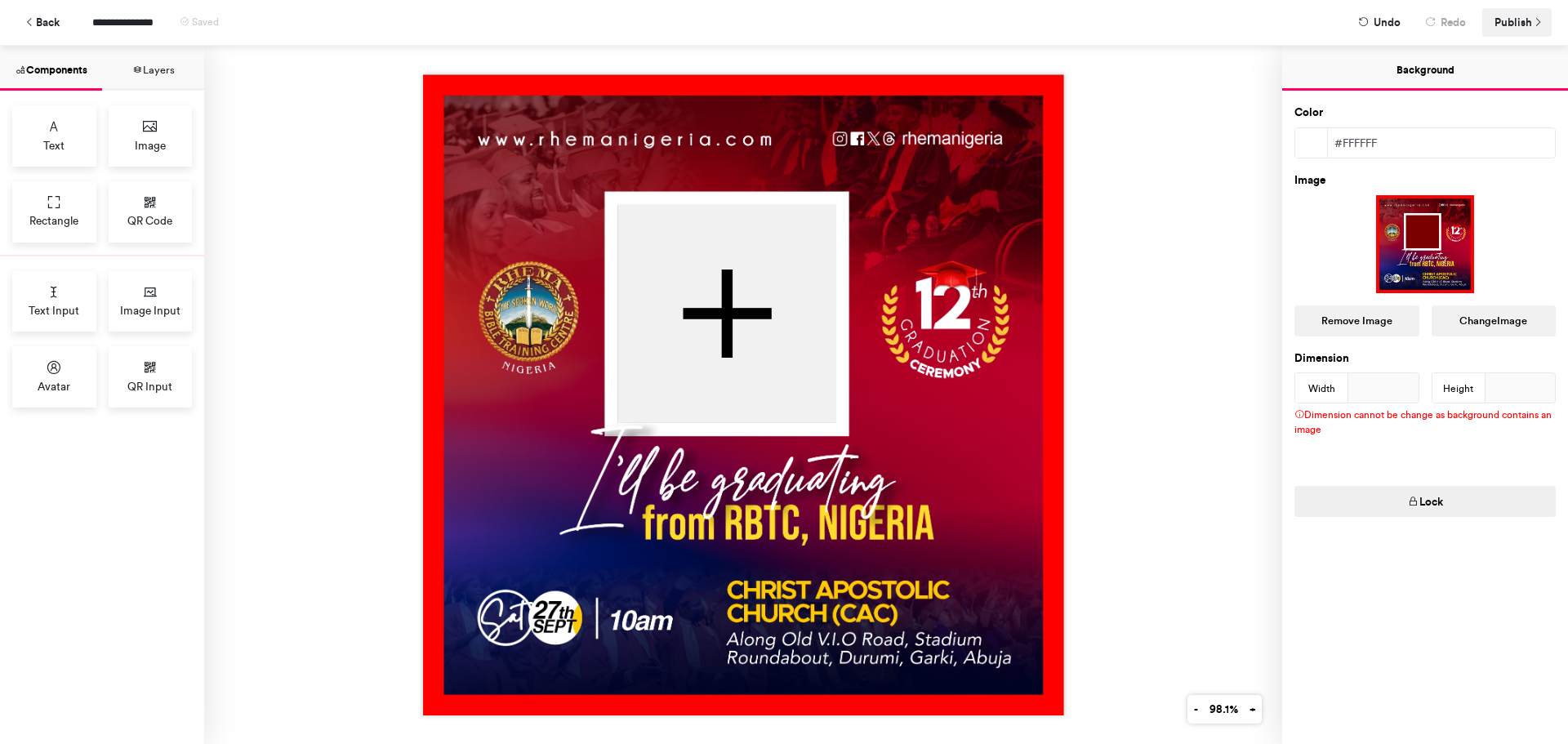
click at [1523, 16] on span "Publish" at bounding box center [1513, 22] width 37 height 29
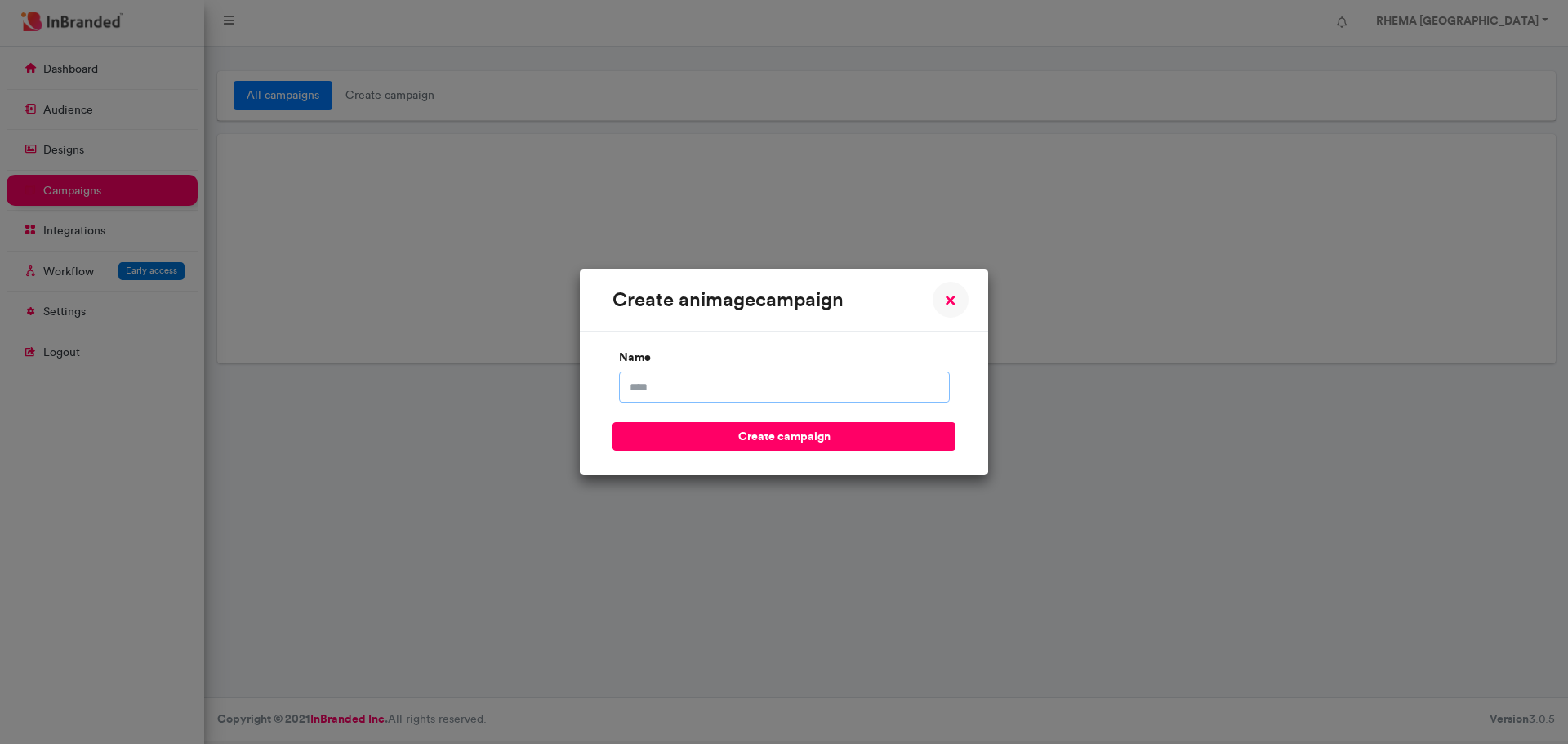
click at [772, 383] on input "name" at bounding box center [784, 387] width 330 height 31
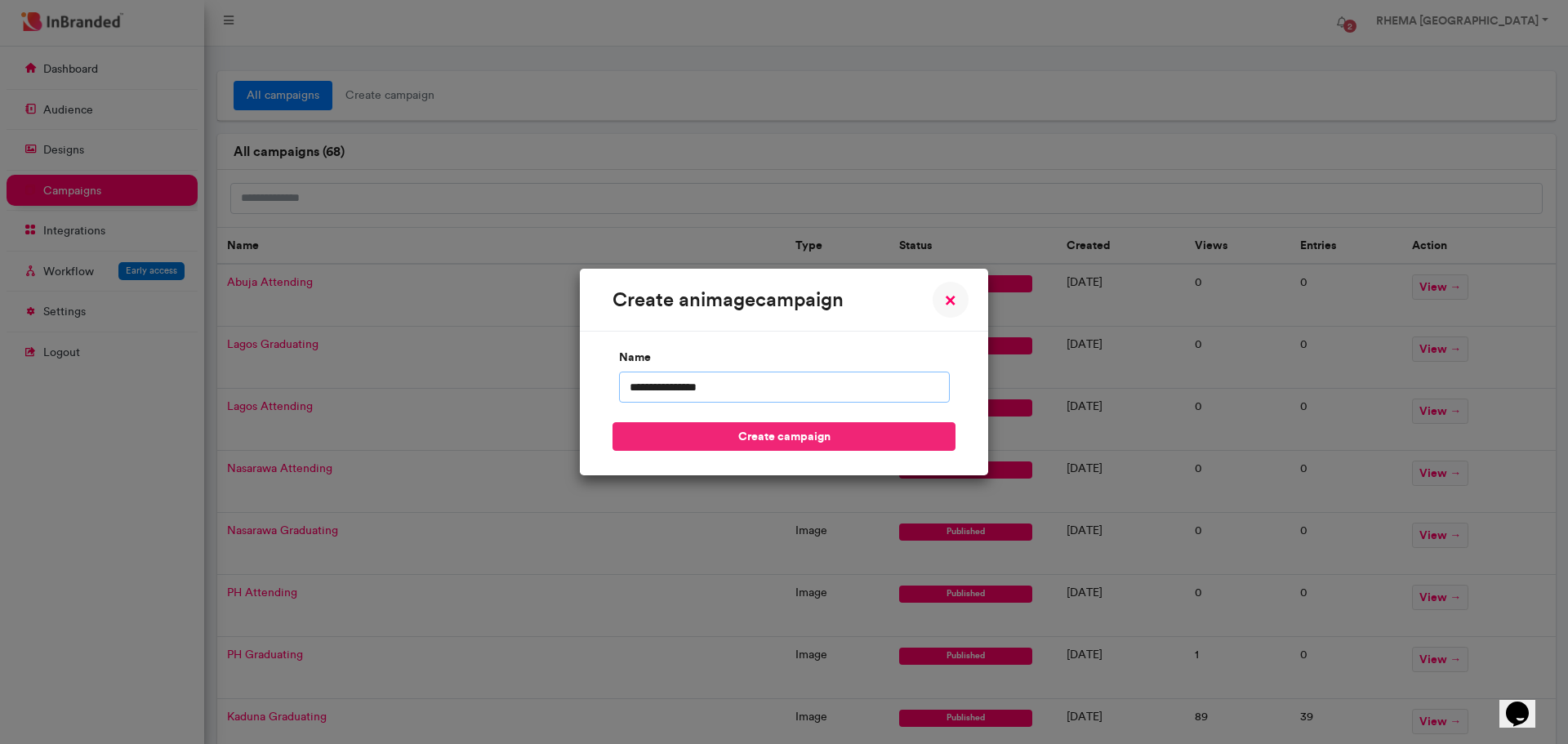
type input "**********"
click at [793, 436] on button "create campaign" at bounding box center [784, 436] width 343 height 29
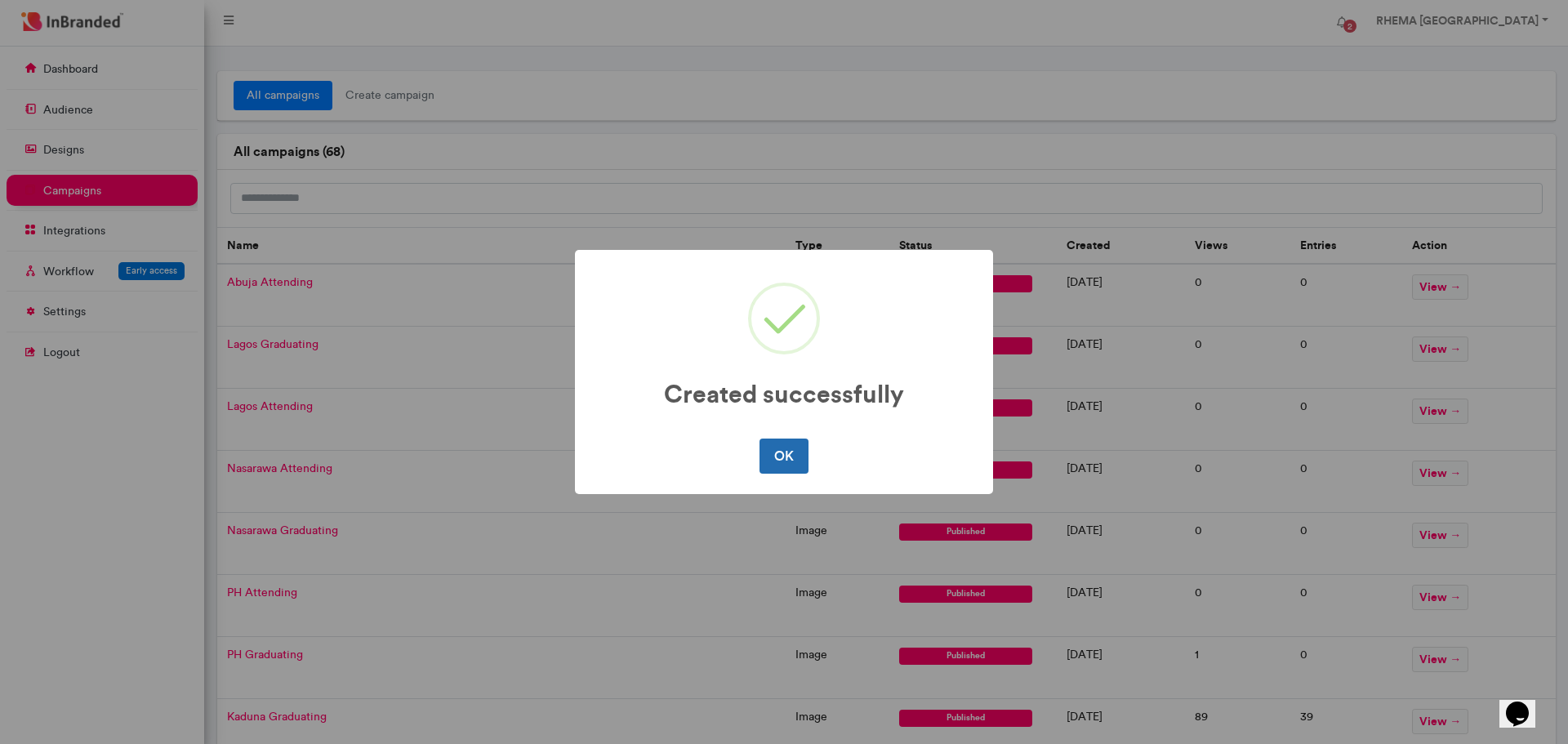
click at [793, 450] on button "OK" at bounding box center [783, 455] width 48 height 34
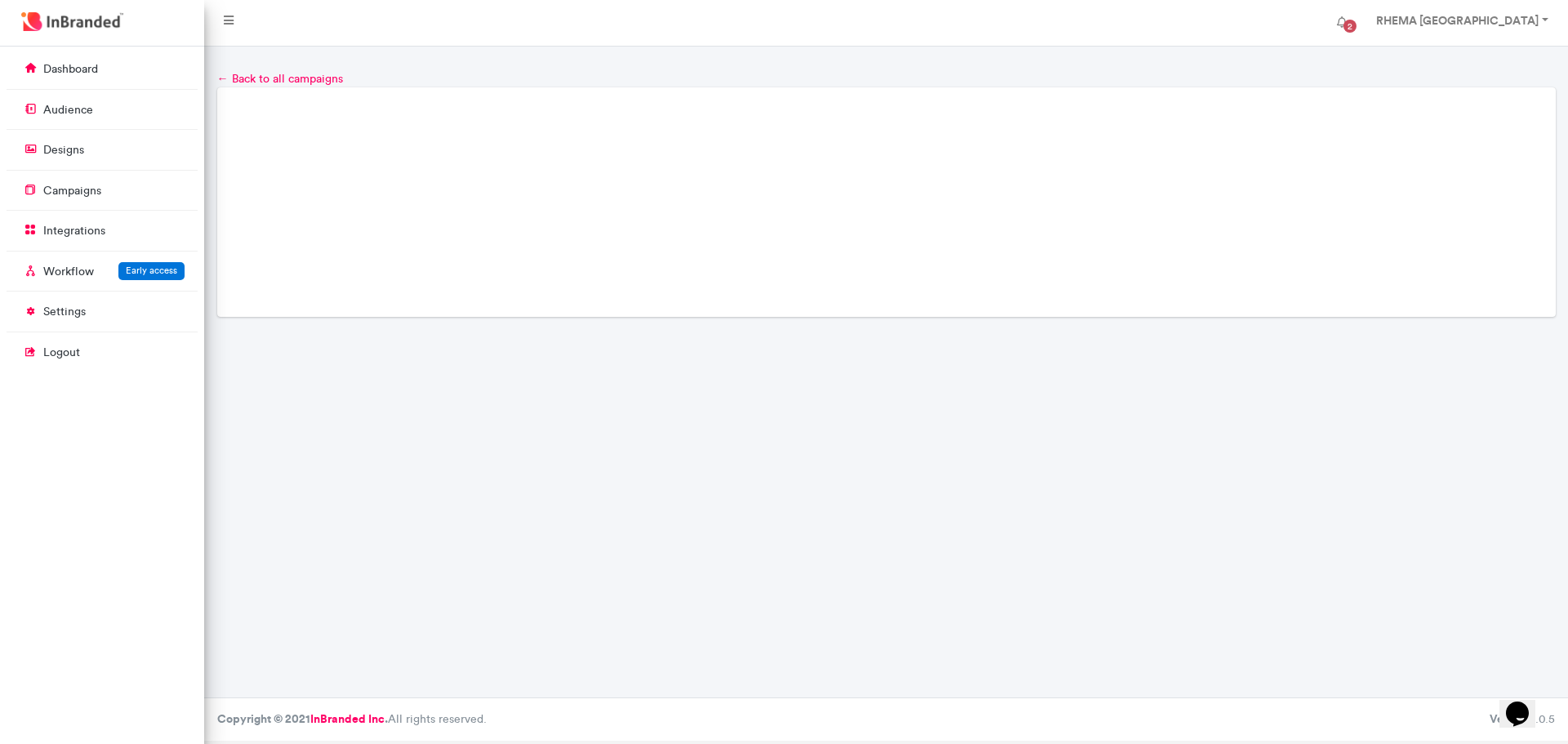
drag, startPoint x: 1327, startPoint y: 481, endPoint x: 1304, endPoint y: 148, distance: 333.8
click at [1304, 149] on div "← Back to all campaigns Loading..." at bounding box center [886, 371] width 1364 height 651
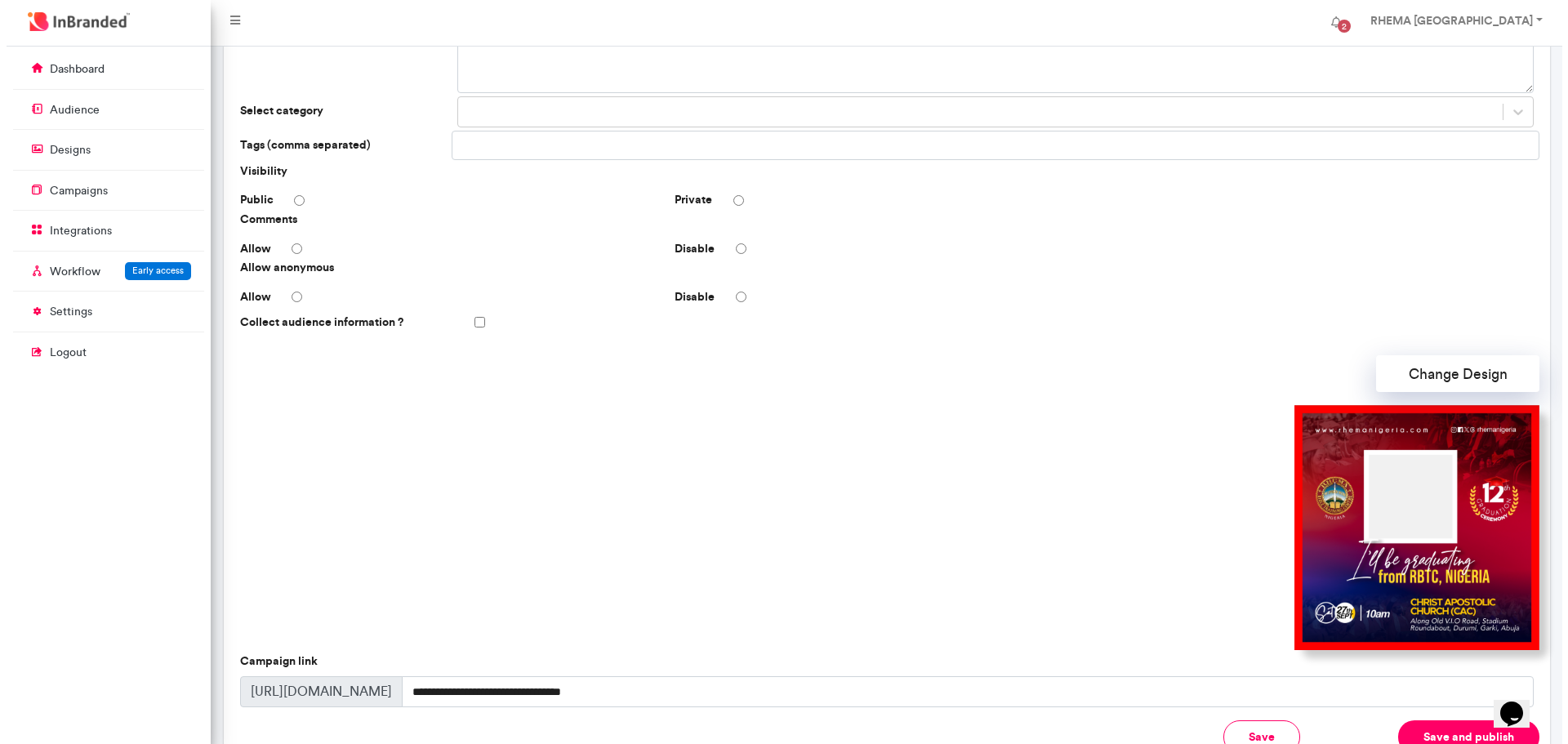
scroll to position [329, 0]
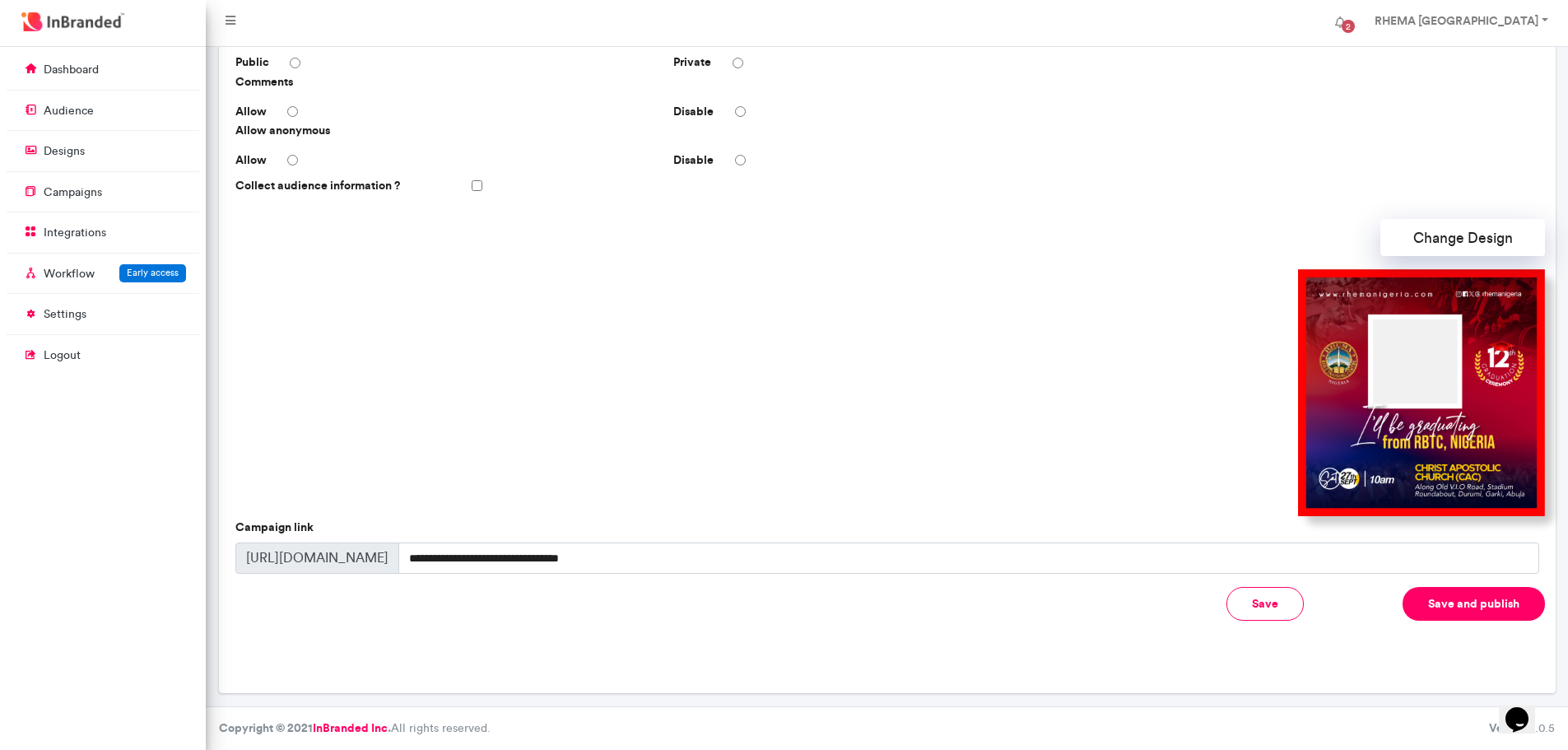
click at [1449, 609] on button "Save and publish" at bounding box center [1474, 603] width 142 height 33
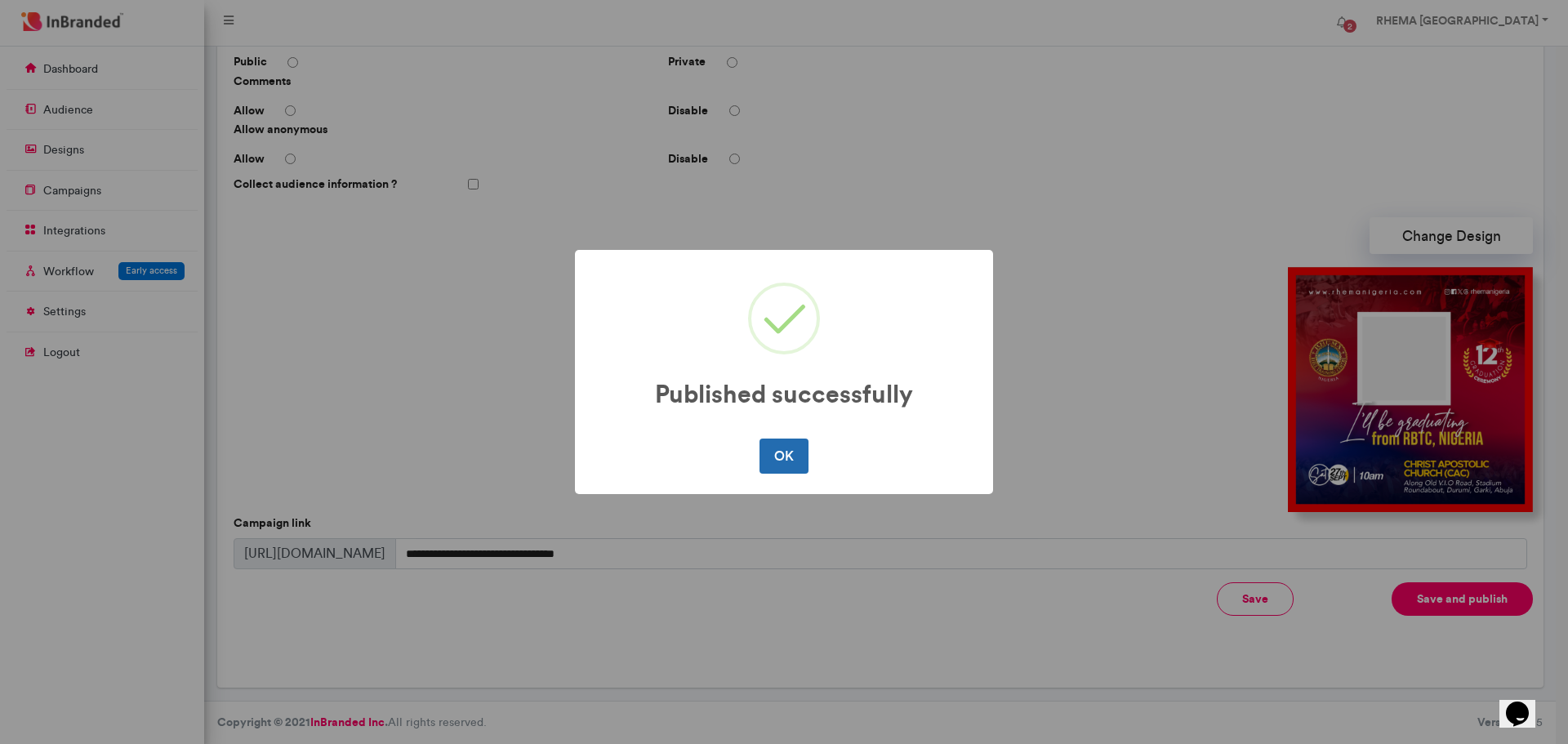
click at [807, 452] on button "OK" at bounding box center [783, 455] width 48 height 34
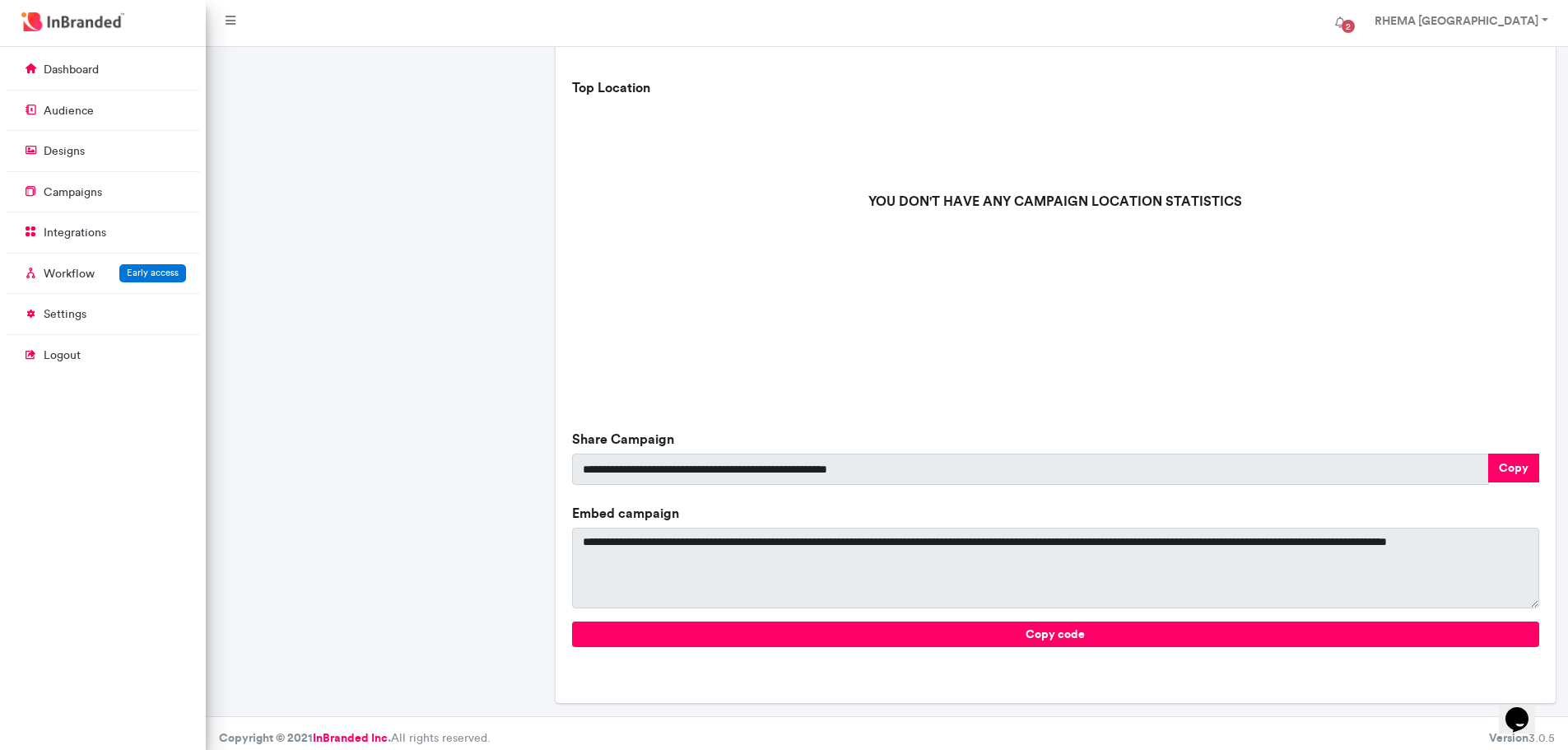
scroll to position [451, 0]
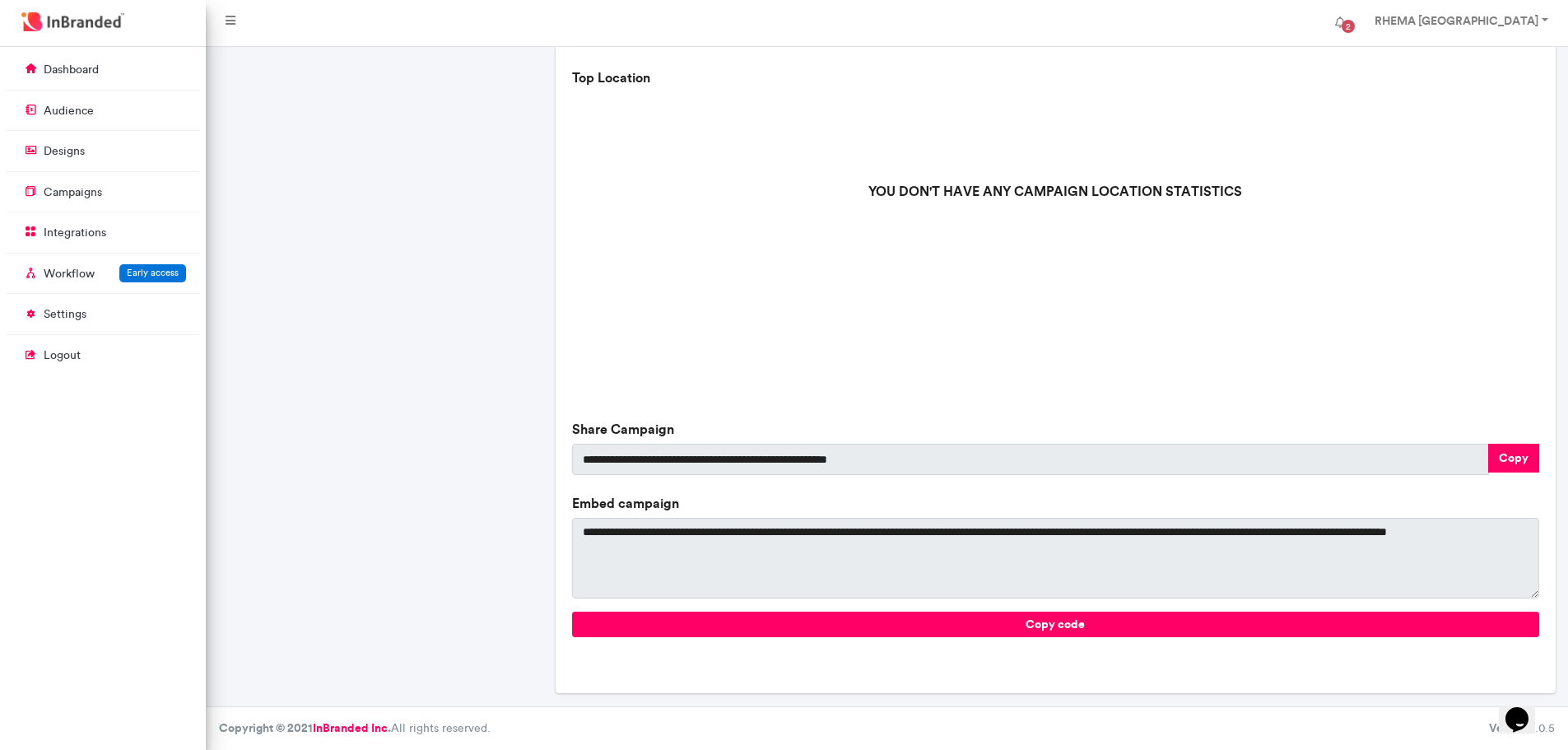
click at [1527, 398] on div "YOU DON'T HAVE ANY CAMPAIGN LOCATION STATISTICS" at bounding box center [1055, 249] width 966 height 329
